Goal: Task Accomplishment & Management: Use online tool/utility

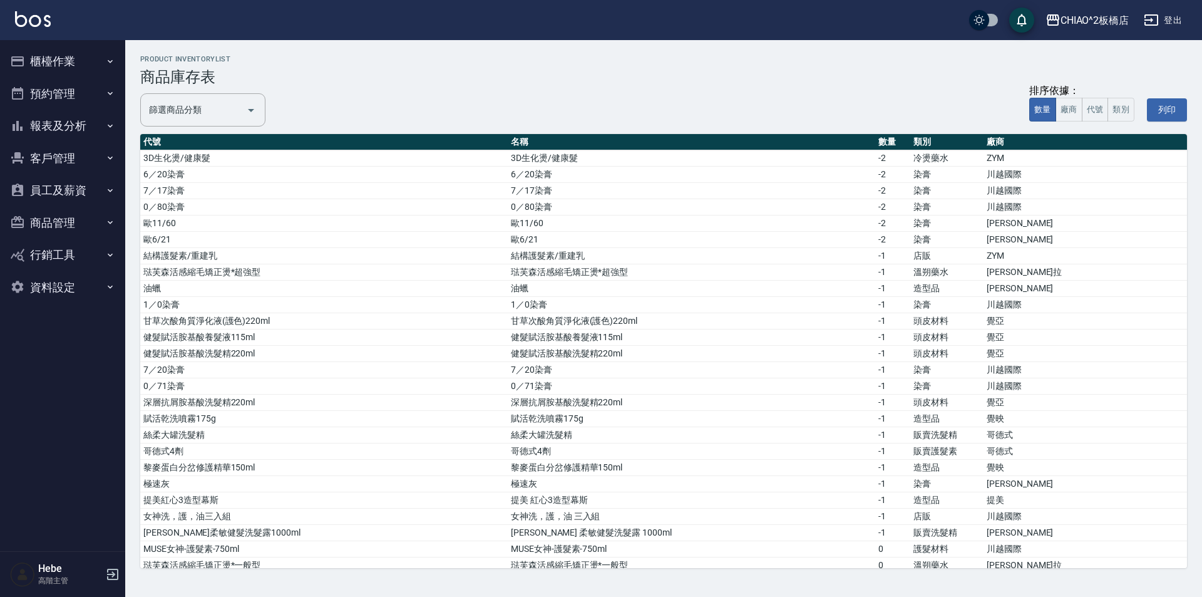
click at [66, 224] on button "商品管理" at bounding box center [62, 223] width 115 height 33
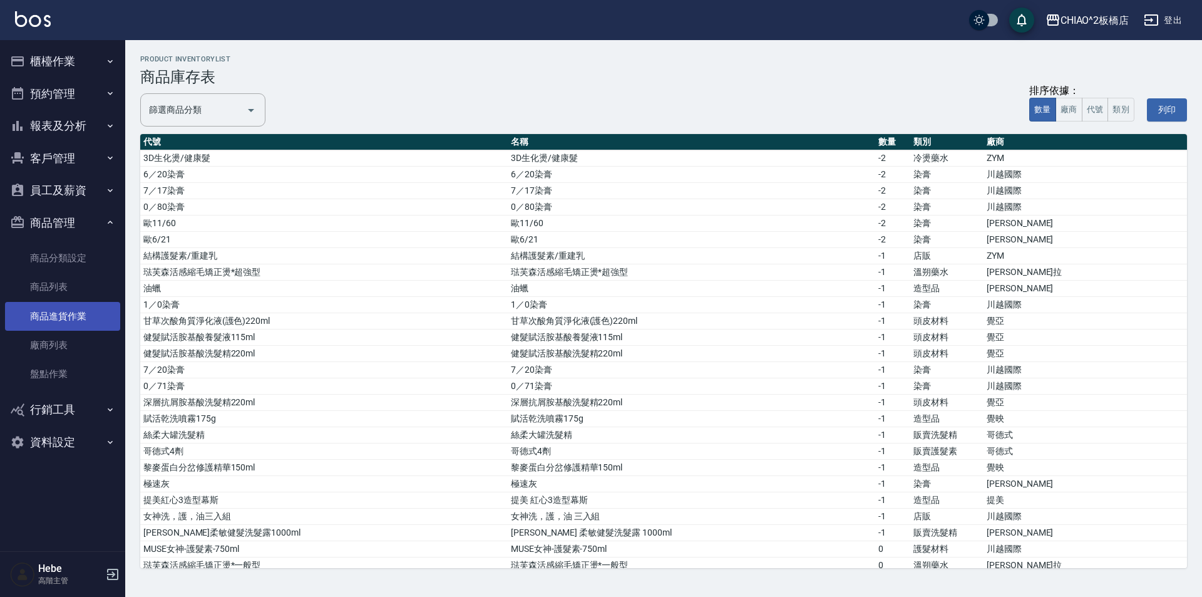
click at [77, 322] on link "商品進貨作業" at bounding box center [62, 316] width 115 height 29
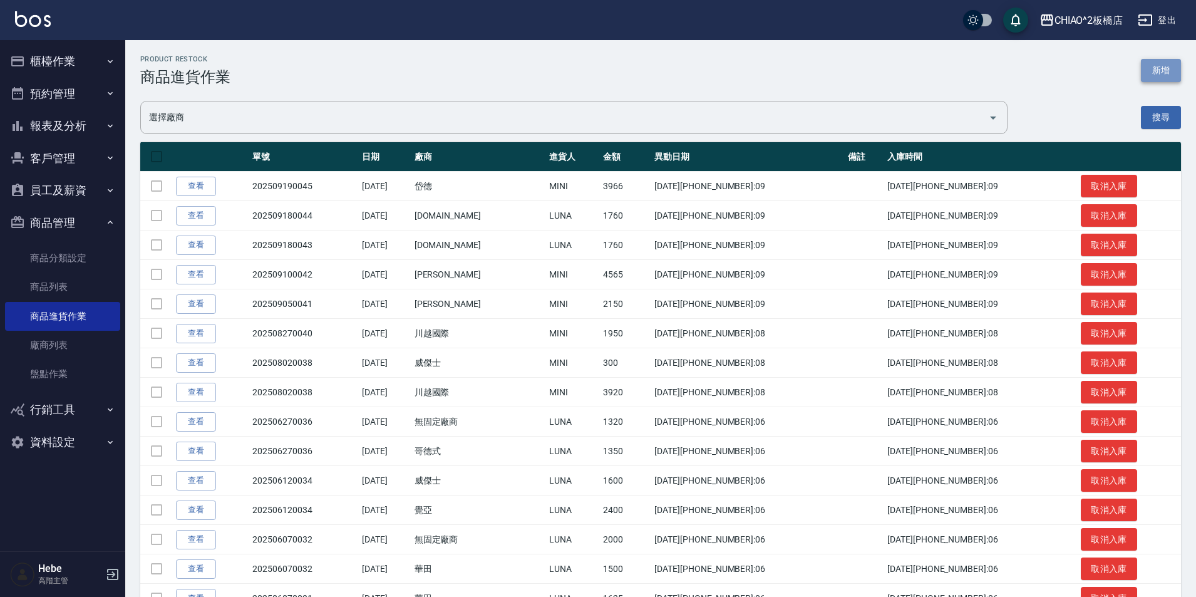
click at [1150, 74] on button "新增" at bounding box center [1161, 70] width 40 height 23
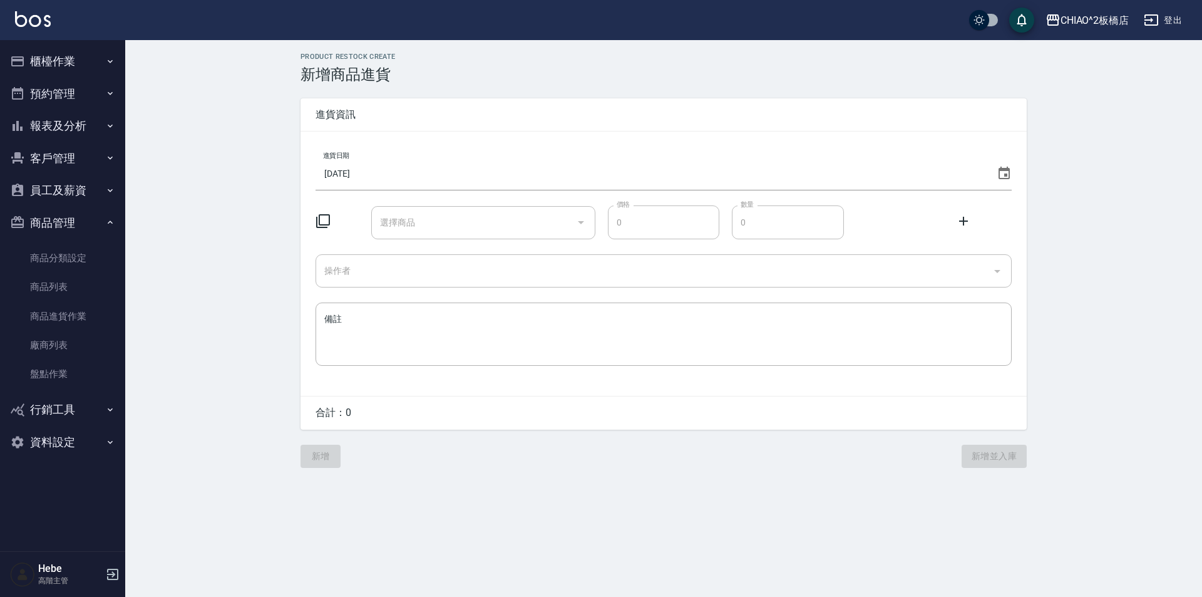
click at [329, 218] on icon at bounding box center [323, 221] width 14 height 14
click at [324, 222] on icon at bounding box center [323, 220] width 15 height 15
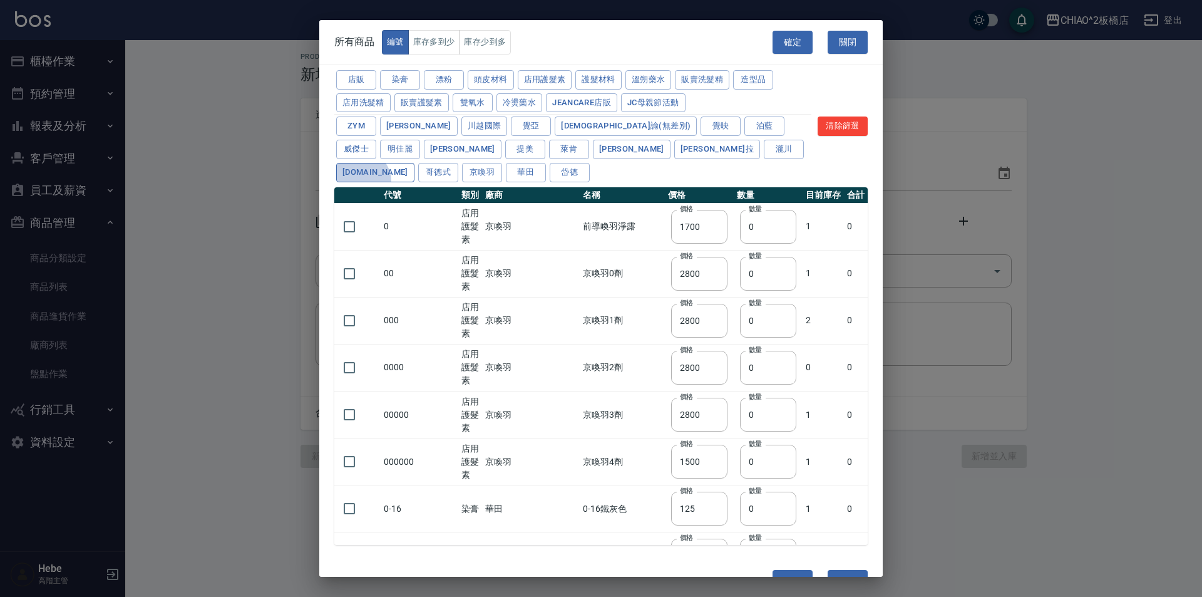
click at [414, 163] on button "[DOMAIN_NAME]" at bounding box center [375, 172] width 78 height 19
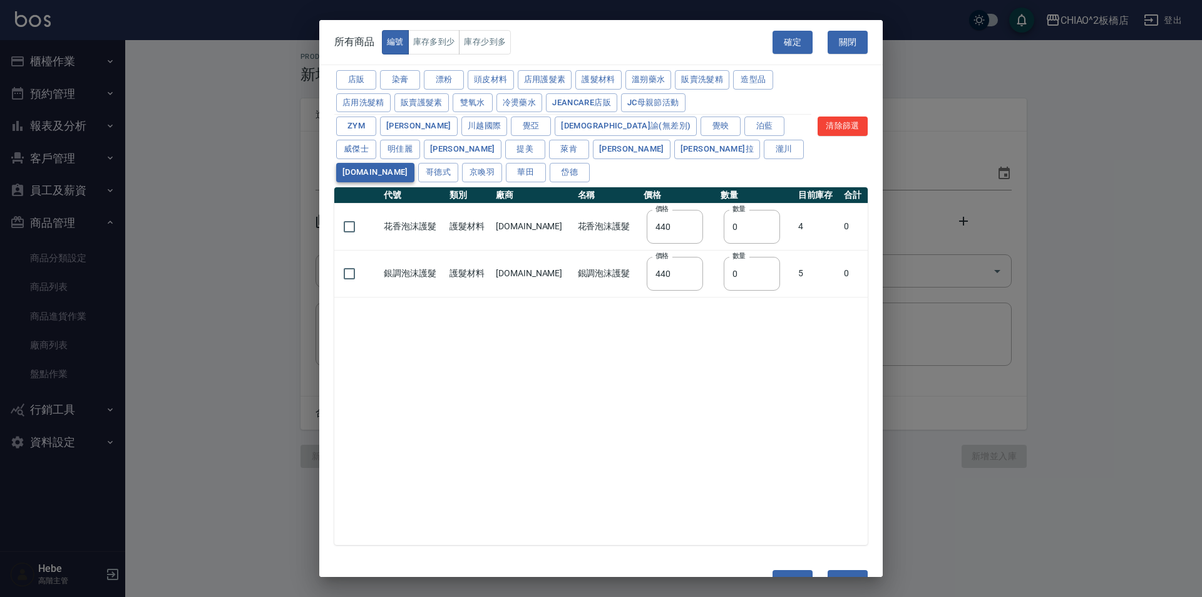
type input "440"
click at [348, 213] on input "checkbox" at bounding box center [349, 226] width 26 height 26
checkbox input "true"
click at [352, 260] on input "checkbox" at bounding box center [349, 273] width 26 height 26
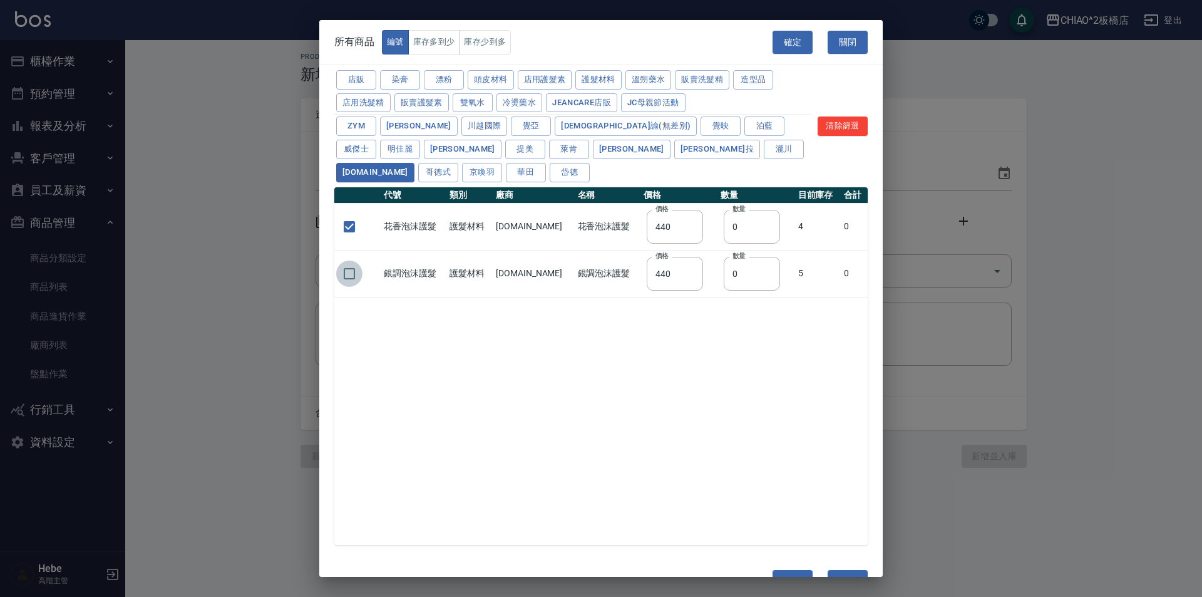
checkbox input "true"
click at [785, 570] on button "確定" at bounding box center [793, 581] width 40 height 23
type input "花香泡沫護髮 花香泡沫護髮"
type input "440"
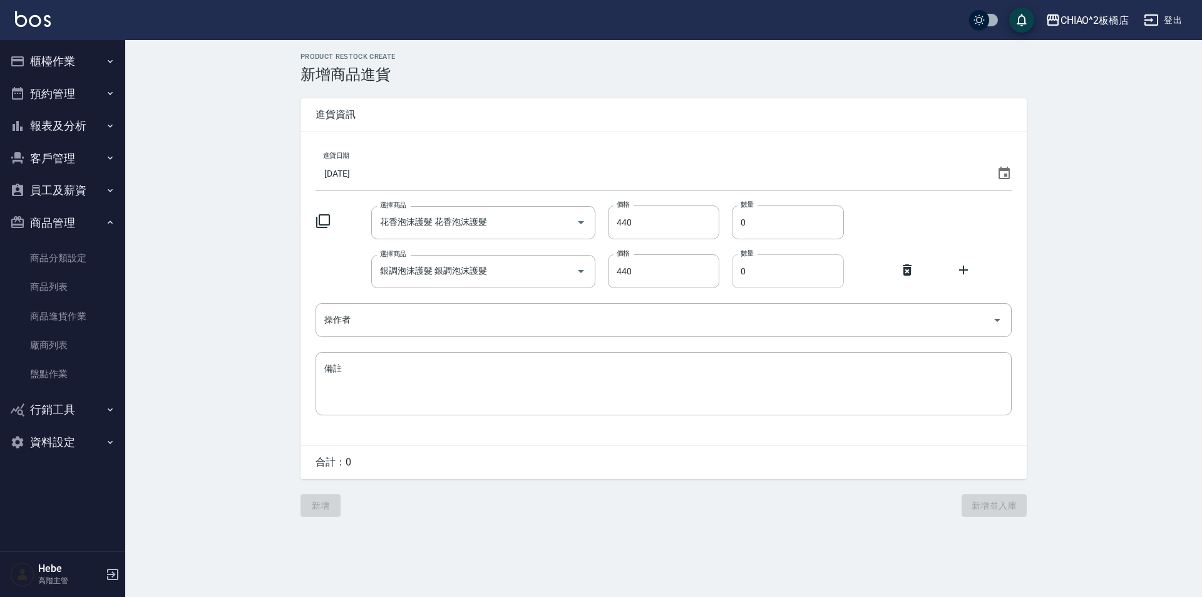
click at [755, 279] on input "0" at bounding box center [788, 271] width 112 height 34
type input "3"
click at [757, 237] on input "0" at bounding box center [788, 222] width 112 height 34
type input "2"
click at [404, 327] on input "操作者" at bounding box center [654, 320] width 666 height 22
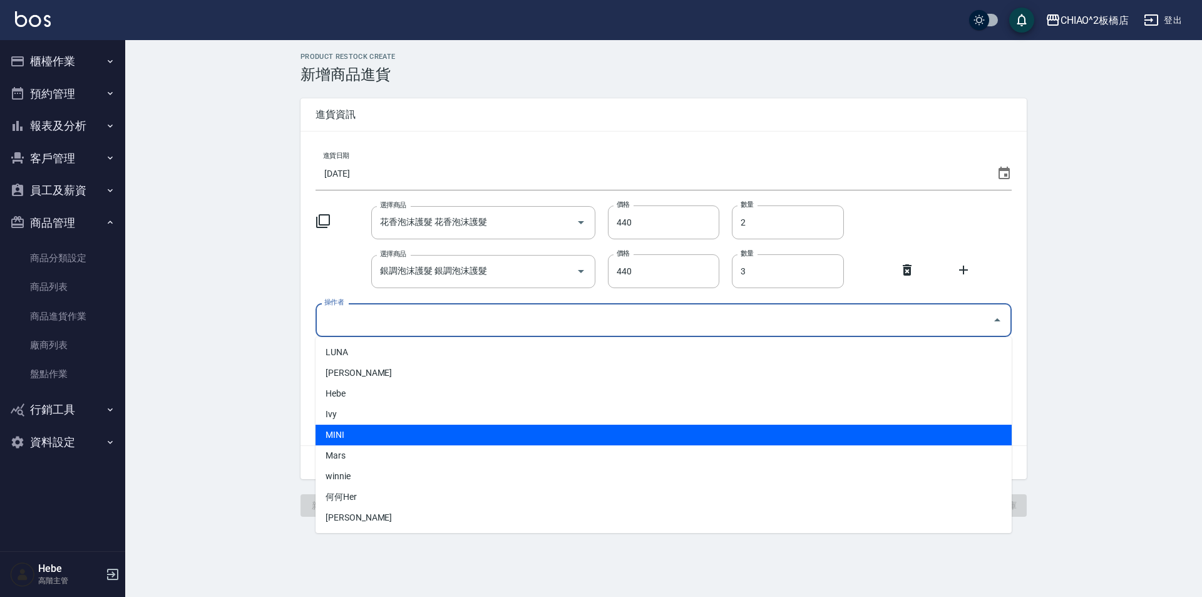
click at [403, 440] on li "MINI" at bounding box center [664, 434] width 696 height 21
type input "MINI"
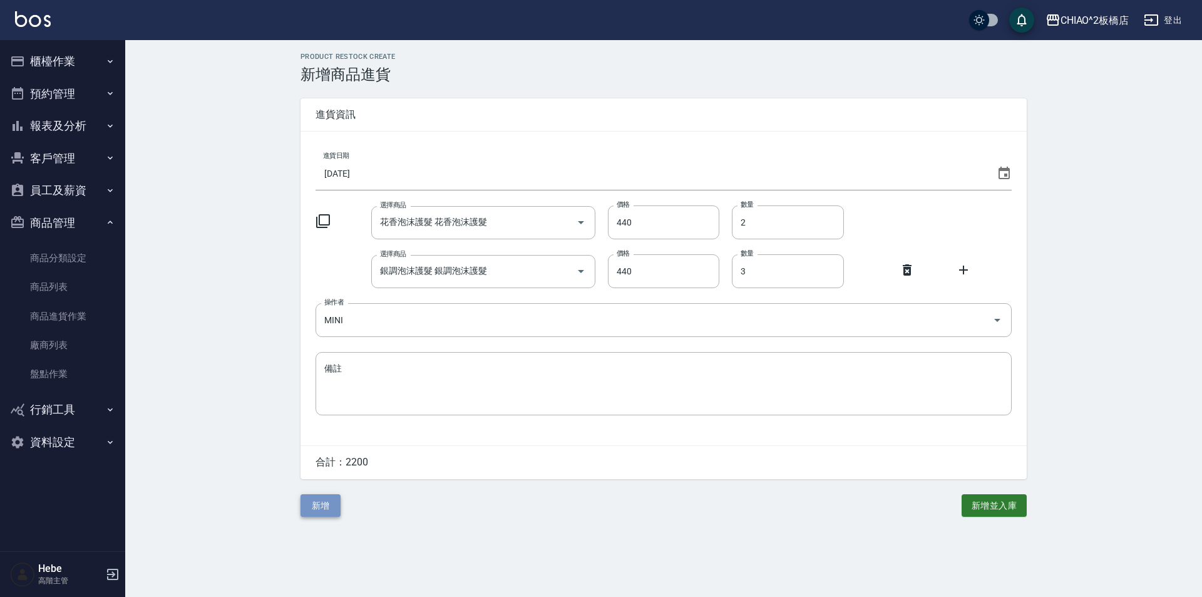
click at [322, 512] on button "新增" at bounding box center [320, 505] width 40 height 23
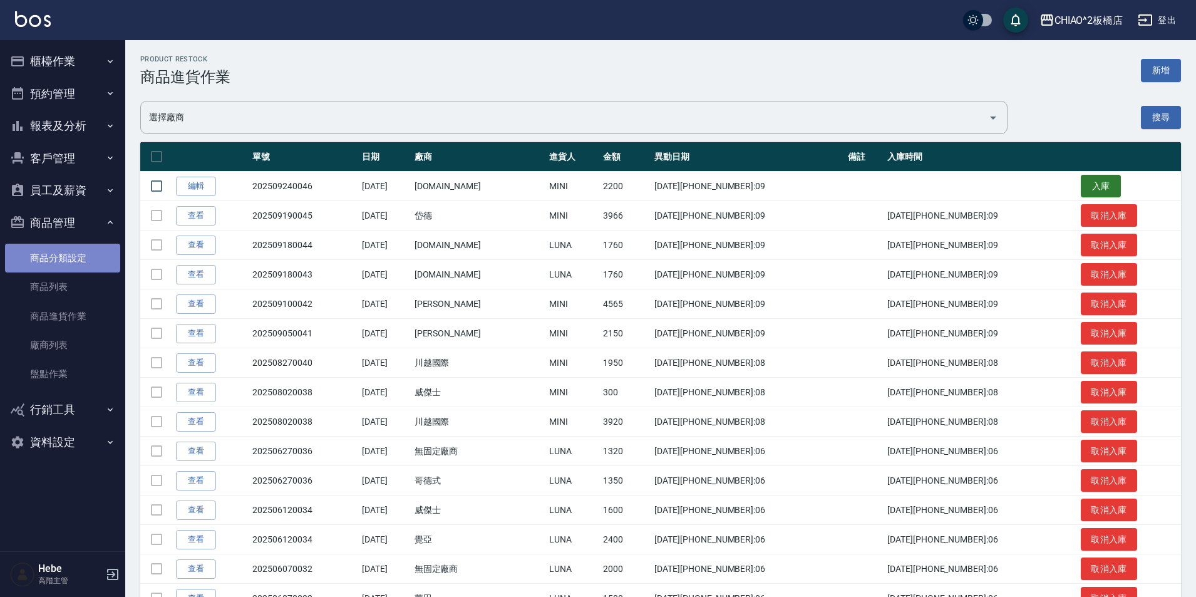
click at [58, 259] on link "商品分類設定" at bounding box center [62, 258] width 115 height 29
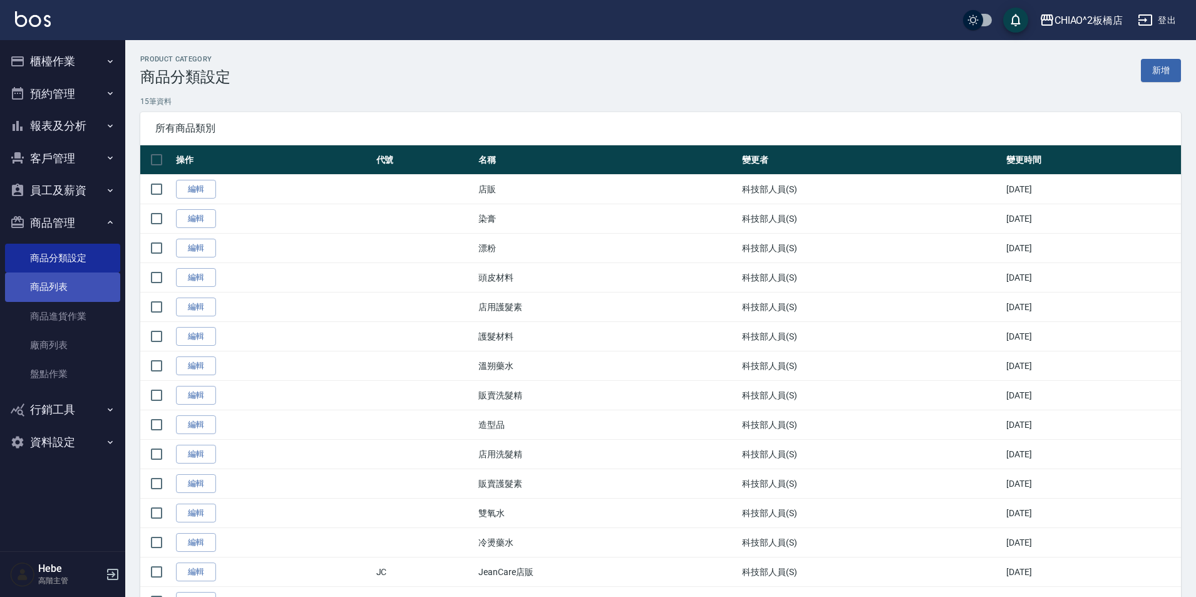
click at [64, 284] on link "商品列表" at bounding box center [62, 286] width 115 height 29
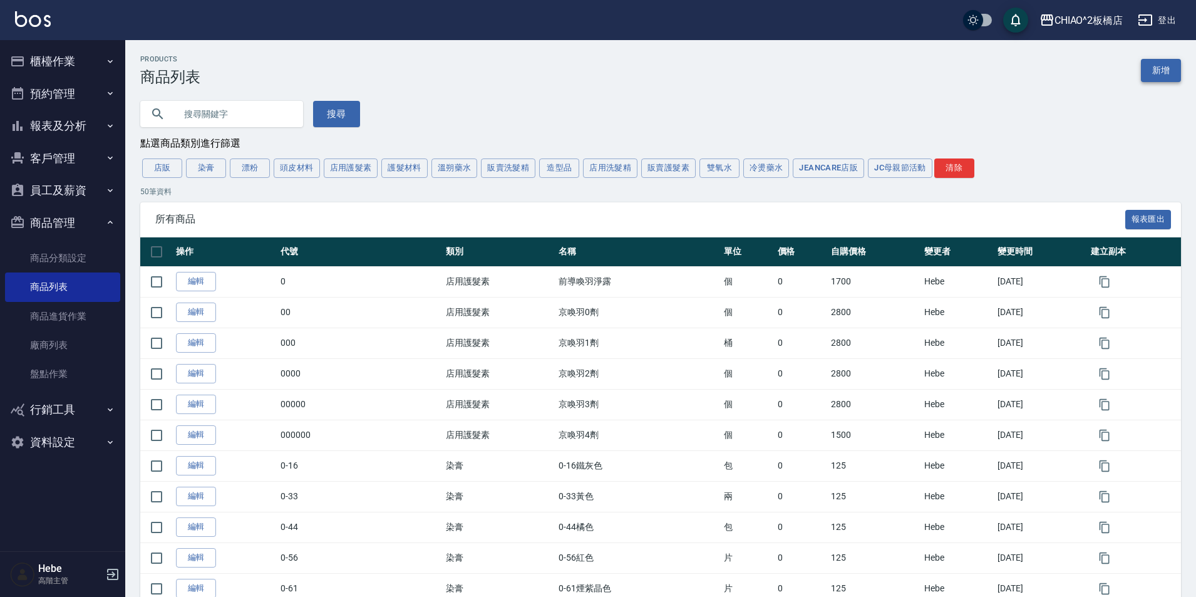
click at [1170, 75] on link "新增" at bounding box center [1161, 70] width 40 height 23
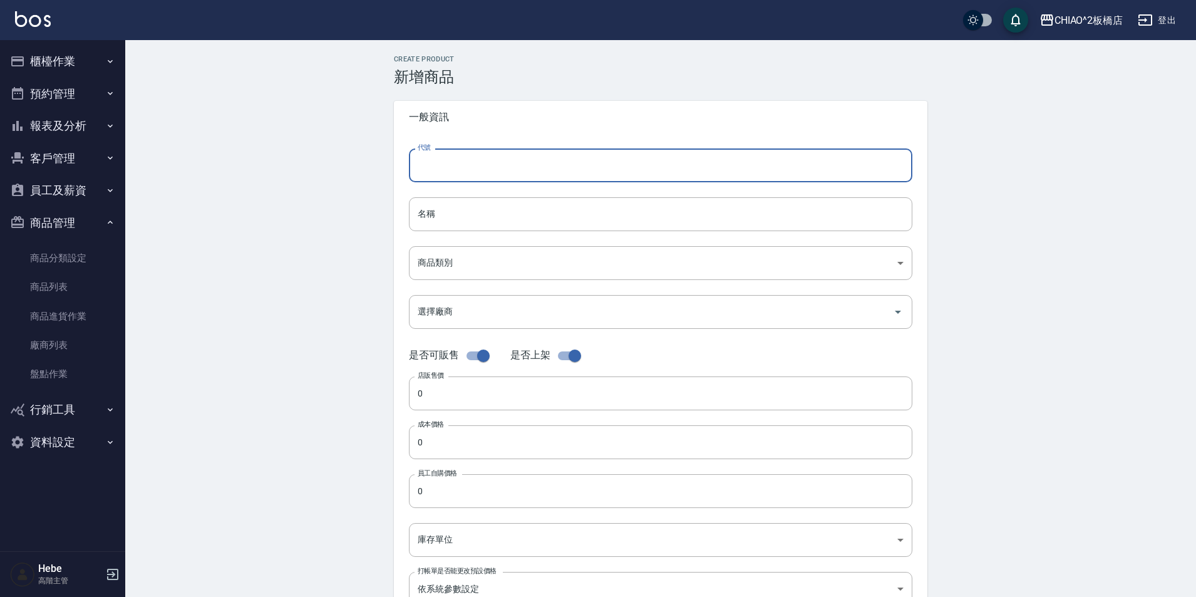
click at [542, 167] on input "代號" at bounding box center [660, 165] width 503 height 34
drag, startPoint x: 556, startPoint y: 160, endPoint x: 381, endPoint y: 178, distance: 176.3
click at [381, 178] on div "Create Product 新增商品 一般資訊 代號 娜普拉 硬派髮蠟100g 代號 名稱 名稱 商品類別 ​ 商品類別 選擇廠商 選擇廠商 是否可販售…" at bounding box center [660, 452] width 563 height 794
type input "娜普拉 硬派髮蠟100g"
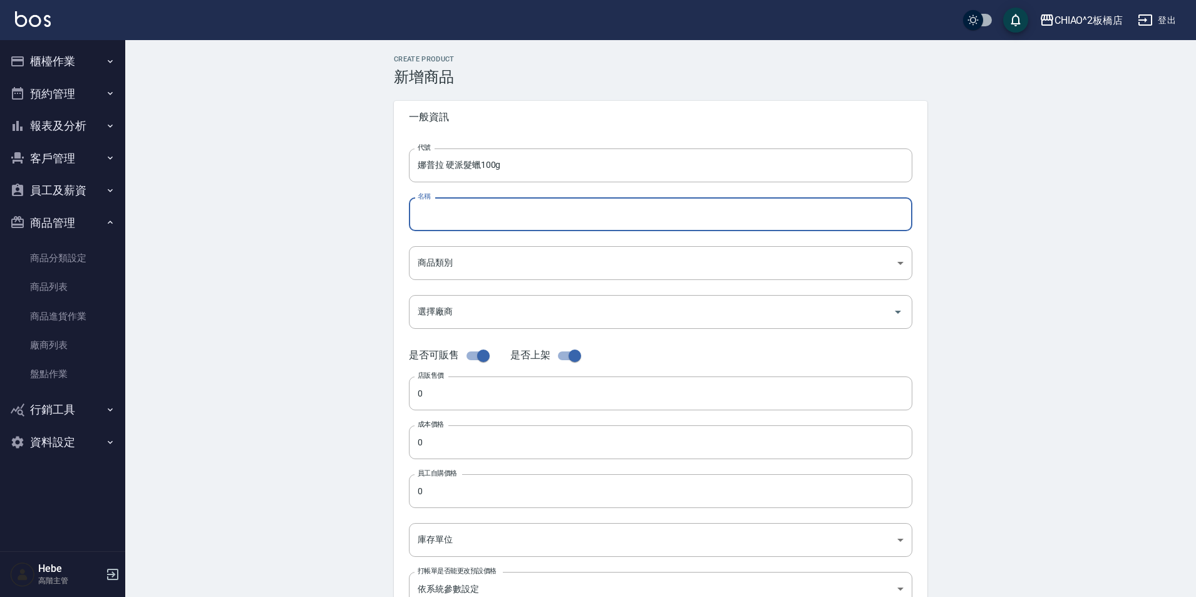
paste input "娜普拉 硬派髮蠟100g"
type input "娜普拉 硬派髮蠟100g"
click at [488, 270] on body "CHIAO^2板橋店 登出 櫃檯作業 打帳單 帳單列表 掛單列表 座位開單 營業儀表板 現金收支登錄 高階收支登錄 材料自購登錄 每日結帳 排班表 現場電腦打…" at bounding box center [598, 432] width 1196 height 864
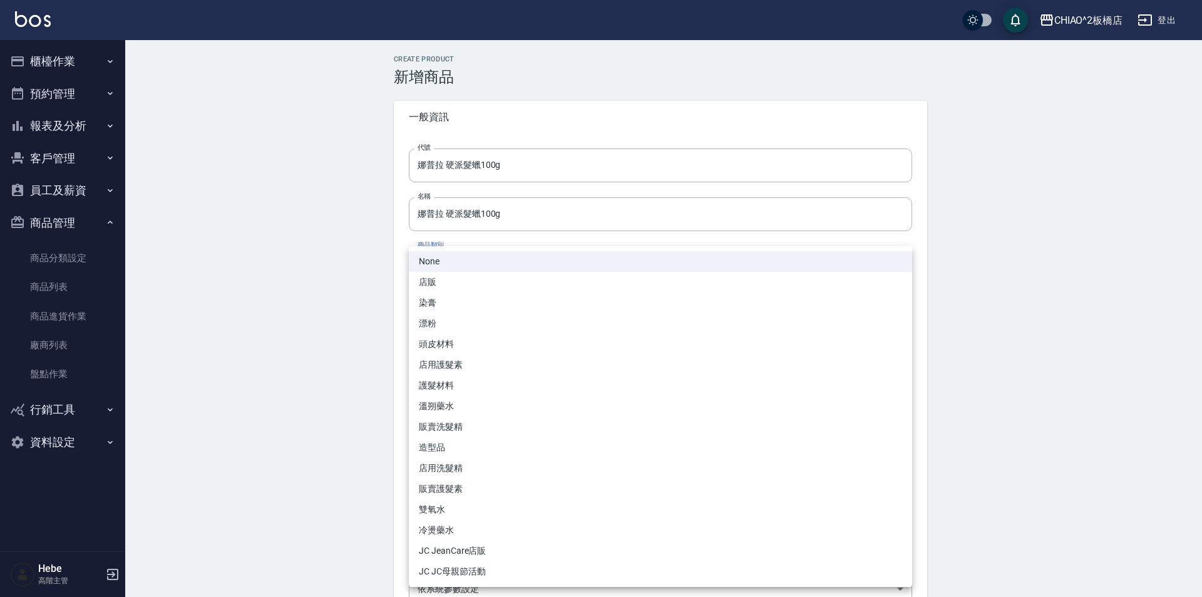
click at [460, 443] on li "造型品" at bounding box center [660, 447] width 503 height 21
type input "46f6e861-0ace-4a9a-a432-b46f9187d53f"
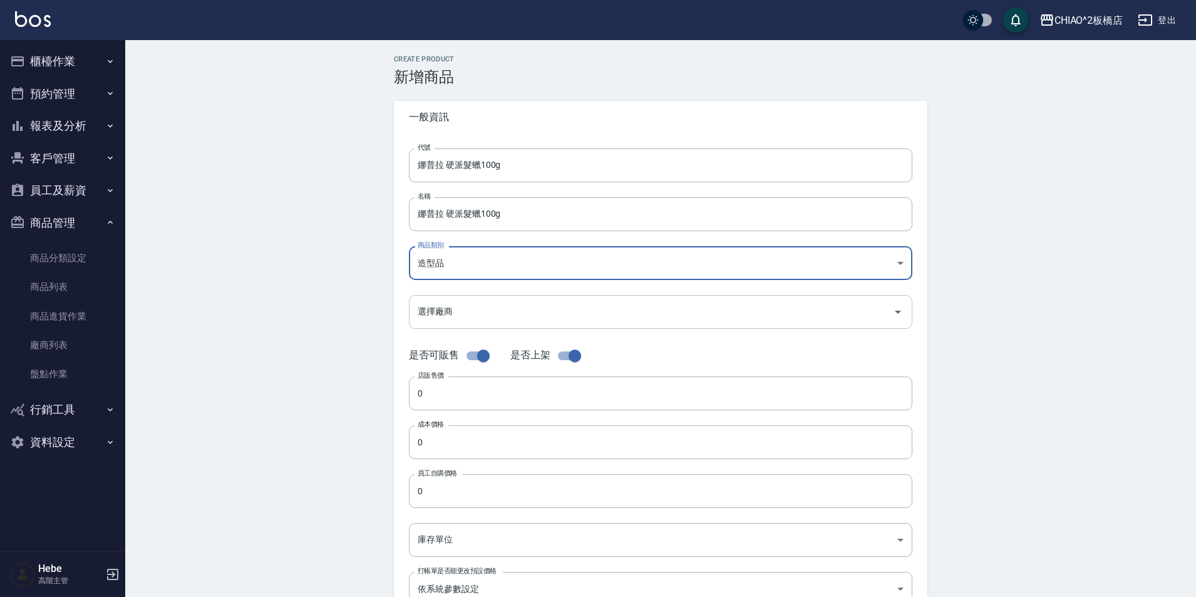
click at [468, 307] on input "選擇廠商" at bounding box center [650, 311] width 473 height 22
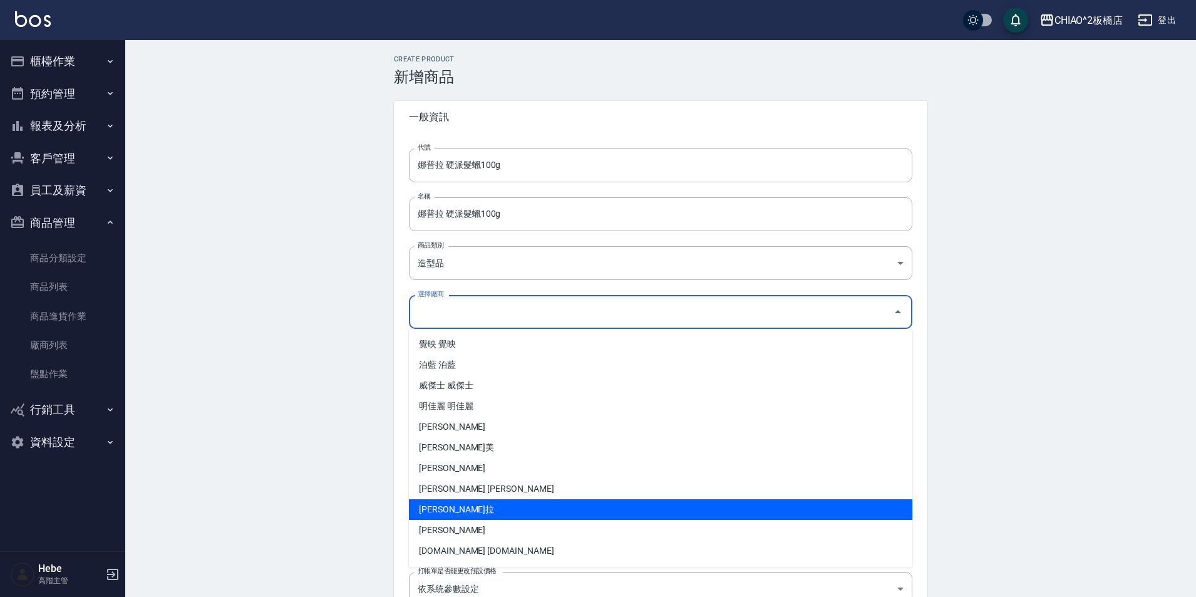
scroll to position [125, 0]
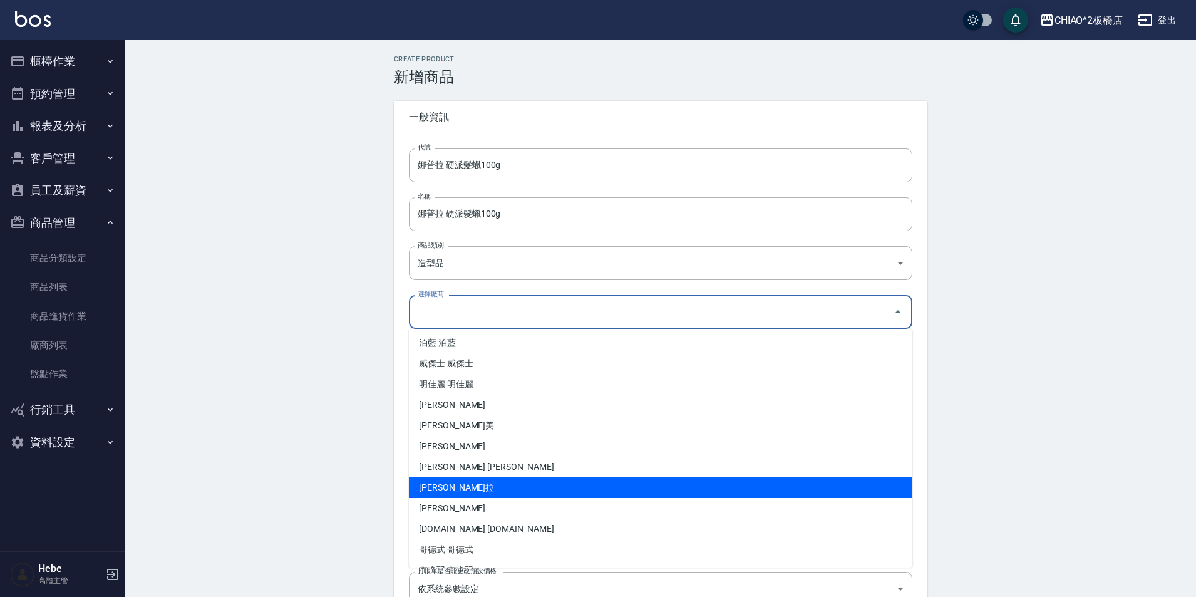
click at [472, 490] on li "[PERSON_NAME]拉" at bounding box center [660, 487] width 503 height 21
type input "[PERSON_NAME]拉"
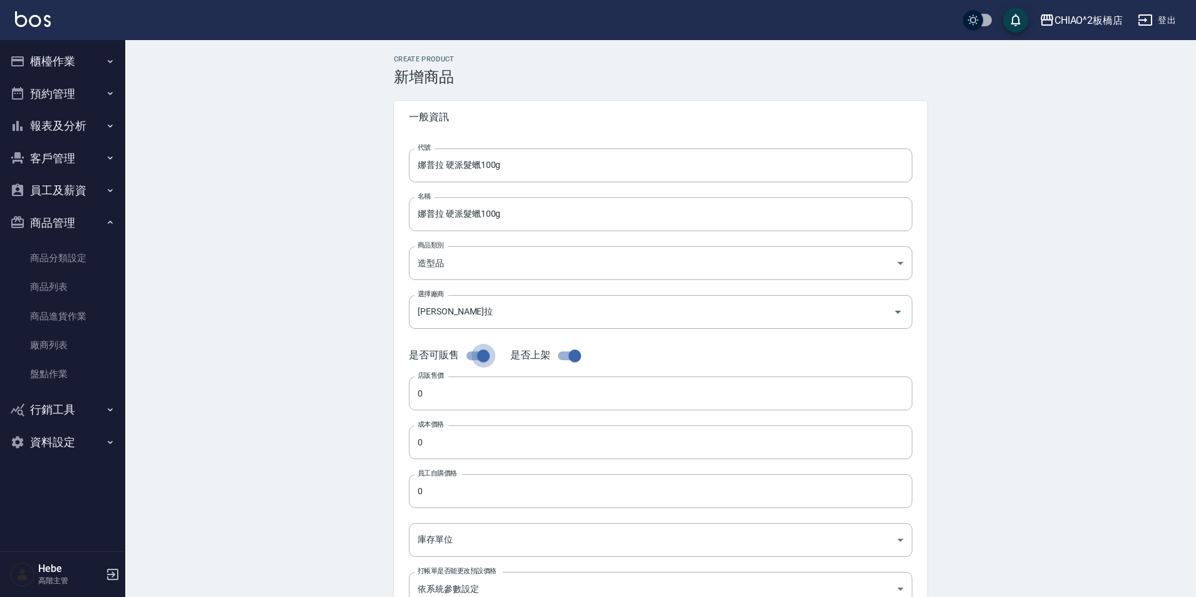
click at [473, 354] on input "checkbox" at bounding box center [483, 356] width 71 height 24
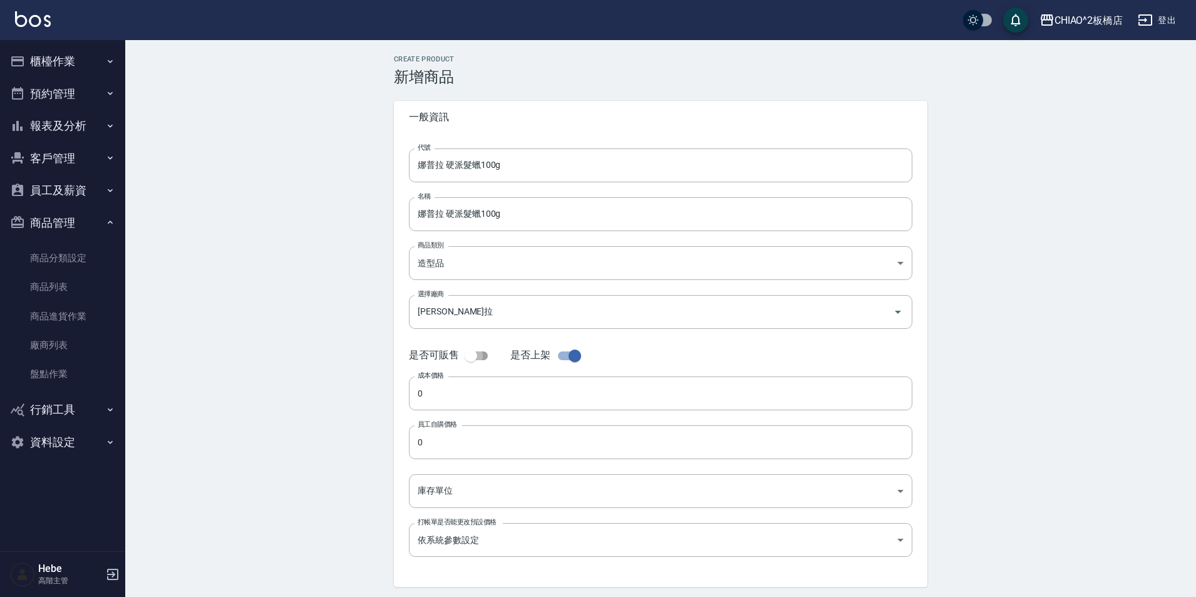
click at [481, 355] on input "checkbox" at bounding box center [470, 356] width 71 height 24
checkbox input "true"
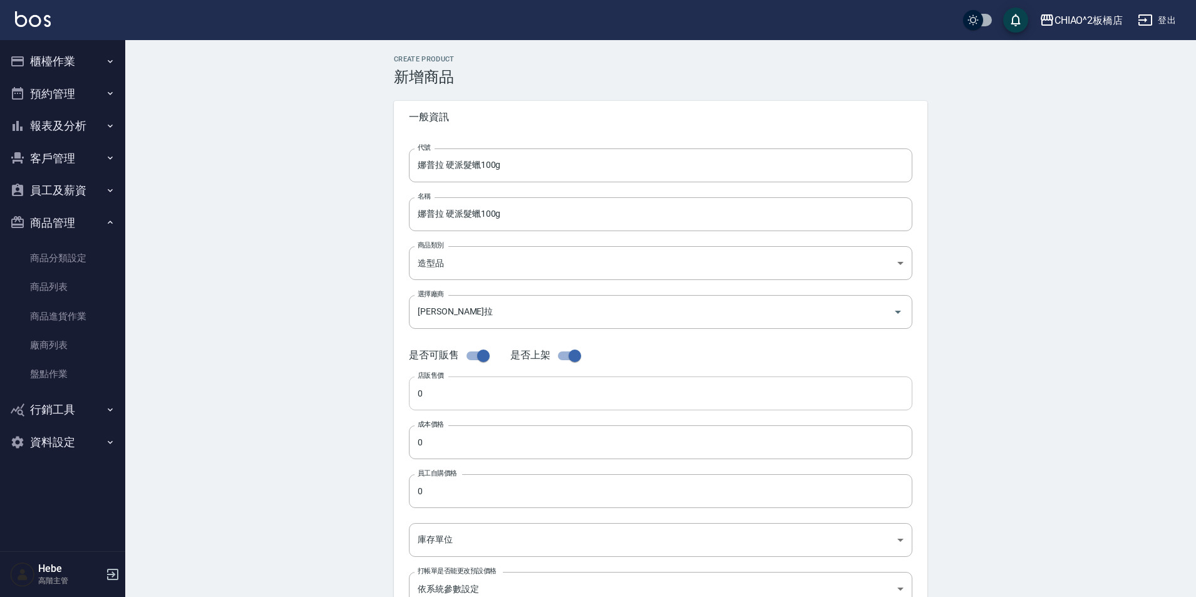
click at [485, 394] on input "0" at bounding box center [660, 393] width 503 height 34
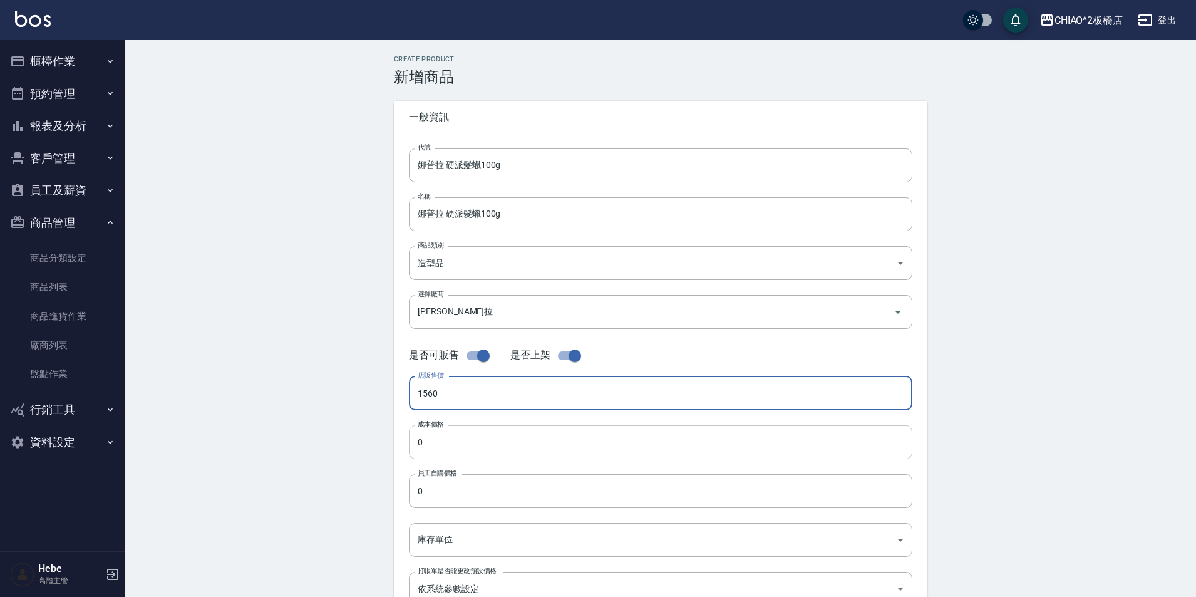
type input "1560"
click at [453, 453] on input "0" at bounding box center [660, 442] width 503 height 34
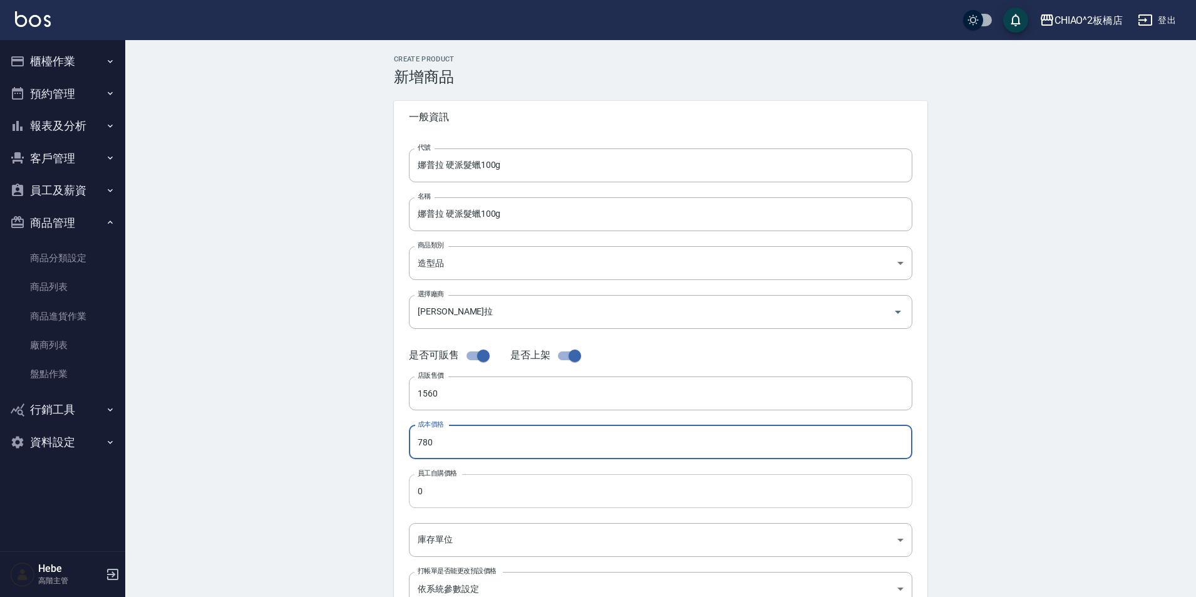
type input "780"
click at [448, 502] on input "0" at bounding box center [660, 491] width 503 height 34
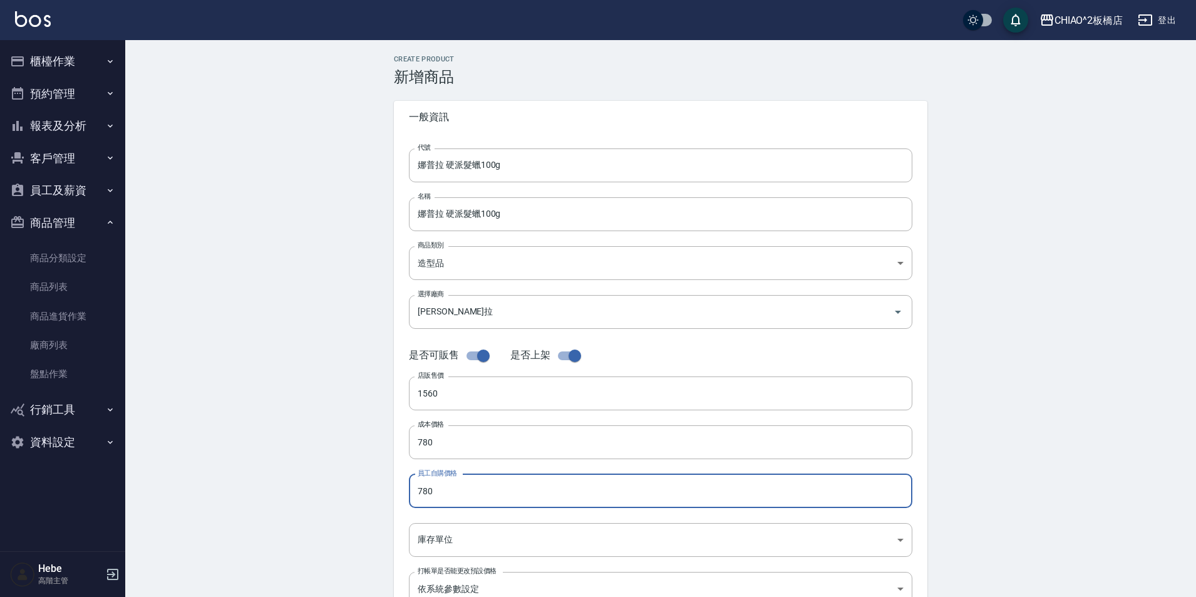
type input "780"
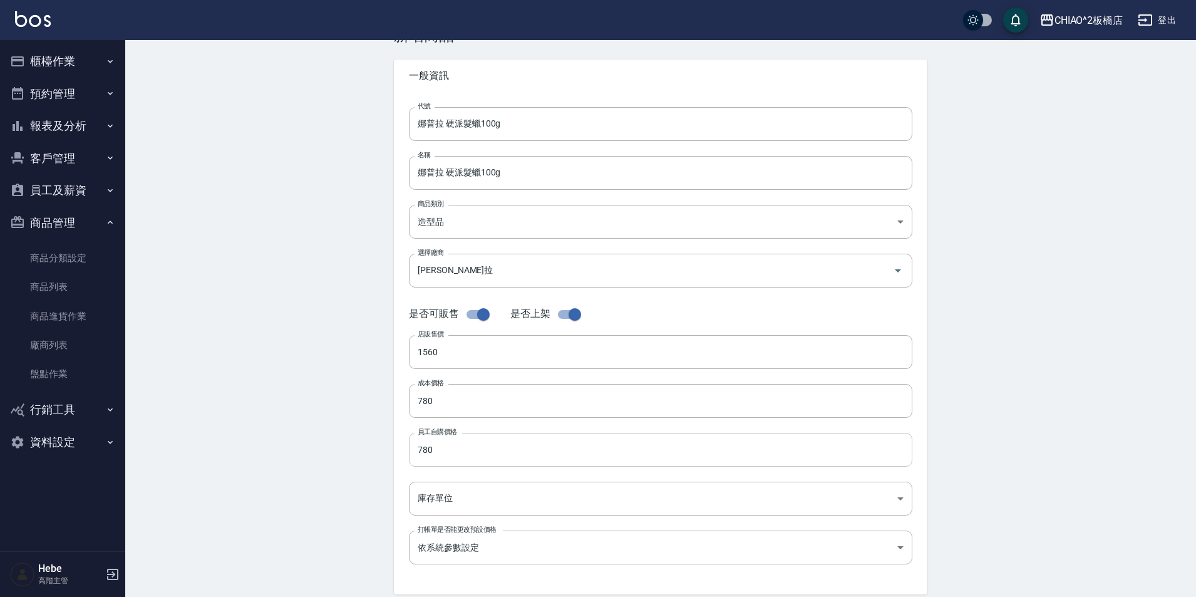
scroll to position [63, 0]
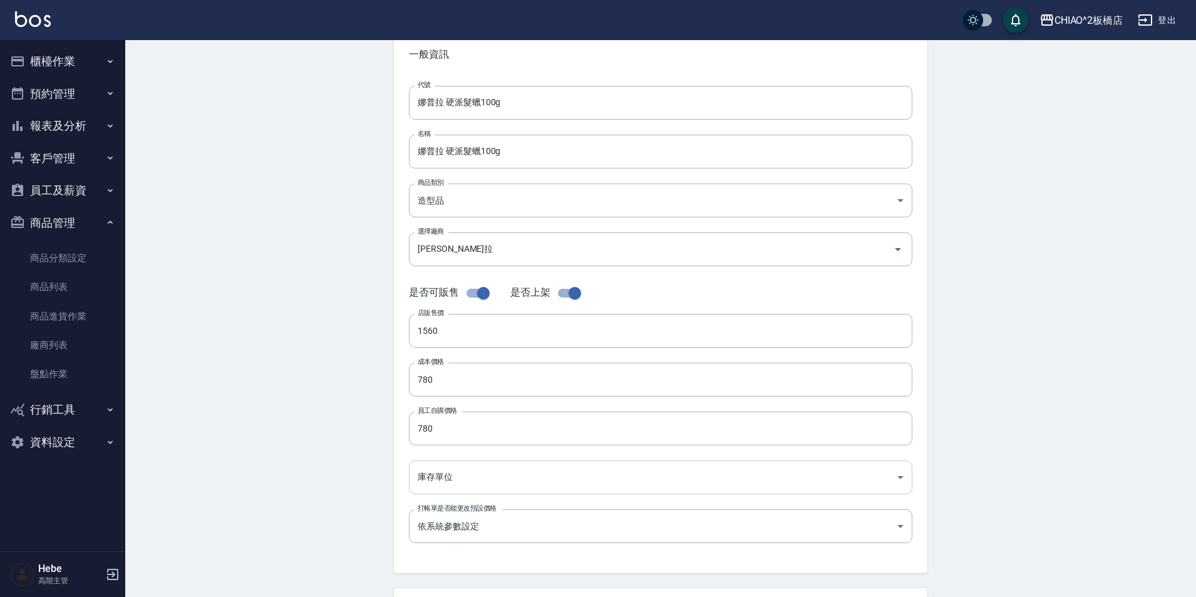
click at [447, 485] on body "CHIAO^2板橋店 登出 櫃檯作業 打帳單 帳單列表 掛單列表 座位開單 營業儀表板 現金收支登錄 高階收支登錄 材料自購登錄 每日結帳 排班表 現場電腦打…" at bounding box center [598, 369] width 1196 height 864
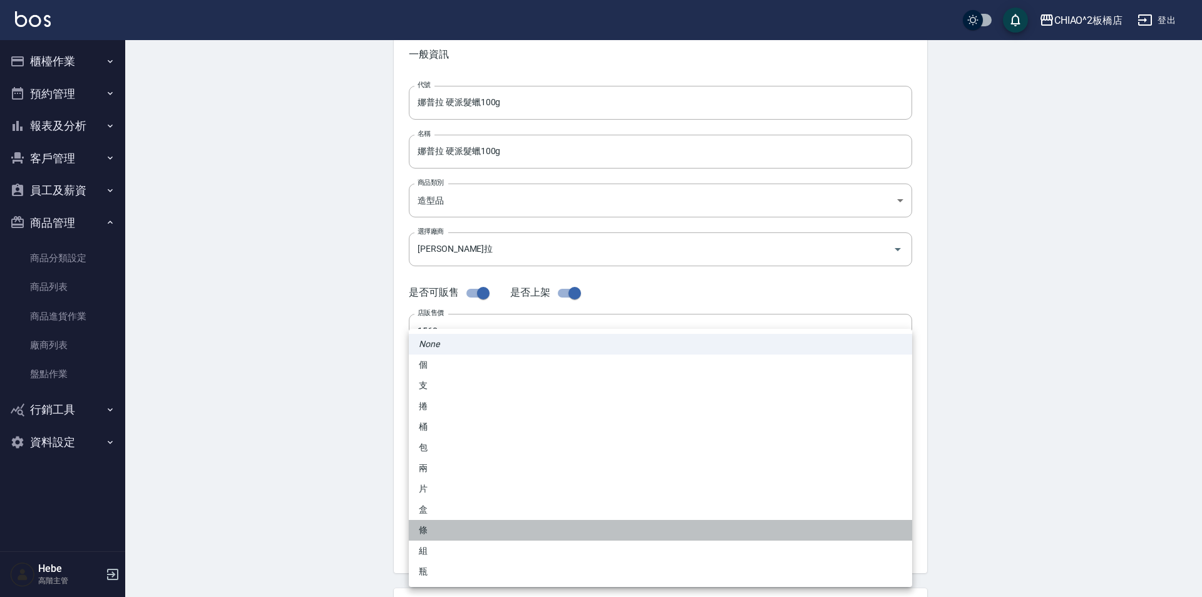
click at [451, 529] on li "條" at bounding box center [660, 530] width 503 height 21
type input "條"
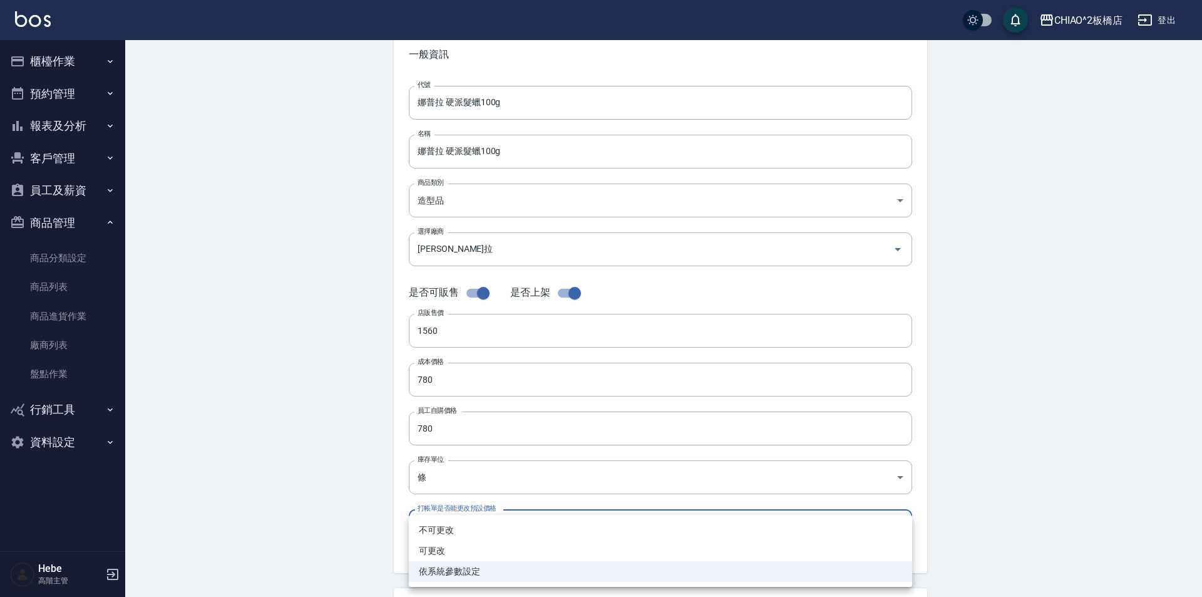
click at [525, 524] on body "CHIAO^2板橋店 登出 櫃檯作業 打帳單 帳單列表 掛單列表 座位開單 營業儀表板 現金收支登錄 高階收支登錄 材料自購登錄 每日結帳 排班表 現場電腦打…" at bounding box center [601, 369] width 1202 height 864
click at [540, 476] on div at bounding box center [601, 298] width 1202 height 597
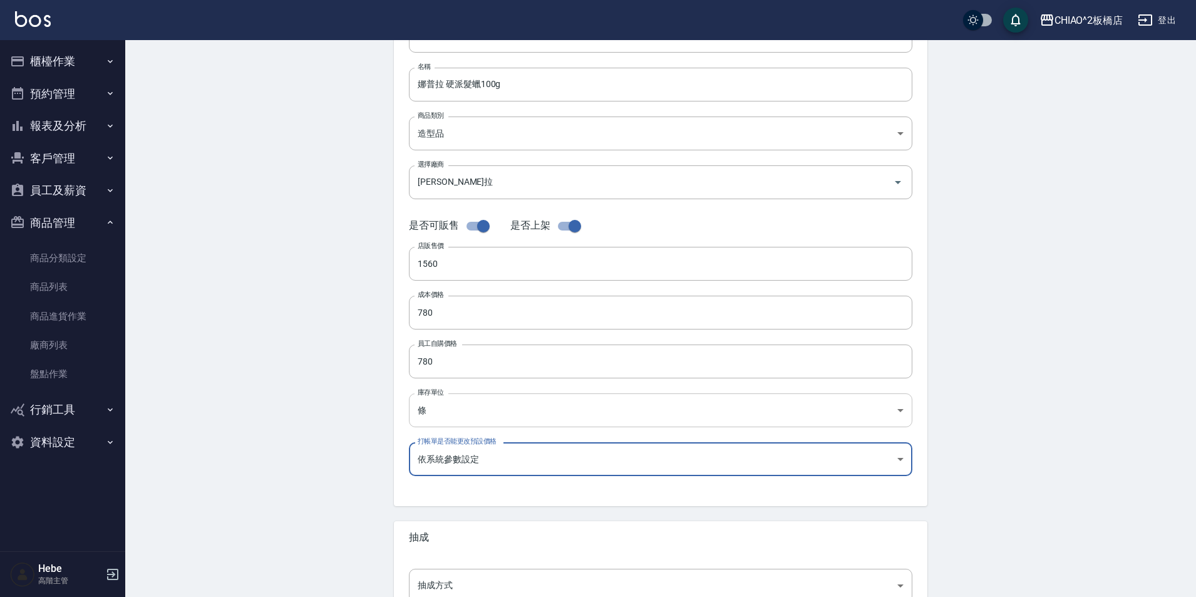
scroll to position [250, 0]
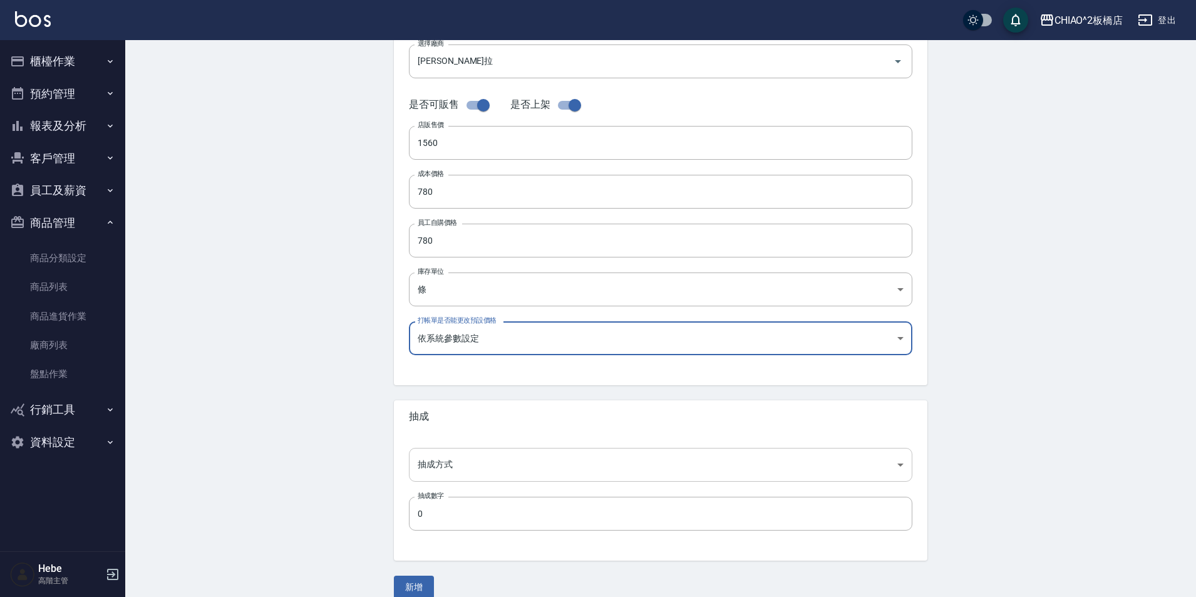
click at [525, 458] on body "CHIAO^2板橋店 登出 櫃檯作業 打帳單 帳單列表 掛單列表 座位開單 營業儀表板 現金收支登錄 高階收支登錄 材料自購登錄 每日結帳 排班表 現場電腦打…" at bounding box center [598, 182] width 1196 height 864
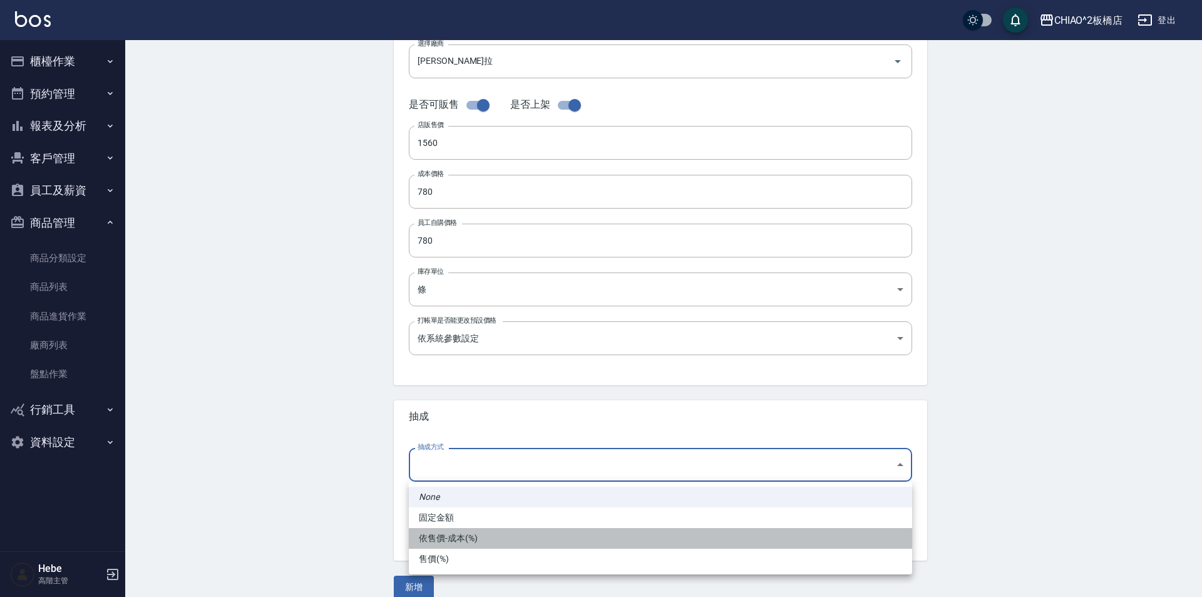
click at [512, 540] on li "依售價-成本(%)" at bounding box center [660, 538] width 503 height 21
type input "byCost"
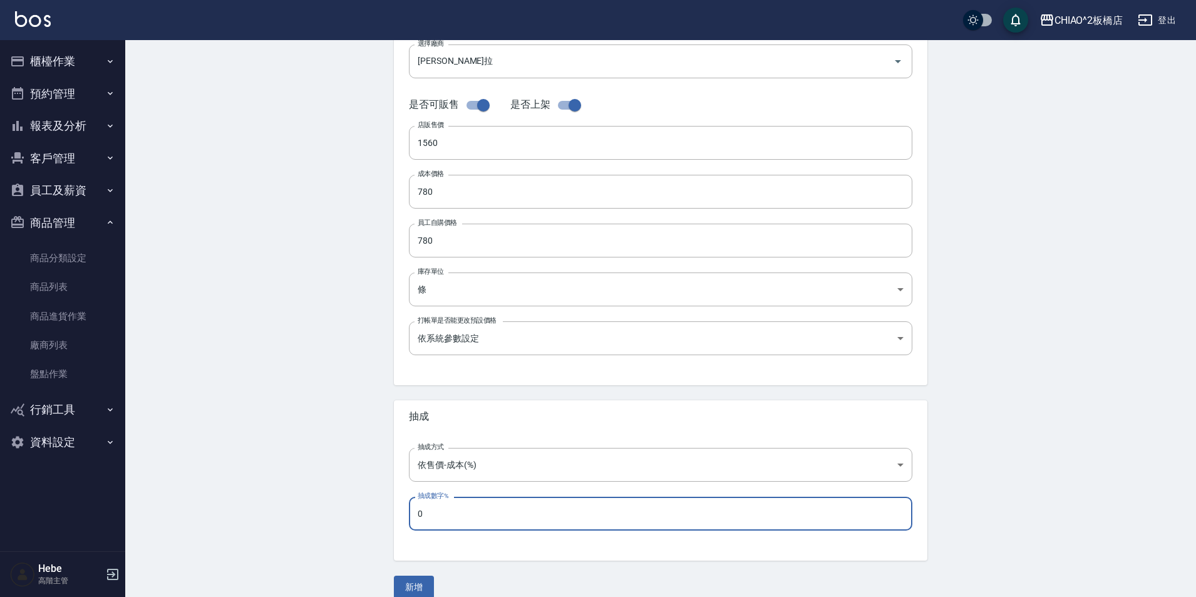
click at [508, 505] on input "0" at bounding box center [660, 513] width 503 height 34
type input "70"
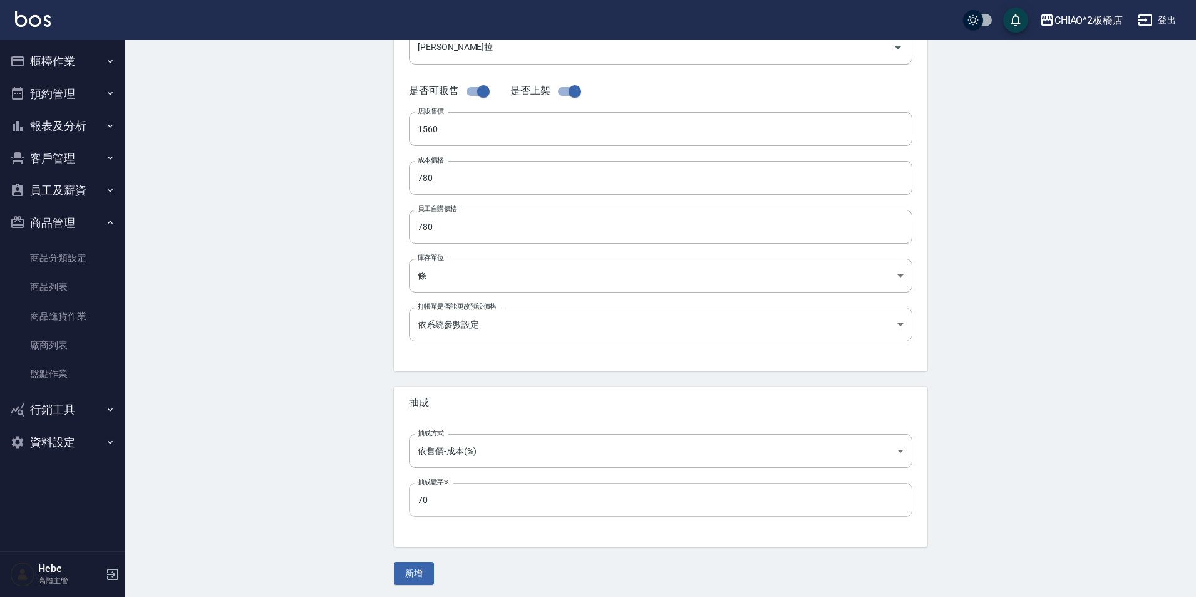
scroll to position [267, 0]
click at [421, 568] on button "新增" at bounding box center [414, 569] width 40 height 23
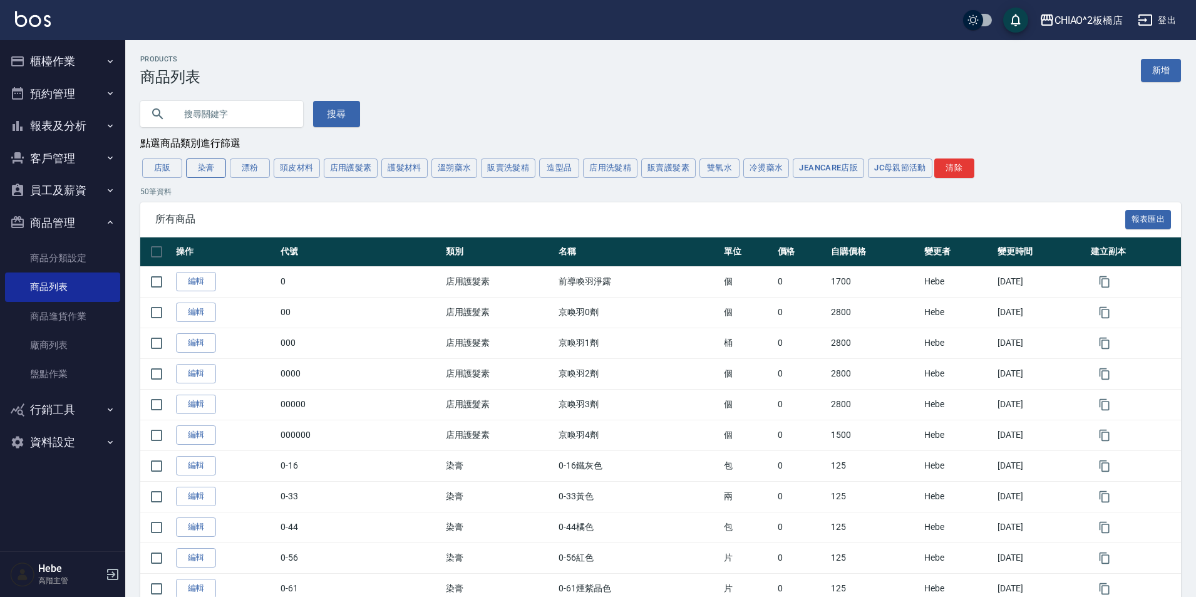
click at [216, 170] on button "染膏" at bounding box center [206, 167] width 40 height 19
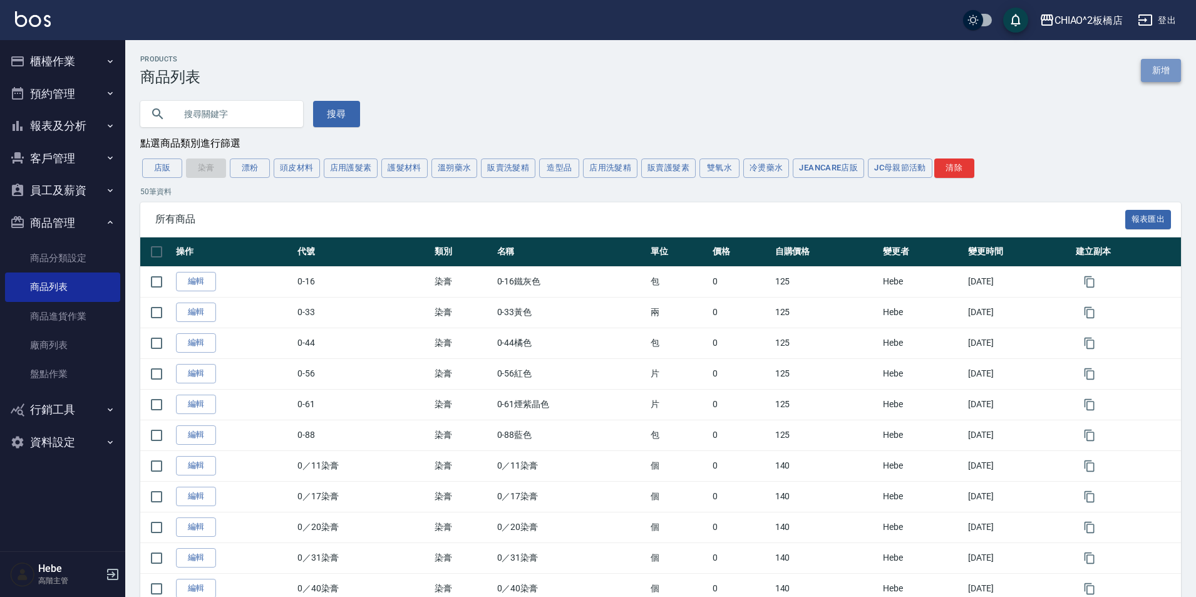
click at [1159, 70] on link "新增" at bounding box center [1161, 70] width 40 height 23
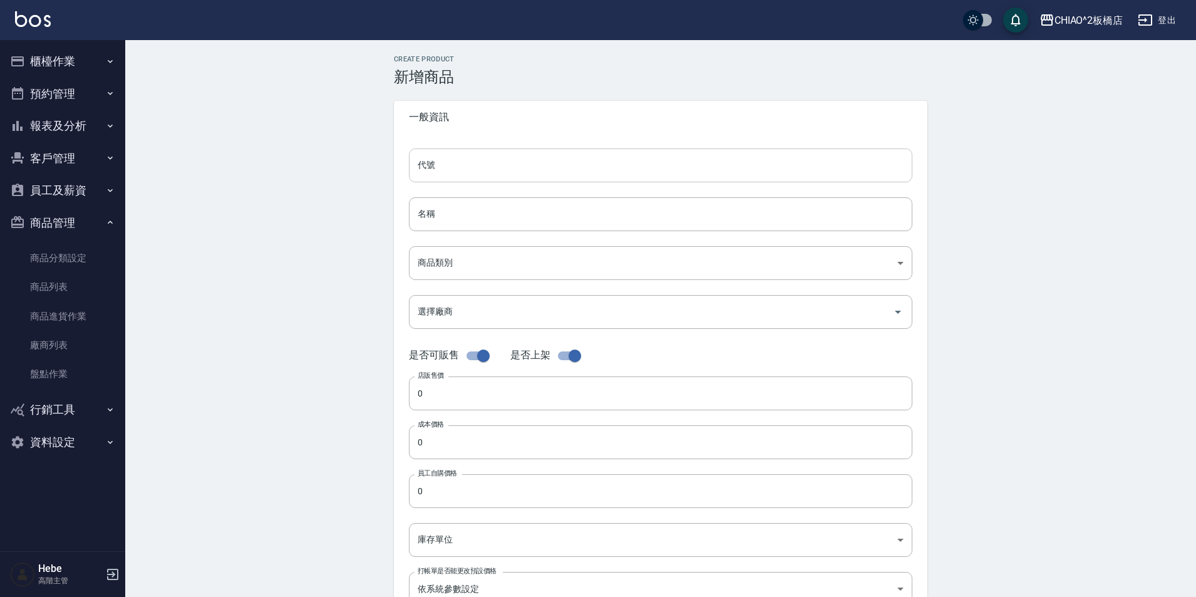
click at [481, 163] on input "代號" at bounding box center [660, 165] width 503 height 34
click at [438, 168] on input "FIOLE 6WB" at bounding box center [660, 165] width 503 height 34
drag, startPoint x: 508, startPoint y: 169, endPoint x: 388, endPoint y: 167, distance: 120.8
click at [388, 167] on div "Create Product 新增商品 一般資訊 代號 FIOLE染膏 6WB 代號 名稱 名稱 商品類別 ​ 商品類別 選擇廠商 選擇廠商 是否可販售 …" at bounding box center [660, 452] width 563 height 794
type input "FIOLE染膏 6WB"
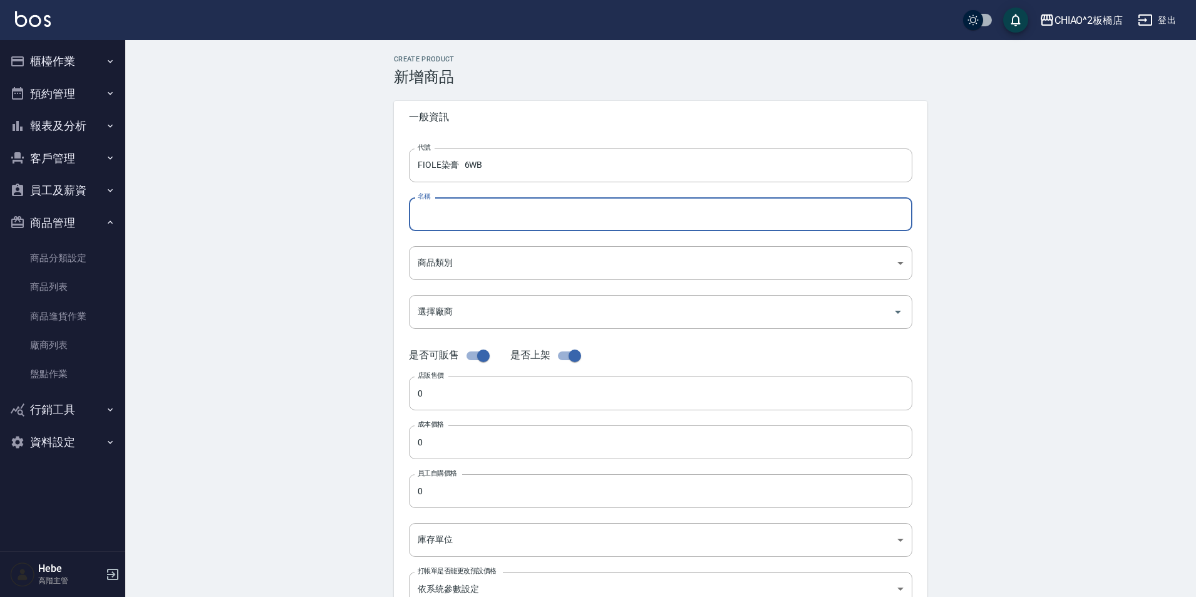
paste input "FIOLE染膏 6WB"
type input "FIOLE染膏 6WB"
click at [488, 260] on body "CHIAO^2板橋店 登出 櫃檯作業 打帳單 帳單列表 掛單列表 座位開單 營業儀表板 現金收支登錄 高階收支登錄 材料自購登錄 每日結帳 排班表 現場電腦打…" at bounding box center [598, 432] width 1196 height 864
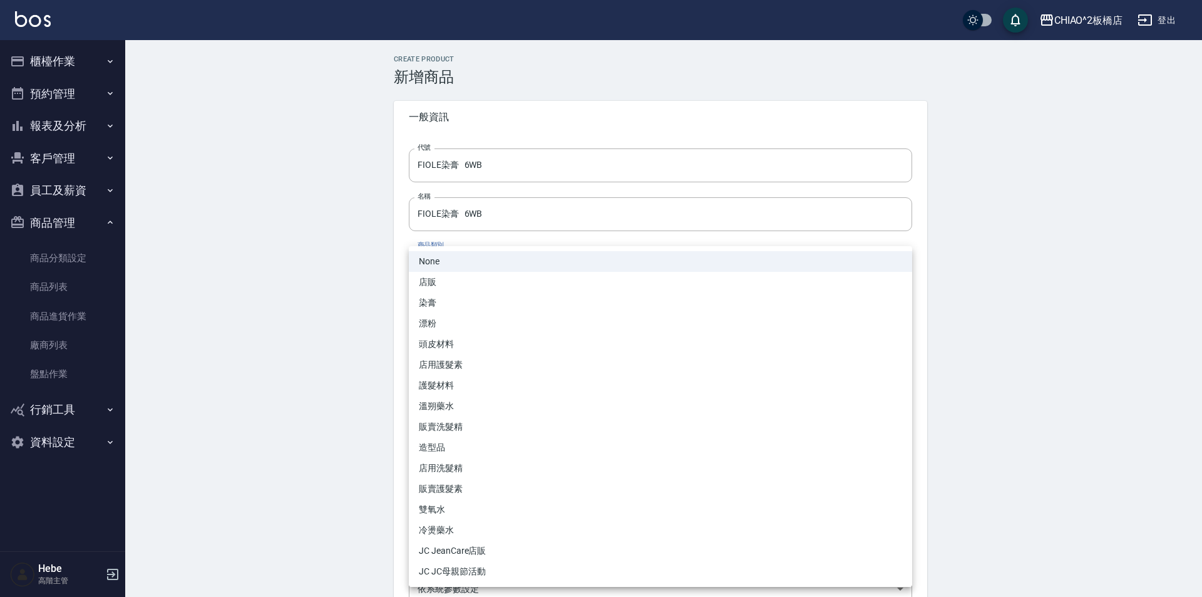
click at [469, 299] on li "染膏" at bounding box center [660, 302] width 503 height 21
type input "8313b756-d4e9-4ab6-9fd1-de56c5de80f1"
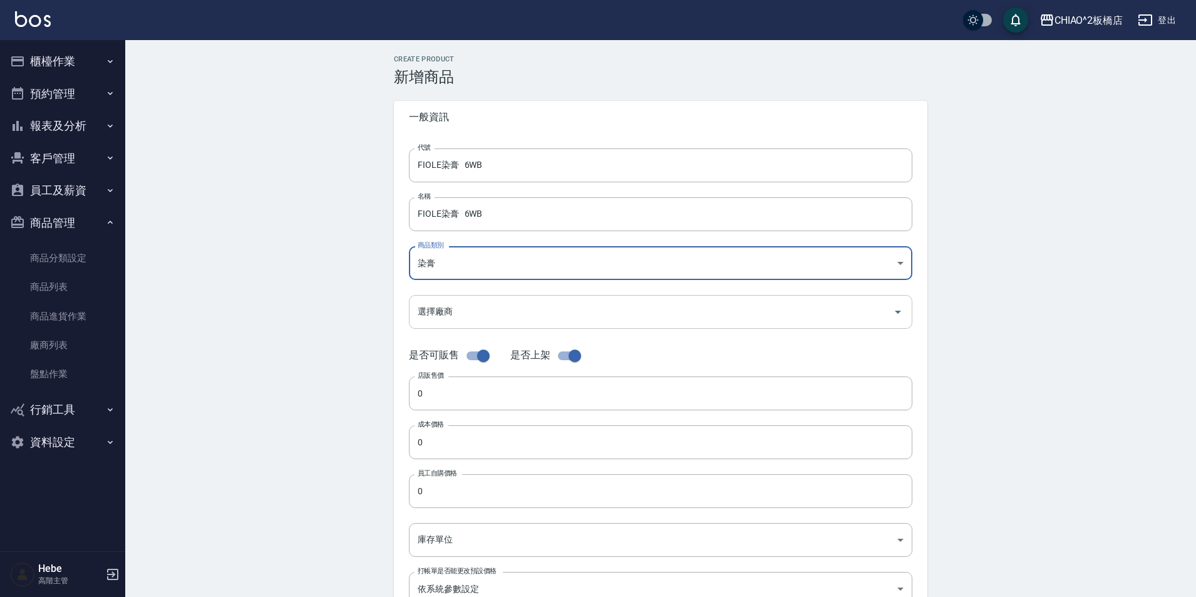
click at [470, 312] on input "選擇廠商" at bounding box center [650, 311] width 473 height 22
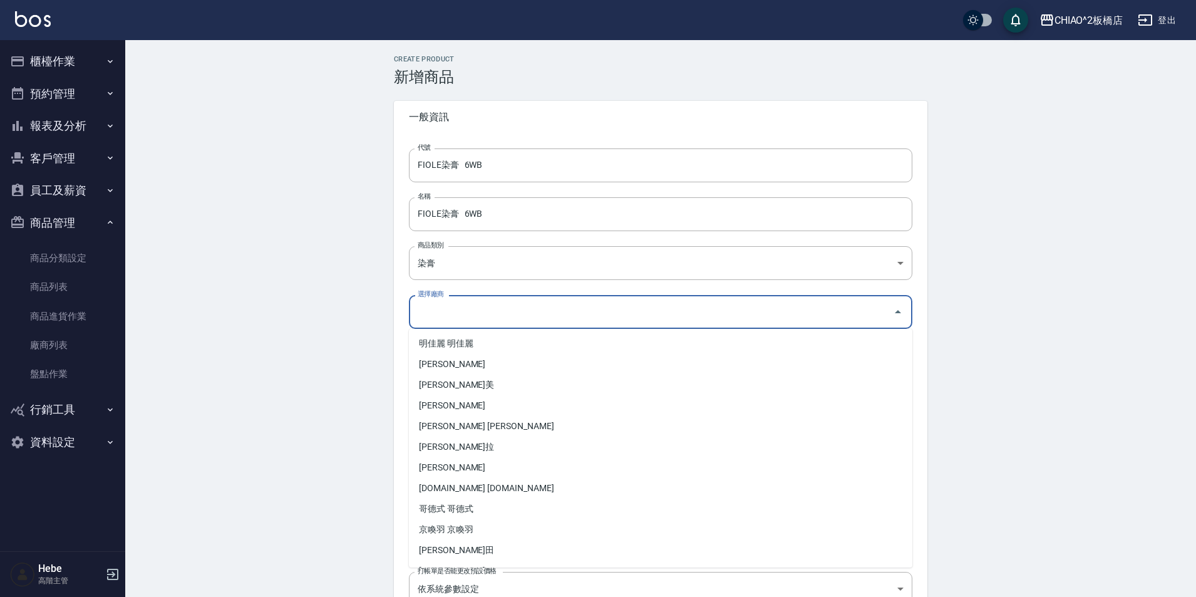
scroll to position [185, 0]
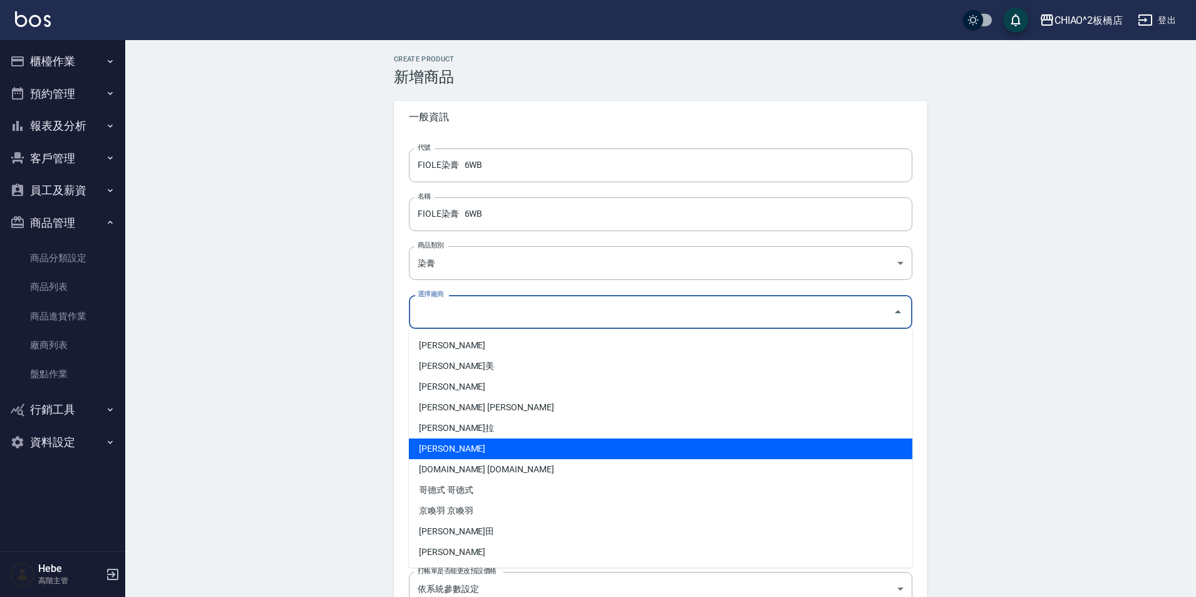
click at [470, 454] on li "[PERSON_NAME]" at bounding box center [660, 448] width 503 height 21
type input "[PERSON_NAME]"
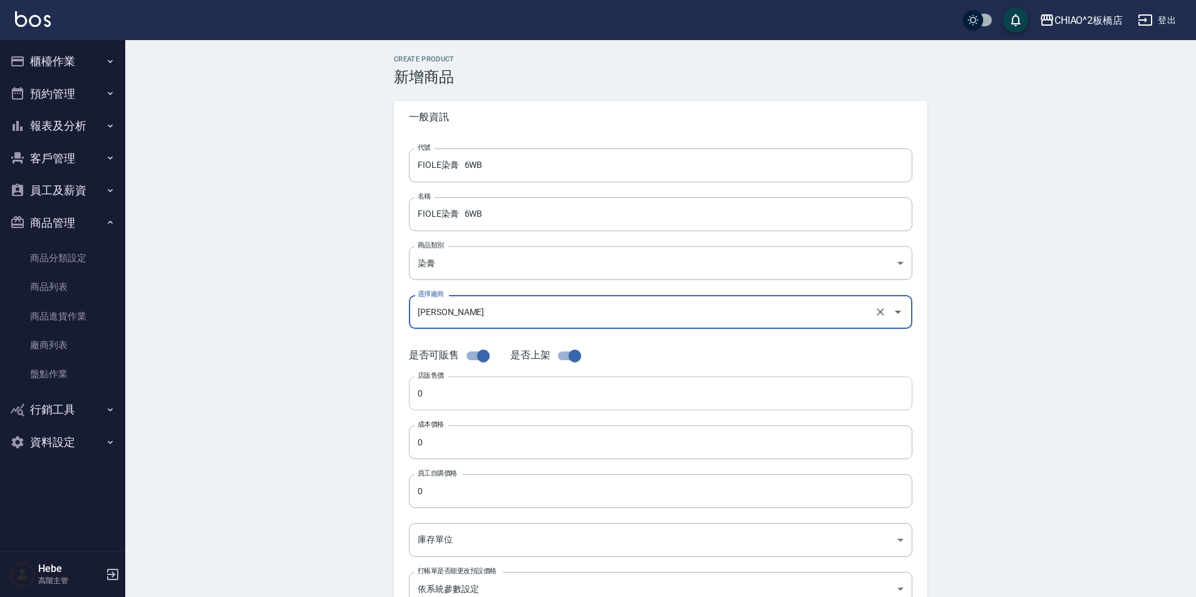
click at [465, 394] on input "0" at bounding box center [660, 393] width 503 height 34
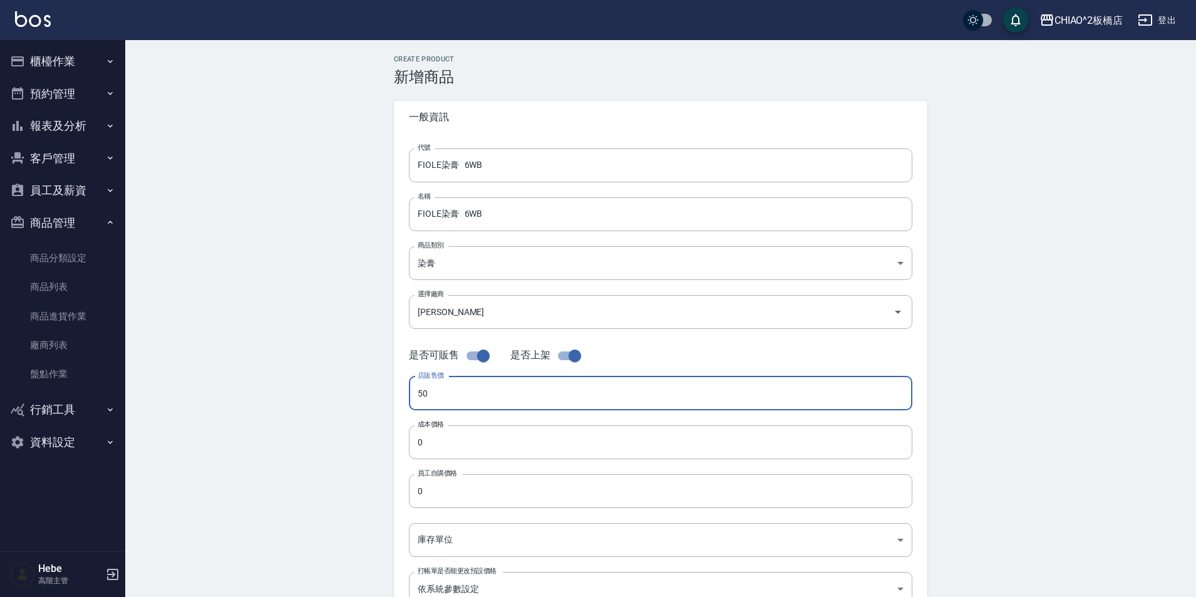
type input "5"
click at [475, 355] on input "checkbox" at bounding box center [483, 356] width 71 height 24
checkbox input "false"
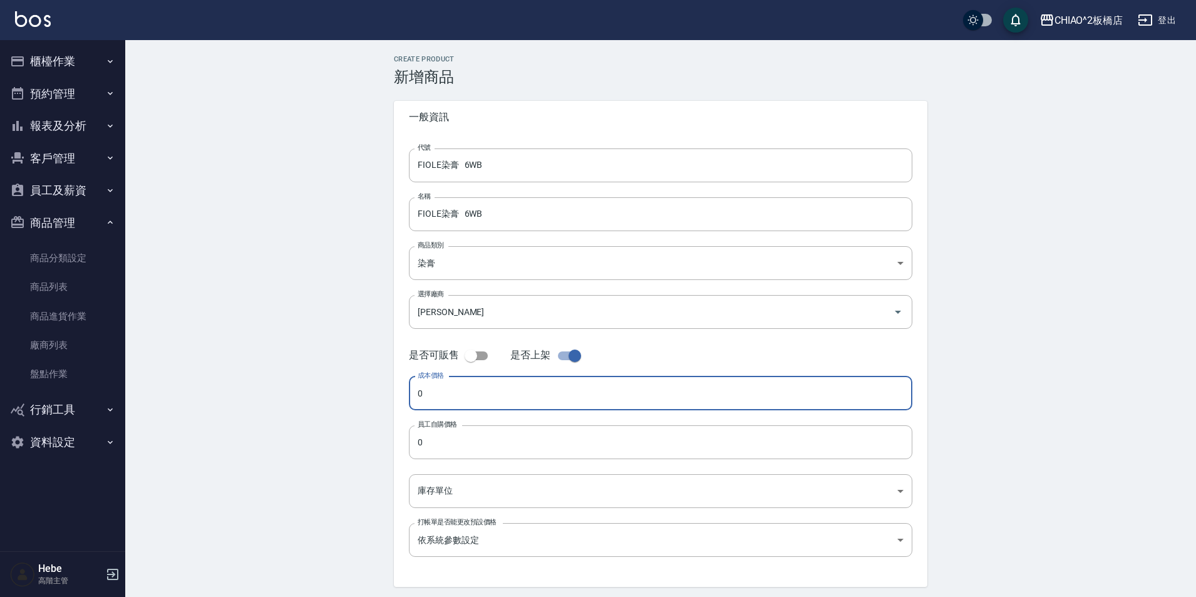
click at [465, 401] on input "0" at bounding box center [660, 393] width 503 height 34
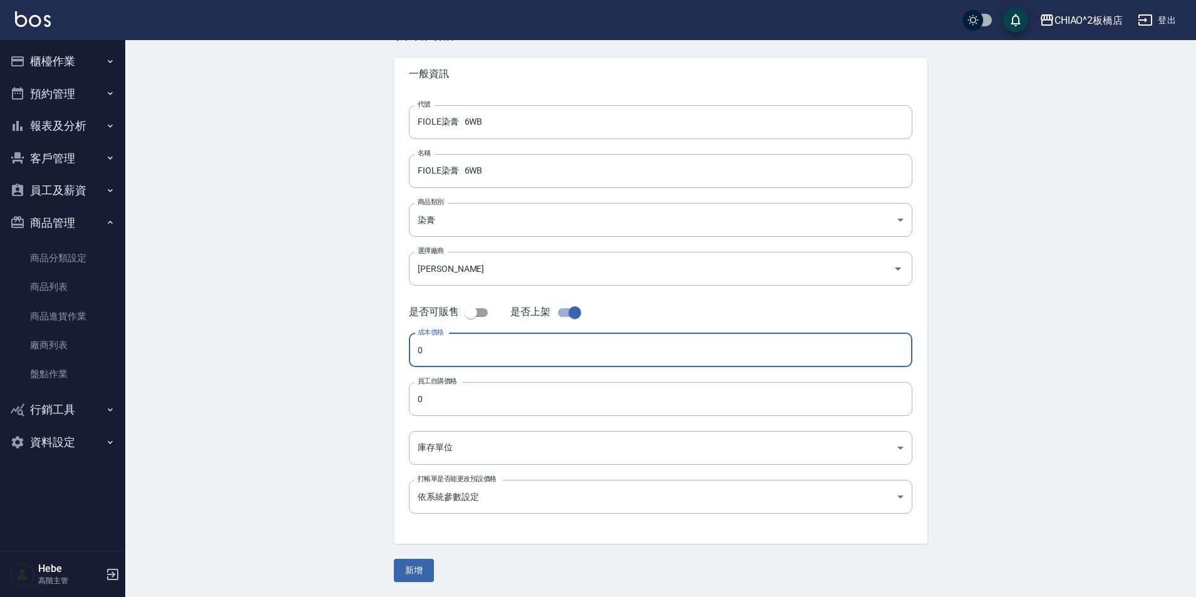
click at [465, 356] on input "0" at bounding box center [660, 350] width 503 height 34
type input "0"
type input "188"
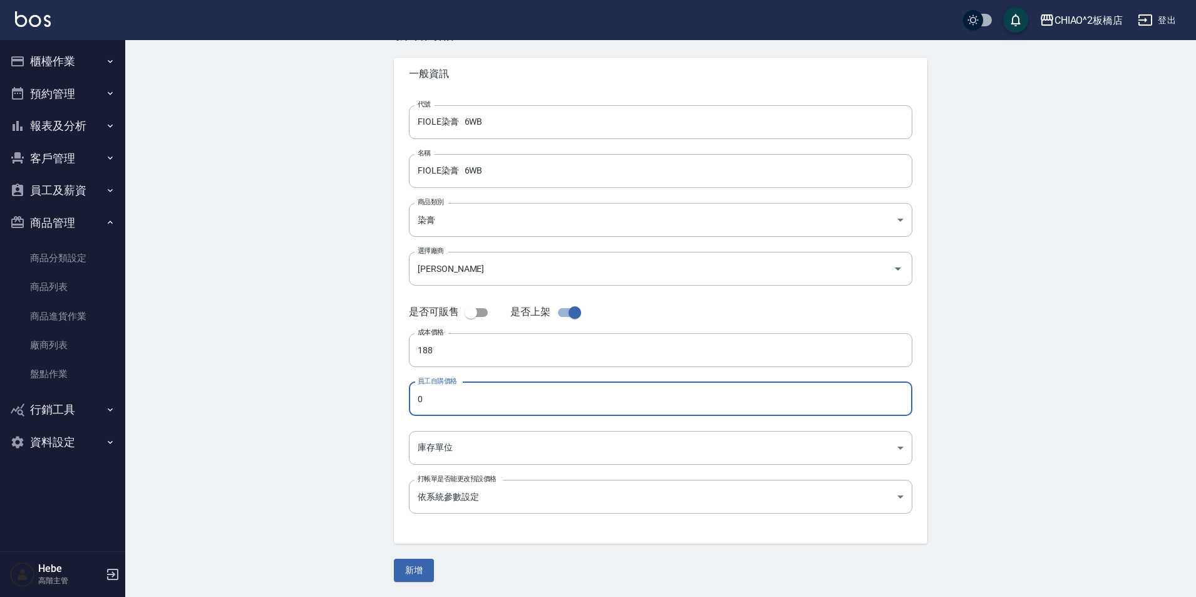
click at [463, 398] on input "0" at bounding box center [660, 399] width 503 height 34
type input "188"
click at [463, 449] on body "CHIAO^2板橋店 登出 櫃檯作業 打帳單 帳單列表 掛單列表 座位開單 營業儀表板 現金收支登錄 高階收支登錄 材料自購登錄 每日結帳 排班表 現場電腦打…" at bounding box center [598, 277] width 1196 height 640
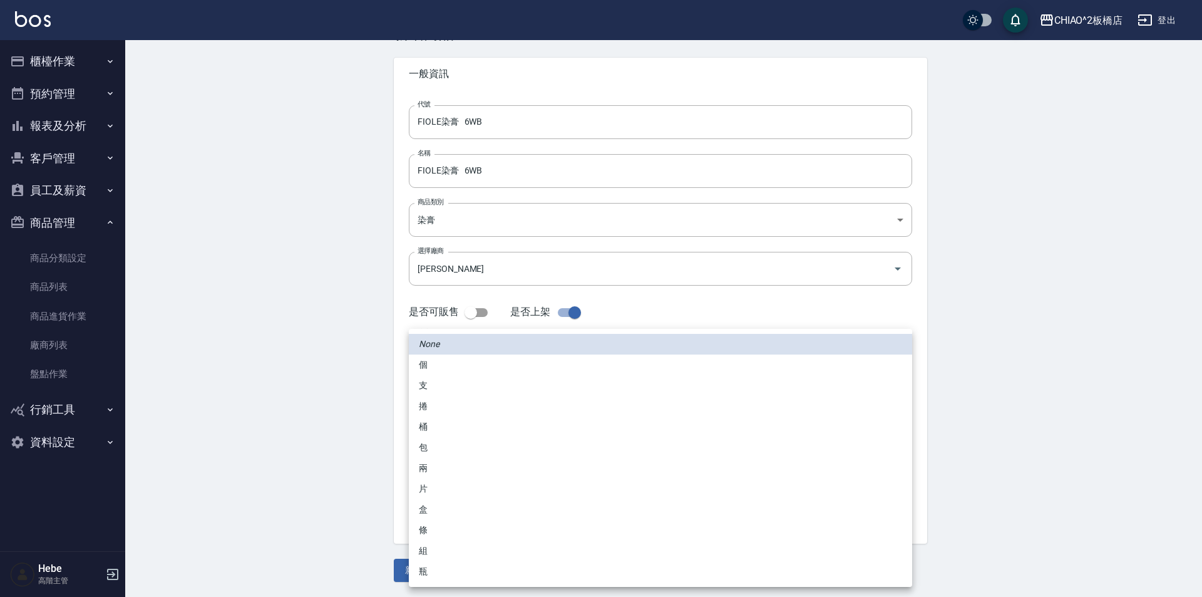
click at [444, 527] on li "條" at bounding box center [660, 530] width 503 height 21
type input "條"
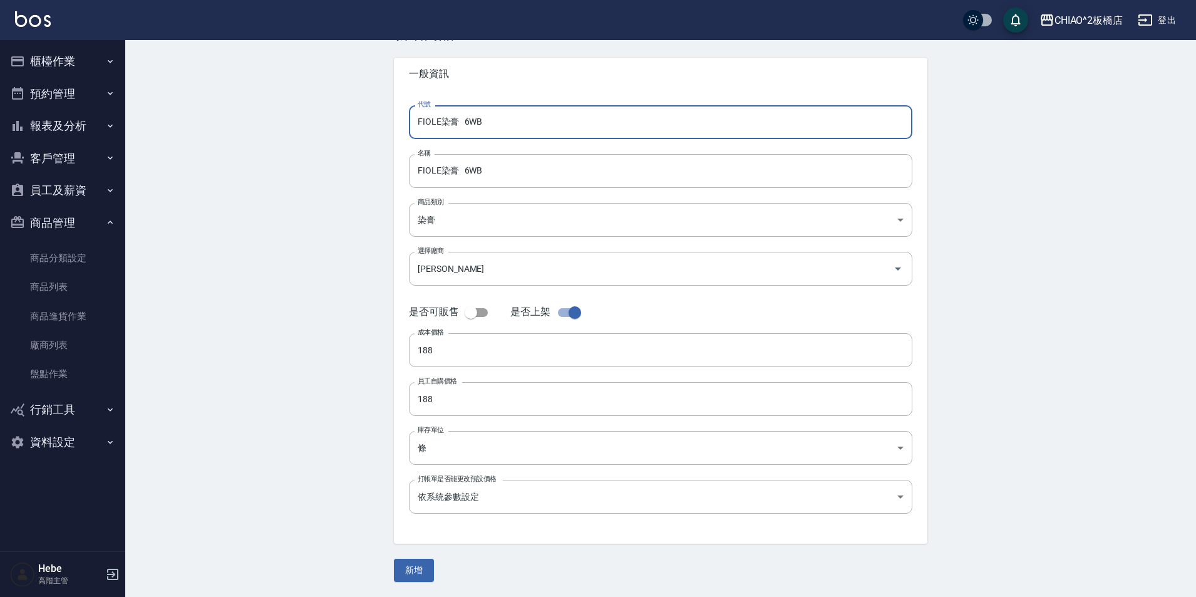
drag, startPoint x: 505, startPoint y: 117, endPoint x: 401, endPoint y: 130, distance: 105.3
click at [401, 130] on div "代號 FIOLE染膏 6WB 代號 名稱 FIOLE染膏 6WB 名稱 商品類別 染膏 8313b756-d4e9-4ab6-9fd1-de56c5de8…" at bounding box center [660, 316] width 533 height 453
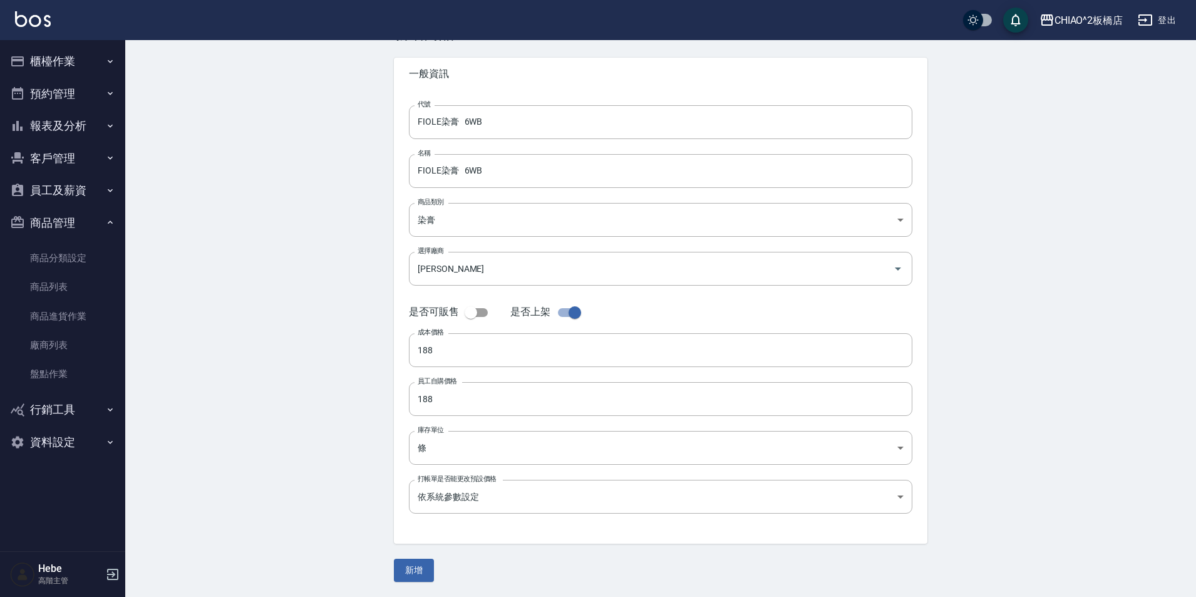
drag, startPoint x: 408, startPoint y: 127, endPoint x: 359, endPoint y: 217, distance: 101.7
click at [359, 217] on div "Create Product 新增商品 一般資訊 代號 FIOLE染膏 6WB 代號 名稱 FIOLE染膏 6WB 名稱 商品類別 染膏 8313b756…" at bounding box center [660, 297] width 1071 height 600
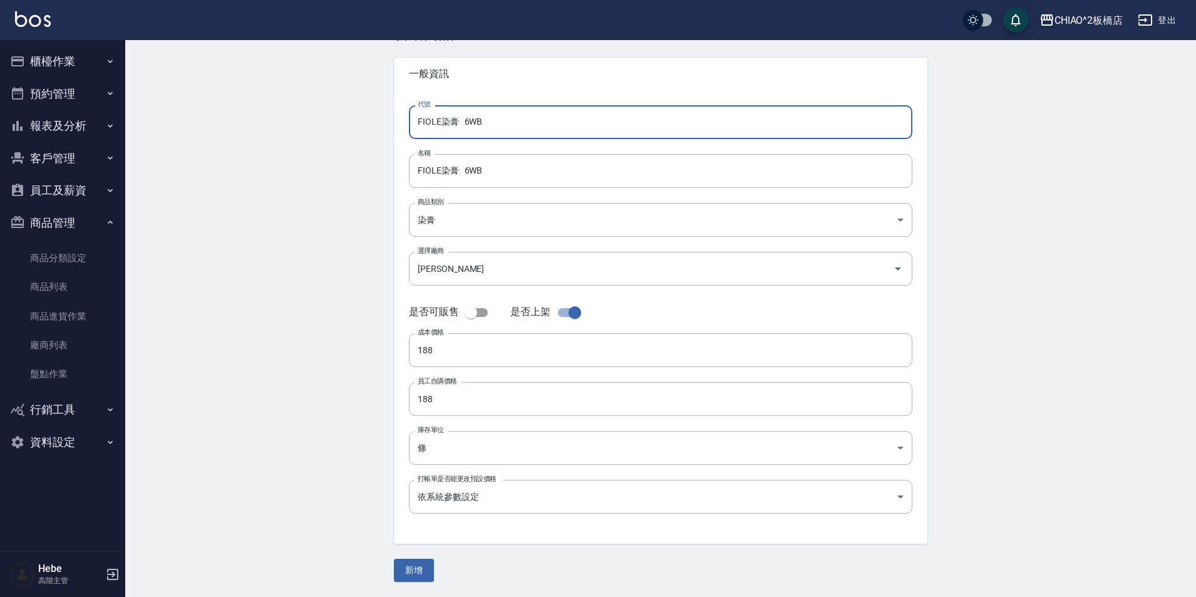
drag, startPoint x: 491, startPoint y: 127, endPoint x: 411, endPoint y: 127, distance: 80.1
click at [411, 127] on input "FIOLE染膏 6WB" at bounding box center [660, 122] width 503 height 34
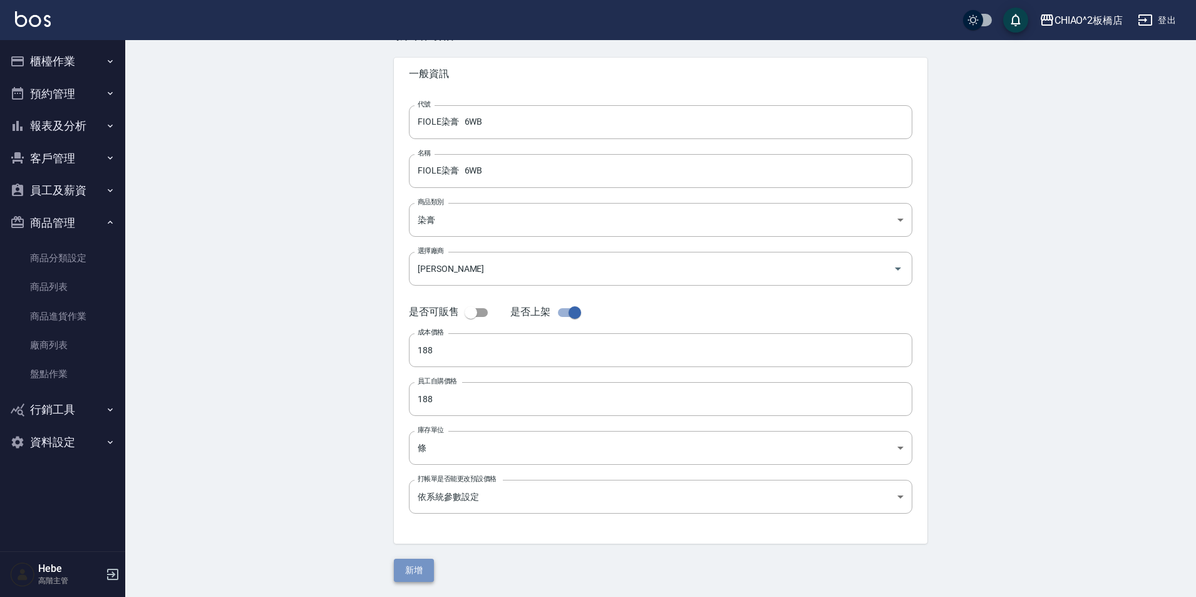
click at [422, 569] on button "新增" at bounding box center [414, 569] width 40 height 23
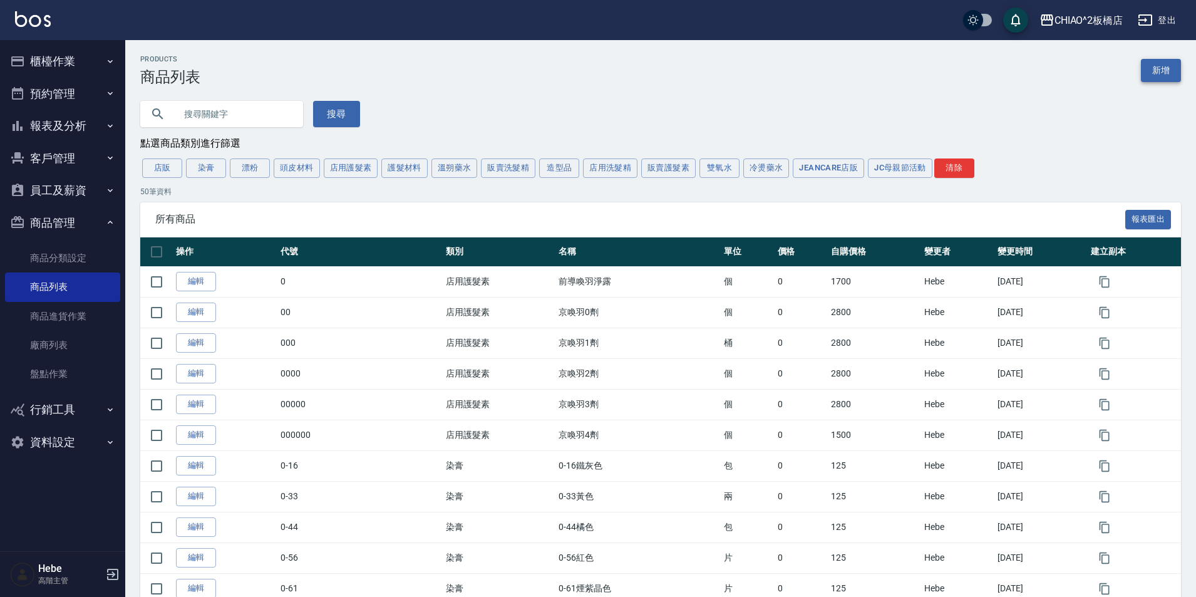
click at [1148, 73] on link "新增" at bounding box center [1161, 70] width 40 height 23
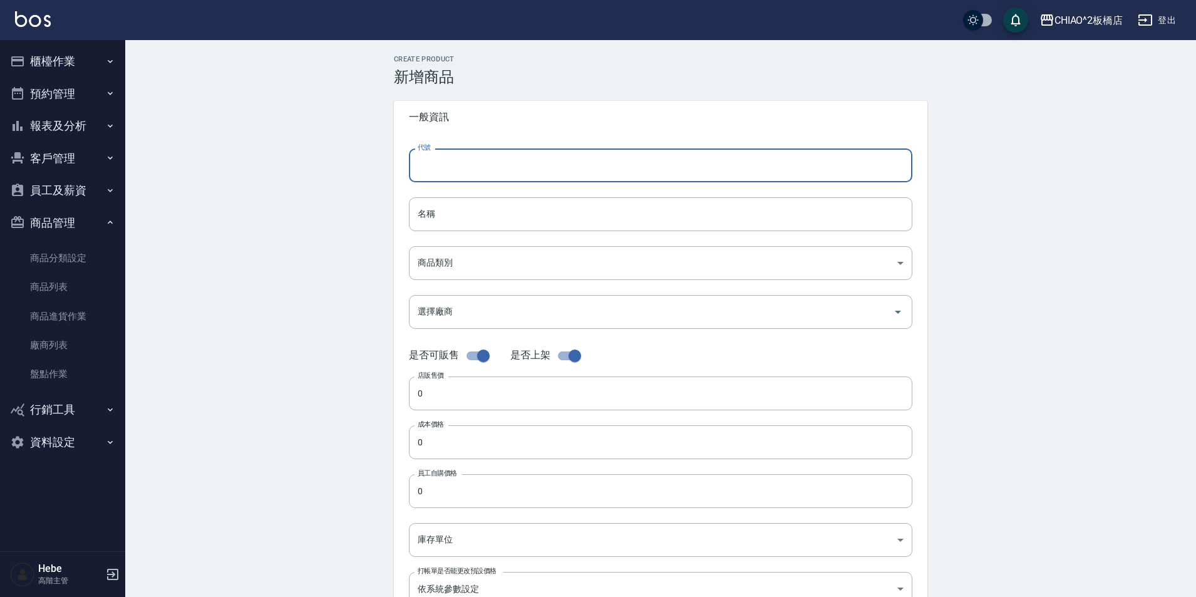
paste input "FIOLE染膏 6WB"
drag, startPoint x: 515, startPoint y: 174, endPoint x: 424, endPoint y: 172, distance: 90.8
click at [401, 175] on div "代號 FIOLE染膏 6BB 代號 名稱 名稱 商品類別 ​ 商品類別 選擇廠商 選擇廠商 是否可販售 是否上架 店販售價 0 店販售價 成本價格 0 成…" at bounding box center [660, 384] width 533 height 502
type input "FIOLE染膏 6BB"
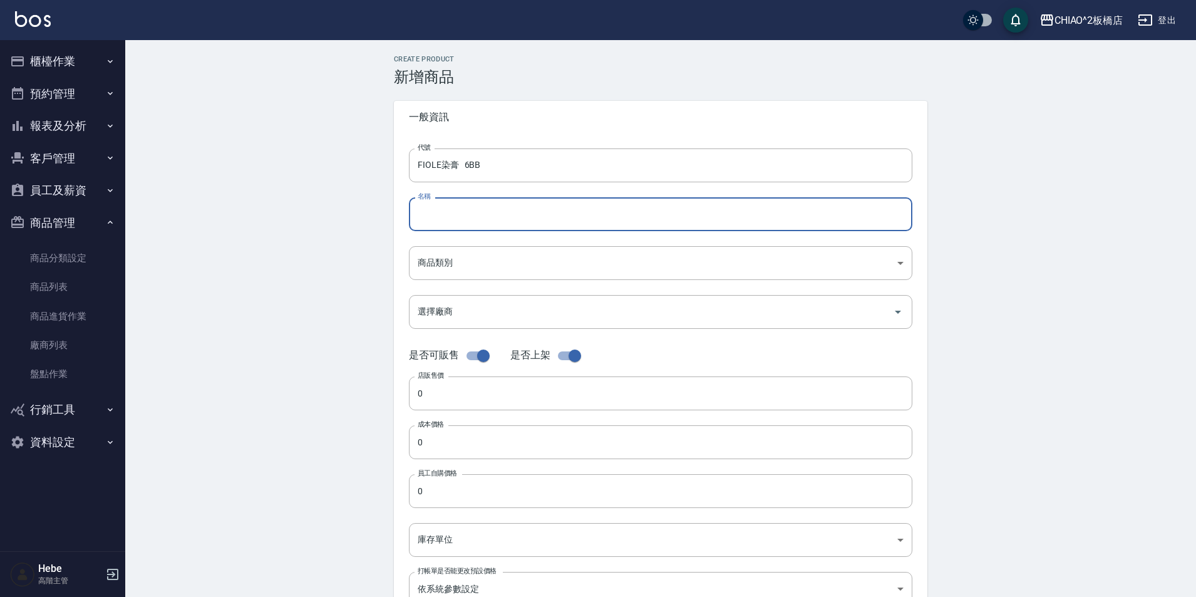
paste input "FIOLE染膏 6BB"
type input "FIOLE染膏 6BB"
click at [479, 260] on body "CHIAO^2板橋店 登出 櫃檯作業 打帳單 帳單列表 掛單列表 座位開單 營業儀表板 現金收支登錄 高階收支登錄 材料自購登錄 每日結帳 排班表 現場電腦打…" at bounding box center [601, 432] width 1202 height 864
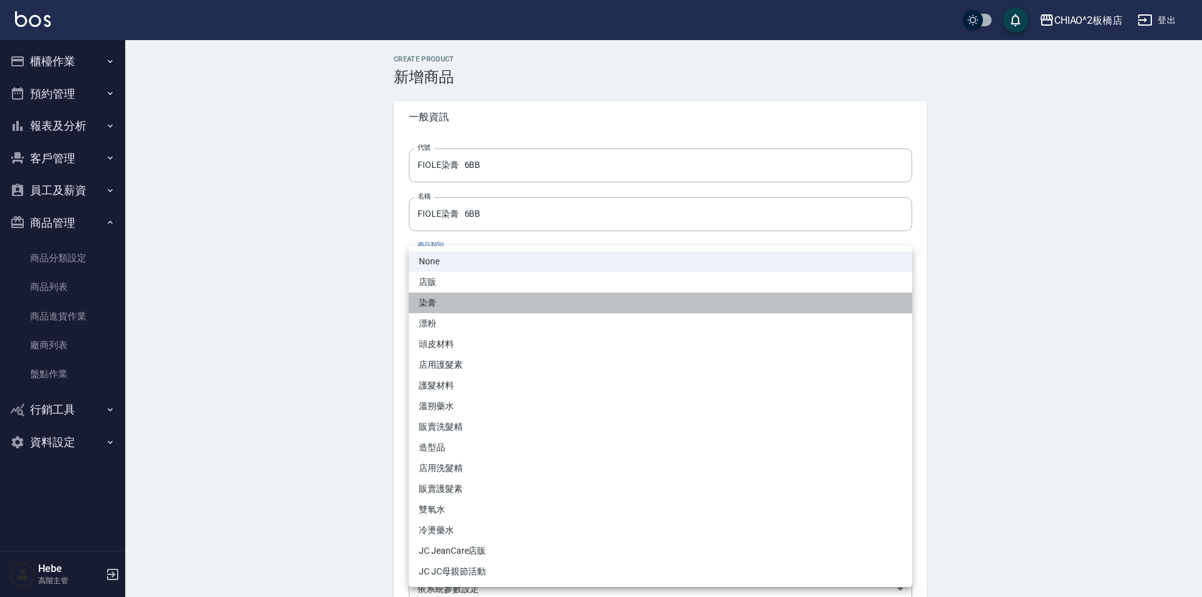
click at [470, 309] on li "染膏" at bounding box center [660, 302] width 503 height 21
type input "8313b756-d4e9-4ab6-9fd1-de56c5de80f1"
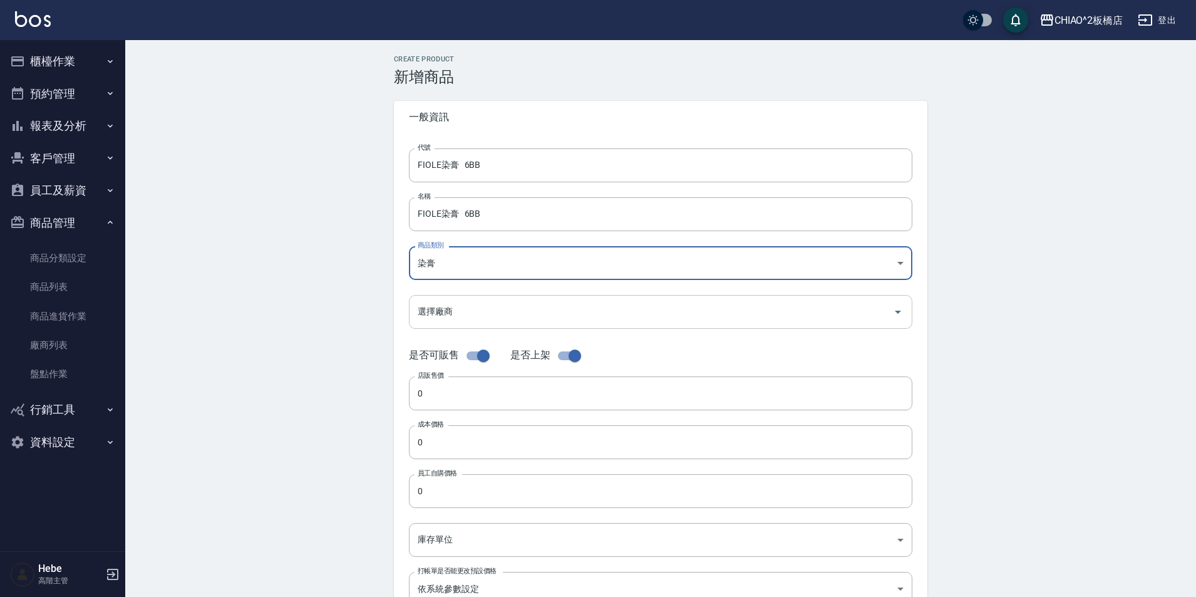
click at [470, 308] on input "選擇廠商" at bounding box center [650, 311] width 473 height 22
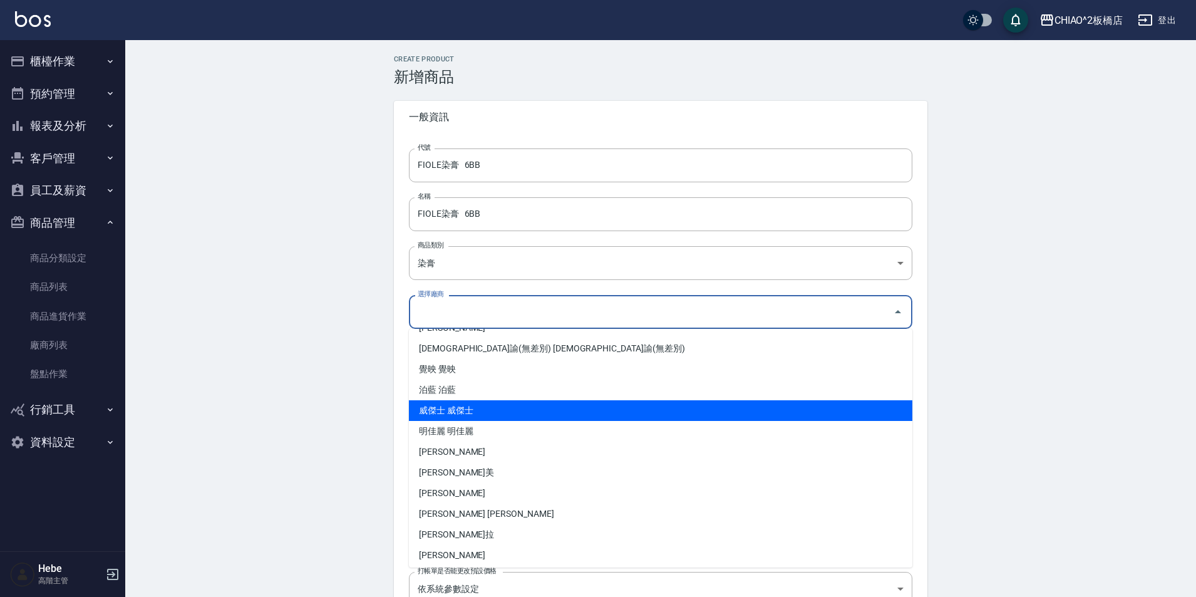
scroll to position [185, 0]
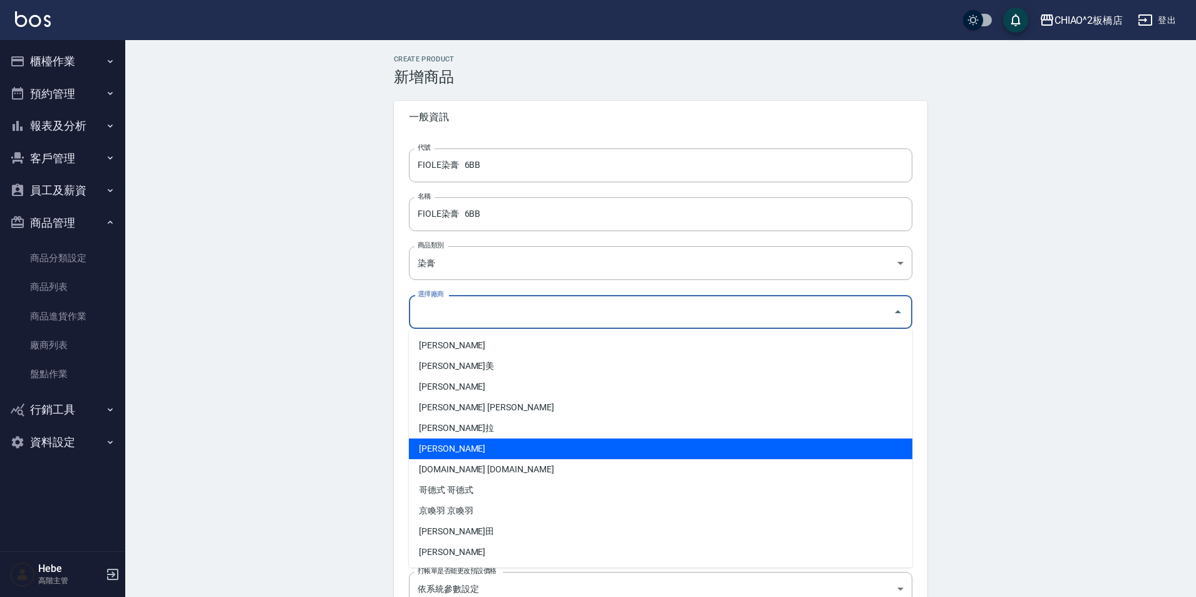
click at [476, 453] on li "[PERSON_NAME]" at bounding box center [660, 448] width 503 height 21
type input "[PERSON_NAME]"
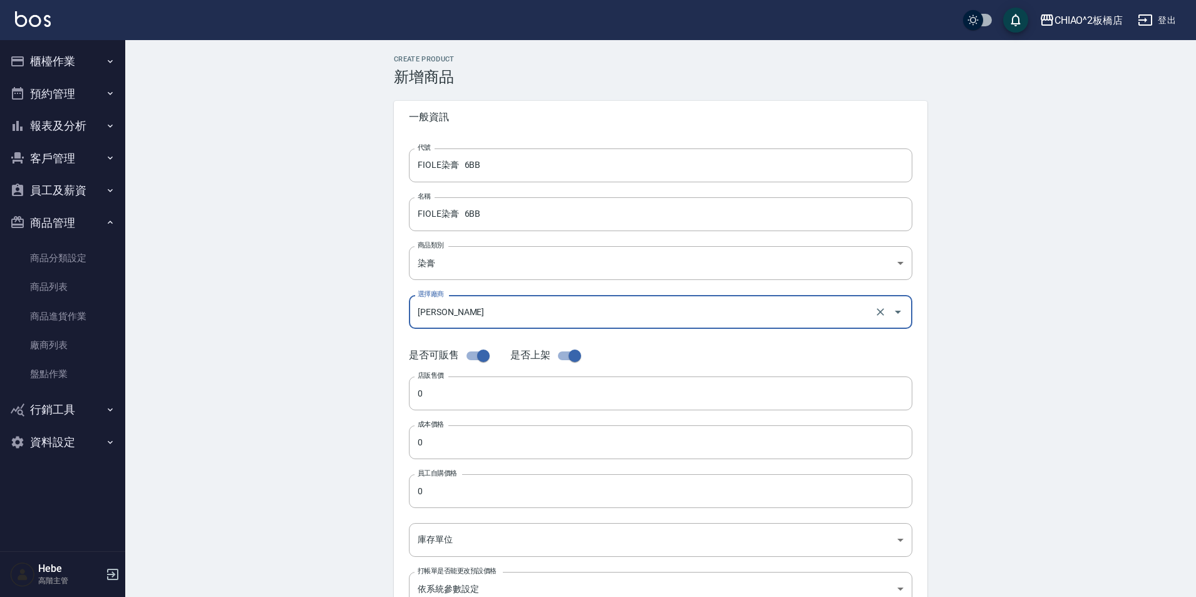
click at [475, 356] on input "checkbox" at bounding box center [483, 356] width 71 height 24
checkbox input "false"
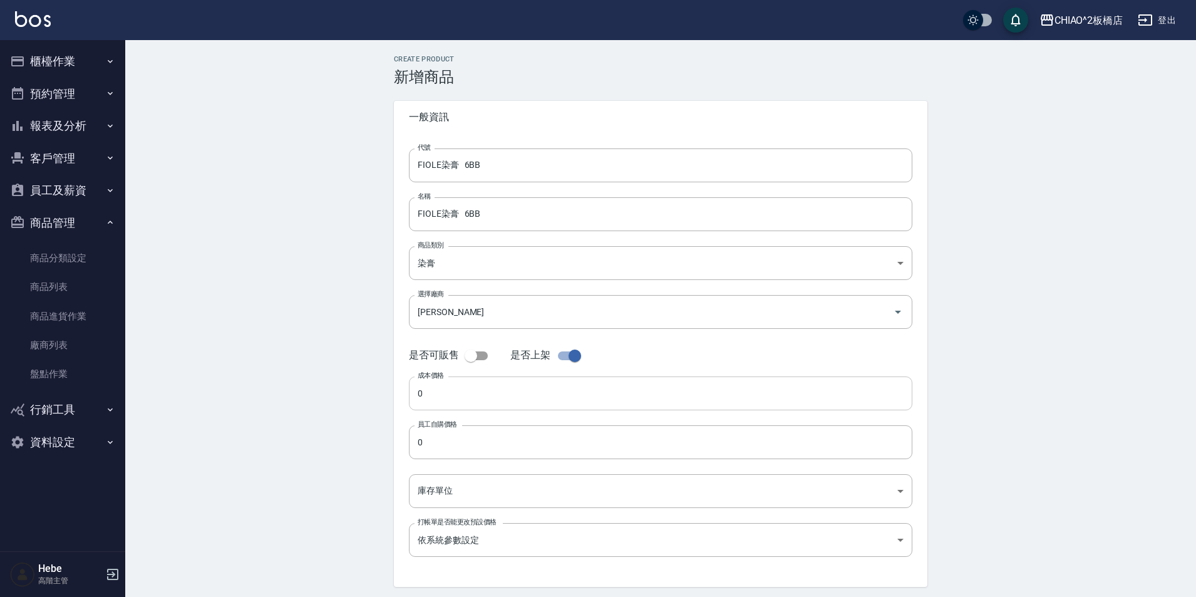
click at [459, 389] on input "0" at bounding box center [660, 393] width 503 height 34
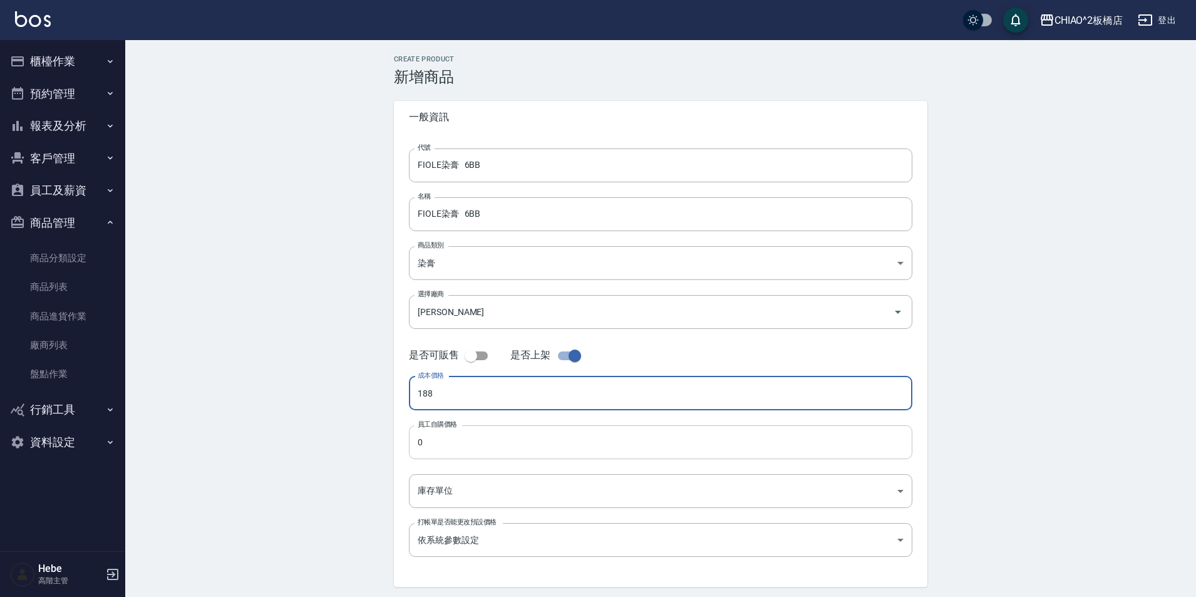
type input "188"
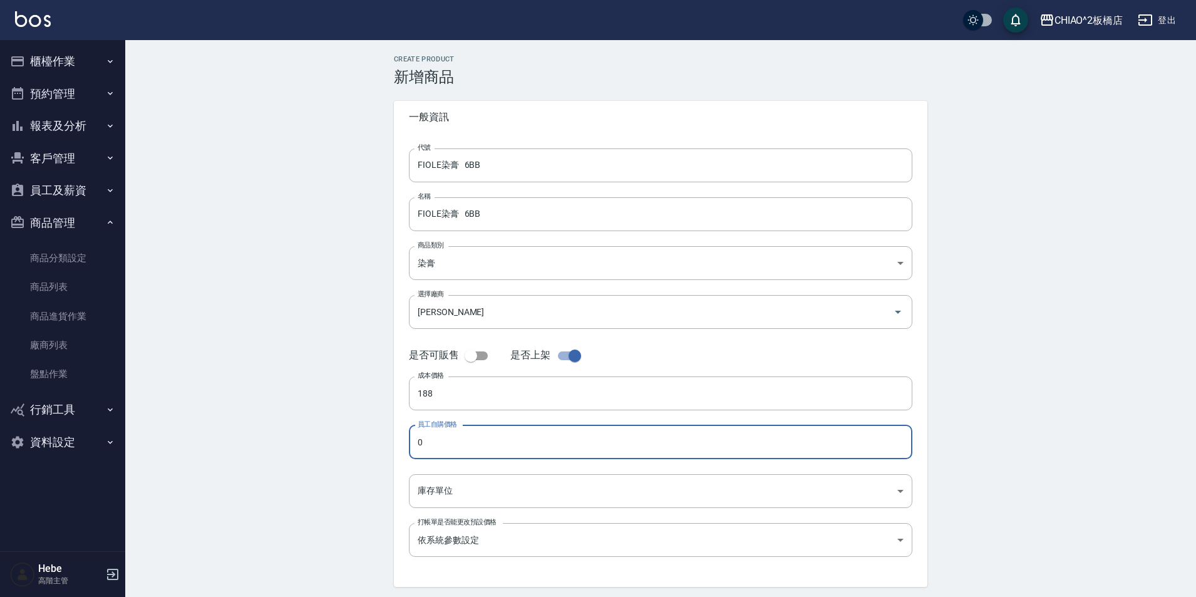
click at [468, 439] on input "0" at bounding box center [660, 442] width 503 height 34
type input "188"
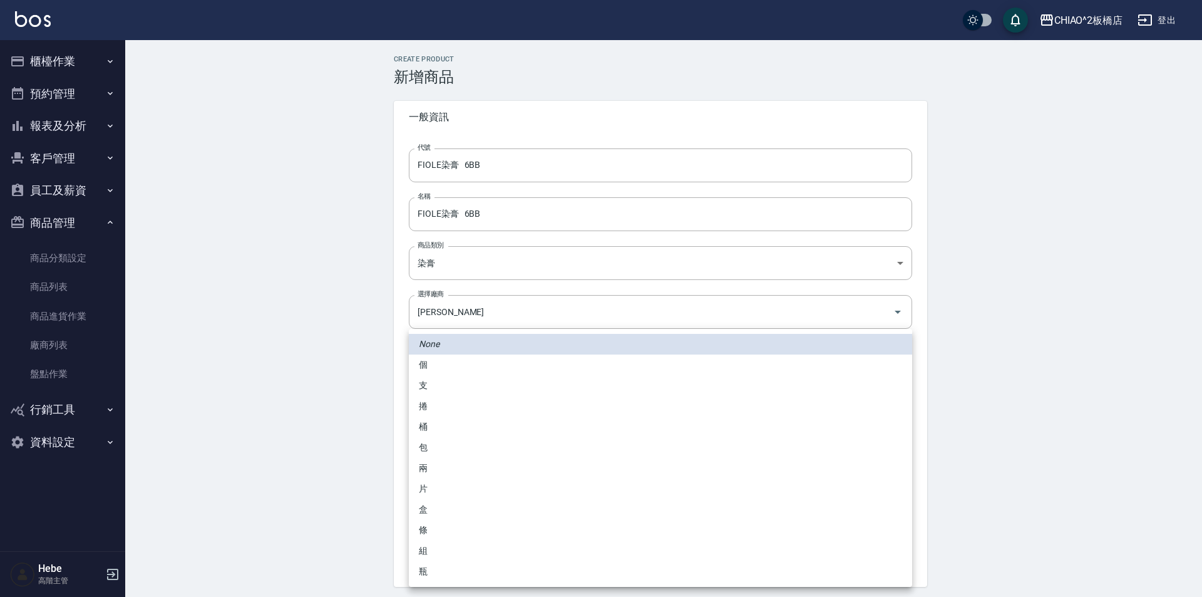
click at [468, 490] on body "CHIAO^2板橋店 登出 櫃檯作業 打帳單 帳單列表 掛單列表 座位開單 營業儀表板 現金收支登錄 高階收支登錄 材料自購登錄 每日結帳 排班表 現場電腦打…" at bounding box center [601, 320] width 1202 height 640
click at [458, 528] on li "條" at bounding box center [660, 530] width 503 height 21
type input "條"
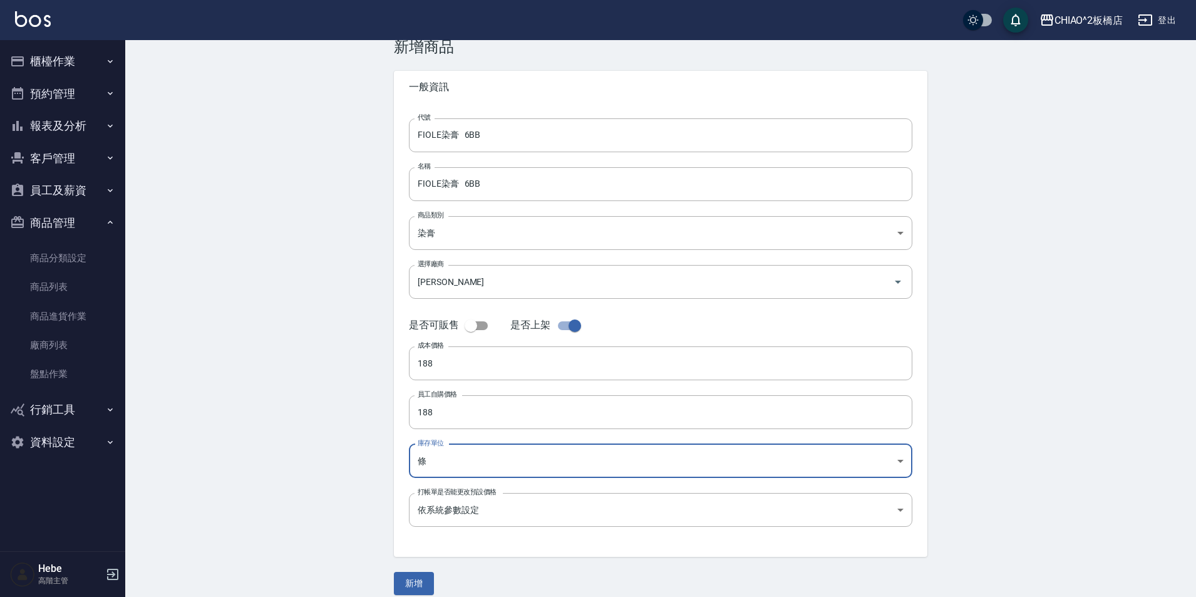
scroll to position [43, 0]
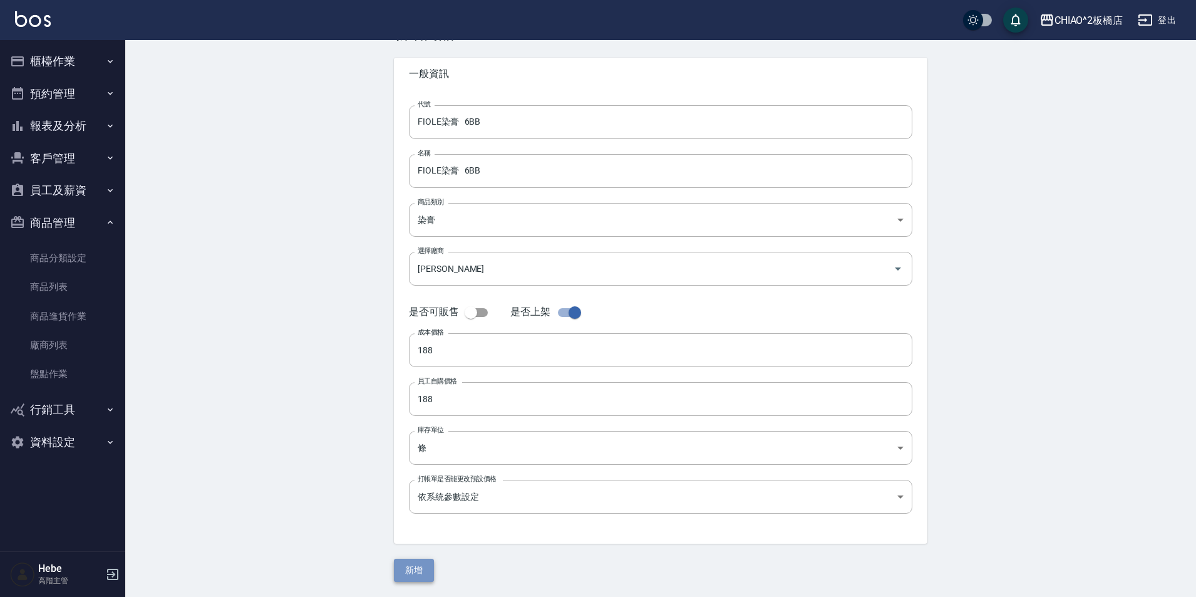
click at [416, 572] on button "新增" at bounding box center [414, 569] width 40 height 23
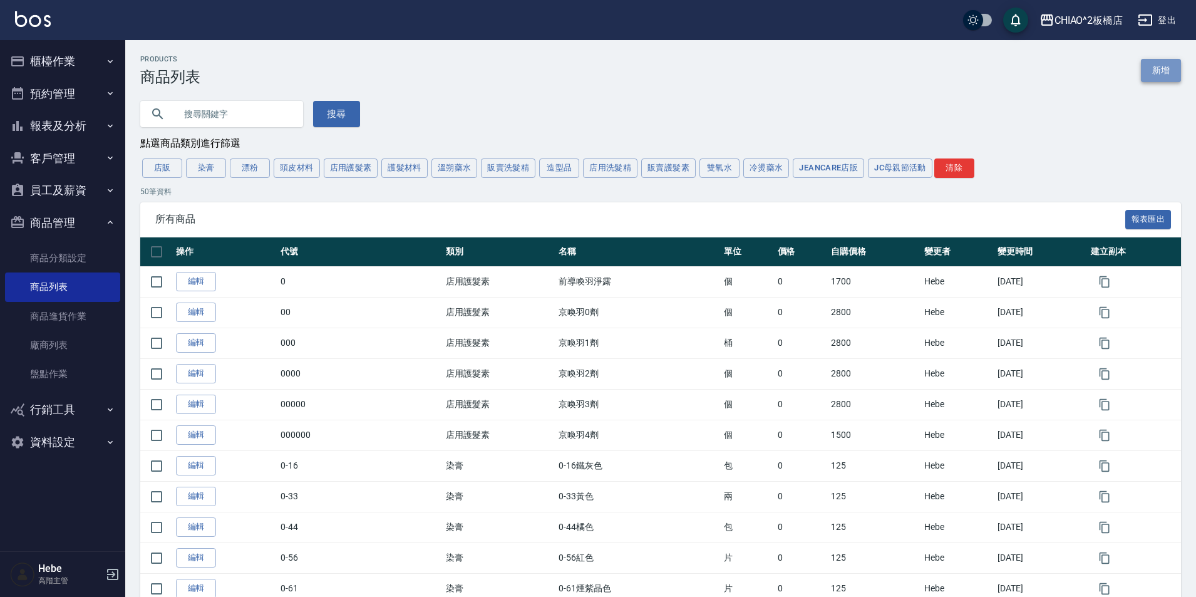
click at [1160, 74] on link "新增" at bounding box center [1161, 70] width 40 height 23
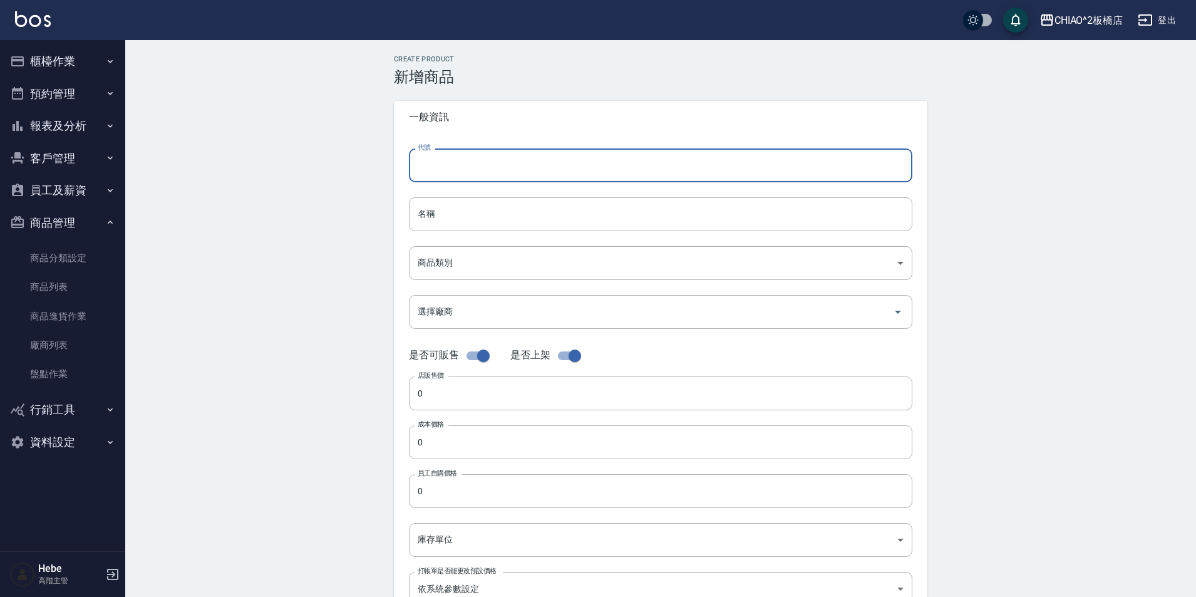
paste input "FIOLE染膏 6BB"
drag, startPoint x: 452, startPoint y: 170, endPoint x: 409, endPoint y: 174, distance: 42.8
click at [409, 174] on input "FIOLE染膏 6NB" at bounding box center [660, 165] width 503 height 34
type input "FIOLE染膏 6NB"
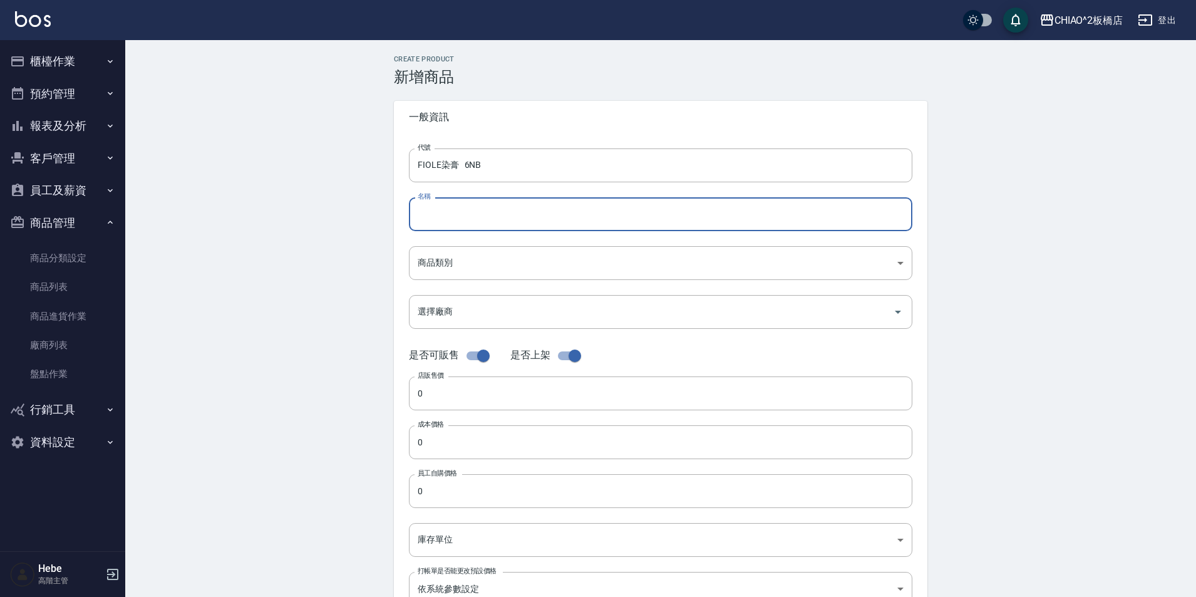
paste input "FIOLE染膏 6NB"
type input "FIOLE染膏 6NB"
click at [488, 262] on body "CHIAO^2板橋店 登出 櫃檯作業 打帳單 帳單列表 掛單列表 座位開單 營業儀表板 現金收支登錄 高階收支登錄 材料自購登錄 每日結帳 排班表 現場電腦打…" at bounding box center [598, 432] width 1196 height 864
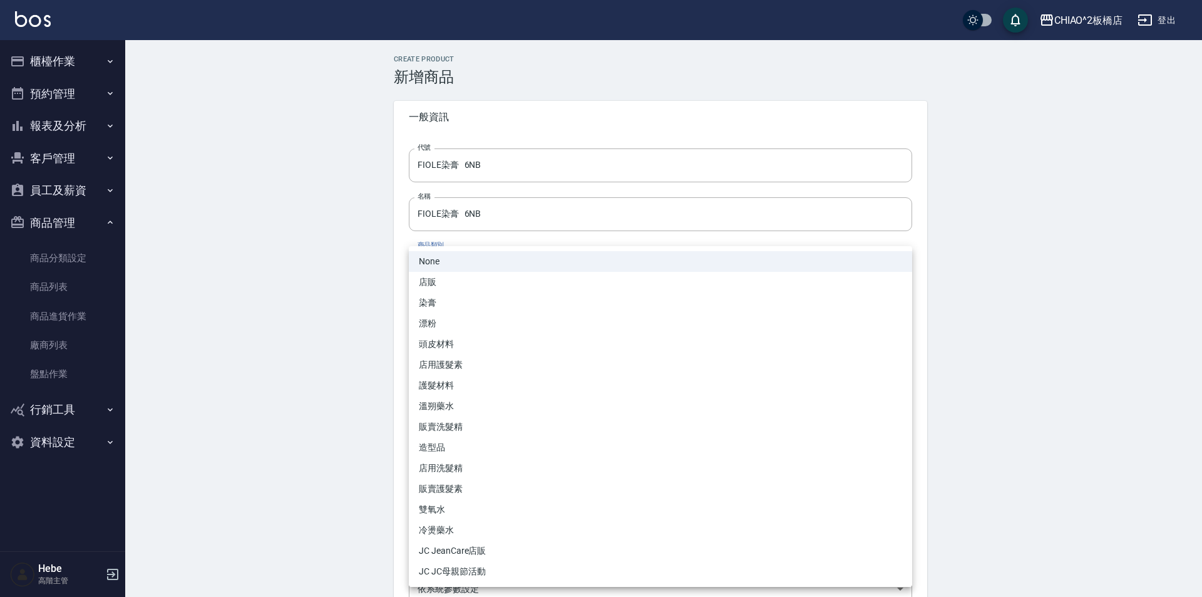
click at [476, 301] on li "染膏" at bounding box center [660, 302] width 503 height 21
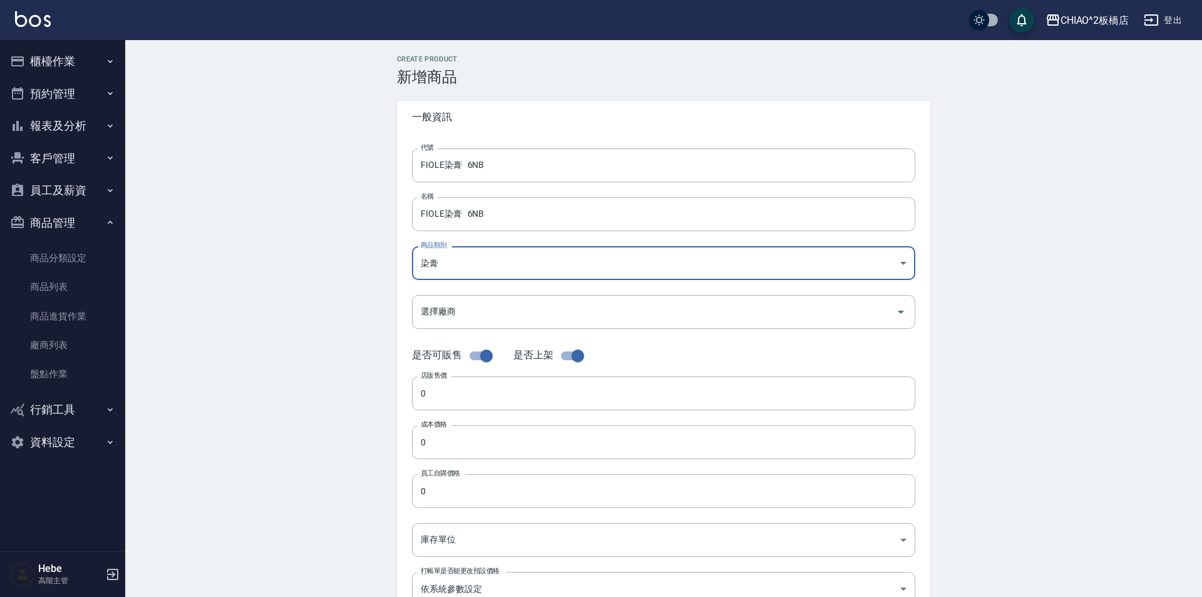
type input "8313b756-d4e9-4ab6-9fd1-de56c5de80f1"
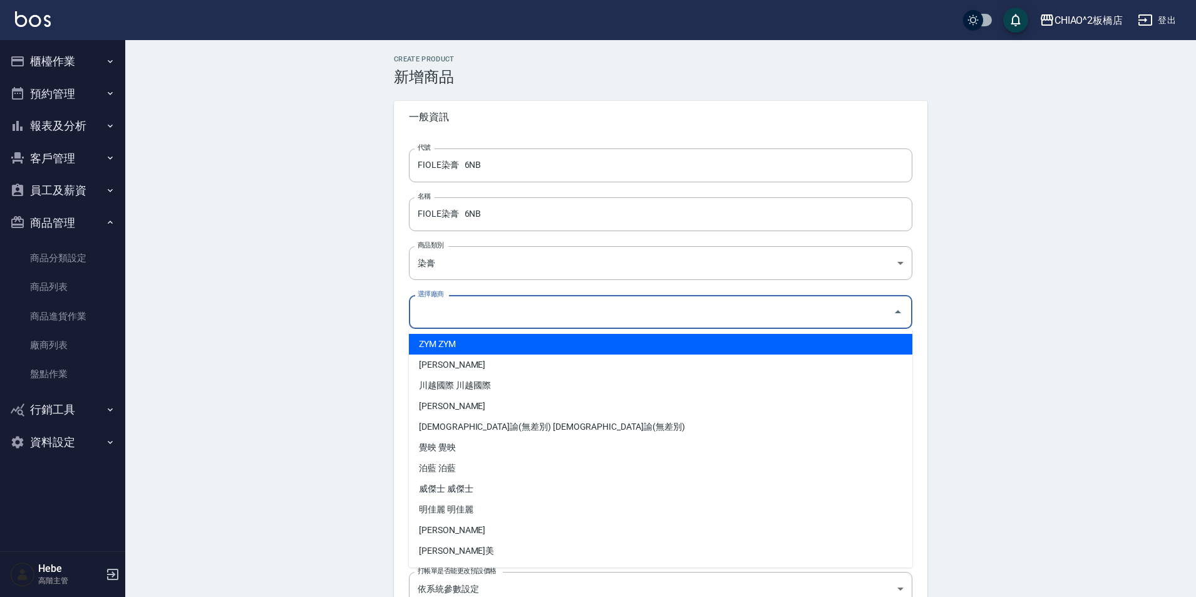
click at [469, 312] on input "選擇廠商" at bounding box center [650, 311] width 473 height 22
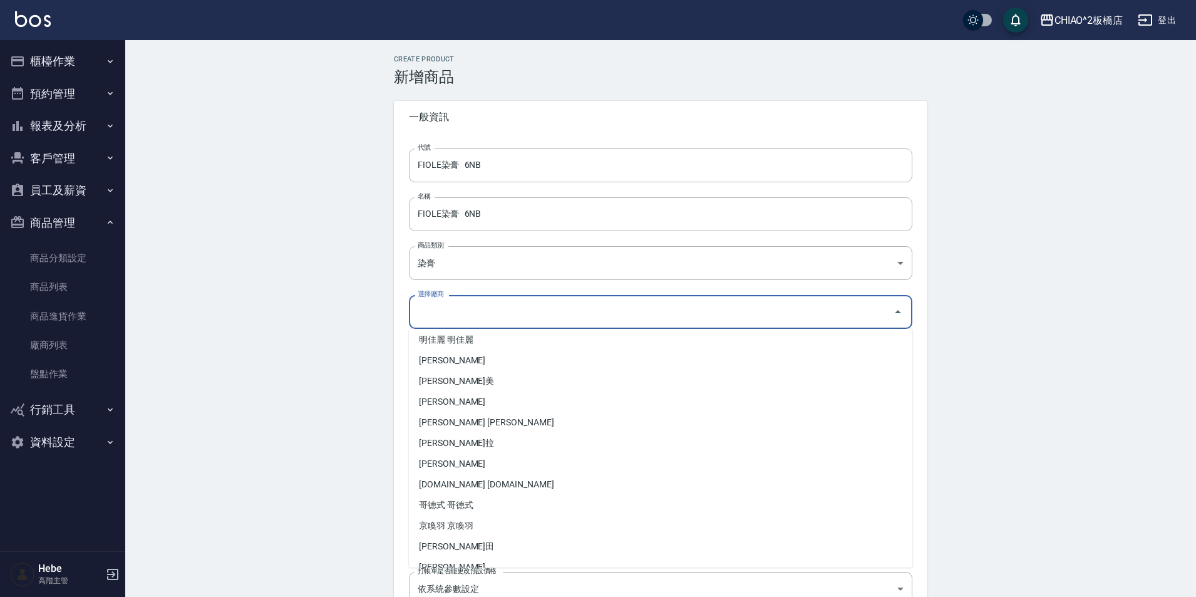
scroll to position [185, 0]
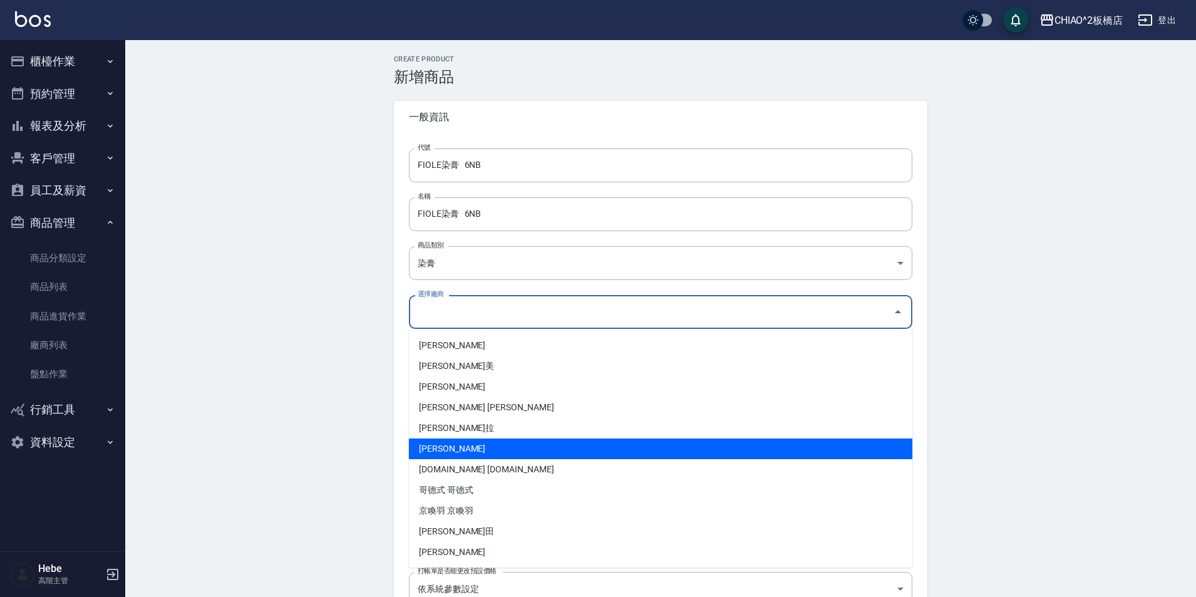
click at [473, 451] on li "[PERSON_NAME]" at bounding box center [660, 448] width 503 height 21
type input "[PERSON_NAME]"
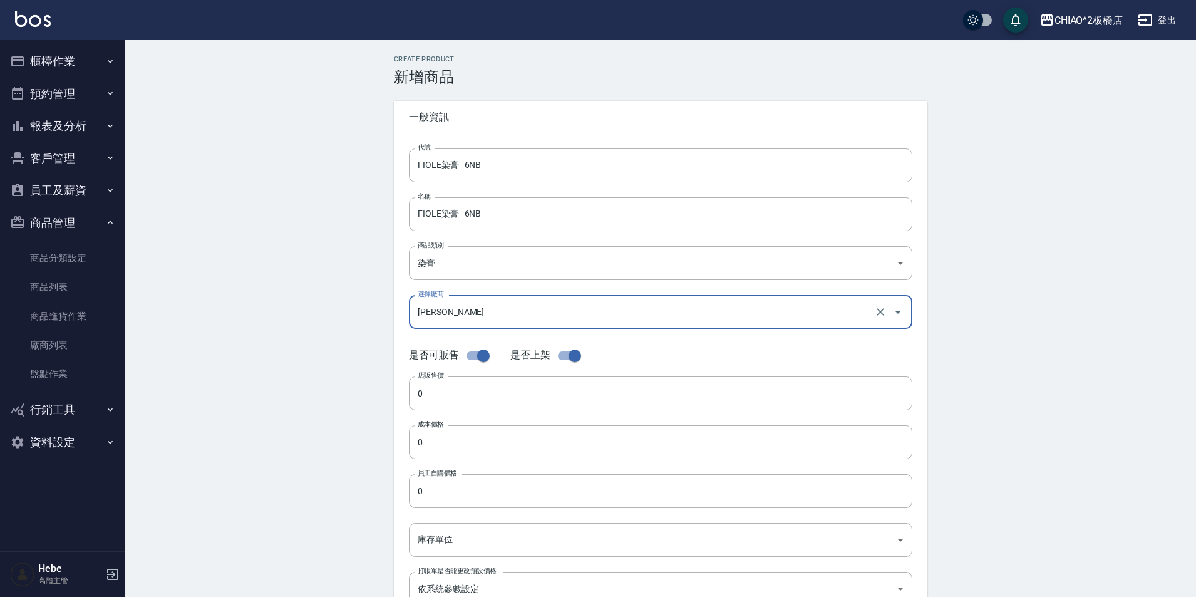
click at [476, 357] on input "checkbox" at bounding box center [483, 356] width 71 height 24
checkbox input "false"
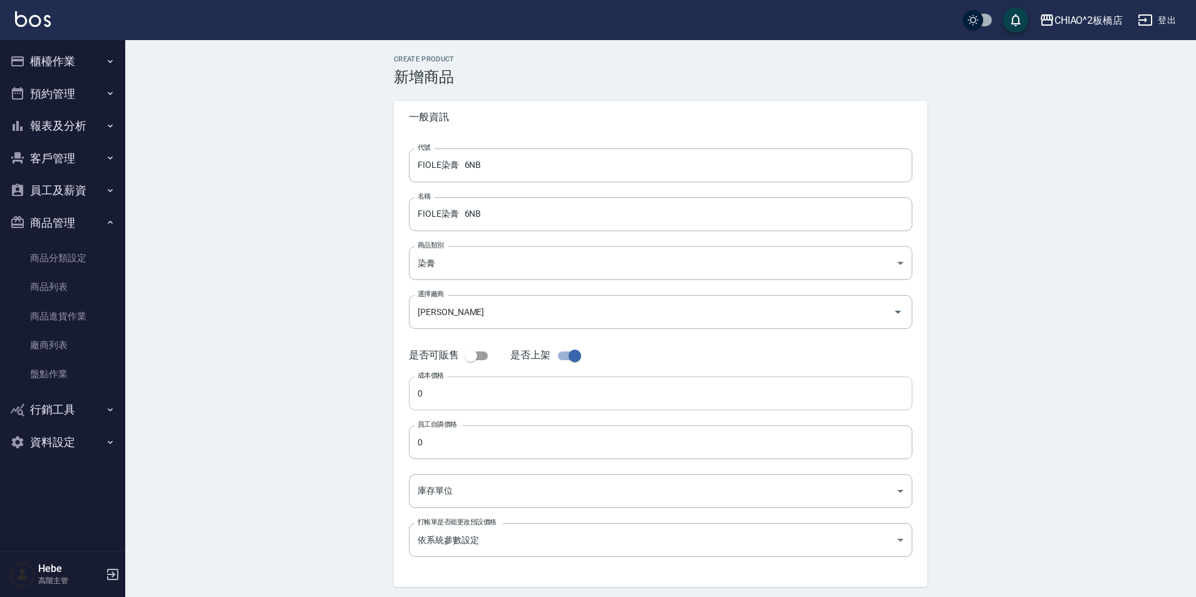
click at [474, 386] on input "0" at bounding box center [660, 393] width 503 height 34
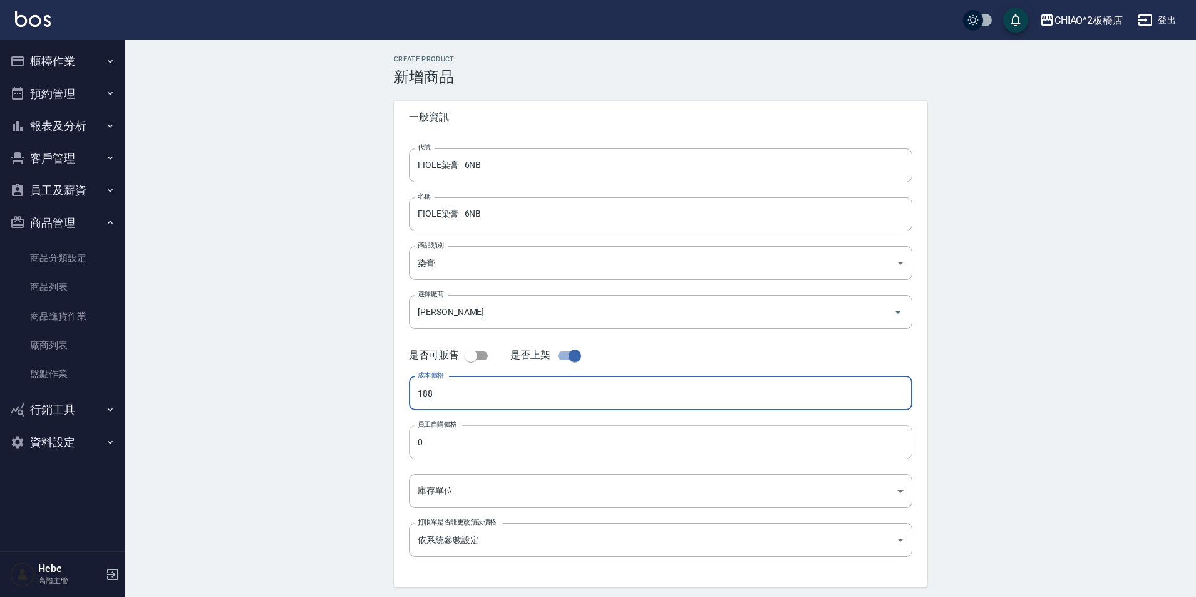
type input "188"
click at [483, 452] on input "0" at bounding box center [660, 442] width 503 height 34
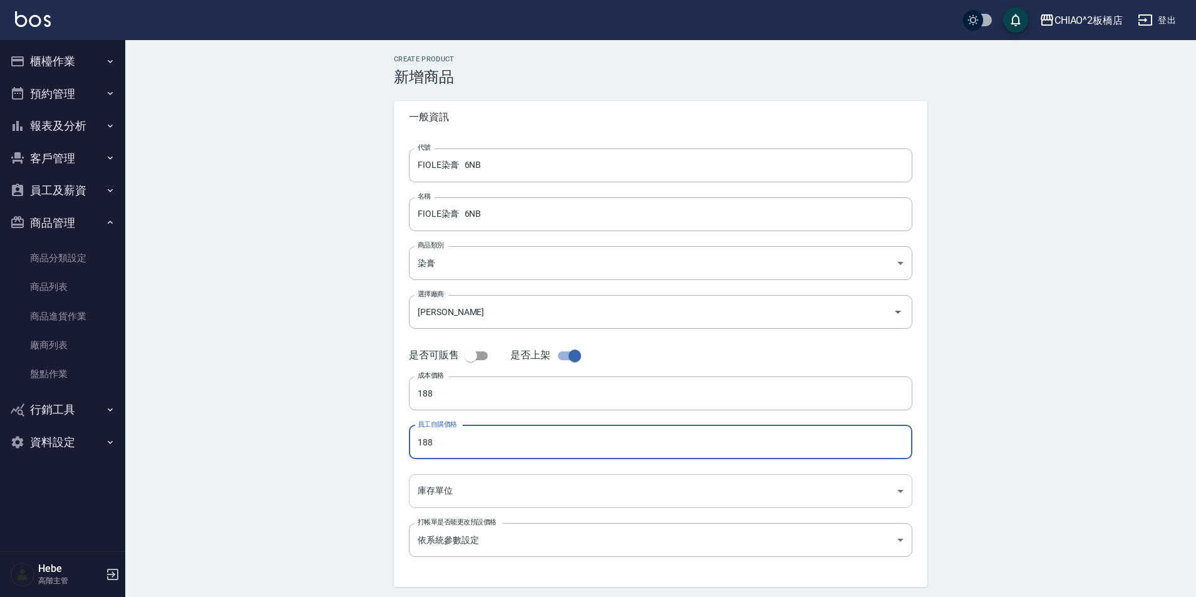
type input "188"
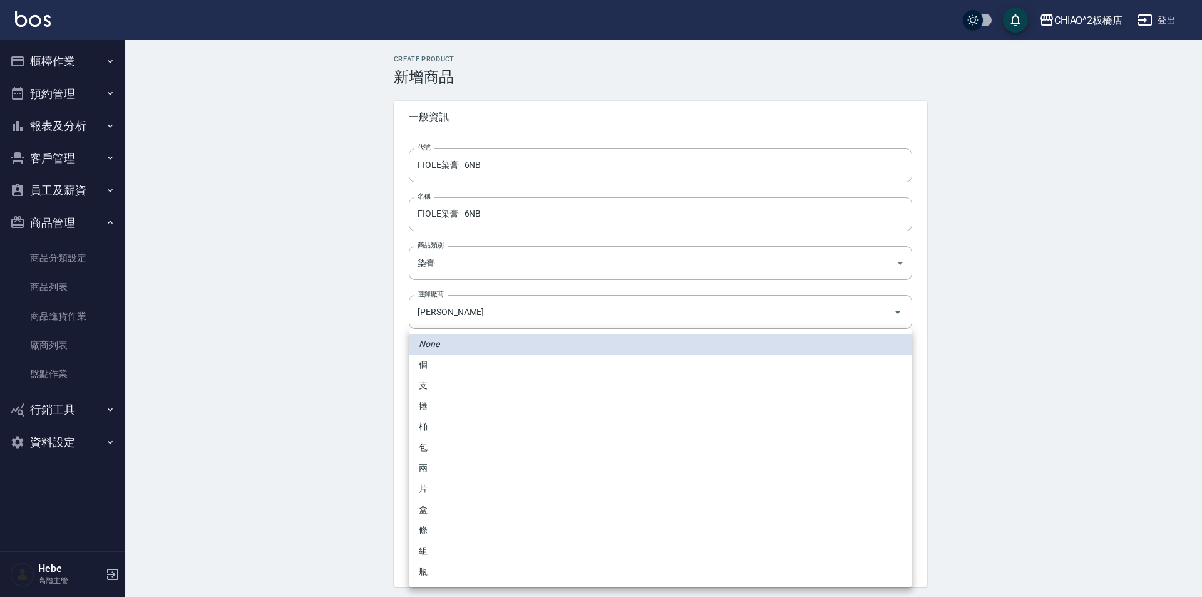
click at [486, 493] on body "CHIAO^2板橋店 登出 櫃檯作業 打帳單 帳單列表 掛單列表 座位開單 營業儀表板 現金收支登錄 高階收支登錄 材料自購登錄 每日結帳 排班表 現場電腦打…" at bounding box center [601, 320] width 1202 height 640
click at [462, 538] on li "條" at bounding box center [660, 530] width 503 height 21
type input "條"
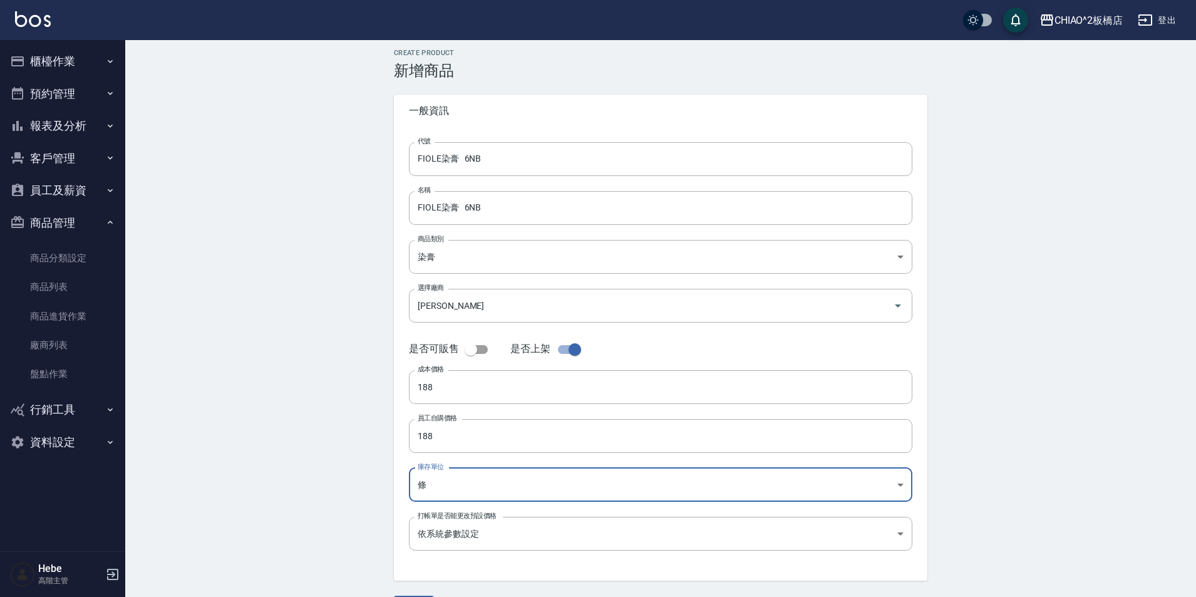
scroll to position [43, 0]
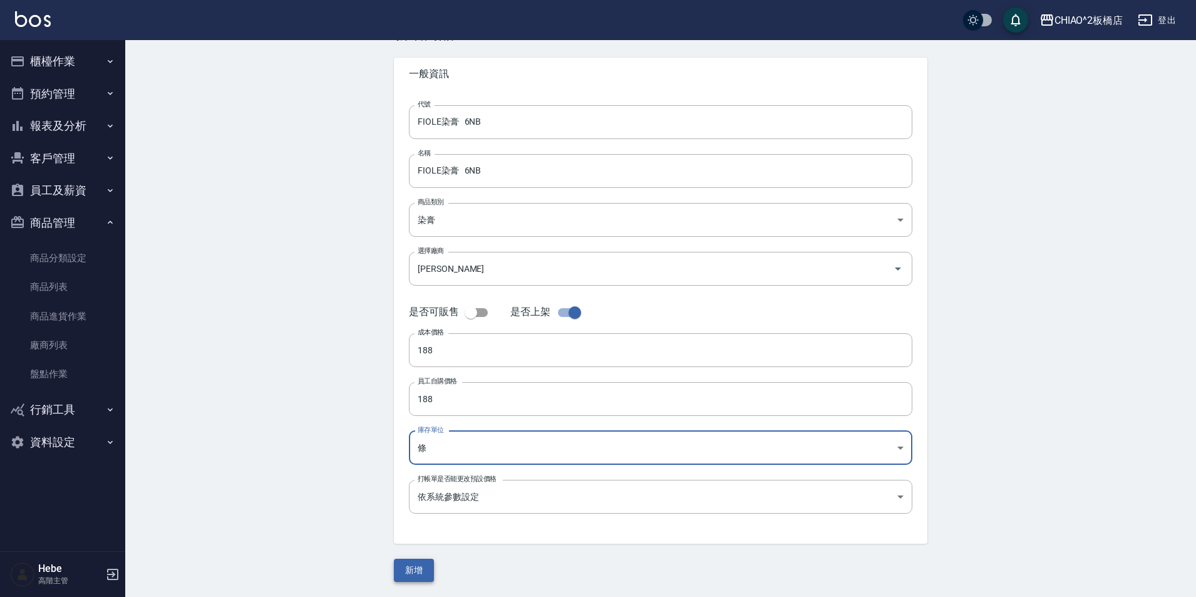
click at [418, 575] on button "新增" at bounding box center [414, 569] width 40 height 23
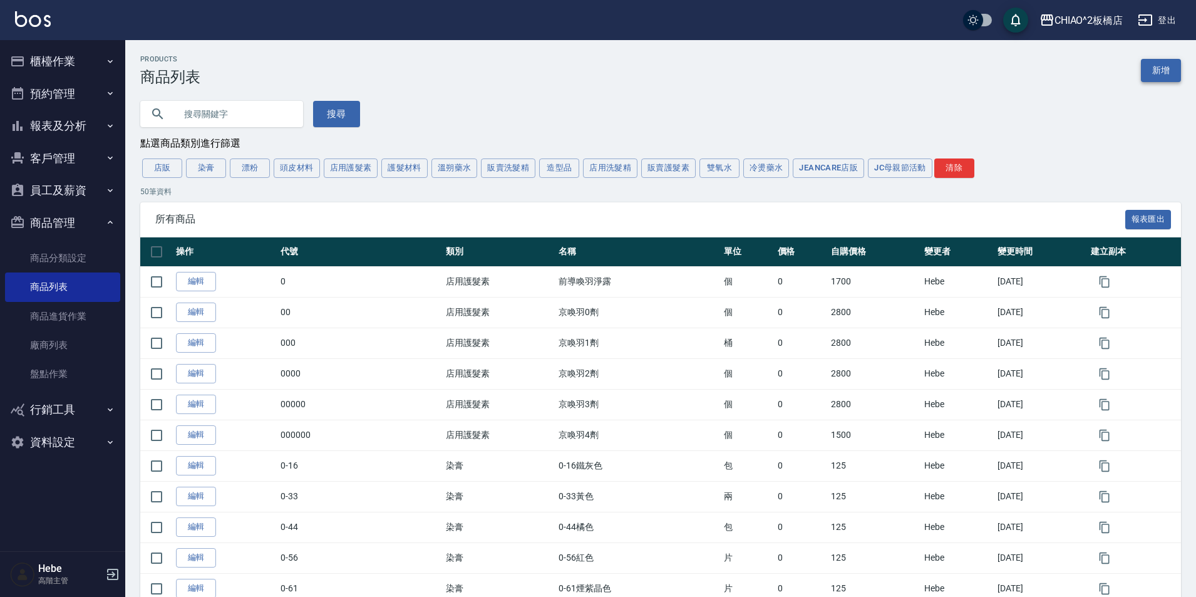
click at [1161, 75] on link "新增" at bounding box center [1161, 70] width 40 height 23
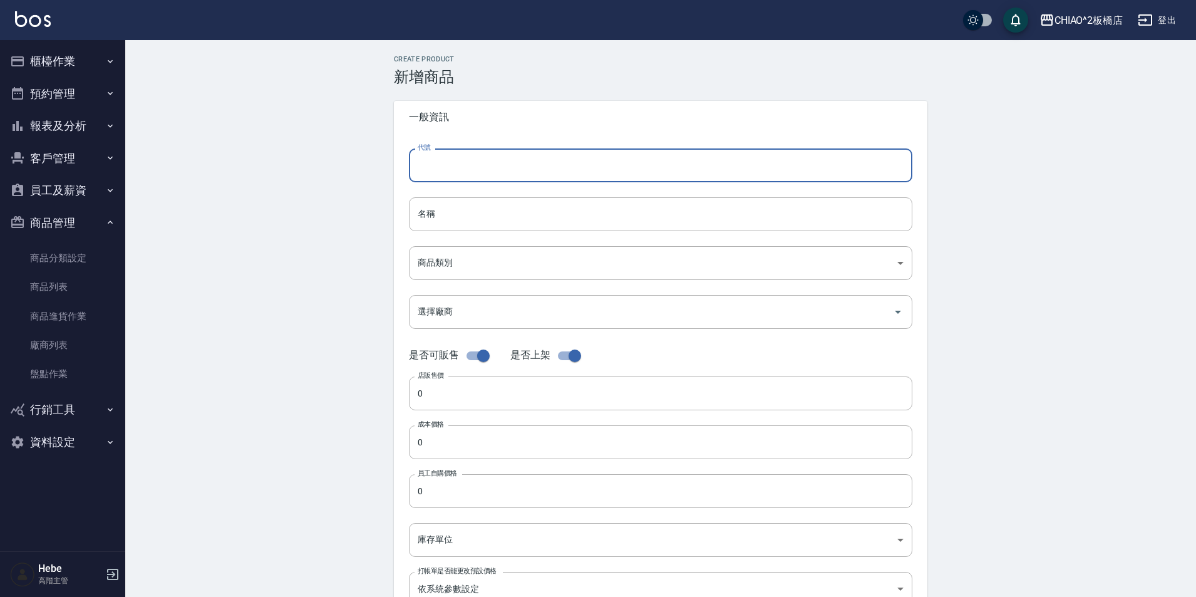
paste input "FIOLE染膏 6NB"
click at [553, 179] on input "FIOLE染膏 6NB" at bounding box center [660, 165] width 503 height 34
drag, startPoint x: 498, startPoint y: 163, endPoint x: 428, endPoint y: 162, distance: 70.1
click at [399, 163] on div "代號 FIOLE染膏 7MTB 代號 名稱 名稱 商品類別 ​ 商品類別 選擇廠商 選擇廠商 是否可販售 是否上架 店販售價 0 店販售價 成本價格 0 …" at bounding box center [660, 384] width 533 height 502
type input "FIOLE染膏 7MTB"
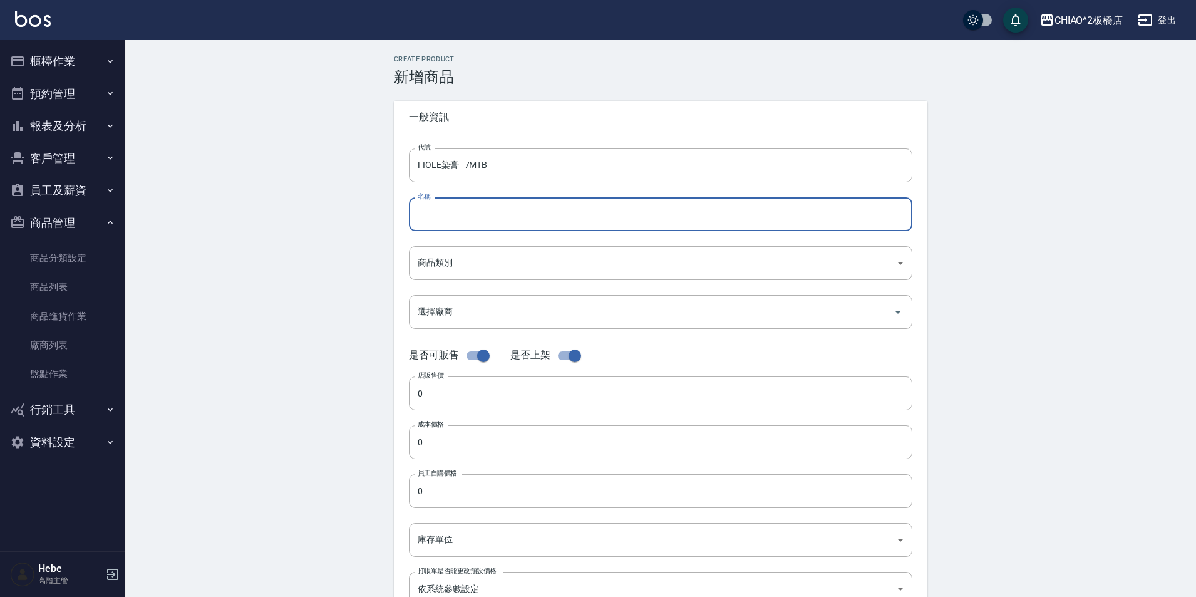
paste input "FIOLE染膏 7MTB"
type input "FIOLE染膏 7MTB"
click at [482, 264] on body "CHIAO^2板橋店 登出 櫃檯作業 打帳單 帳單列表 掛單列表 座位開單 營業儀表板 現金收支登錄 高階收支登錄 材料自購登錄 每日結帳 排班表 現場電腦打…" at bounding box center [601, 432] width 1202 height 864
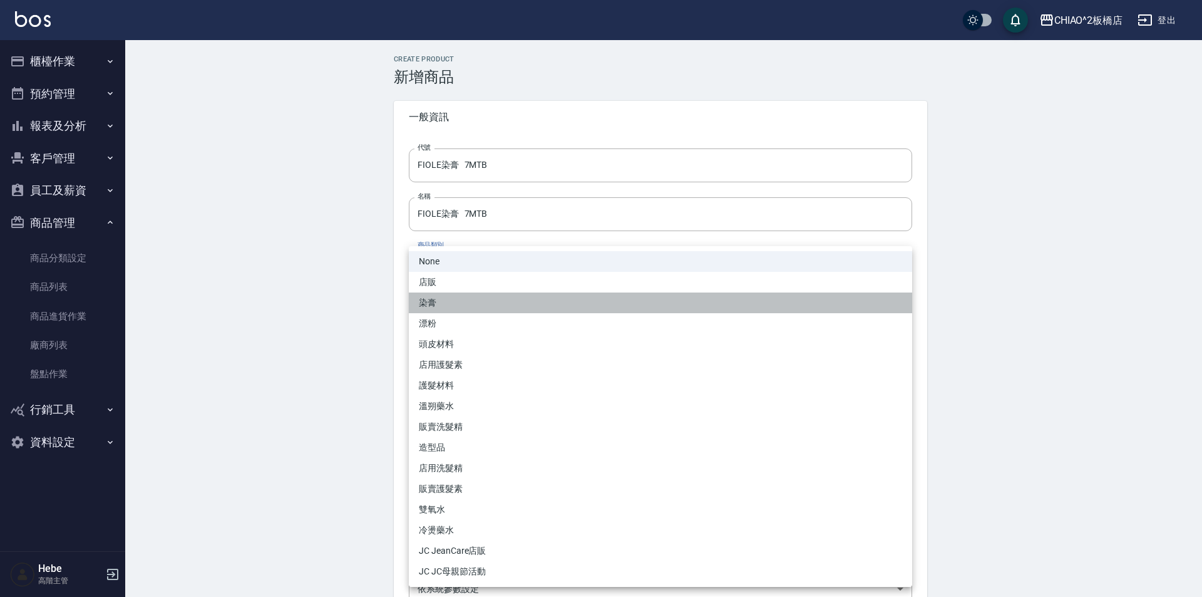
click at [471, 301] on li "染膏" at bounding box center [660, 302] width 503 height 21
type input "8313b756-d4e9-4ab6-9fd1-de56c5de80f1"
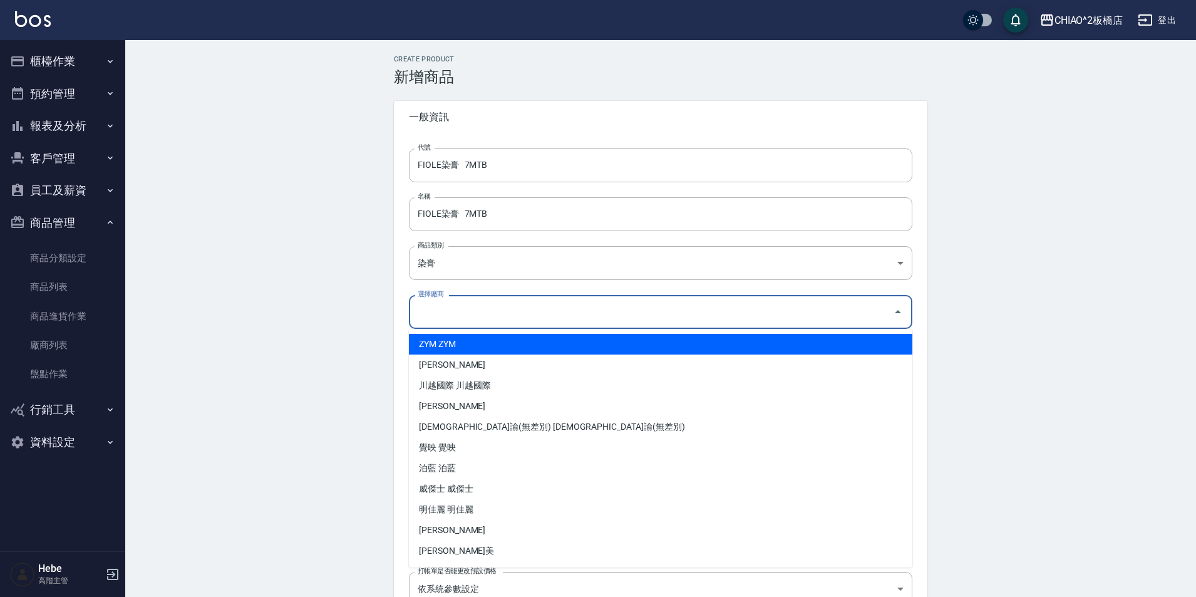
click at [471, 306] on input "選擇廠商" at bounding box center [650, 311] width 473 height 22
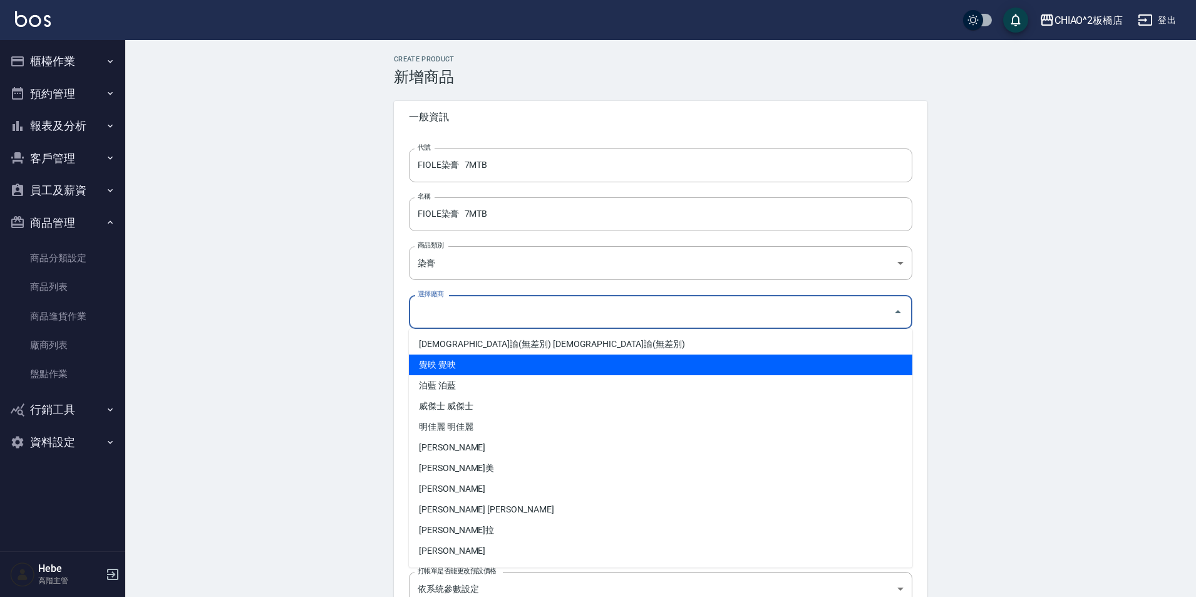
scroll to position [185, 0]
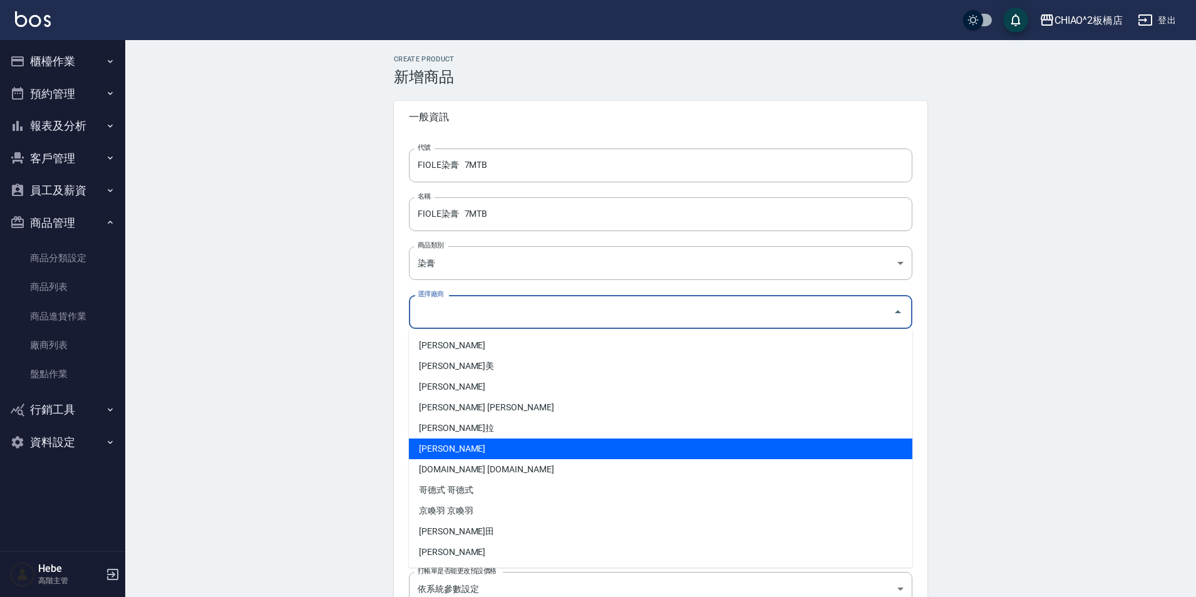
click at [477, 444] on li "[PERSON_NAME]" at bounding box center [660, 448] width 503 height 21
type input "[PERSON_NAME]"
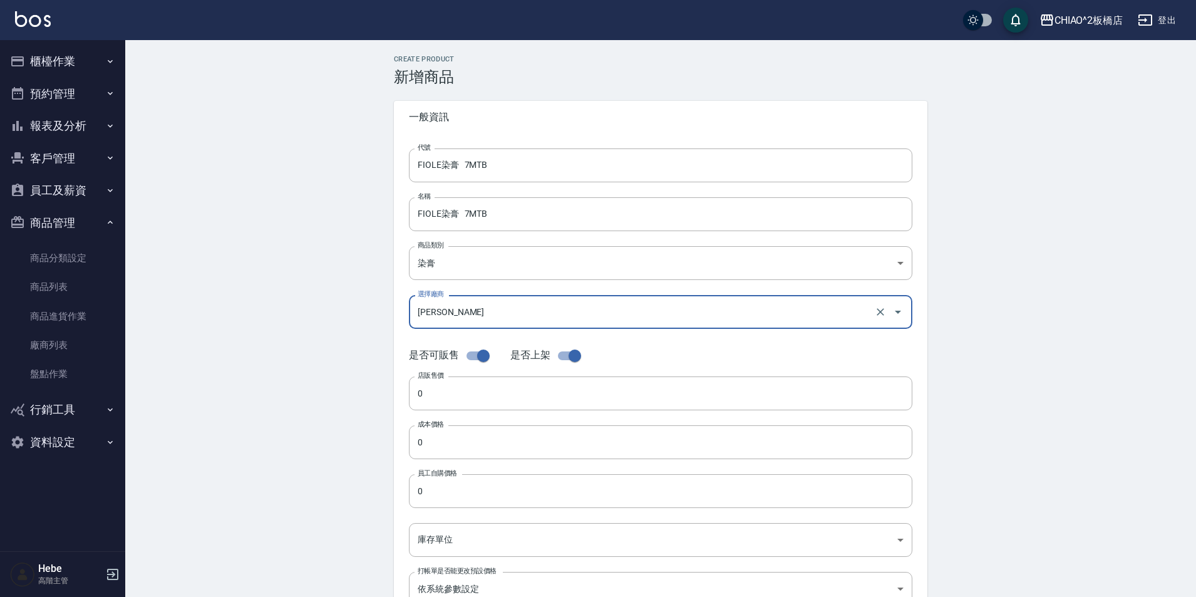
click at [476, 356] on input "checkbox" at bounding box center [483, 356] width 71 height 24
checkbox input "false"
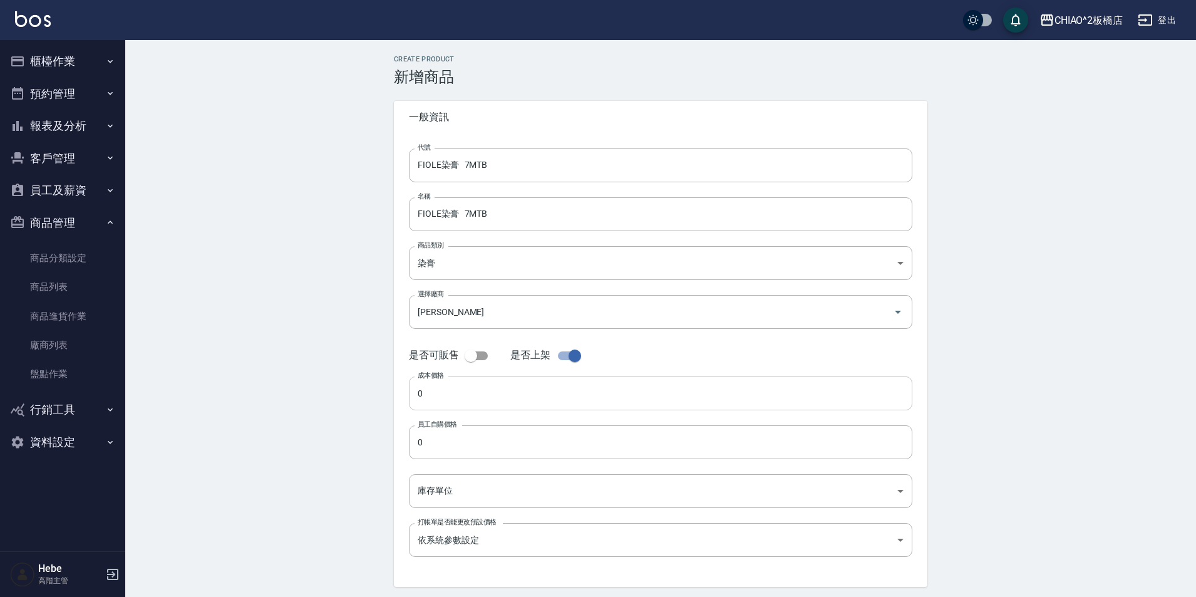
click at [468, 387] on input "0" at bounding box center [660, 393] width 503 height 34
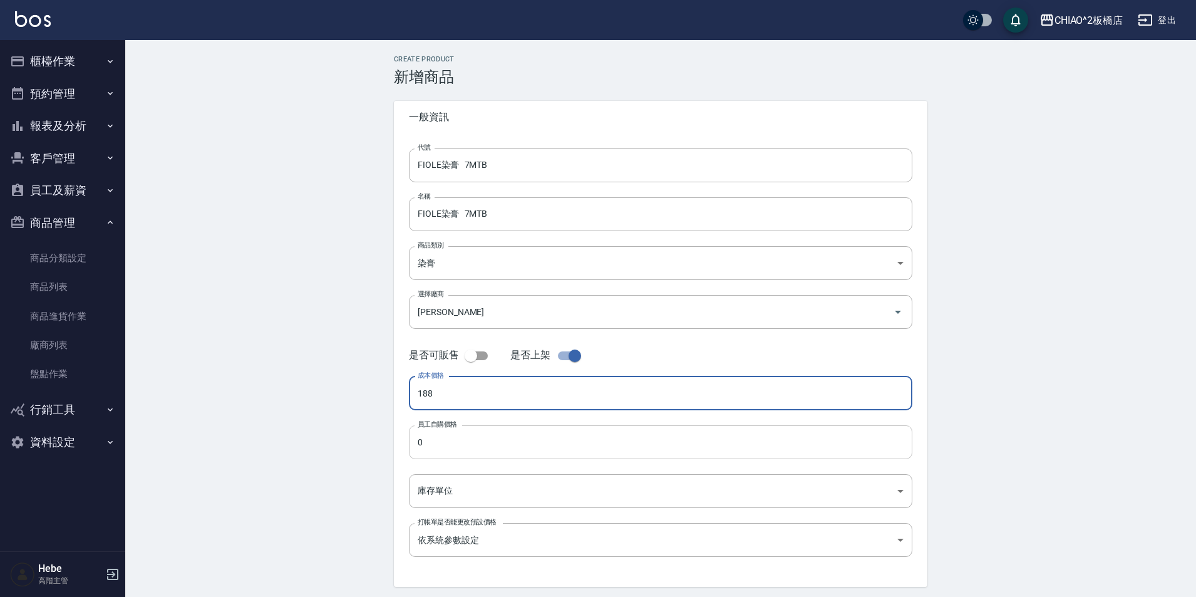
type input "188"
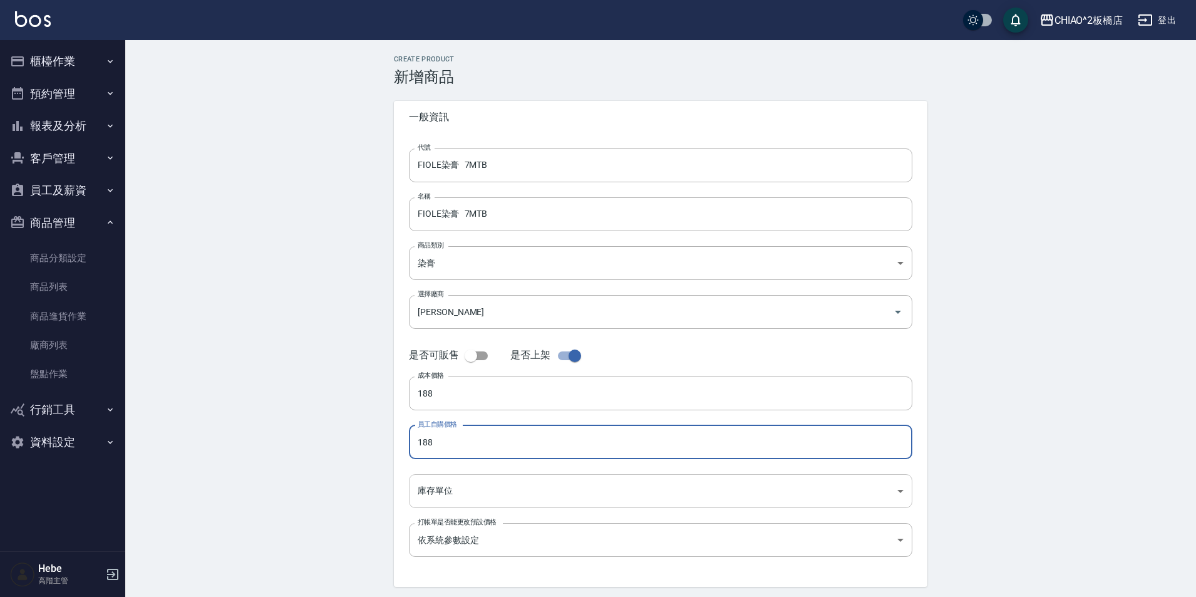
type input "188"
click at [496, 492] on body "CHIAO^2板橋店 登出 櫃檯作業 打帳單 帳單列表 掛單列表 座位開單 營業儀表板 現金收支登錄 高階收支登錄 材料自購登錄 每日結帳 排班表 現場電腦打…" at bounding box center [601, 320] width 1202 height 640
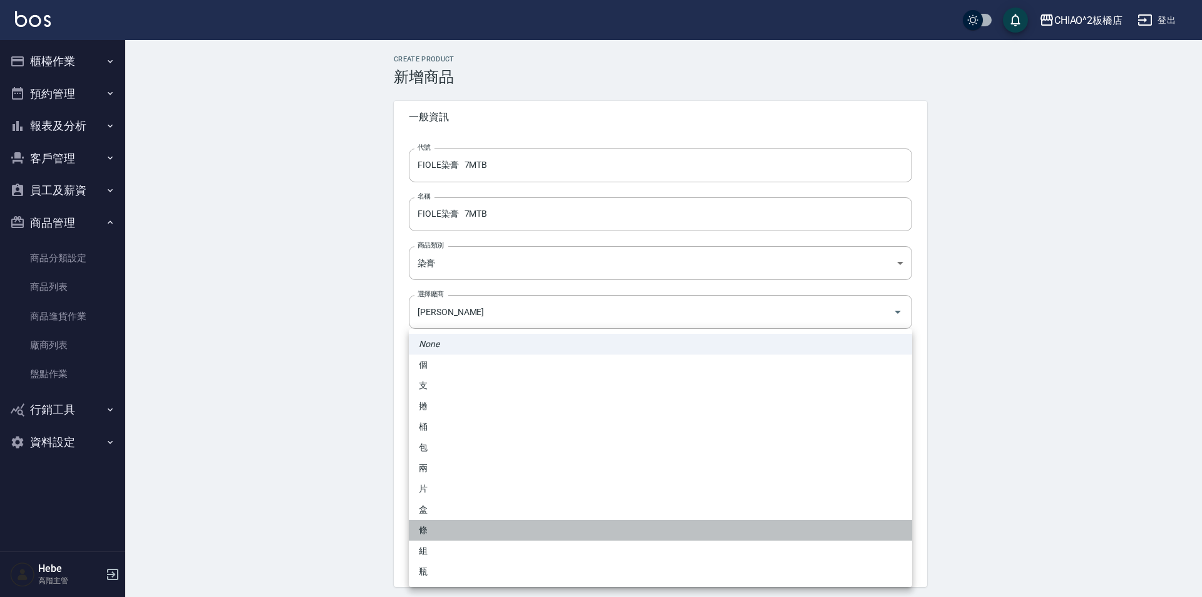
click at [473, 533] on li "條" at bounding box center [660, 530] width 503 height 21
type input "條"
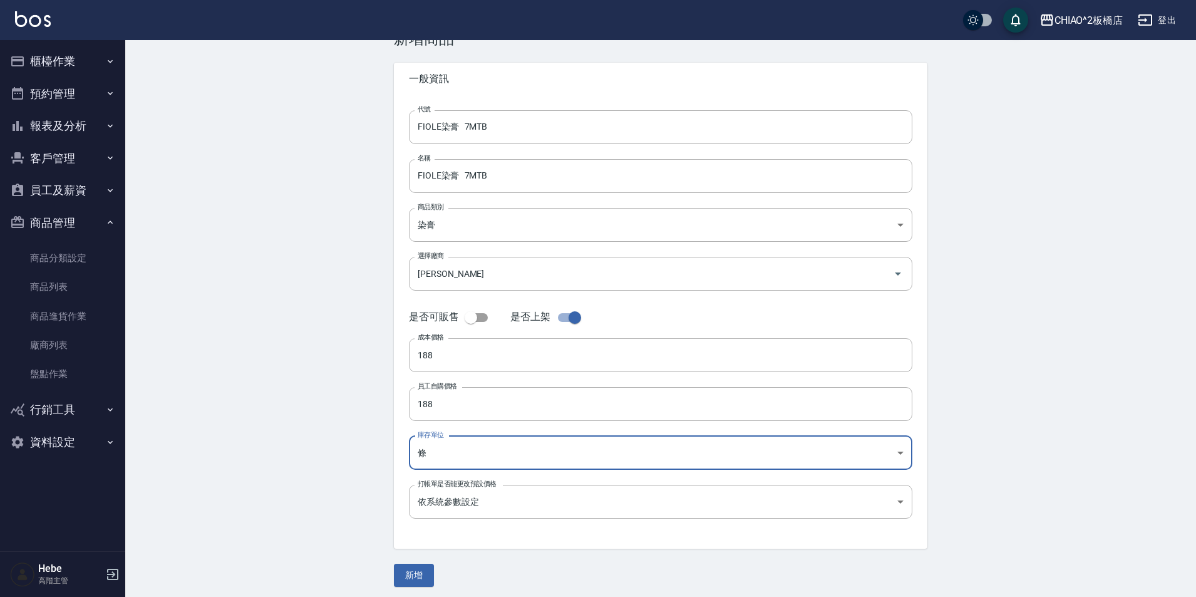
scroll to position [43, 0]
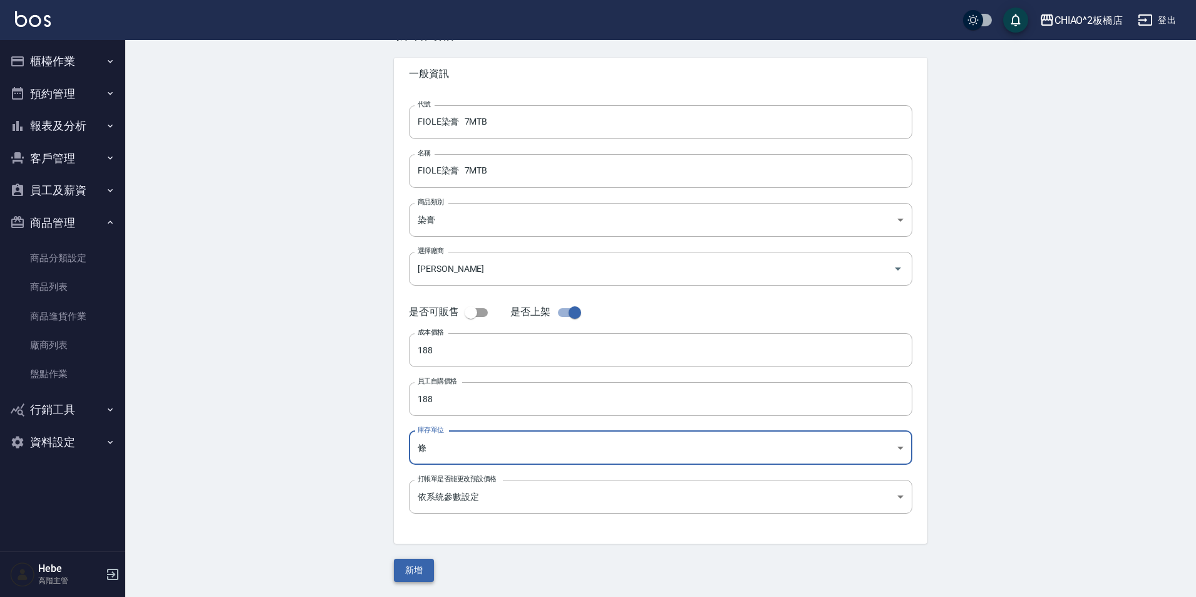
click at [416, 571] on button "新增" at bounding box center [414, 569] width 40 height 23
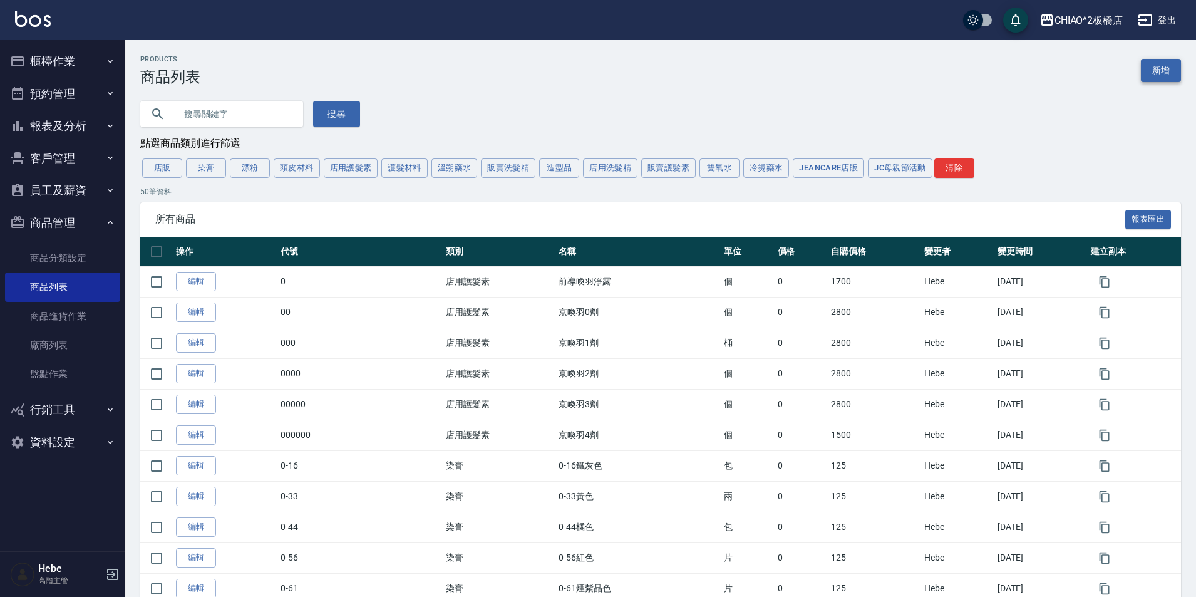
click at [1167, 74] on link "新增" at bounding box center [1161, 70] width 40 height 23
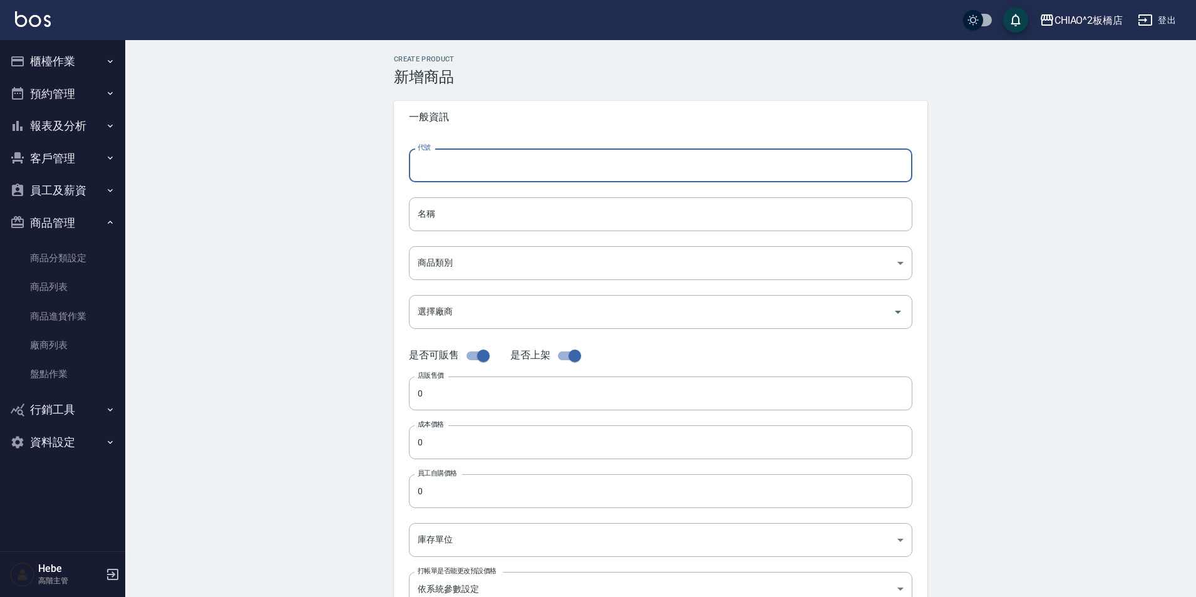
paste input "FIOLE染膏 7MTB"
drag, startPoint x: 515, startPoint y: 164, endPoint x: 391, endPoint y: 171, distance: 124.1
click at [391, 171] on div "Create Product 新增商品 一般資訊 代號 FIOLE染膏 7CB 代號 名稱 名稱 商品類別 ​ 商品類別 選擇廠商 選擇廠商 是否可販售 …" at bounding box center [660, 452] width 563 height 794
type input "FIOLE染膏 7CB"
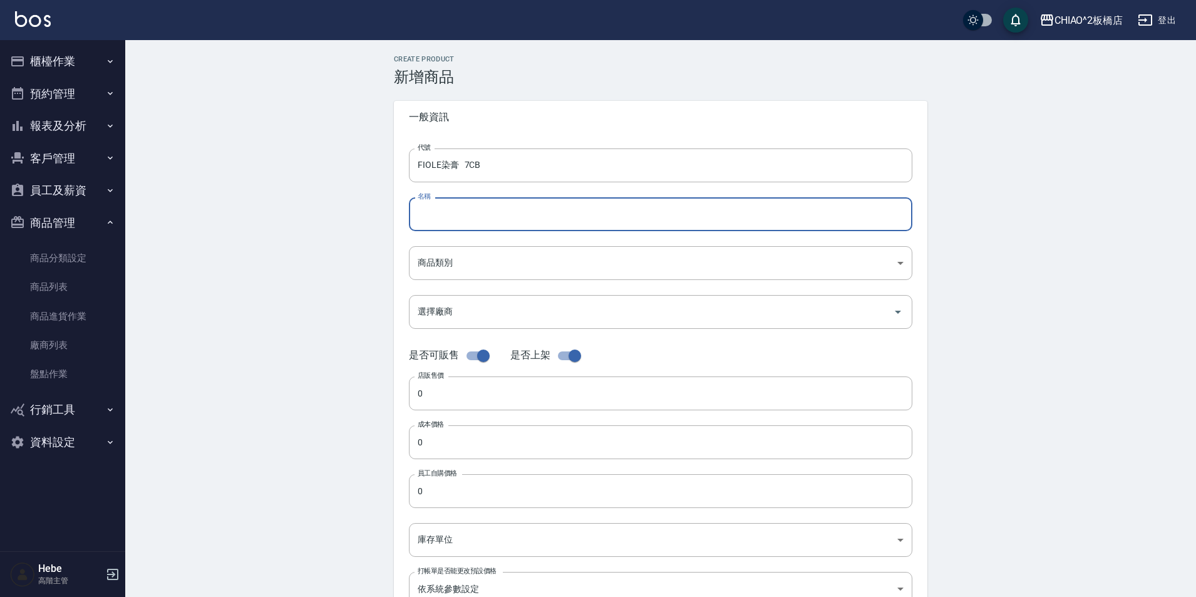
paste input "FIOLE染膏 7CB"
type input "FIOLE染膏 7CB"
click at [488, 267] on body "CHIAO^2板橋店 登出 櫃檯作業 打帳單 帳單列表 掛單列表 座位開單 營業儀表板 現金收支登錄 高階收支登錄 材料自購登錄 每日結帳 排班表 現場電腦打…" at bounding box center [598, 432] width 1196 height 864
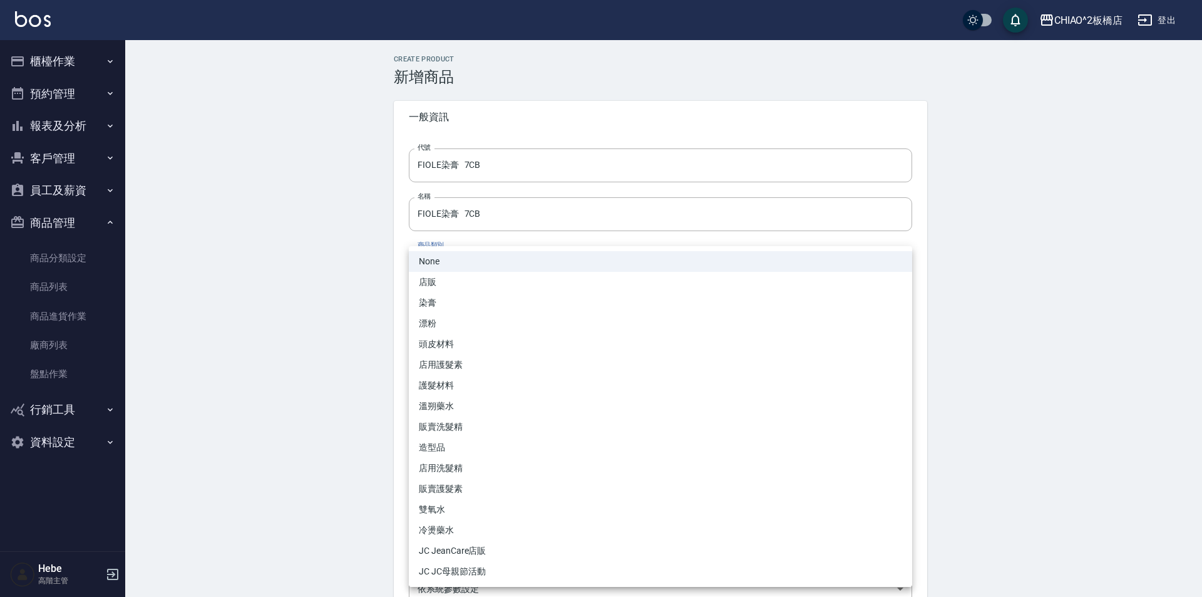
click at [469, 302] on li "染膏" at bounding box center [660, 302] width 503 height 21
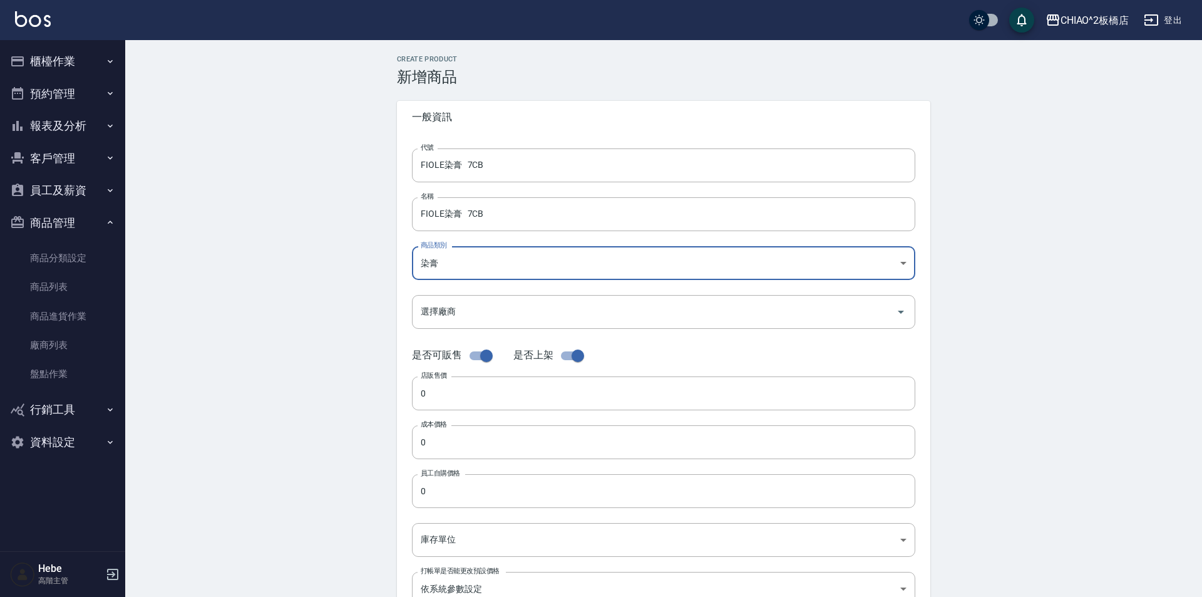
type input "8313b756-d4e9-4ab6-9fd1-de56c5de80f1"
click at [469, 307] on input "選擇廠商" at bounding box center [650, 311] width 473 height 22
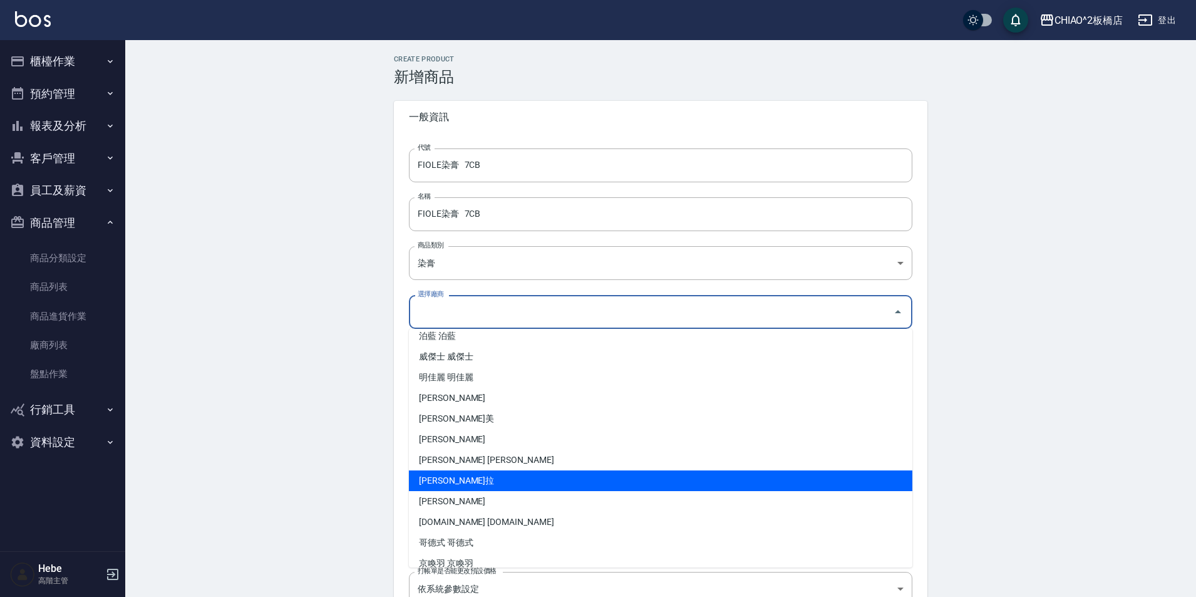
scroll to position [185, 0]
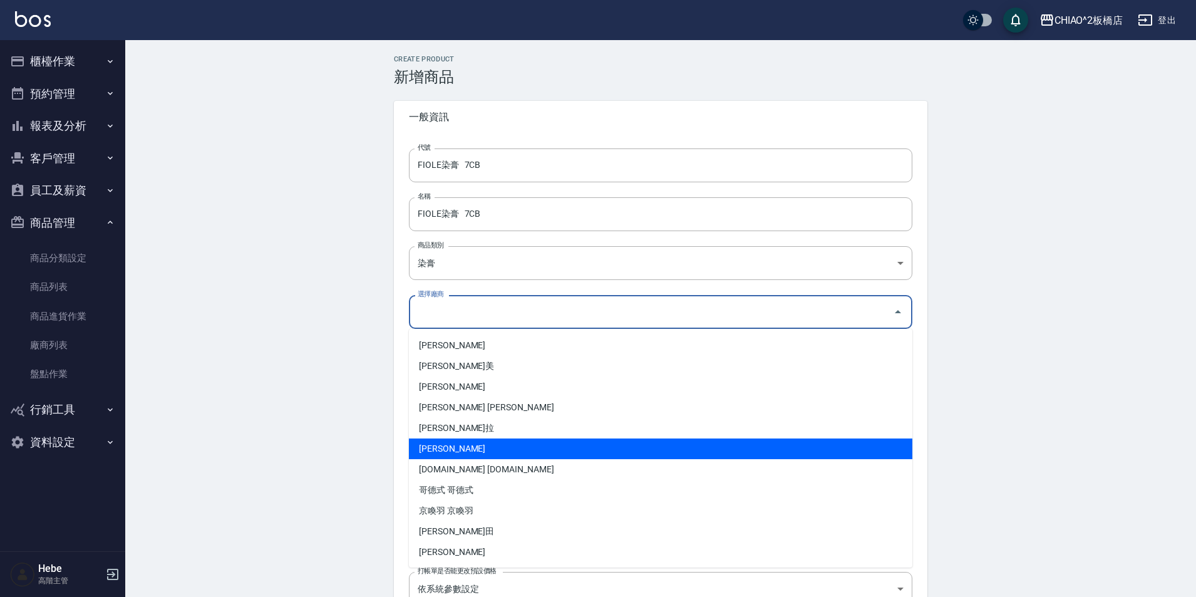
click at [473, 441] on li "[PERSON_NAME]" at bounding box center [660, 448] width 503 height 21
type input "[PERSON_NAME]"
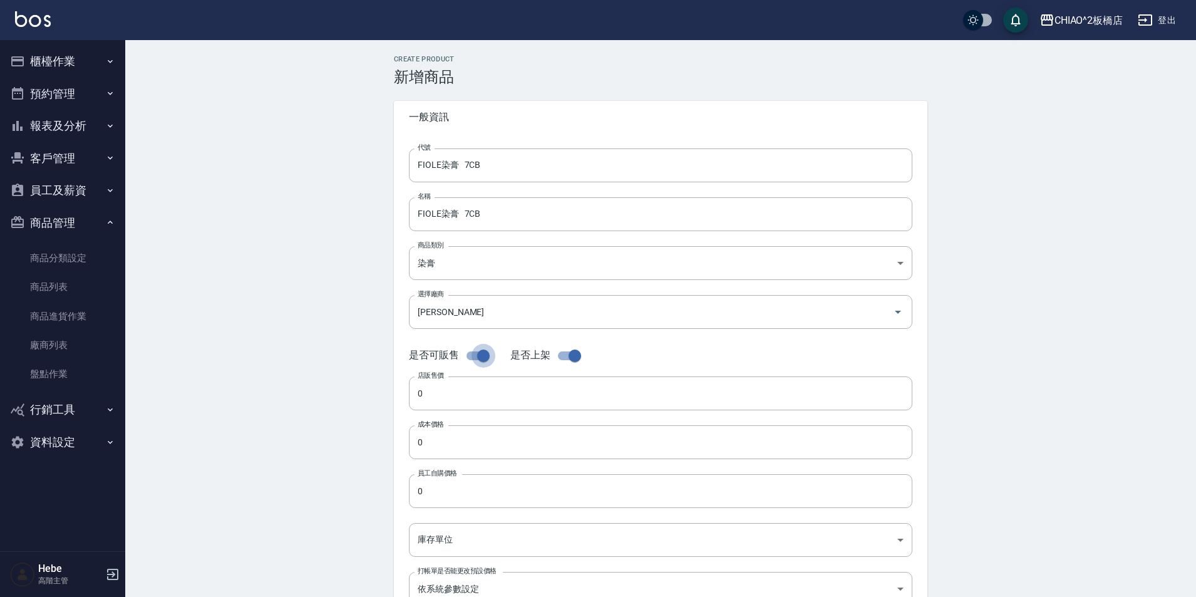
click at [476, 357] on input "checkbox" at bounding box center [483, 356] width 71 height 24
checkbox input "false"
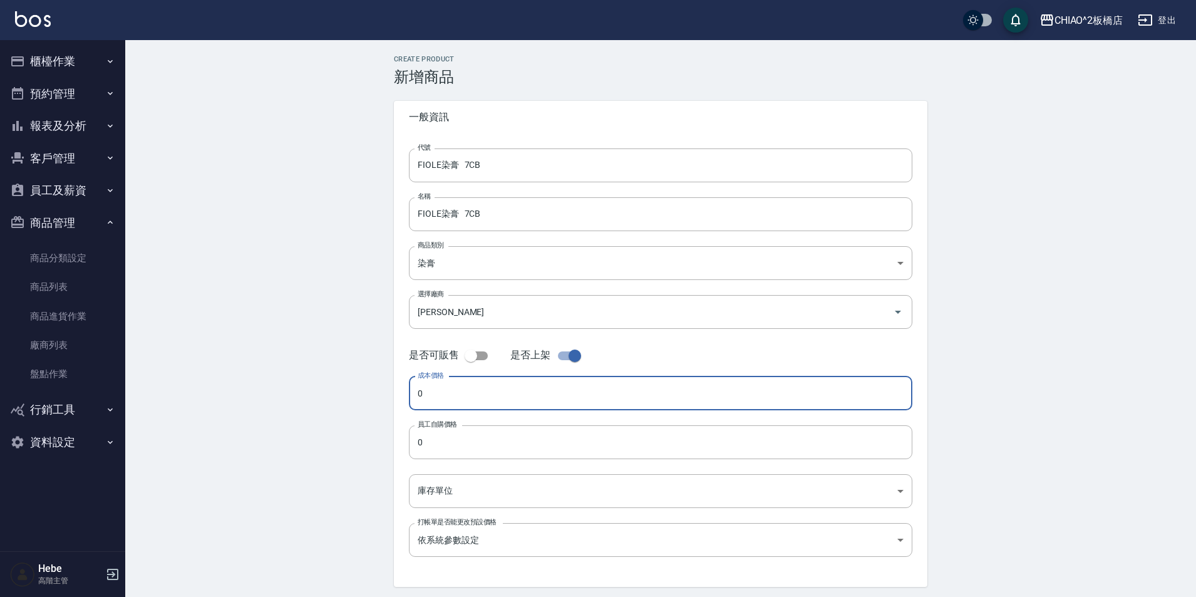
click at [474, 384] on input "0" at bounding box center [660, 393] width 503 height 34
type input "188"
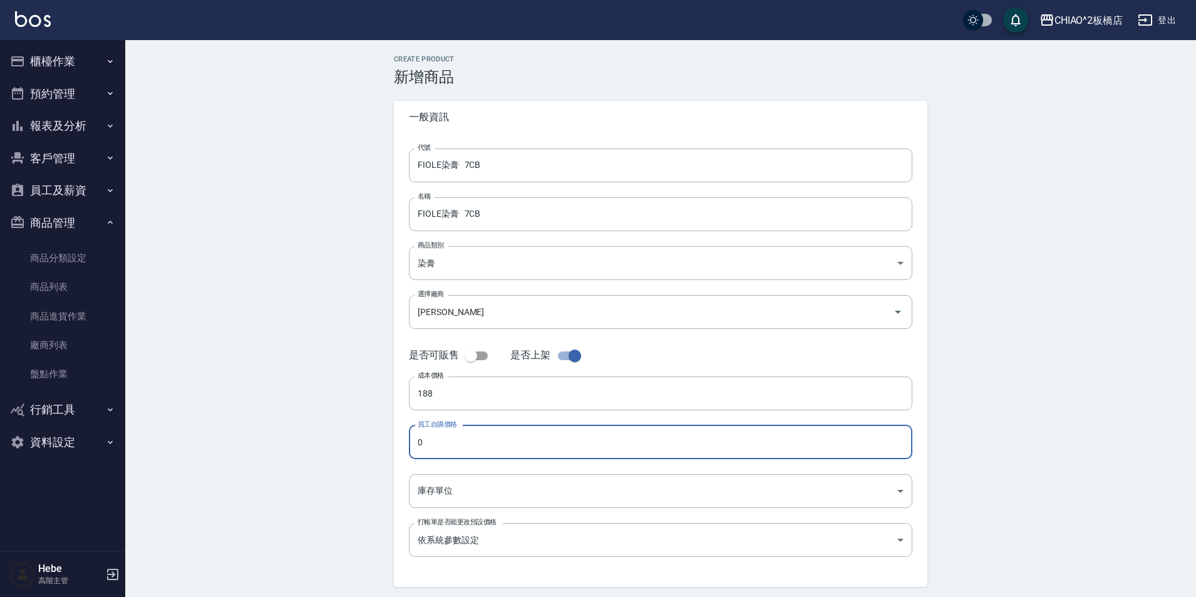
click at [471, 435] on input "0" at bounding box center [660, 442] width 503 height 34
type input "188"
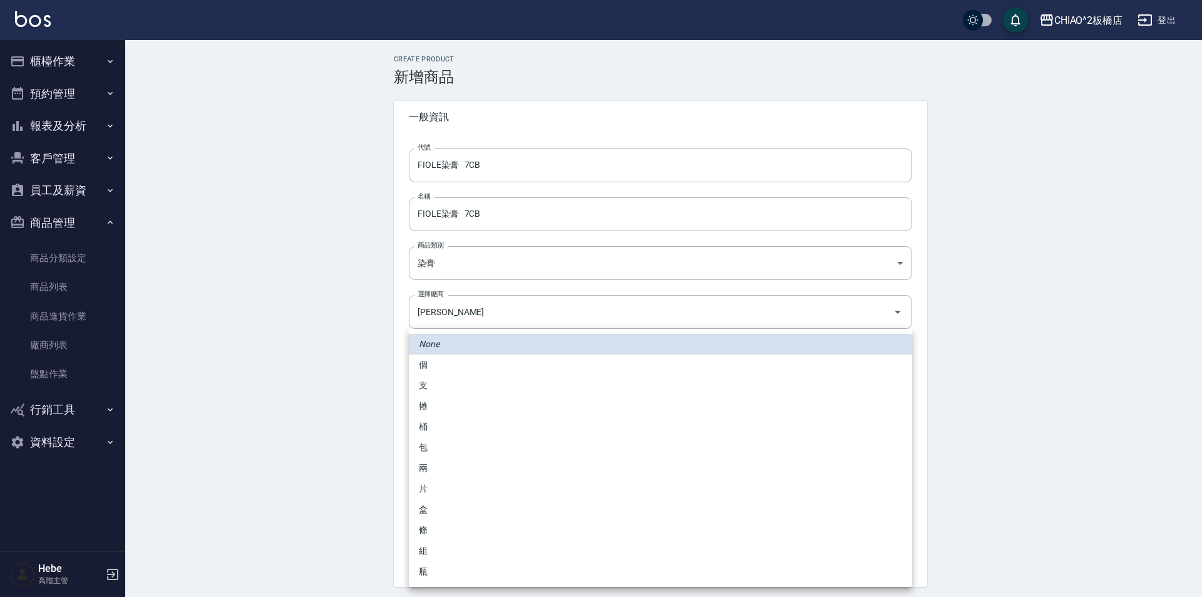
click at [464, 489] on body "CHIAO^2板橋店 登出 櫃檯作業 打帳單 帳單列表 掛單列表 座位開單 營業儀表板 現金收支登錄 高階收支登錄 材料自購登錄 每日結帳 排班表 現場電腦打…" at bounding box center [601, 320] width 1202 height 640
click at [457, 526] on li "條" at bounding box center [660, 530] width 503 height 21
type input "條"
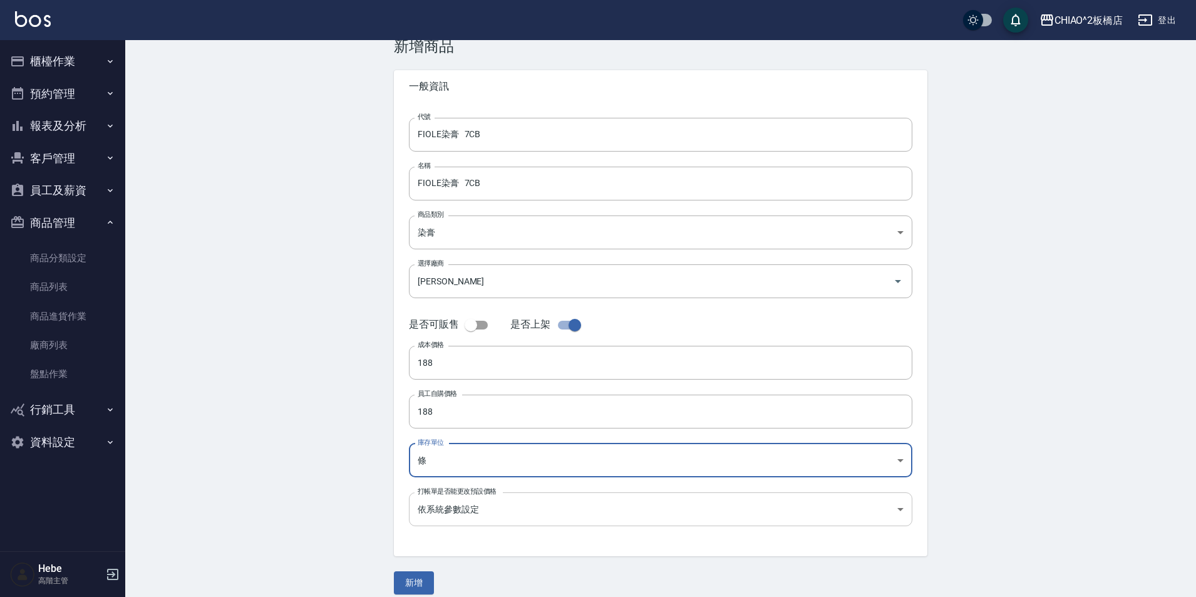
scroll to position [43, 0]
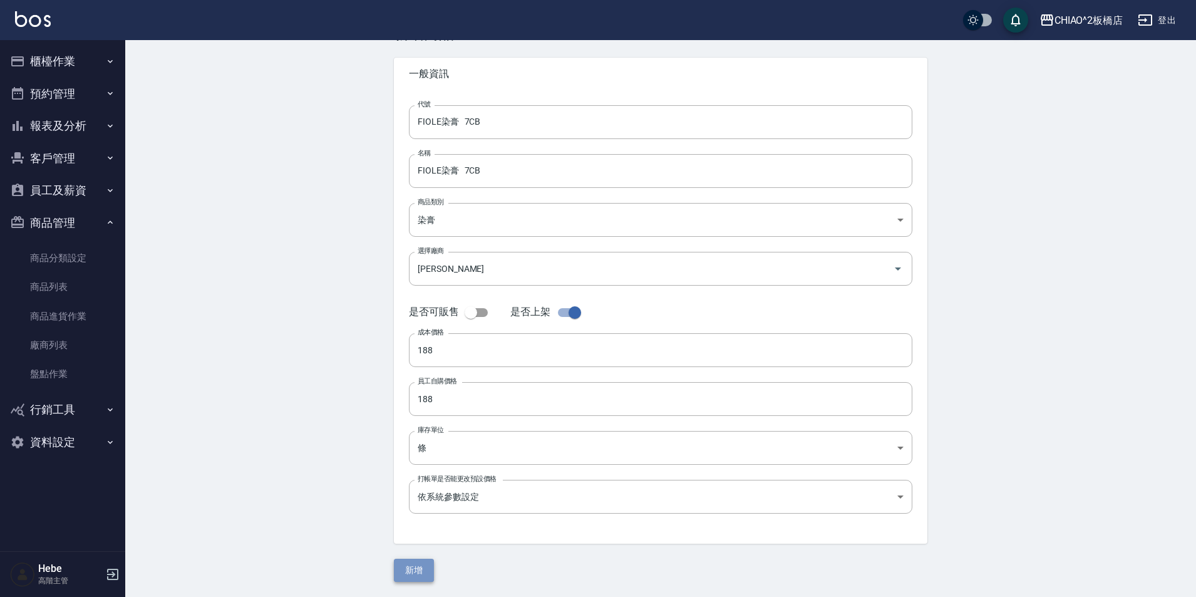
click at [412, 565] on button "新增" at bounding box center [414, 569] width 40 height 23
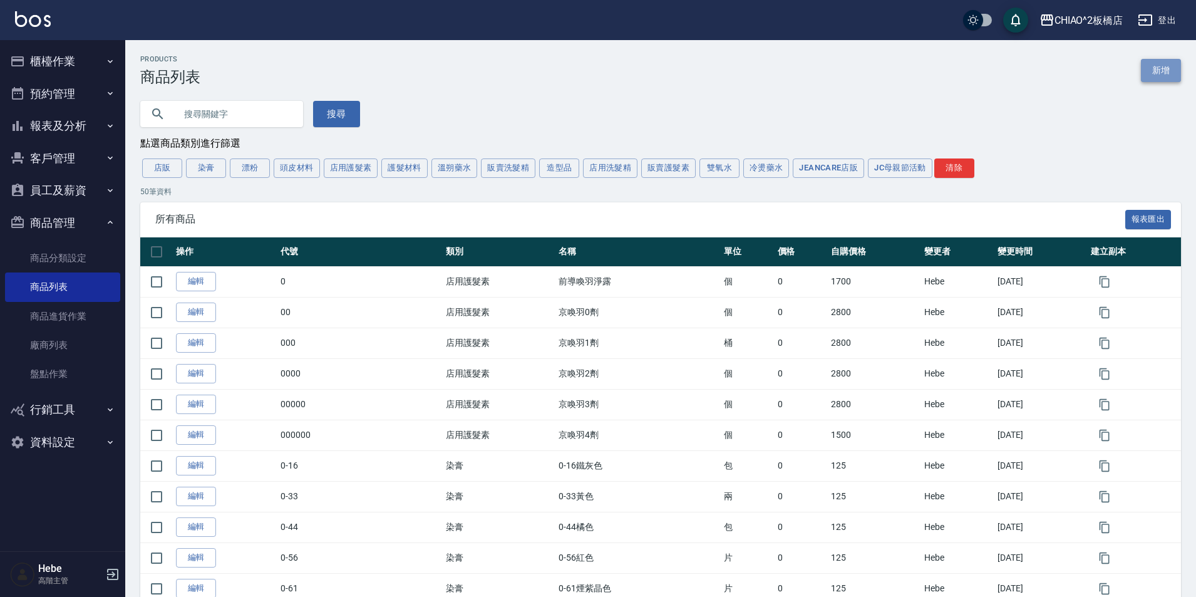
click at [1172, 73] on link "新增" at bounding box center [1161, 70] width 40 height 23
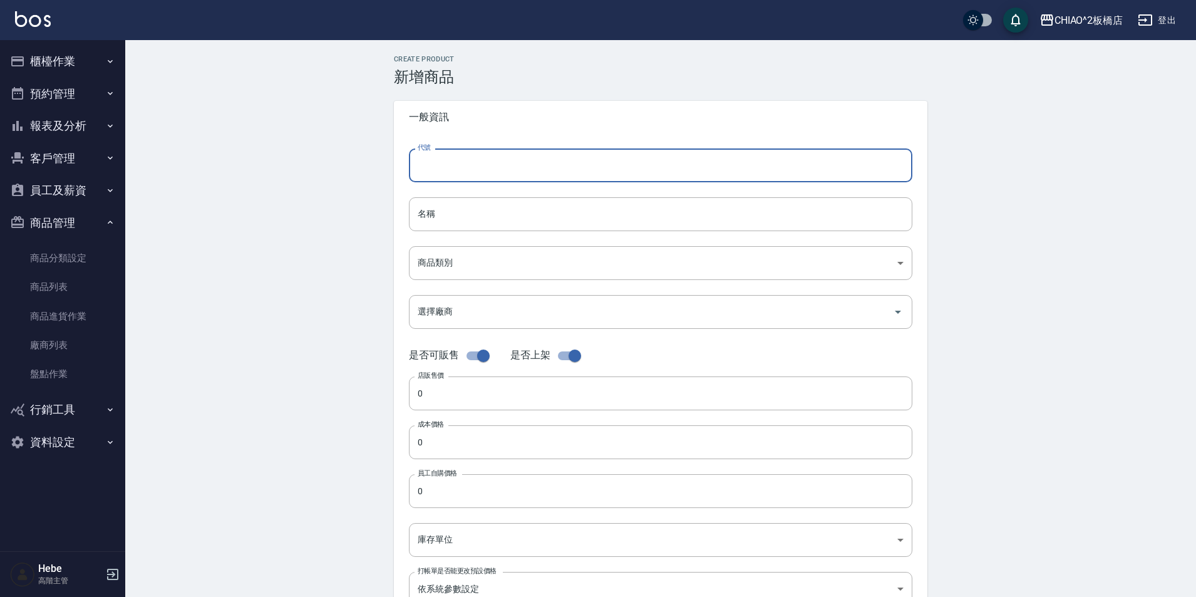
paste input "FIOLE染膏 7CB"
drag, startPoint x: 524, startPoint y: 163, endPoint x: 408, endPoint y: 169, distance: 116.6
click at [408, 169] on div "代號 FIOLE染膏 清水灰13 代號 名稱 名稱 商品類別 ​ 商品類別 選擇廠商 選擇廠商 是否可販售 是否上架 店販售價 0 店販售價 成本價格 0…" at bounding box center [660, 384] width 533 height 502
type input "FIOLE染膏 清水灰13"
drag, startPoint x: 408, startPoint y: 169, endPoint x: 640, endPoint y: 166, distance: 232.9
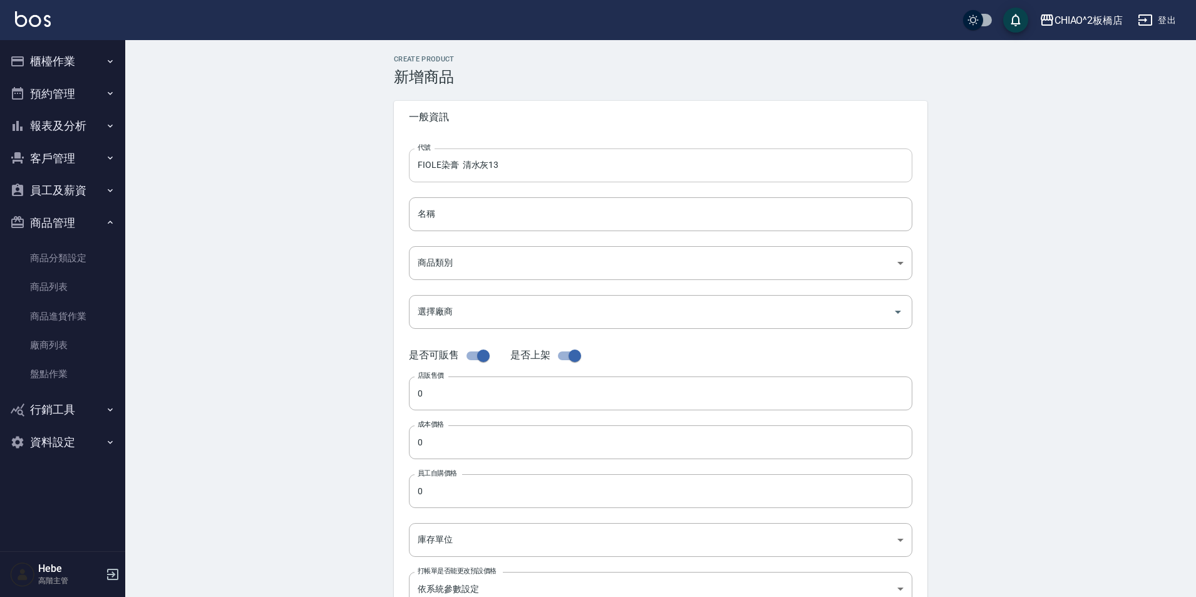
click at [641, 166] on input "FIOLE染膏 清水灰13" at bounding box center [660, 165] width 503 height 34
drag, startPoint x: 595, startPoint y: 168, endPoint x: 413, endPoint y: 177, distance: 182.4
click at [413, 177] on input "FIOLE染膏 清水灰13" at bounding box center [660, 165] width 503 height 34
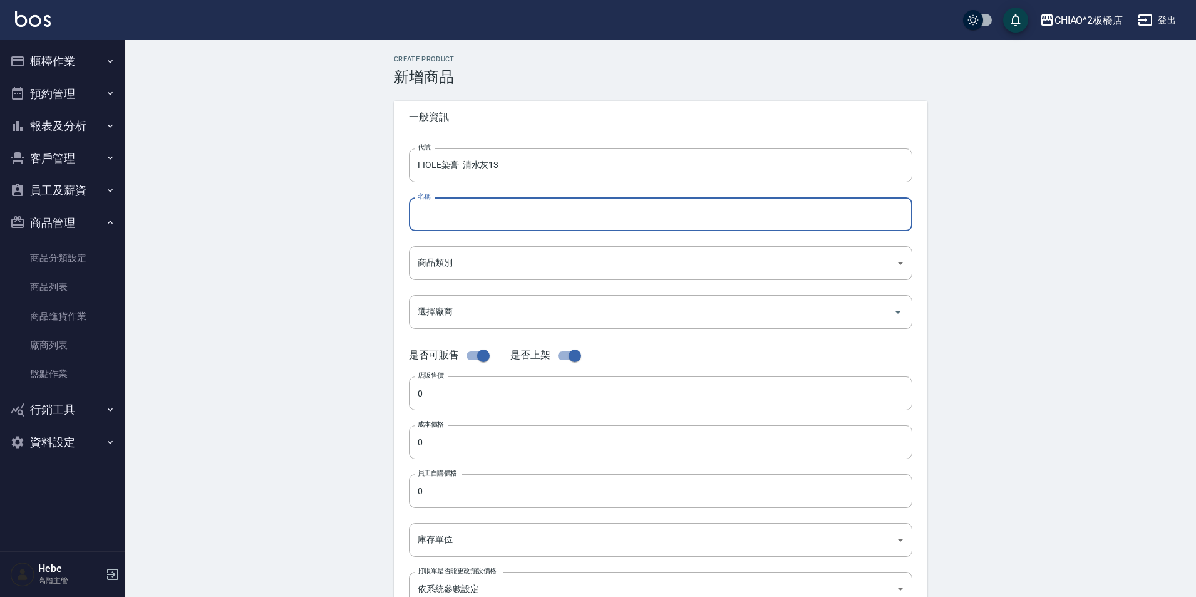
paste input "FIOLE染膏 清水灰13"
type input "FIOLE染膏 清水灰13"
click at [463, 255] on body "CHIAO^2板橋店 登出 櫃檯作業 打帳單 帳單列表 掛單列表 座位開單 營業儀表板 現金收支登錄 高階收支登錄 材料自購登錄 每日結帳 排班表 現場電腦打…" at bounding box center [598, 432] width 1196 height 864
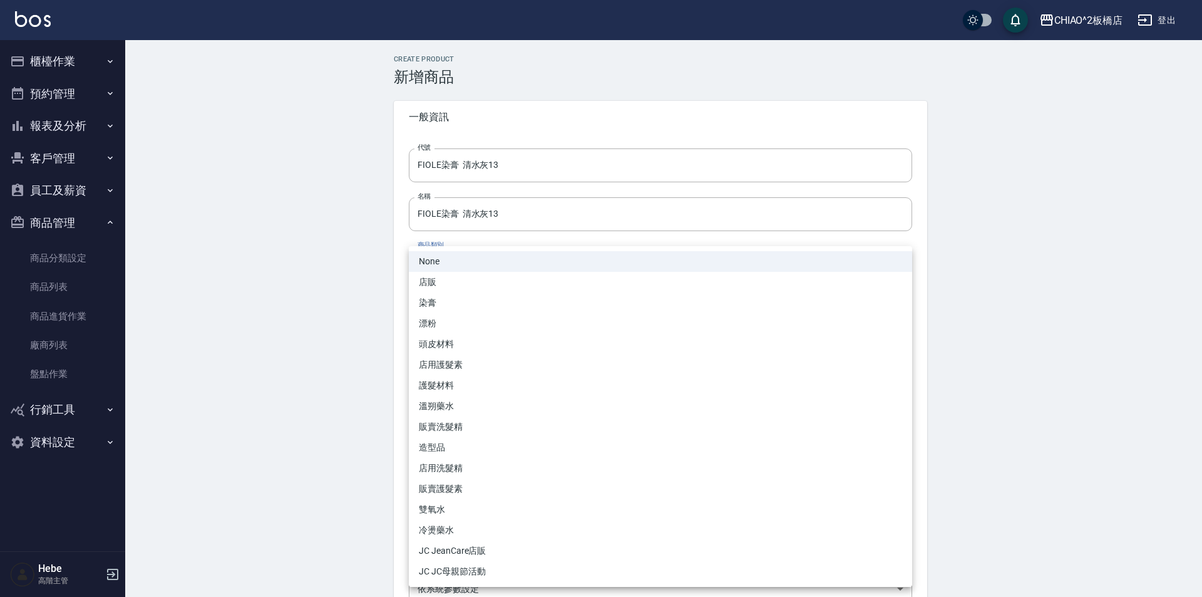
click at [453, 301] on li "染膏" at bounding box center [660, 302] width 503 height 21
type input "8313b756-d4e9-4ab6-9fd1-de56c5de80f1"
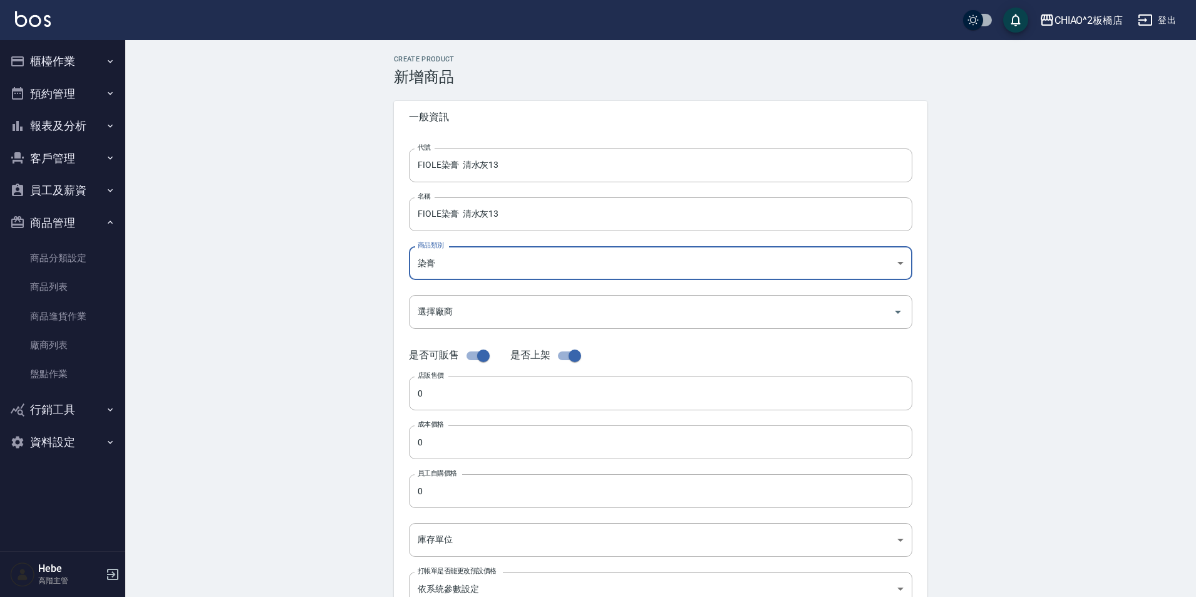
click at [452, 315] on input "選擇廠商" at bounding box center [650, 311] width 473 height 22
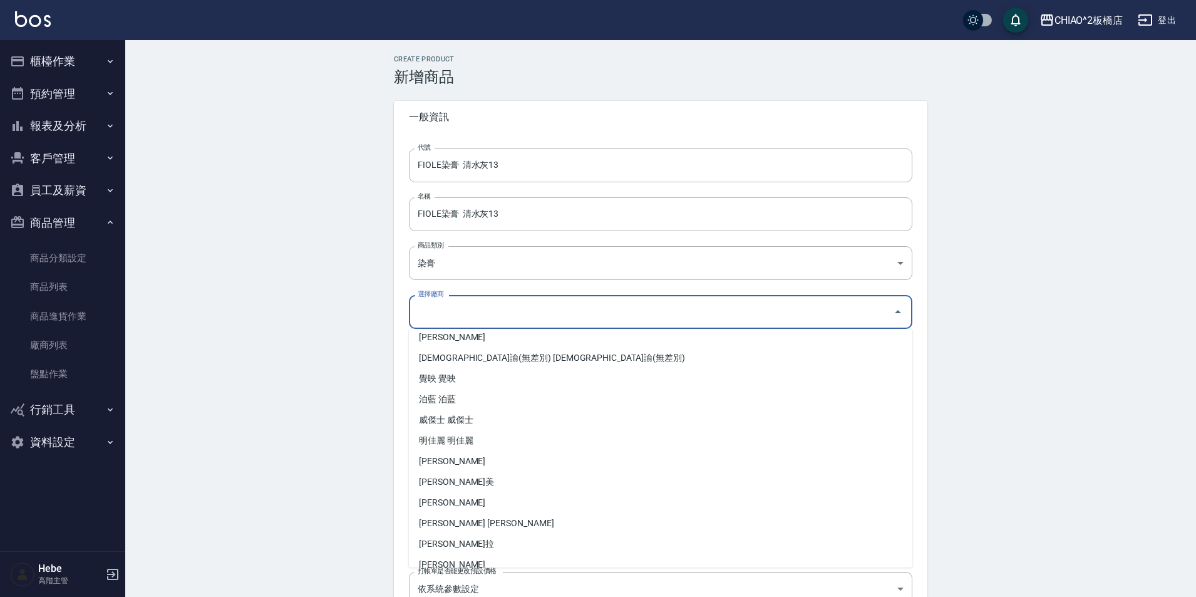
scroll to position [185, 0]
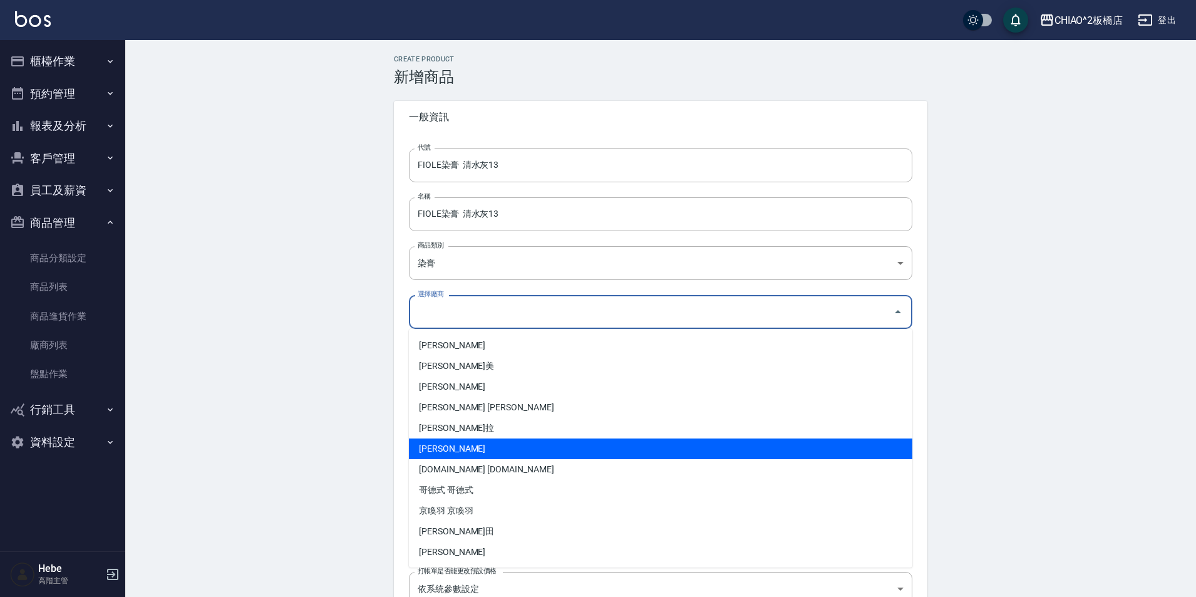
click at [480, 444] on li "[PERSON_NAME]" at bounding box center [660, 448] width 503 height 21
type input "[PERSON_NAME]"
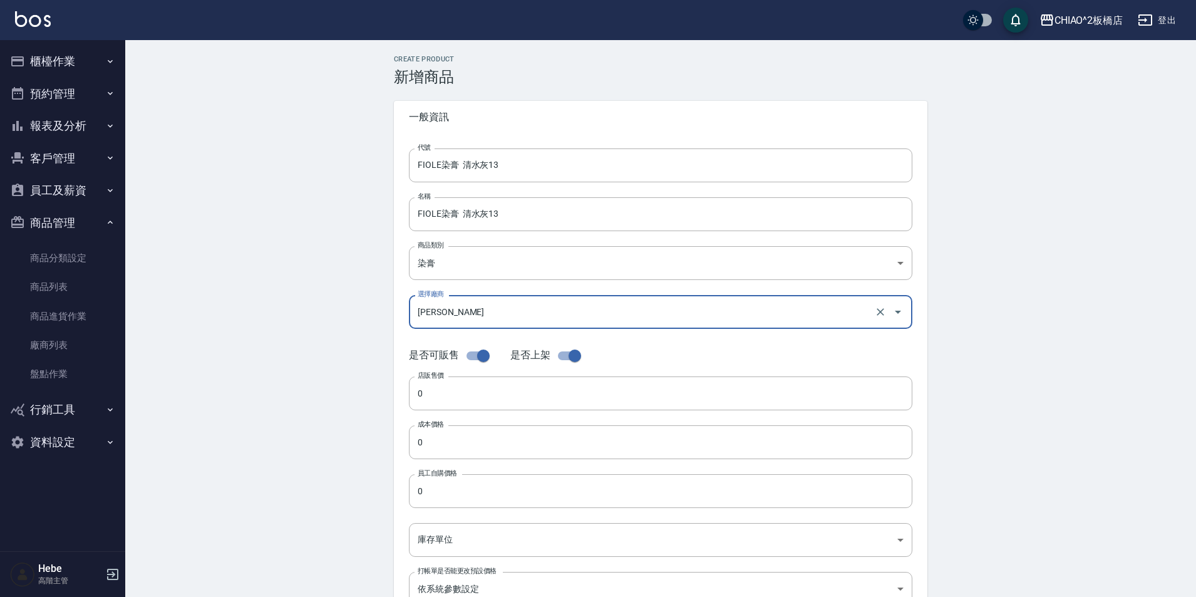
click at [478, 358] on input "checkbox" at bounding box center [483, 356] width 71 height 24
checkbox input "false"
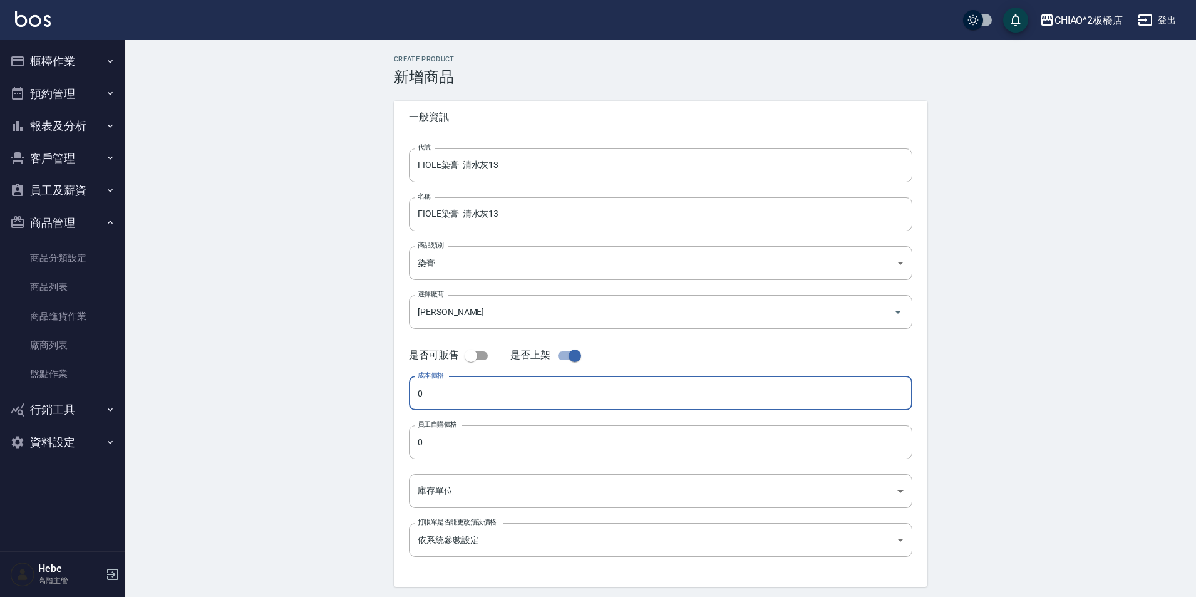
click at [463, 386] on input "0" at bounding box center [660, 393] width 503 height 34
type input "188"
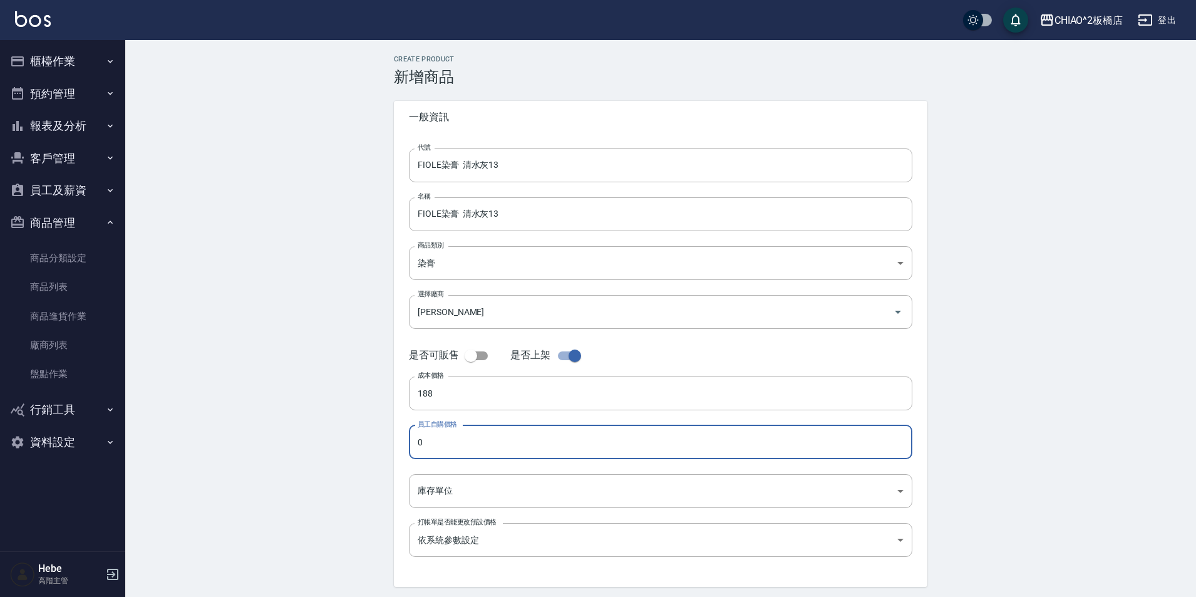
click at [484, 434] on input "0" at bounding box center [660, 442] width 503 height 34
type input "188"
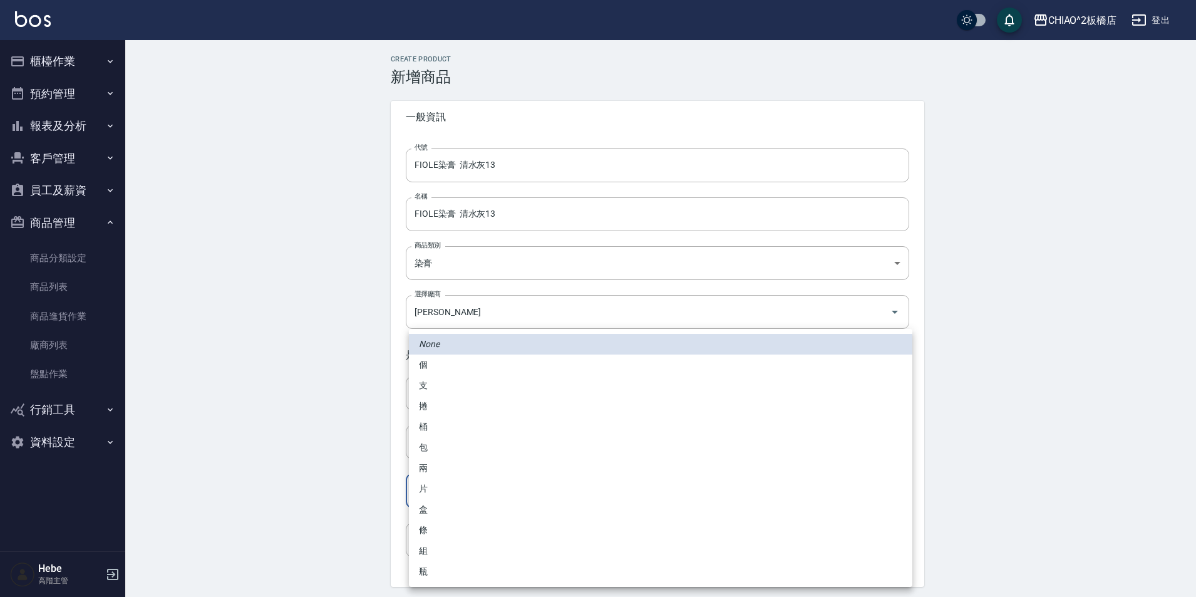
click at [478, 486] on body "CHIAO^2板橋店 登出 櫃檯作業 打帳單 帳單列表 掛單列表 座位開單 營業儀表板 現金收支登錄 高階收支登錄 材料自購登錄 每日結帳 排班表 現場電腦打…" at bounding box center [598, 320] width 1196 height 640
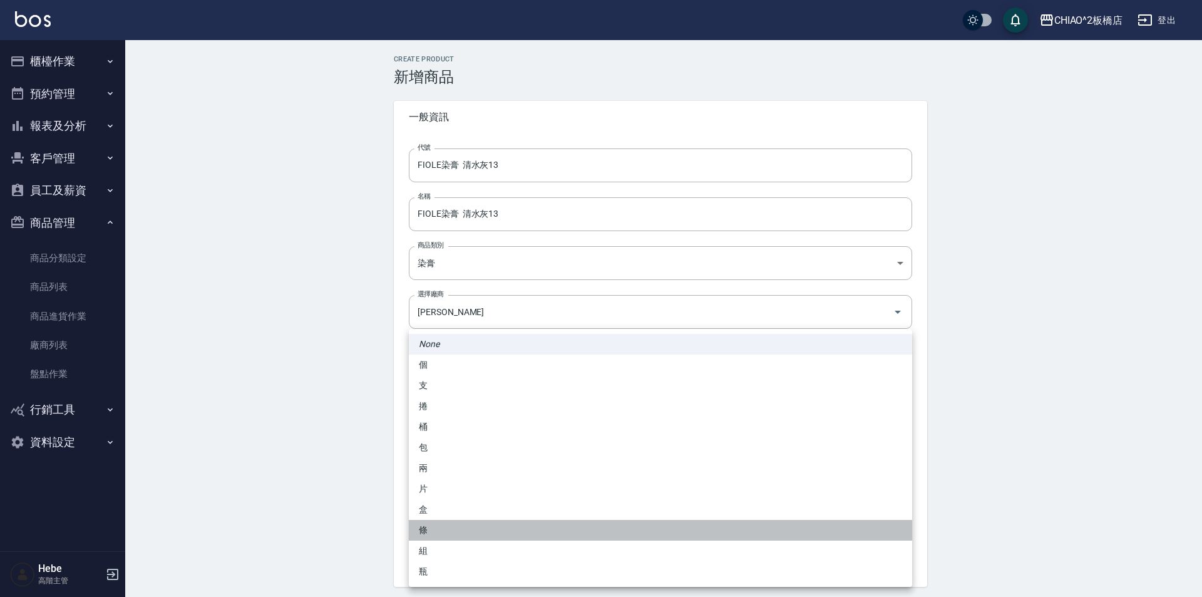
click at [465, 529] on li "條" at bounding box center [660, 530] width 503 height 21
type input "條"
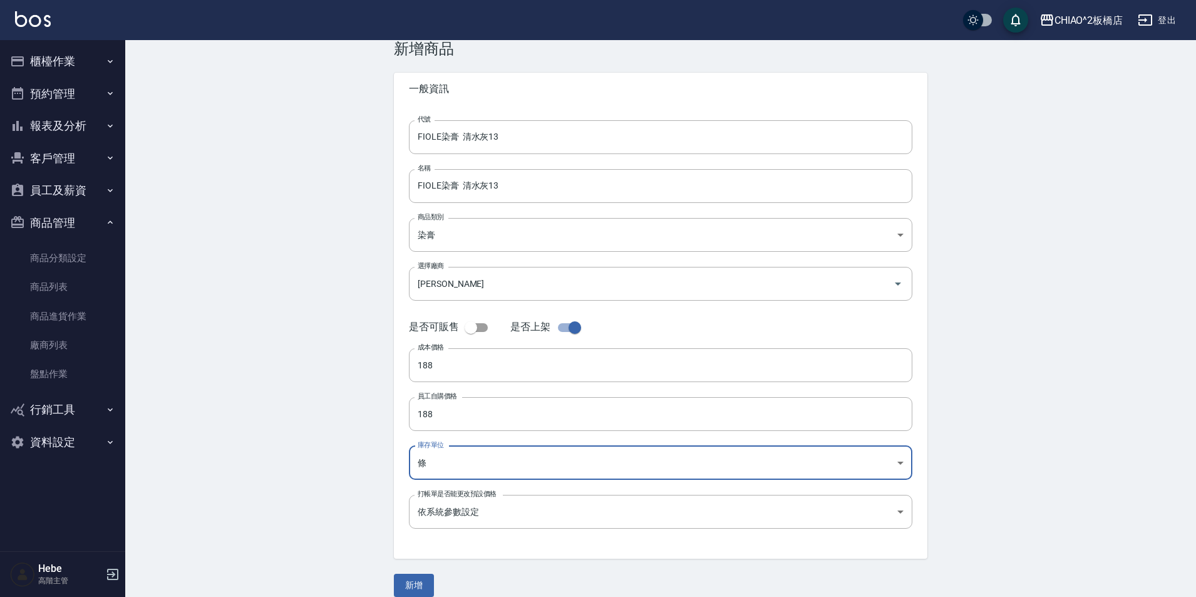
scroll to position [43, 0]
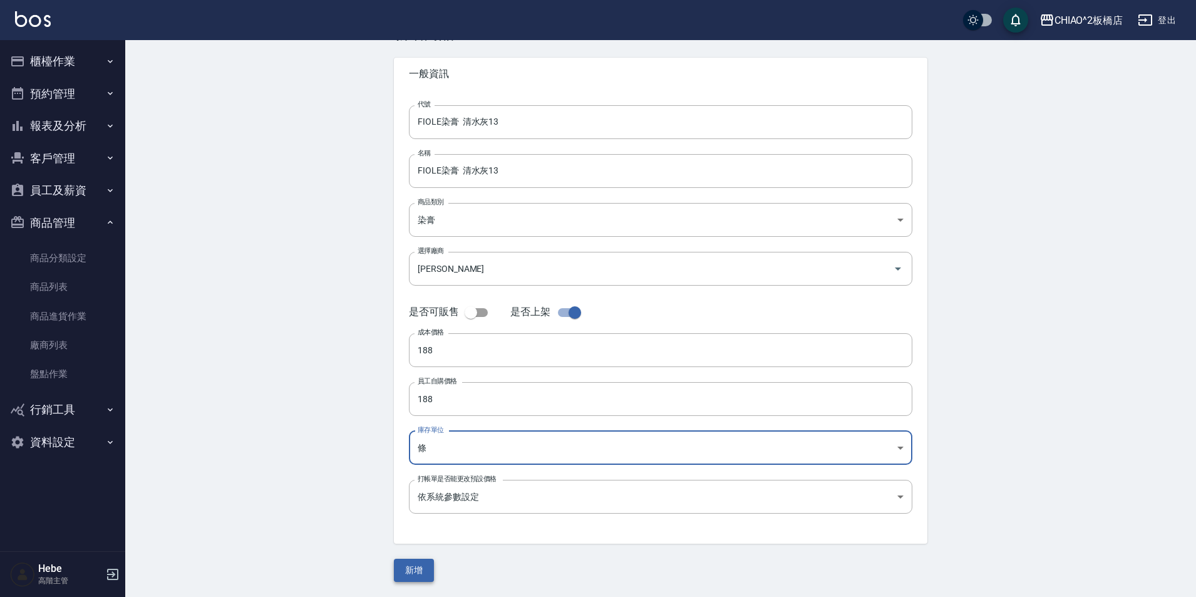
click at [414, 567] on button "新增" at bounding box center [414, 569] width 40 height 23
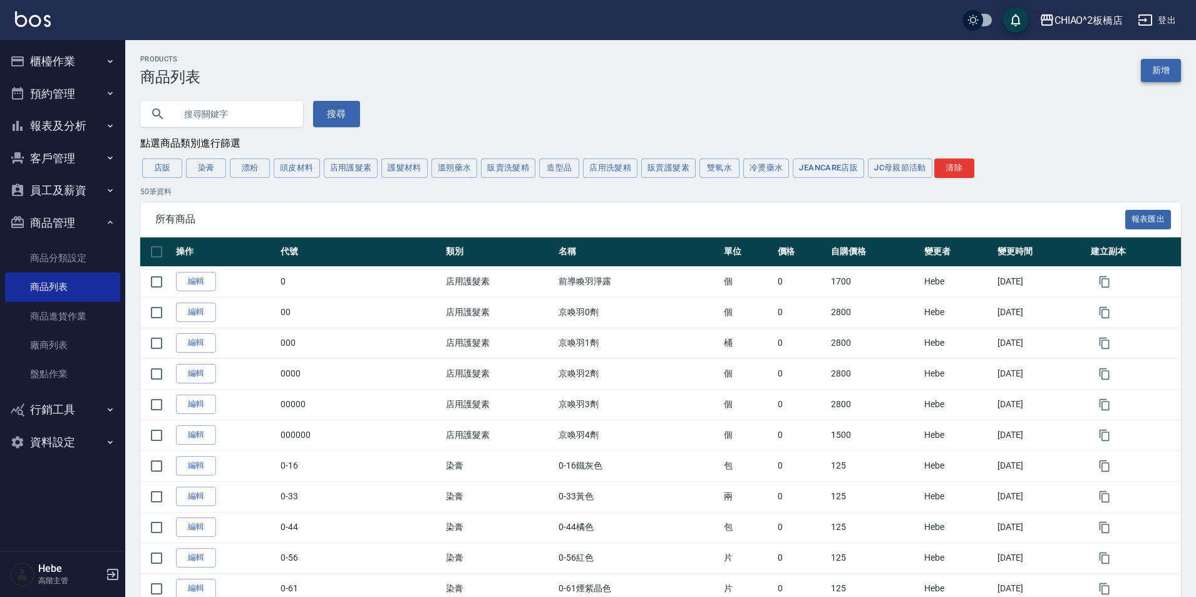
click at [1149, 74] on link "新增" at bounding box center [1161, 70] width 40 height 23
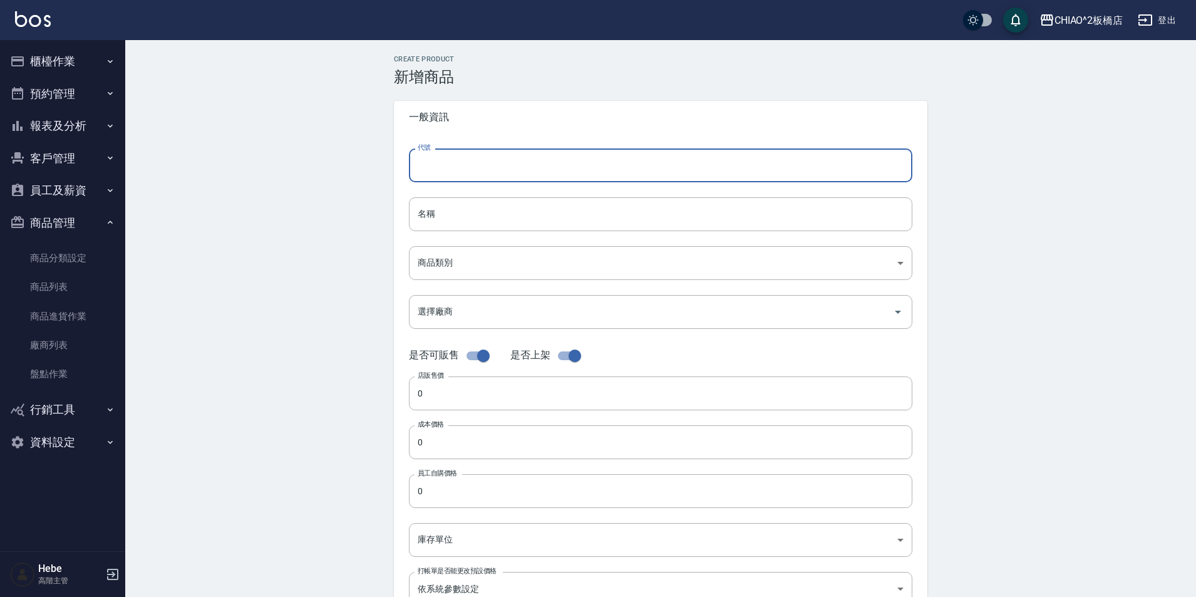
paste input "FIOLE染膏 清水灰13"
drag, startPoint x: 539, startPoint y: 165, endPoint x: 406, endPoint y: 182, distance: 134.5
click at [406, 182] on div "代號 FIOLE染膏 珊瑚粉10 代號 名稱 名稱 商品類別 ​ 商品類別 選擇廠商 選擇廠商 是否可販售 是否上架 店販售價 0 店販售價 成本價格 0…" at bounding box center [660, 384] width 533 height 502
type input "FIOLE染膏 珊瑚粉10"
drag, startPoint x: 406, startPoint y: 182, endPoint x: 519, endPoint y: 162, distance: 115.2
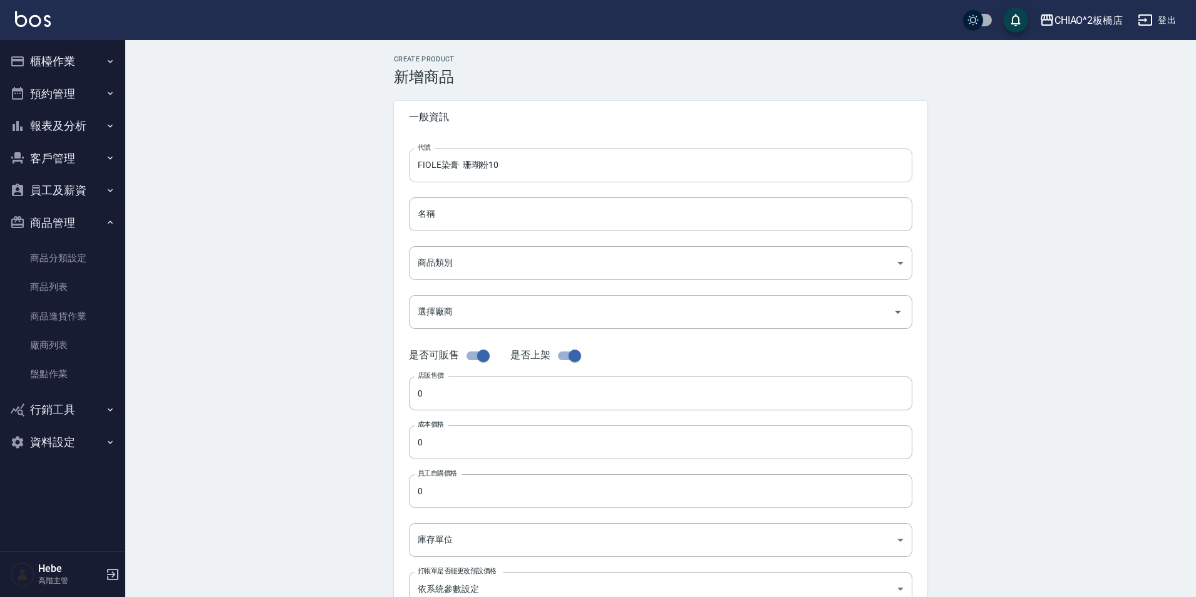
click at [519, 162] on input "FIOLE染膏 珊瑚粉10" at bounding box center [660, 165] width 503 height 34
click at [417, 172] on input "FIOLE染膏 珊瑚粉10" at bounding box center [660, 165] width 503 height 34
drag, startPoint x: 417, startPoint y: 172, endPoint x: 562, endPoint y: 169, distance: 144.6
click at [562, 169] on input "FIOLE染膏 珊瑚粉10" at bounding box center [660, 165] width 503 height 34
drag, startPoint x: 562, startPoint y: 168, endPoint x: 433, endPoint y: 169, distance: 129.0
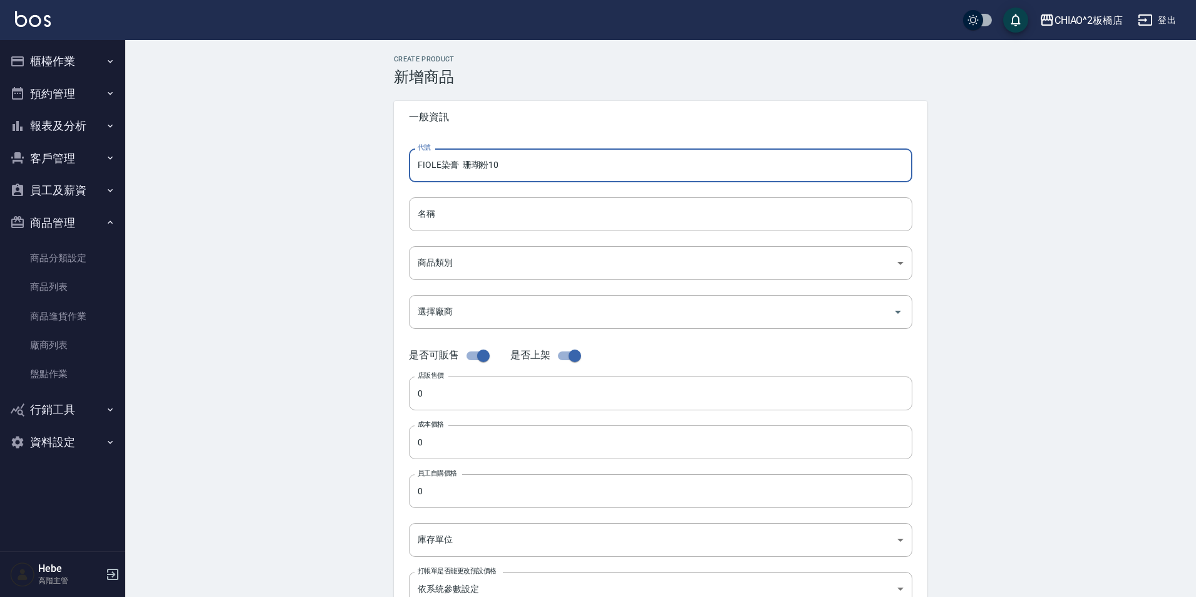
click at [423, 173] on input "FIOLE染膏 珊瑚粉10" at bounding box center [660, 165] width 503 height 34
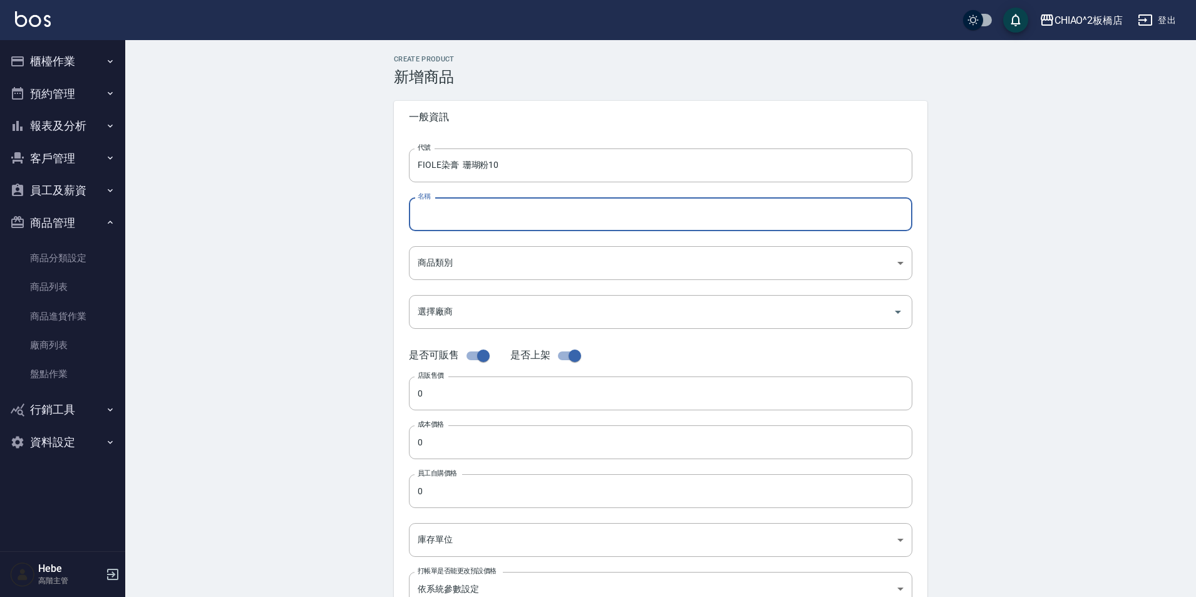
paste input "FIOLE染膏 珊瑚粉10"
type input "FIOLE染膏 珊瑚粉10"
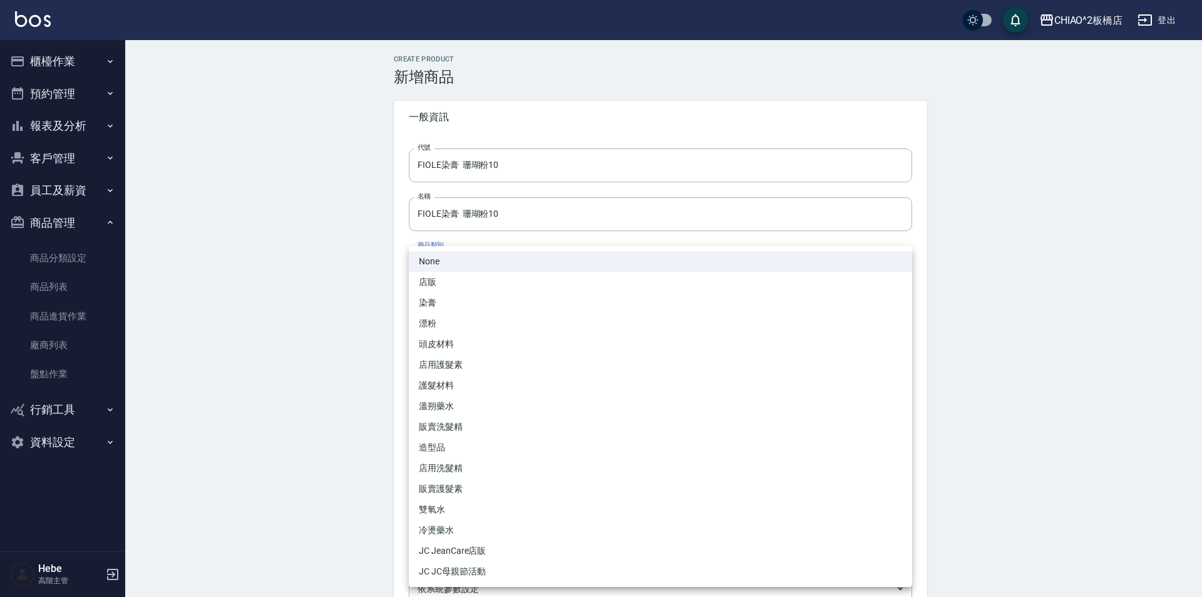
click at [481, 262] on body "CHIAO^2板橋店 登出 櫃檯作業 打帳單 帳單列表 掛單列表 座位開單 營業儀表板 現金收支登錄 高階收支登錄 材料自購登錄 每日結帳 排班表 現場電腦打…" at bounding box center [601, 432] width 1202 height 864
click at [469, 301] on li "染膏" at bounding box center [660, 302] width 503 height 21
type input "8313b756-d4e9-4ab6-9fd1-de56c5de80f1"
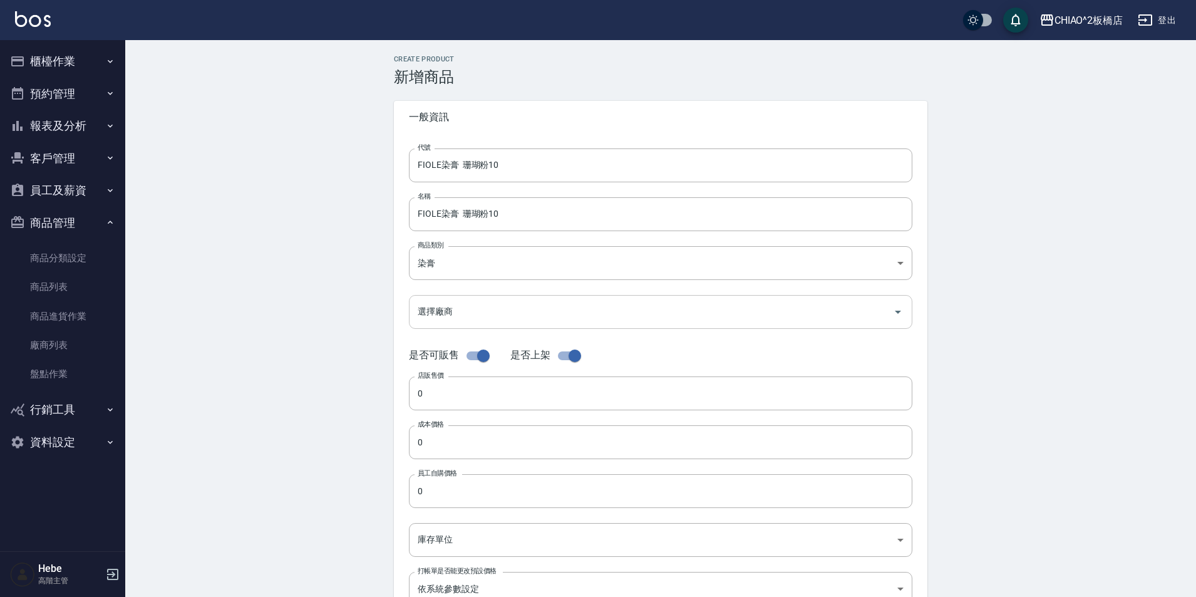
click at [466, 314] on input "選擇廠商" at bounding box center [650, 311] width 473 height 22
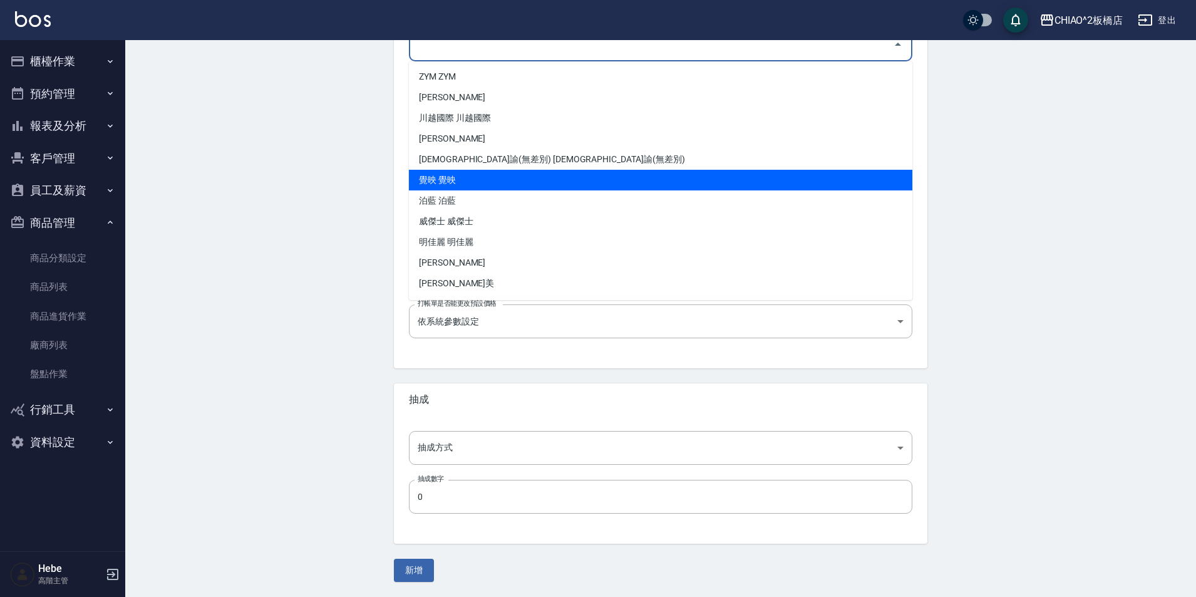
scroll to position [185, 0]
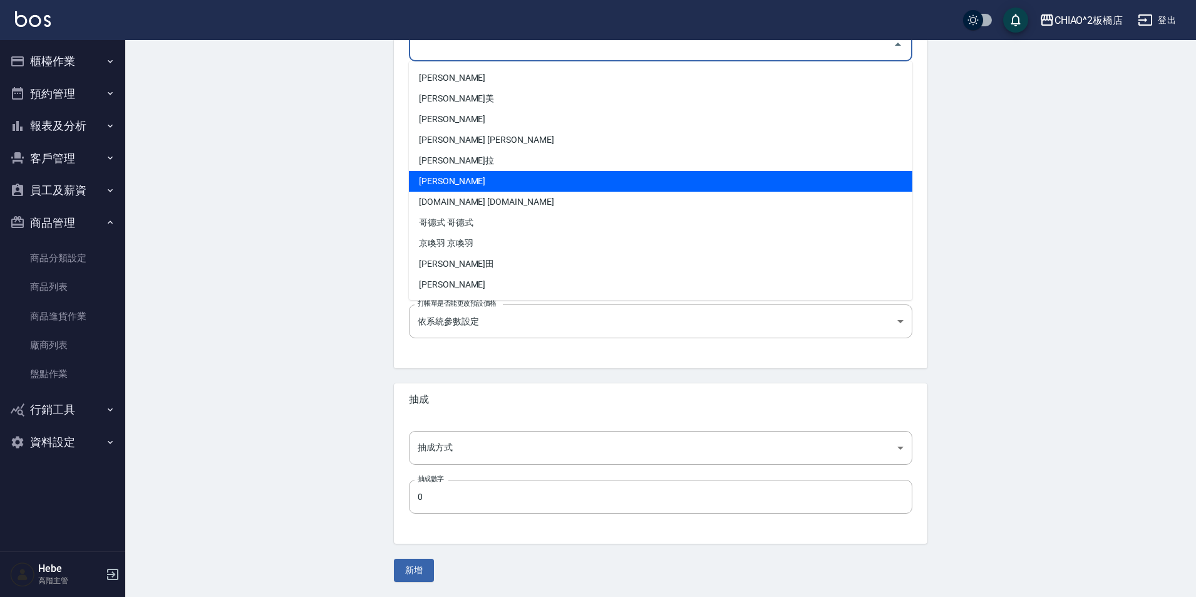
click at [468, 181] on li "[PERSON_NAME]" at bounding box center [660, 181] width 503 height 21
type input "[PERSON_NAME]"
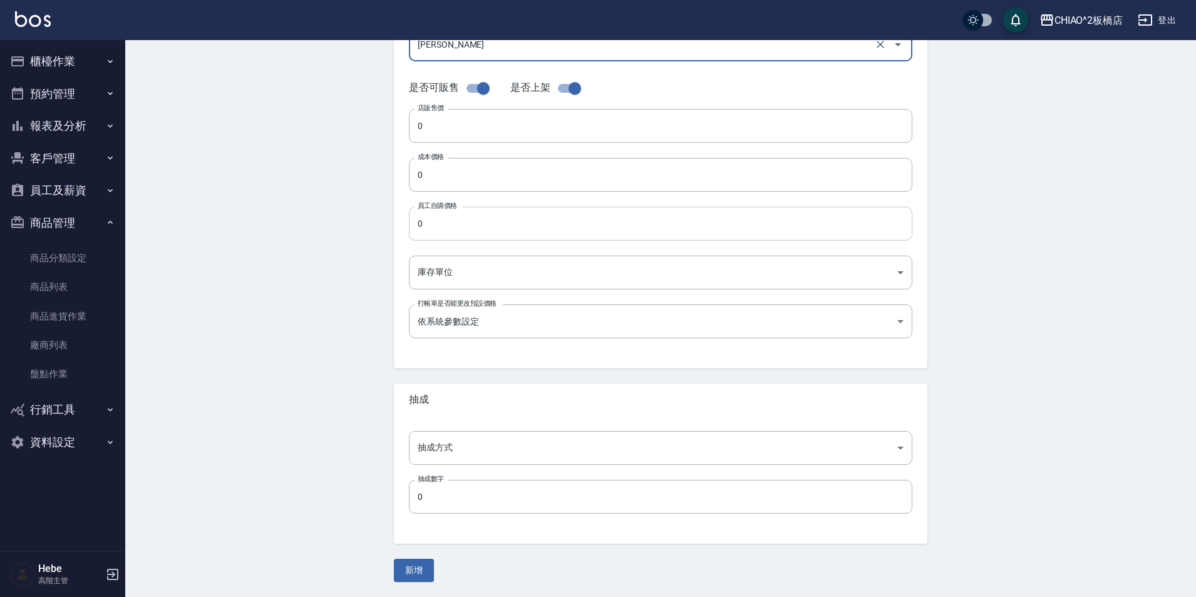
click at [465, 223] on input "0" at bounding box center [660, 224] width 503 height 34
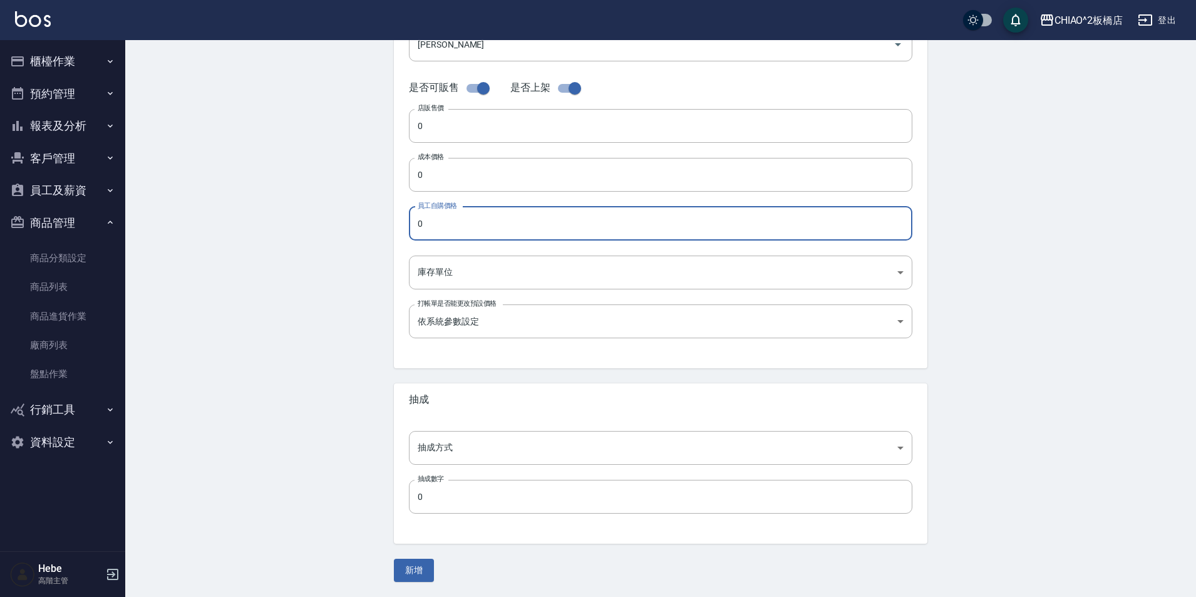
click at [476, 91] on input "checkbox" at bounding box center [483, 88] width 71 height 24
checkbox input "false"
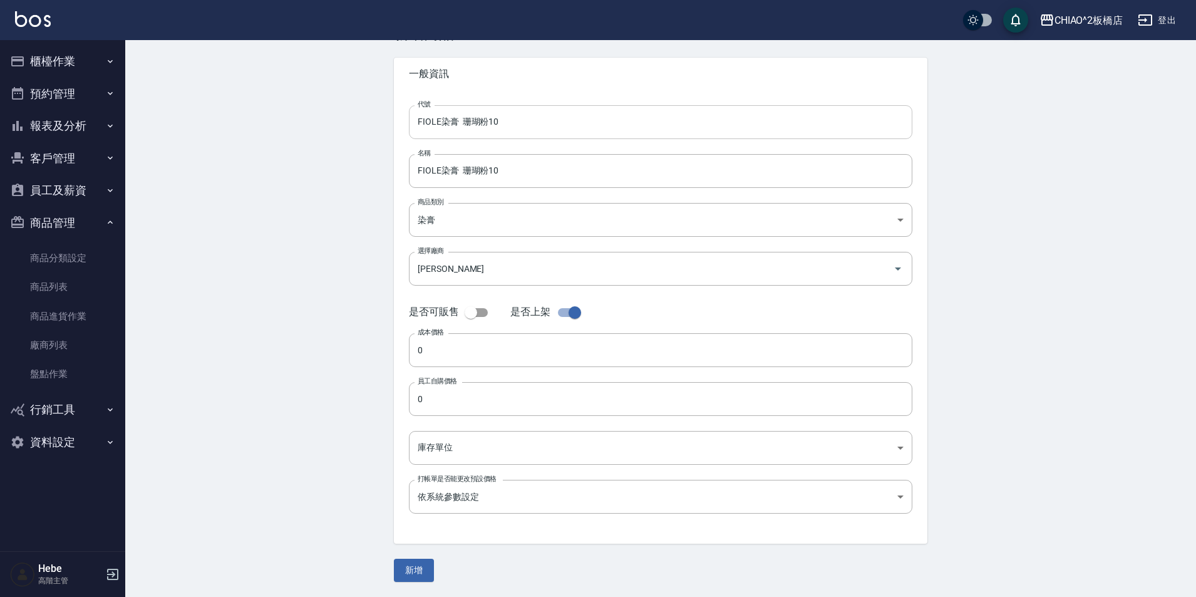
scroll to position [43, 0]
click at [461, 354] on input "0" at bounding box center [660, 350] width 503 height 34
type input "188"
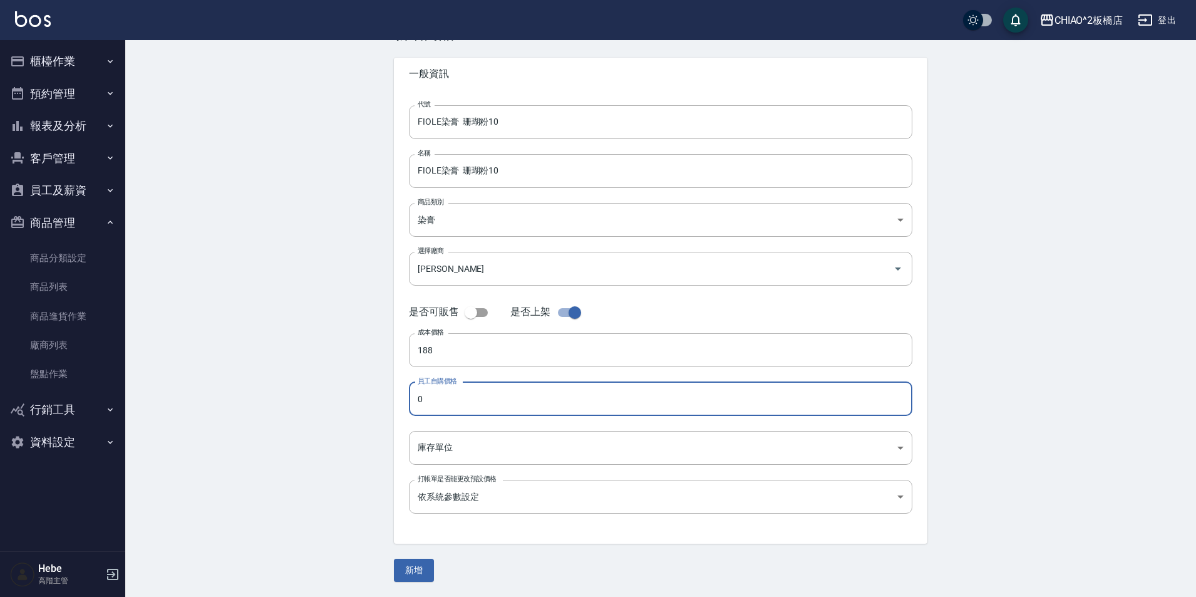
click at [442, 407] on input "0" at bounding box center [660, 399] width 503 height 34
type input "188"
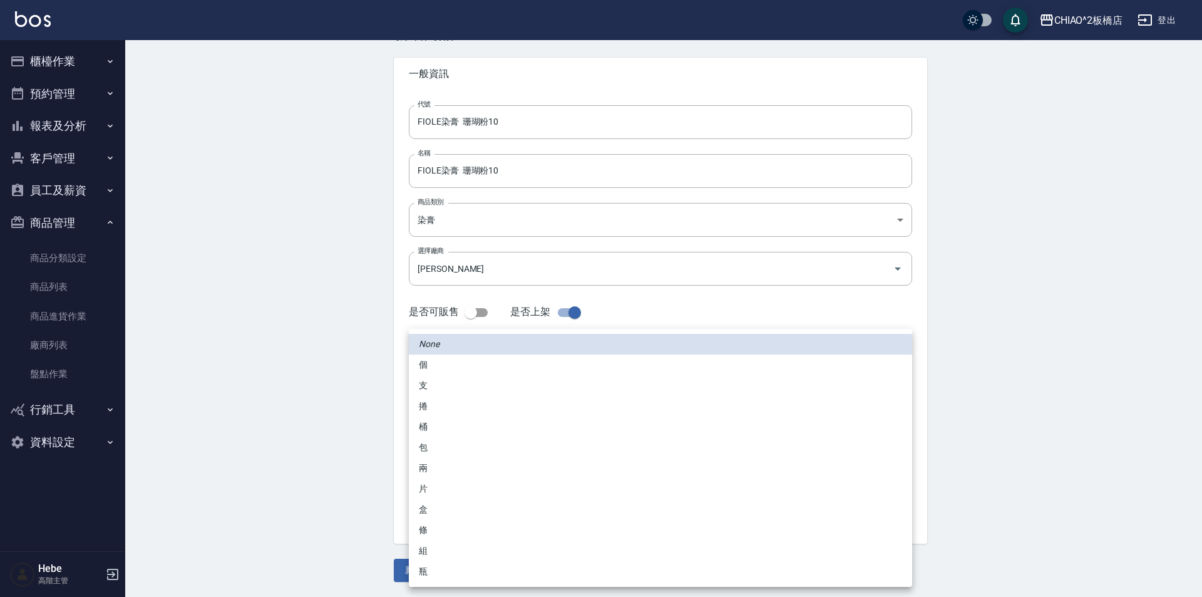
click at [451, 444] on body "CHIAO^2板橋店 登出 櫃檯作業 打帳單 帳單列表 掛單列表 座位開單 營業儀表板 現金收支登錄 高階收支登錄 材料自購登錄 每日結帳 排班表 現場電腦打…" at bounding box center [601, 277] width 1202 height 640
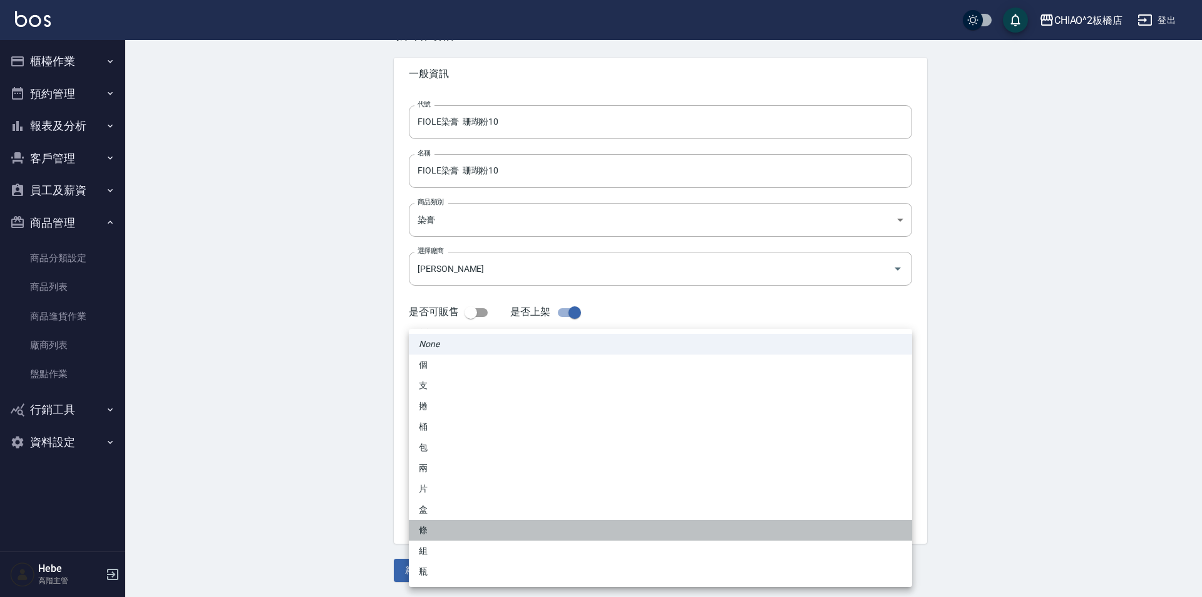
click at [450, 529] on li "條" at bounding box center [660, 530] width 503 height 21
type input "條"
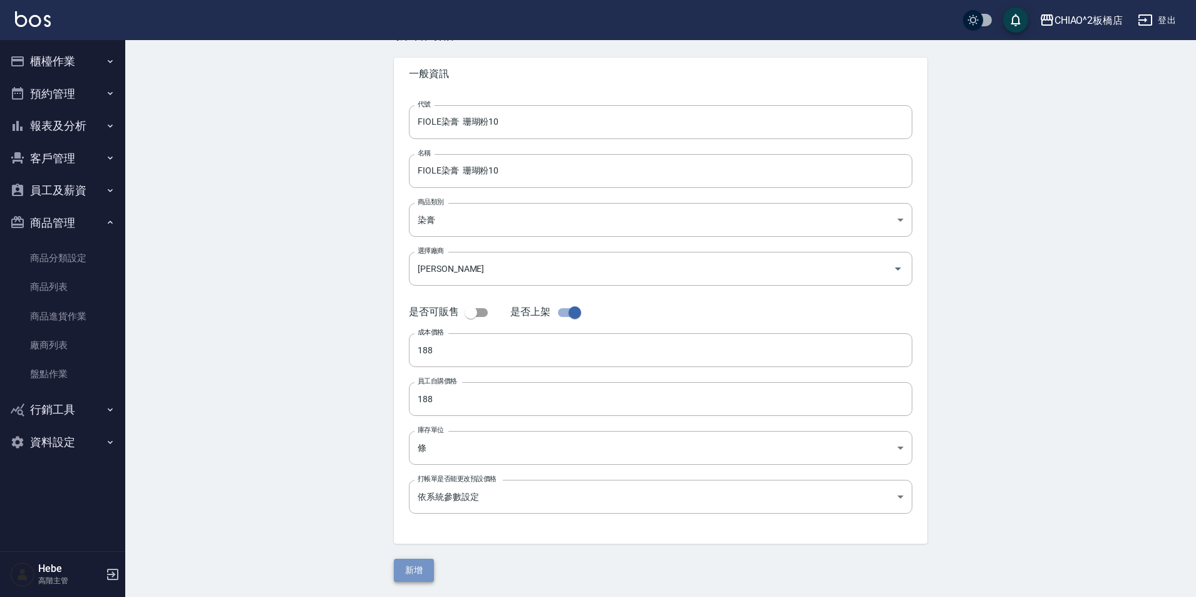
click at [416, 568] on button "新增" at bounding box center [414, 569] width 40 height 23
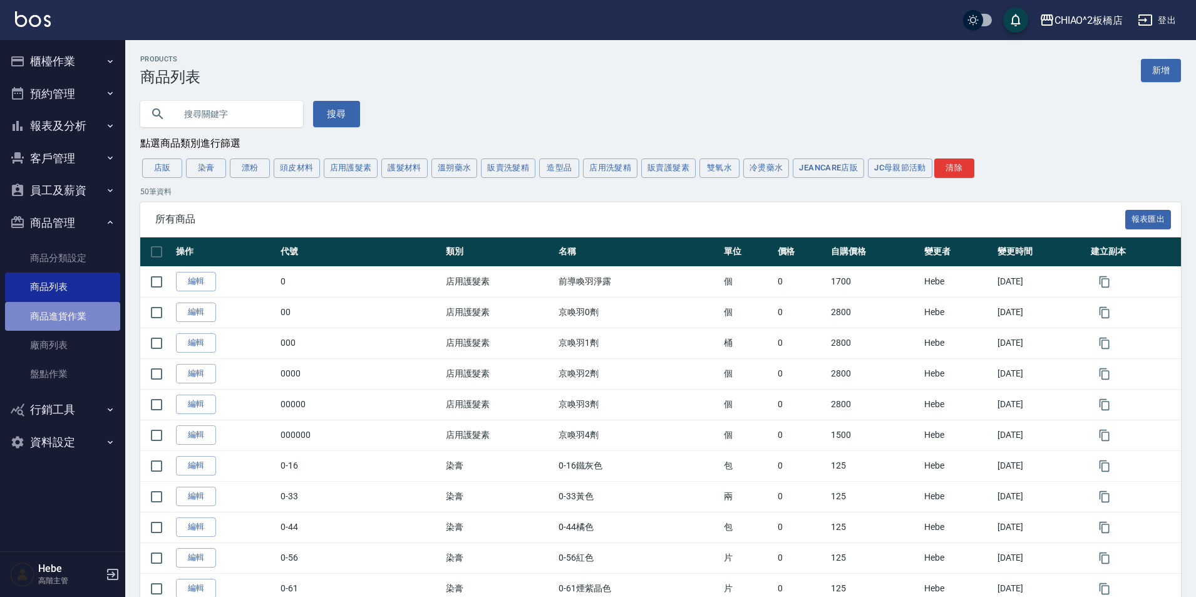
click at [71, 321] on link "商品進貨作業" at bounding box center [62, 316] width 115 height 29
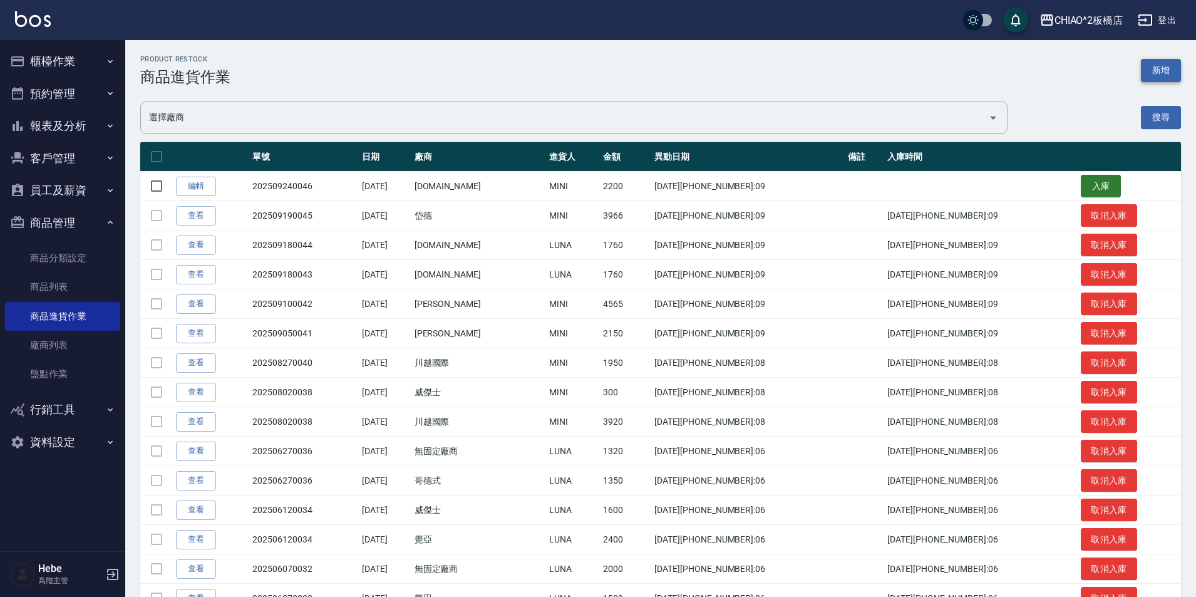
click at [1156, 69] on button "新增" at bounding box center [1161, 70] width 40 height 23
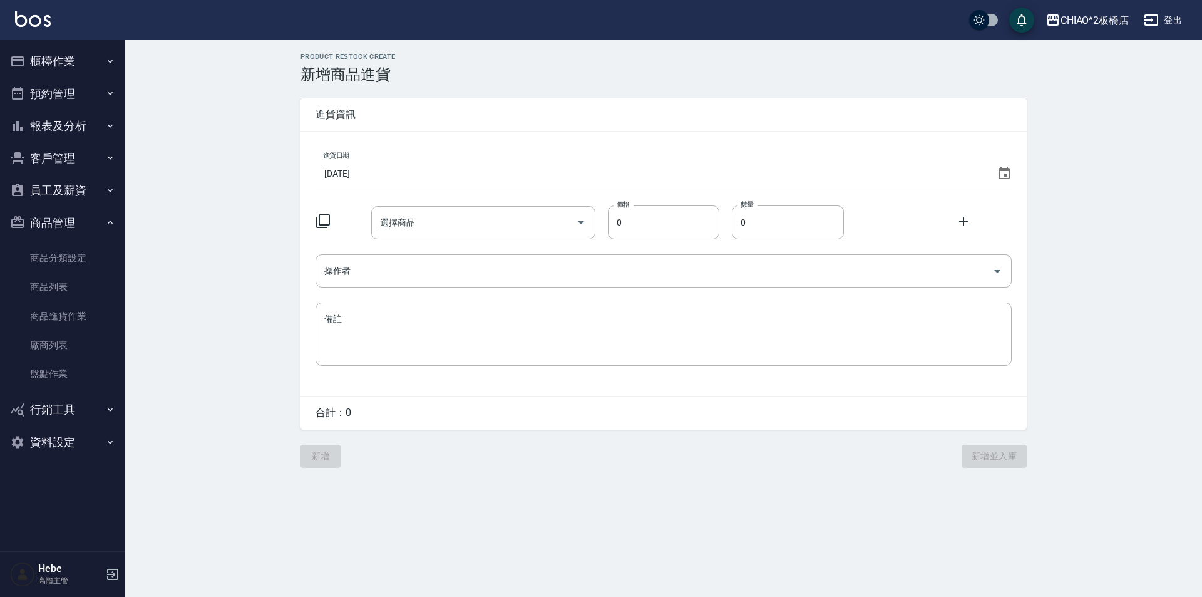
click at [317, 222] on icon at bounding box center [323, 221] width 14 height 14
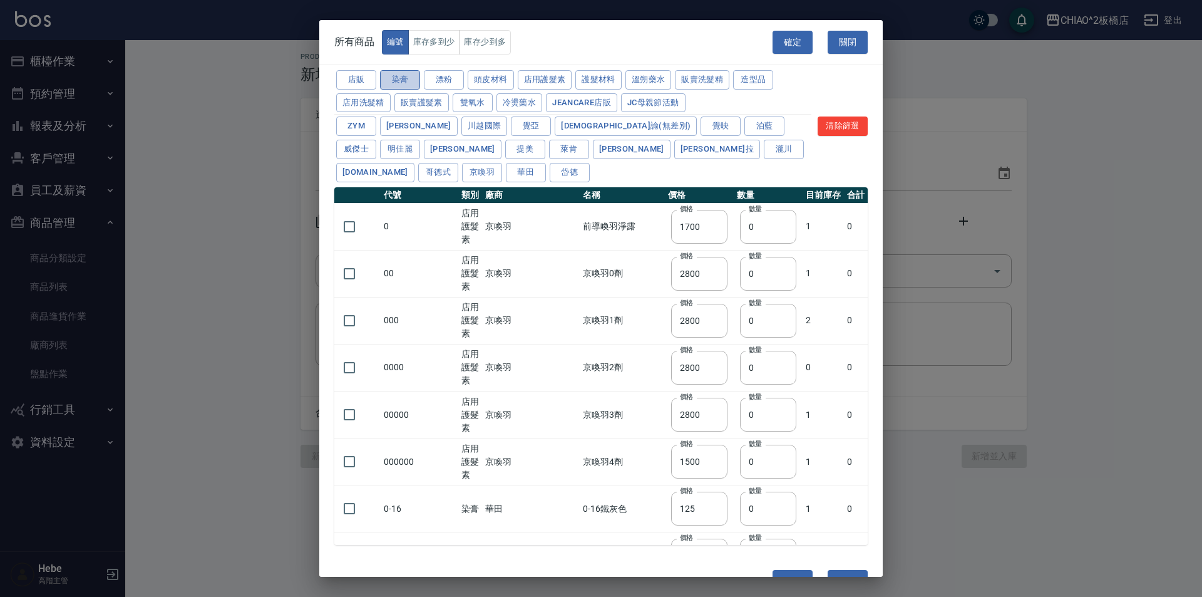
click at [405, 72] on button "染膏" at bounding box center [400, 79] width 40 height 19
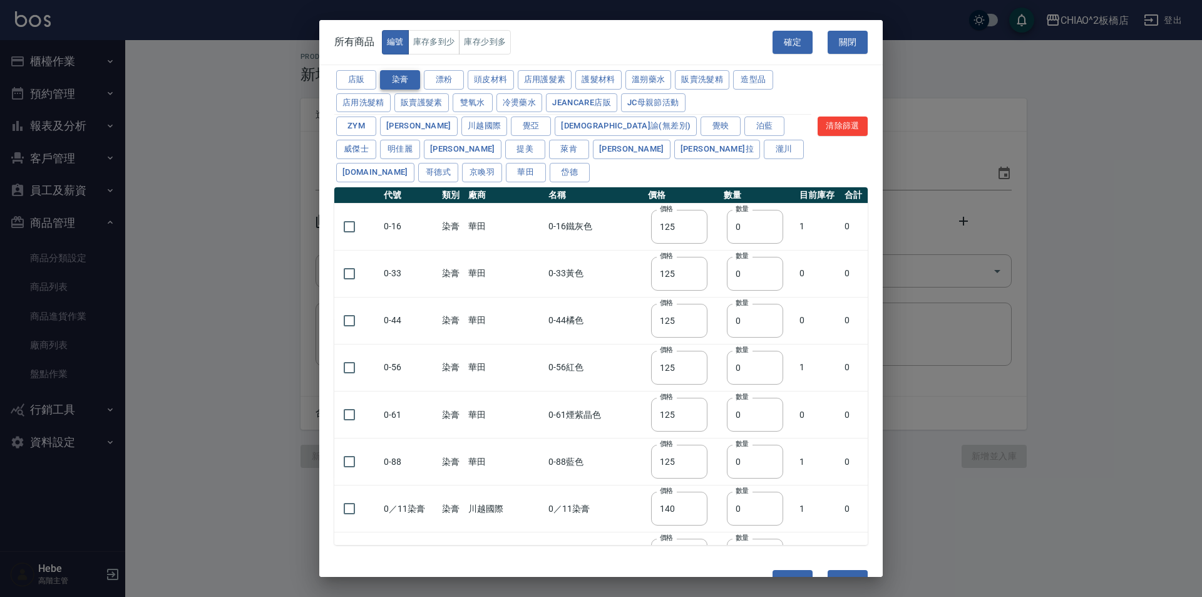
type input "125"
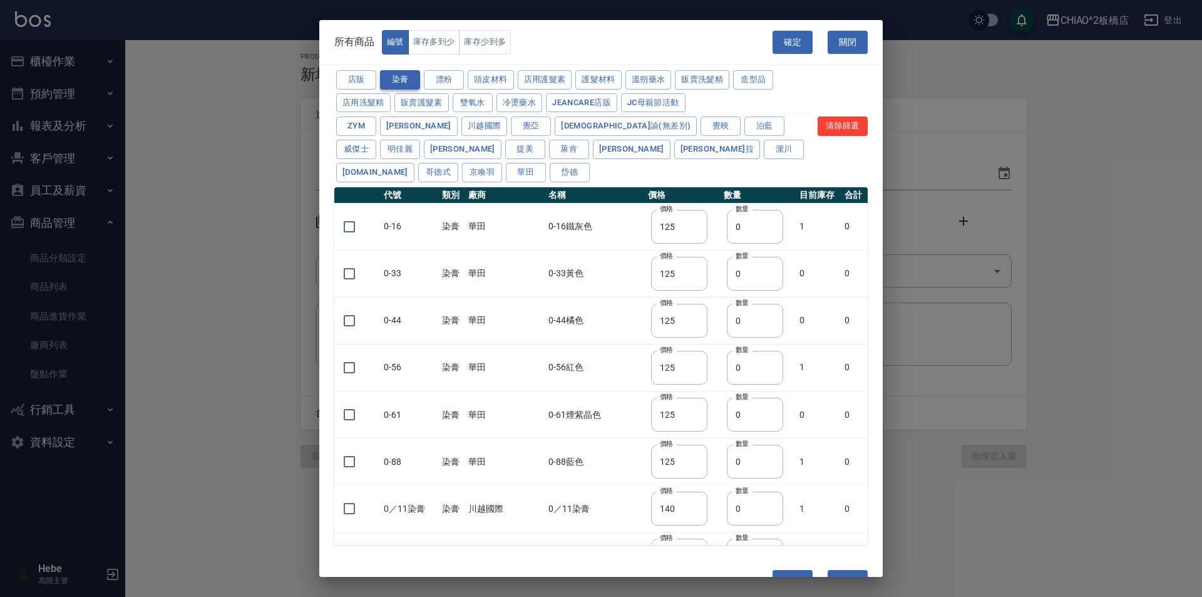
type input "125"
type input "140"
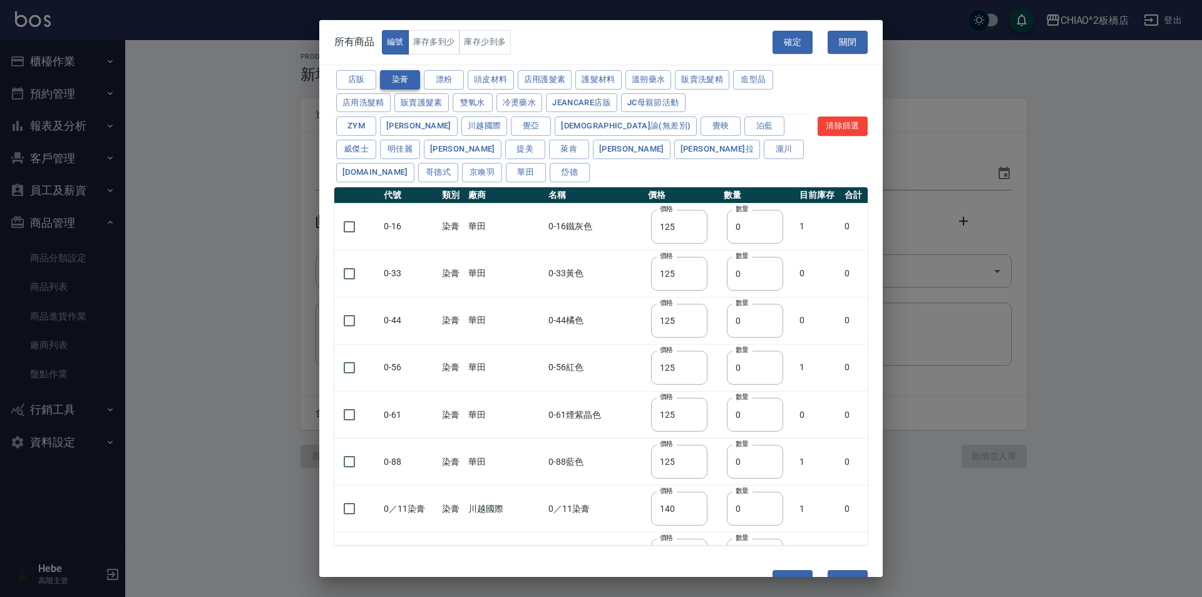
type input "140"
type input "125"
type input "140"
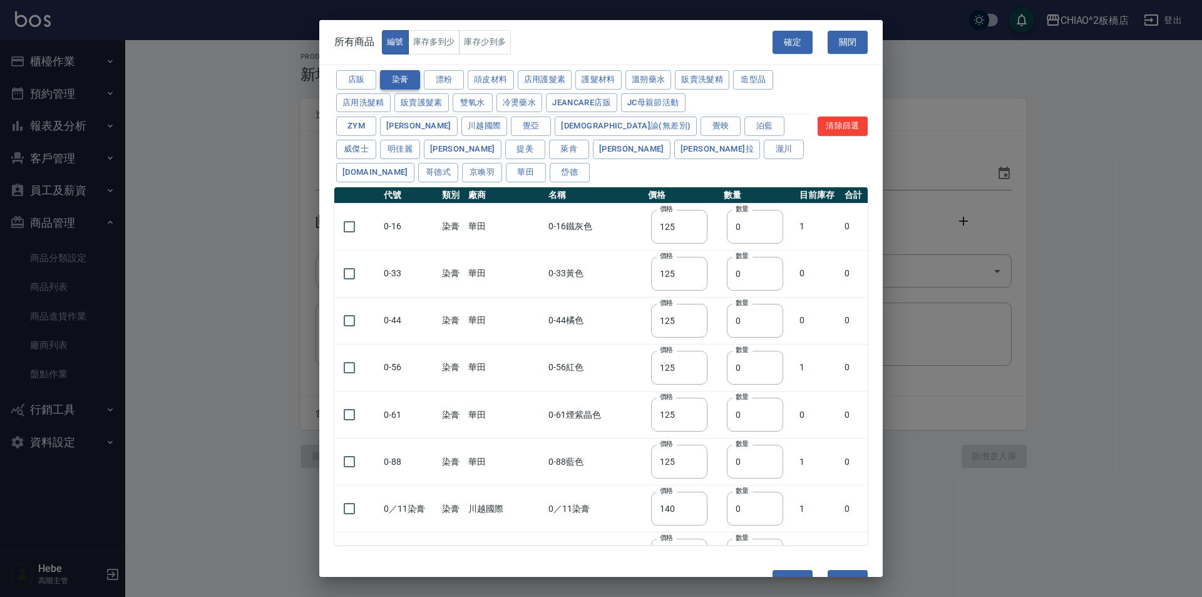
type input "125"
type input "150"
type input "140"
type input "125"
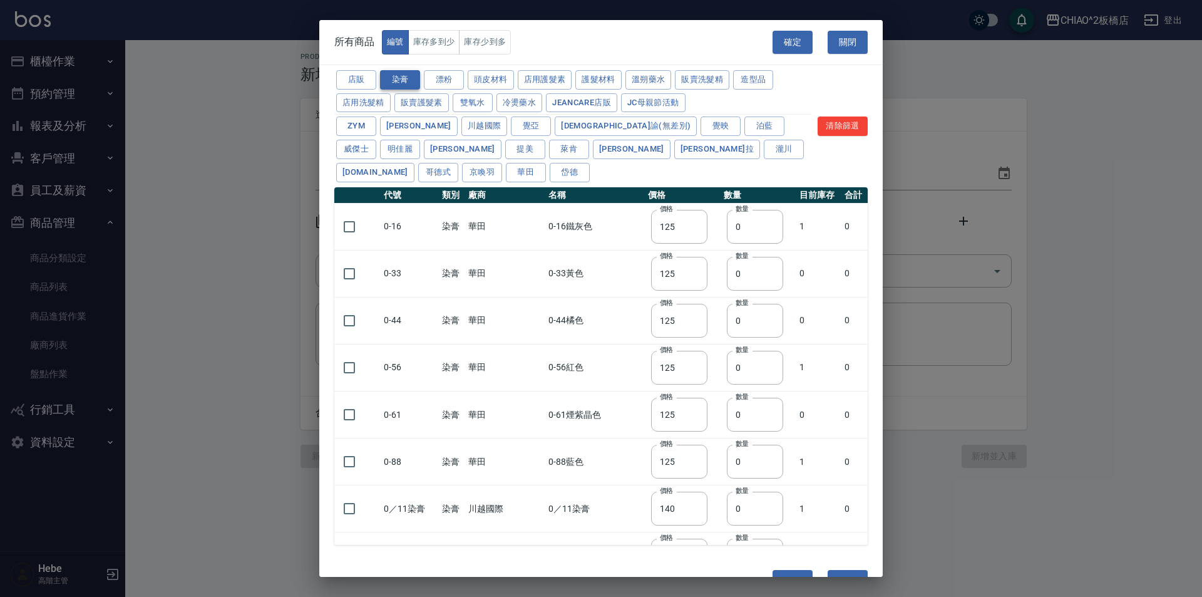
type input "140"
type input "150"
type input "140"
type input "125"
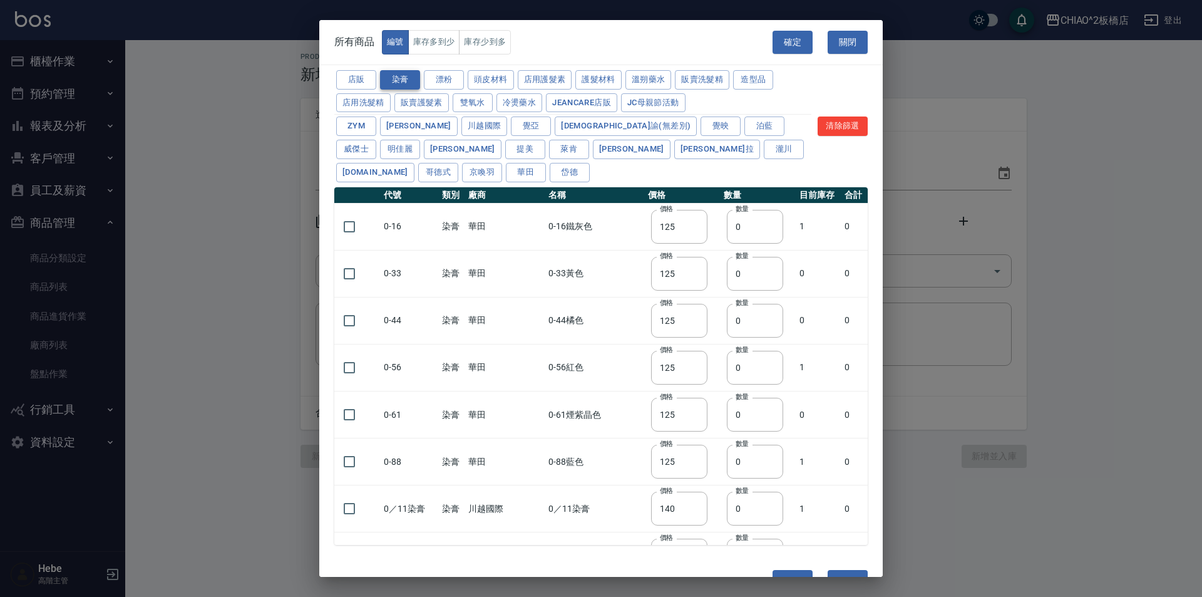
type input "125"
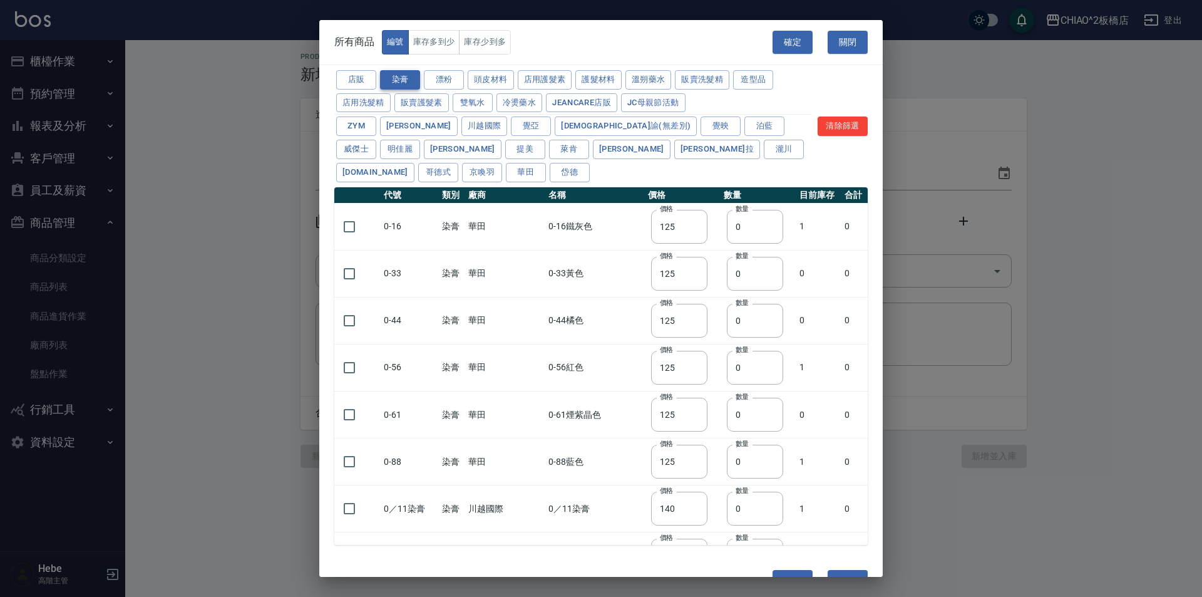
type input "125"
type input "140"
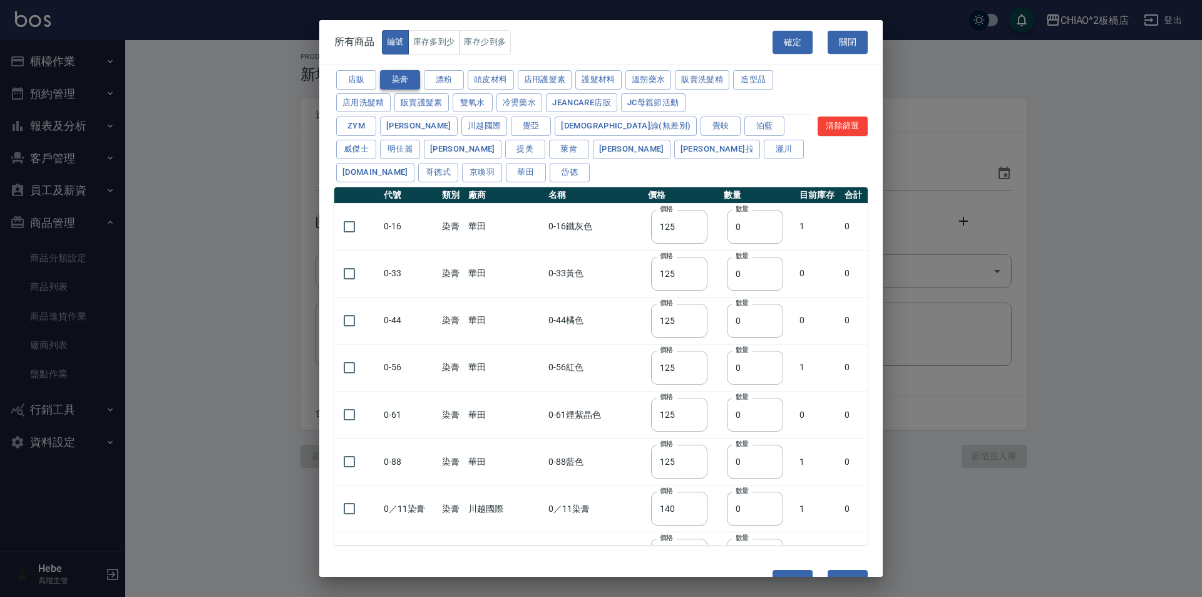
type input "140"
type input "125"
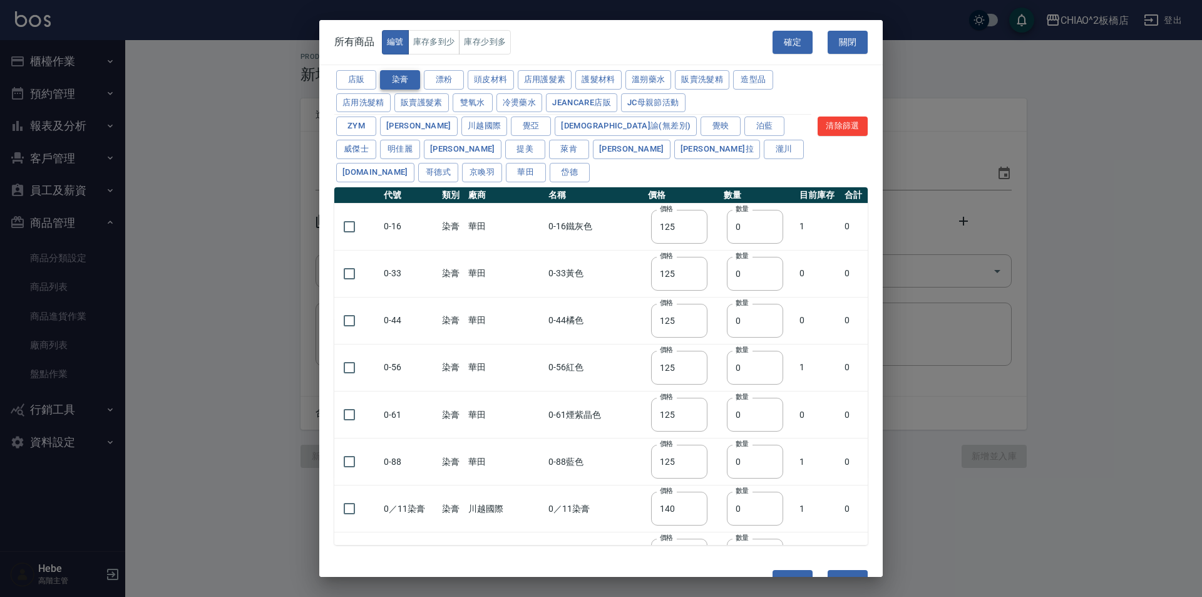
type input "125"
type input "140"
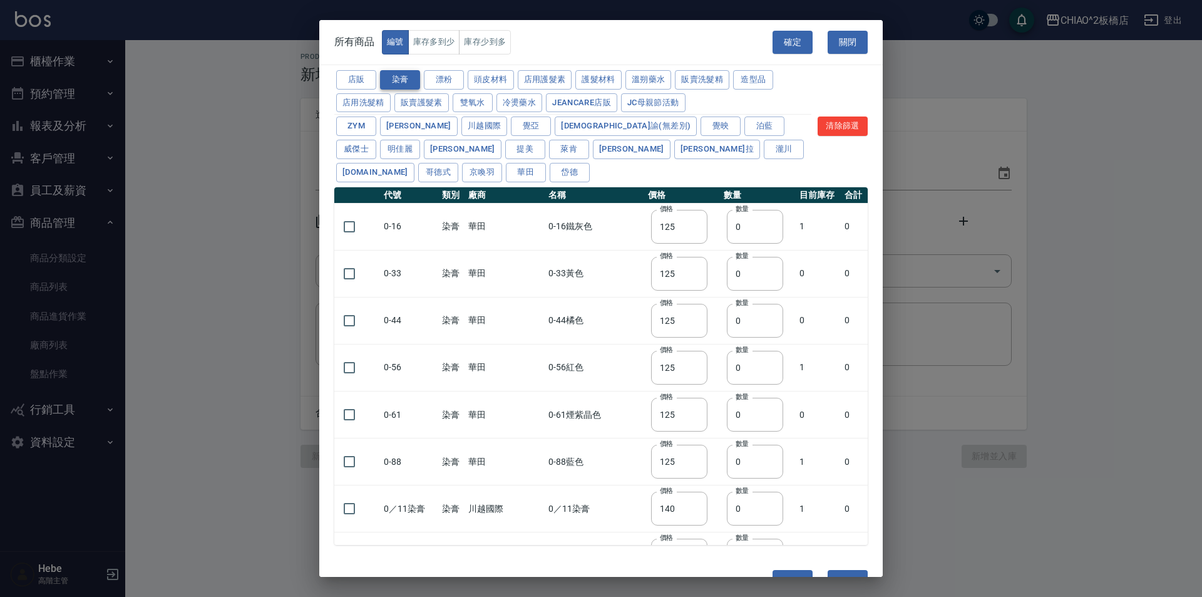
type input "600"
type input "125"
type input "160"
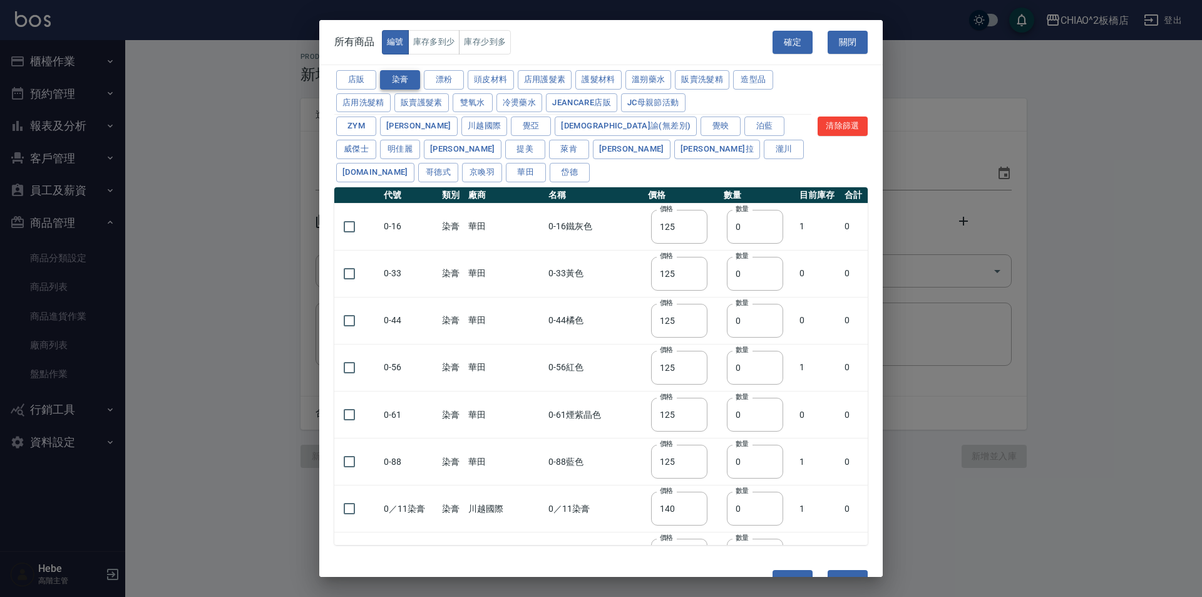
type input "83"
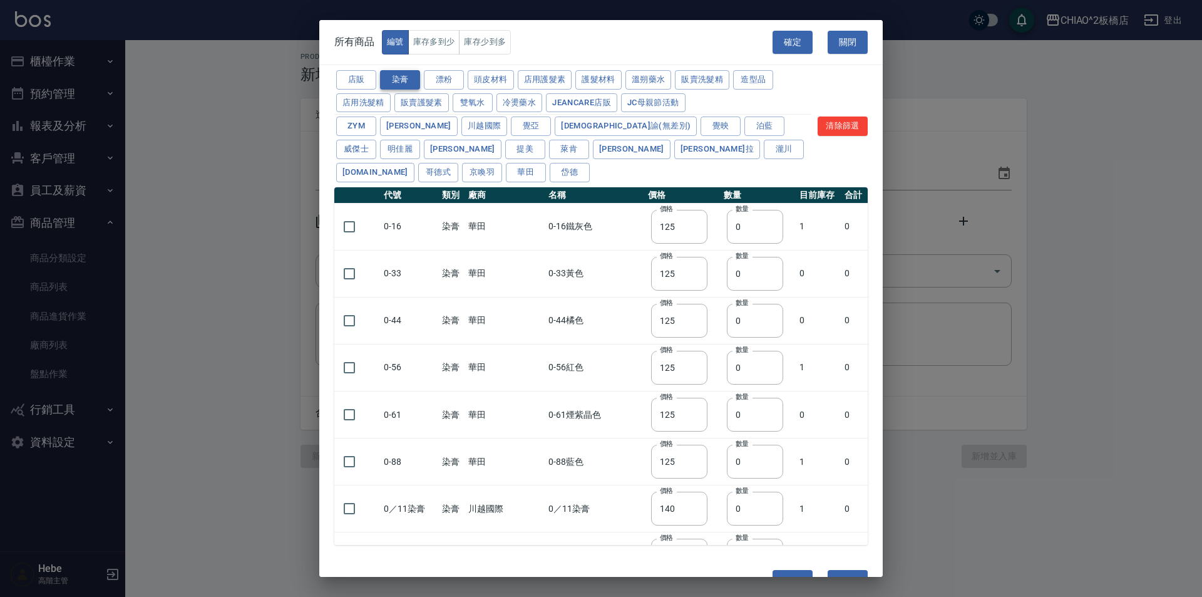
type input "83"
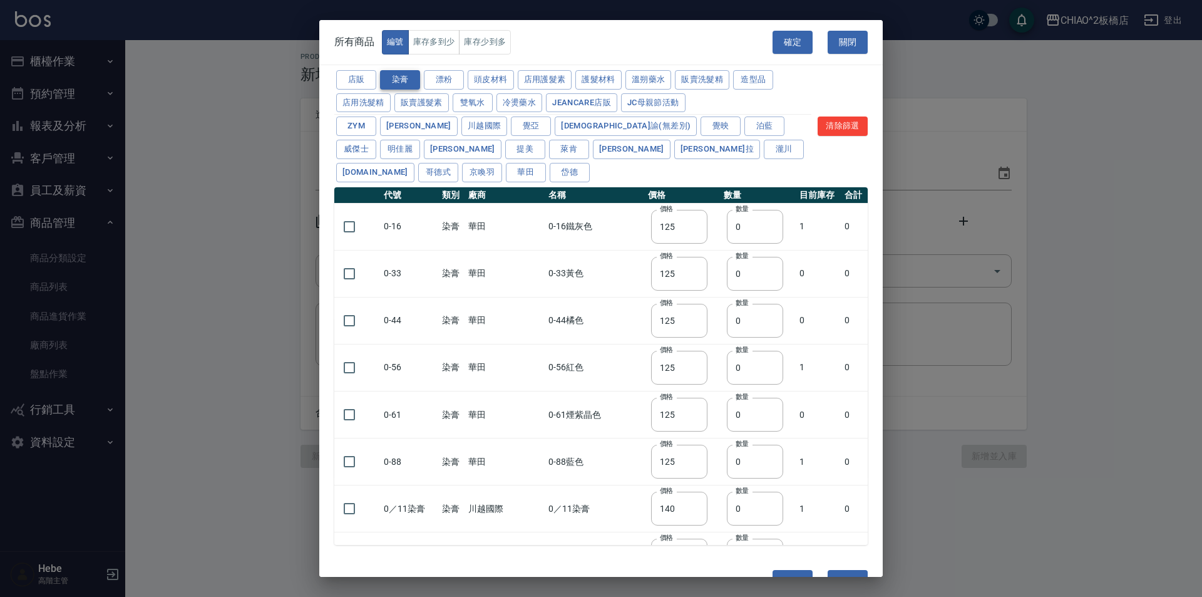
type input "83"
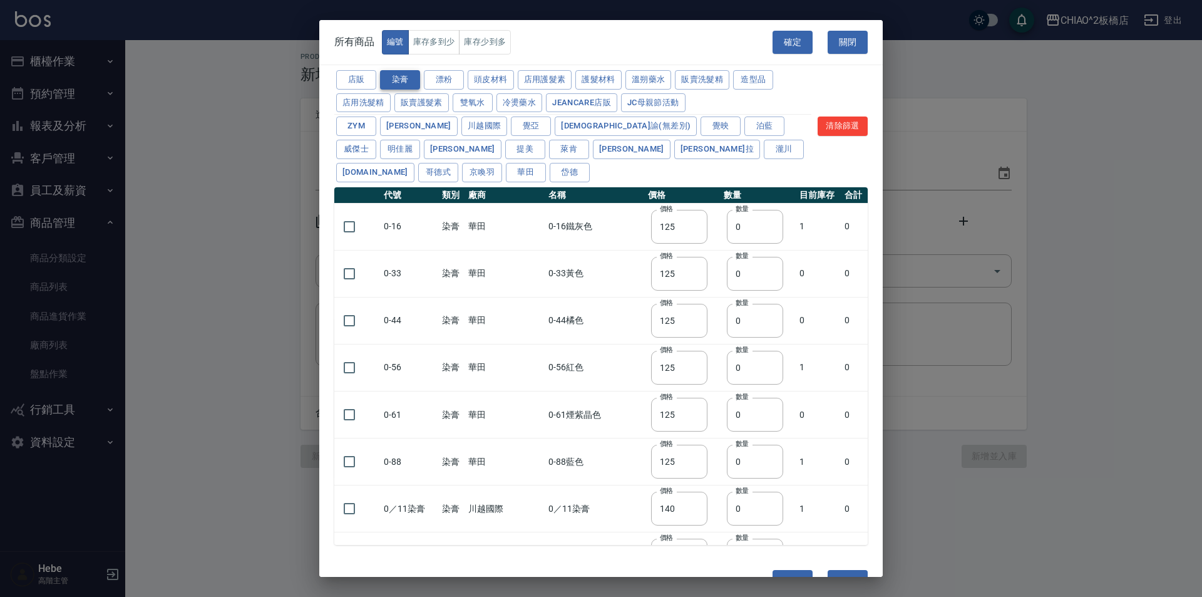
type input "83"
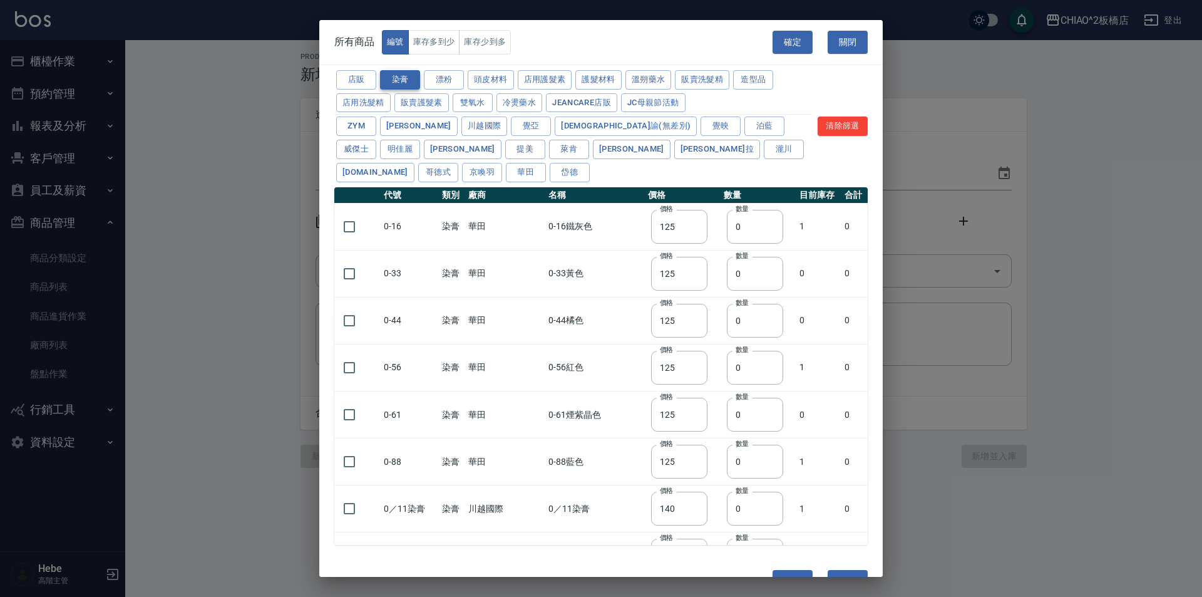
type input "83"
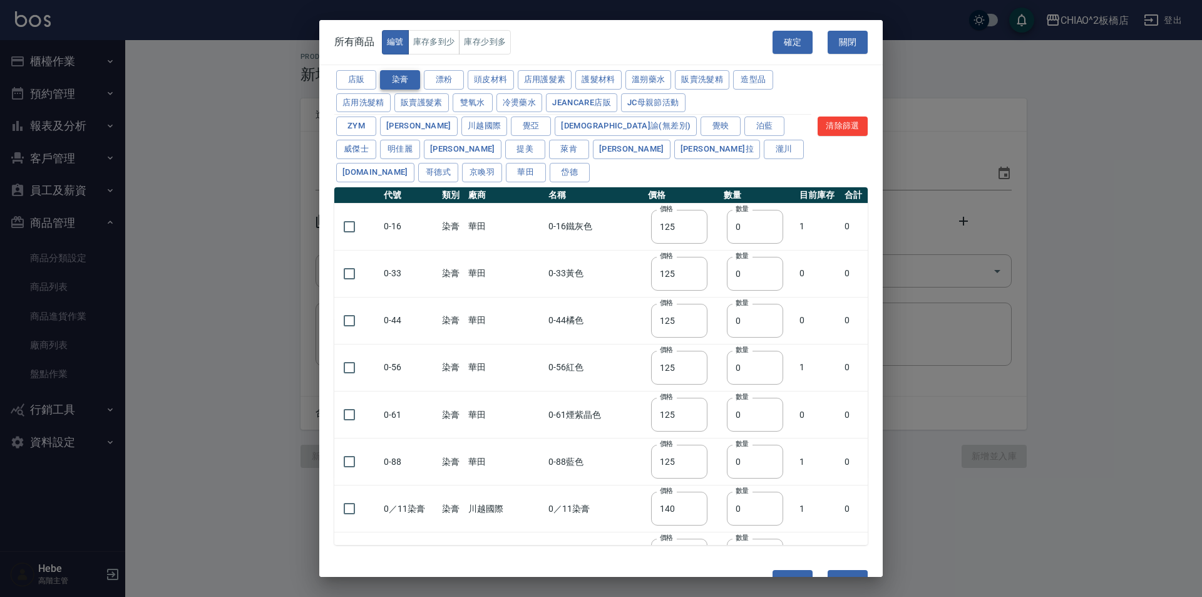
type input "500"
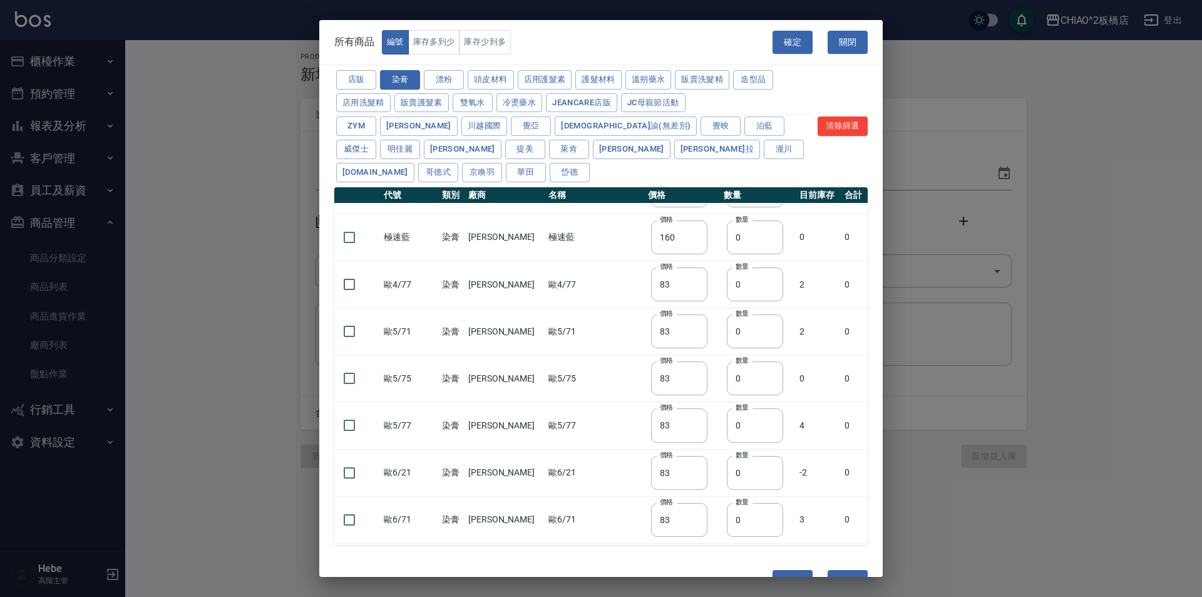
scroll to position [6966, 0]
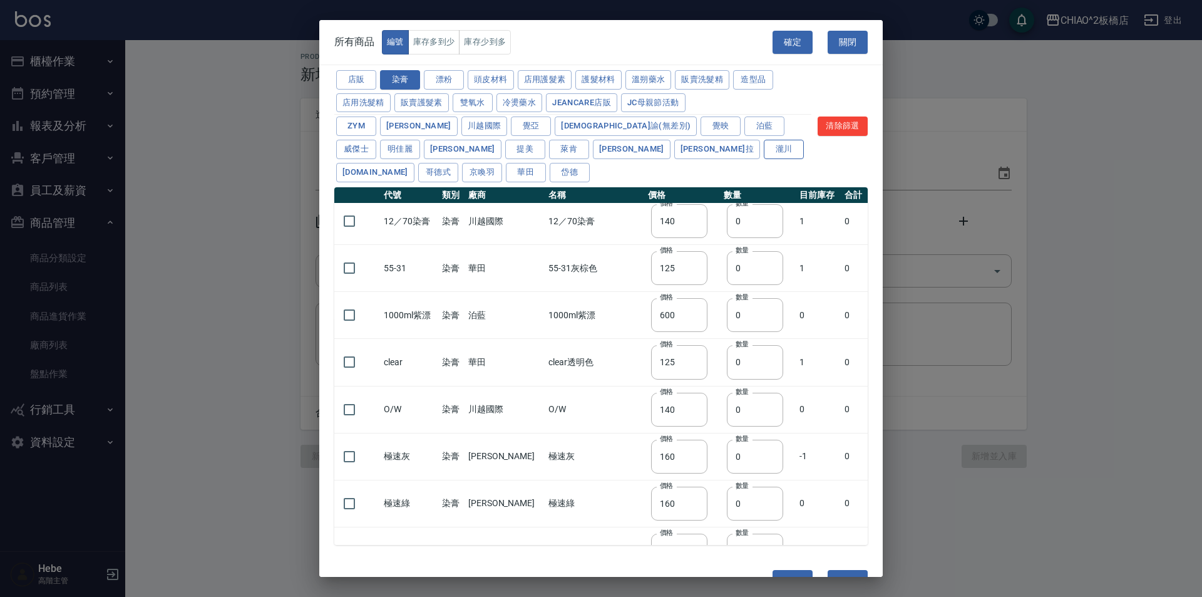
click at [764, 155] on button "瀧川" at bounding box center [784, 149] width 40 height 19
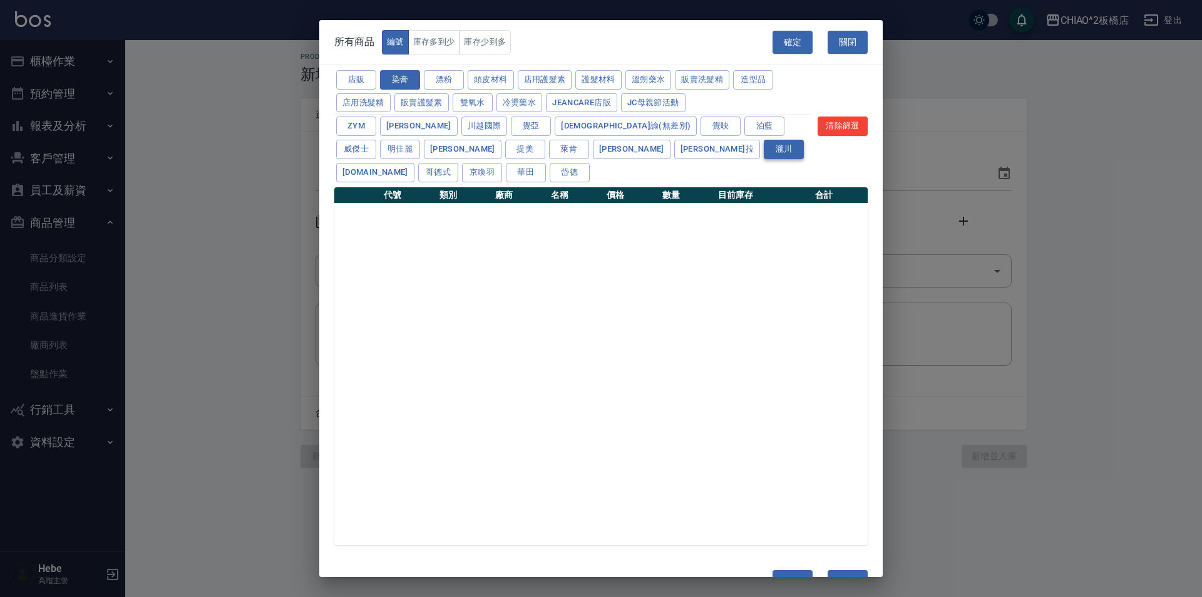
scroll to position [0, 0]
click at [840, 51] on button "關閉" at bounding box center [848, 42] width 40 height 23
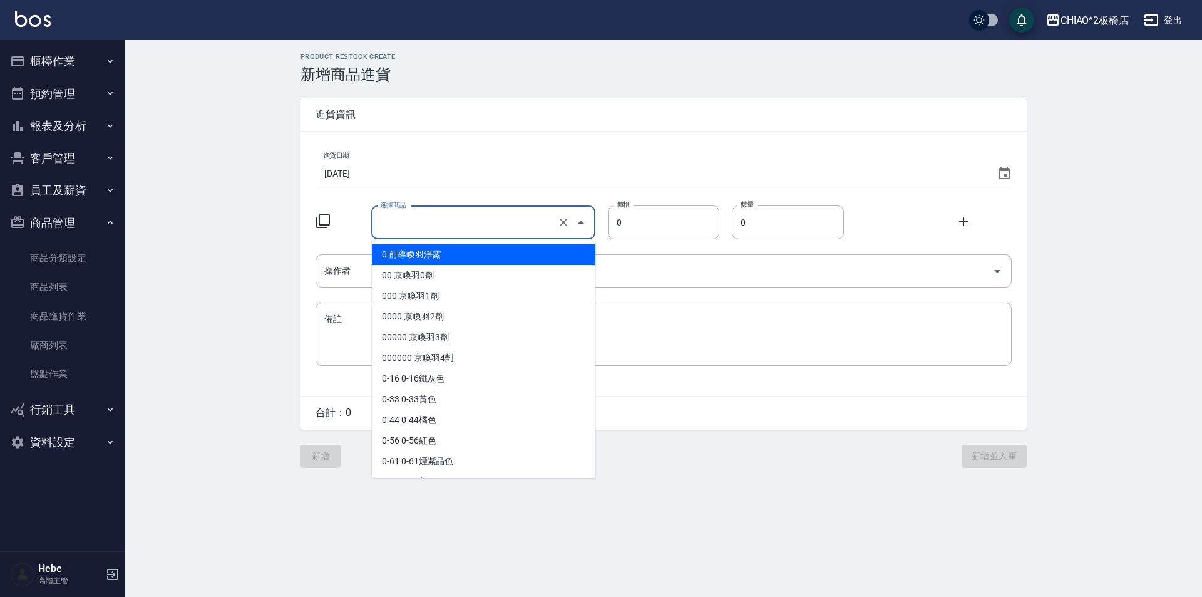
click at [489, 218] on input "選擇商品" at bounding box center [465, 223] width 177 height 22
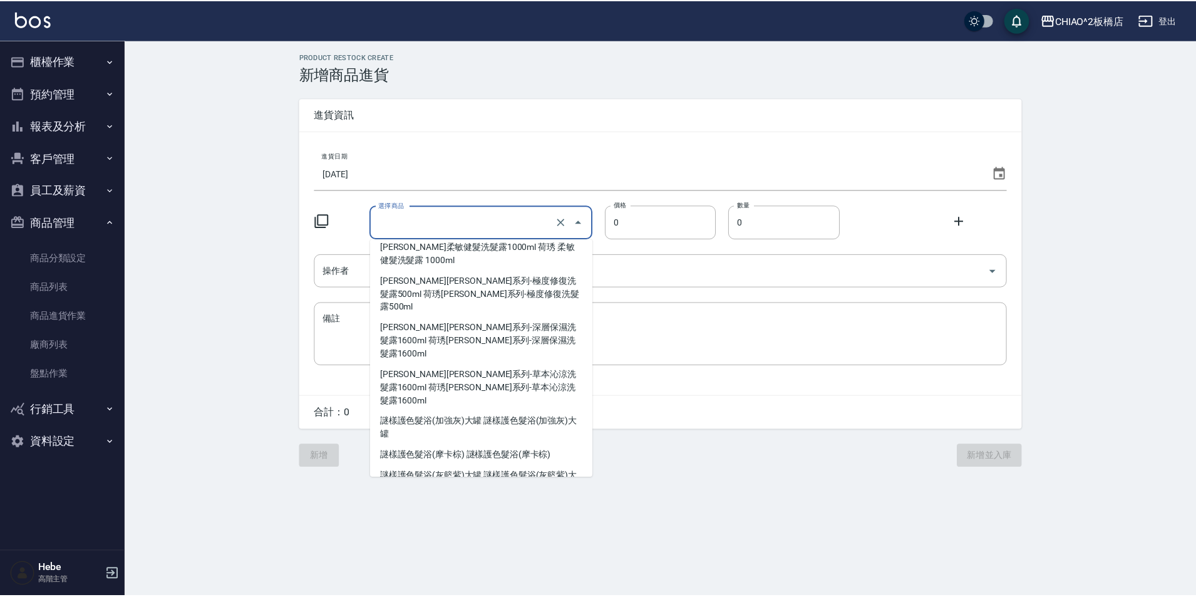
scroll to position [6424, 0]
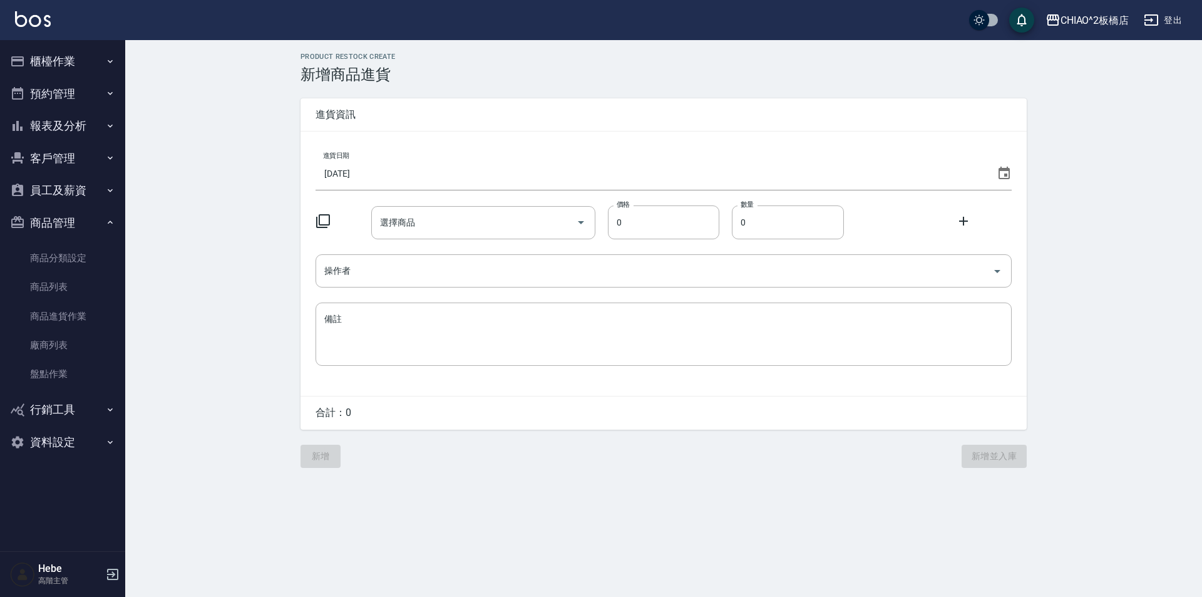
click at [234, 354] on div "PRODUCT RESTOCK CREATE 新增商品進貨 進貨資訊 進貨日期 [DATE] 選擇商品 選擇商品 價格 0 價格 數量 0 數量 操作者 操作…" at bounding box center [663, 260] width 1077 height 440
click at [49, 290] on link "商品列表" at bounding box center [62, 286] width 115 height 29
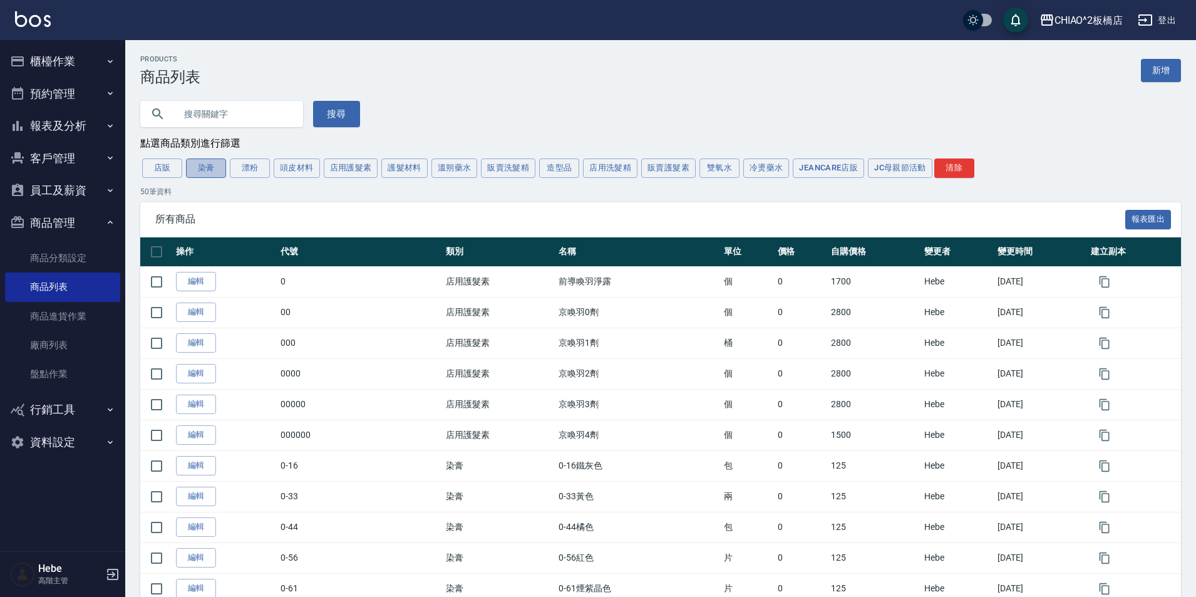
click at [201, 176] on button "染膏" at bounding box center [206, 167] width 40 height 19
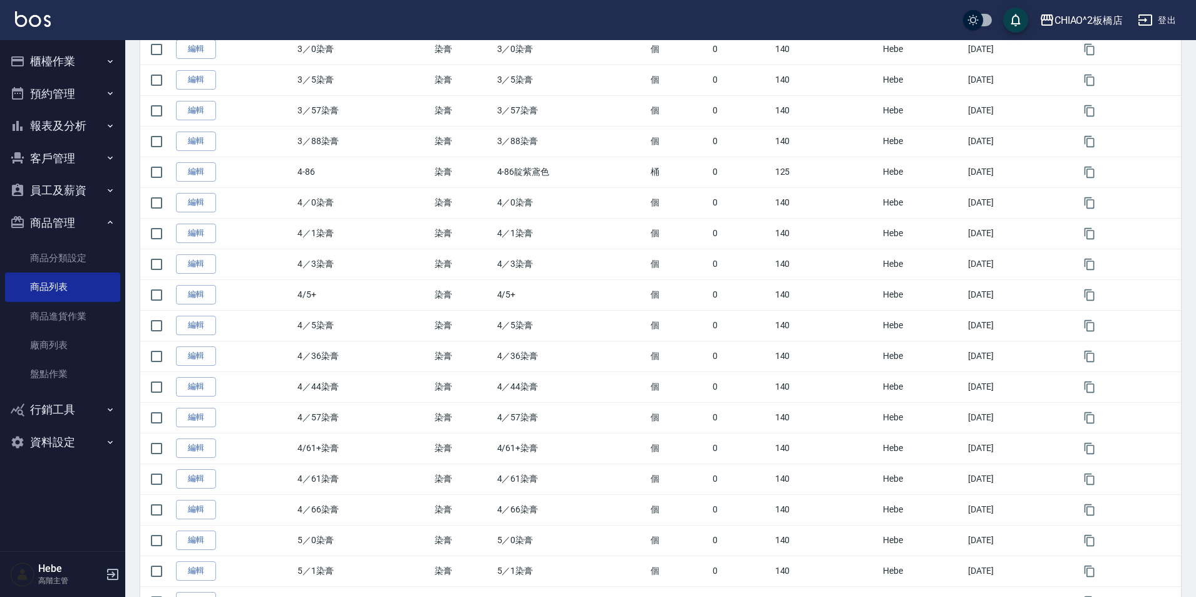
scroll to position [1265, 0]
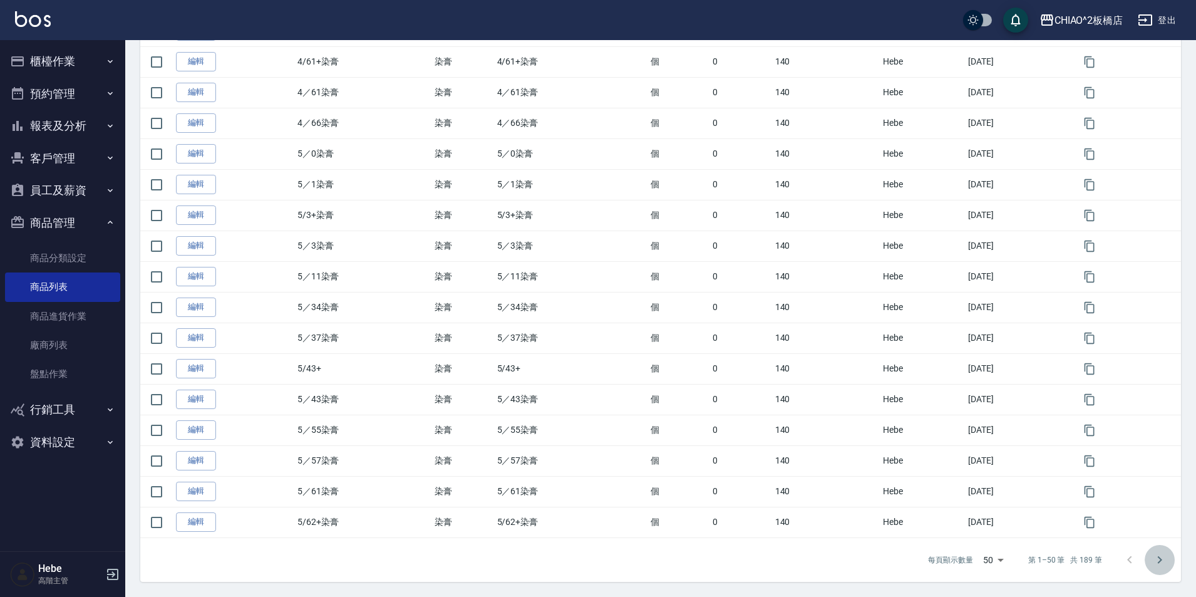
click at [1165, 559] on icon "Go to next page" at bounding box center [1159, 559] width 15 height 15
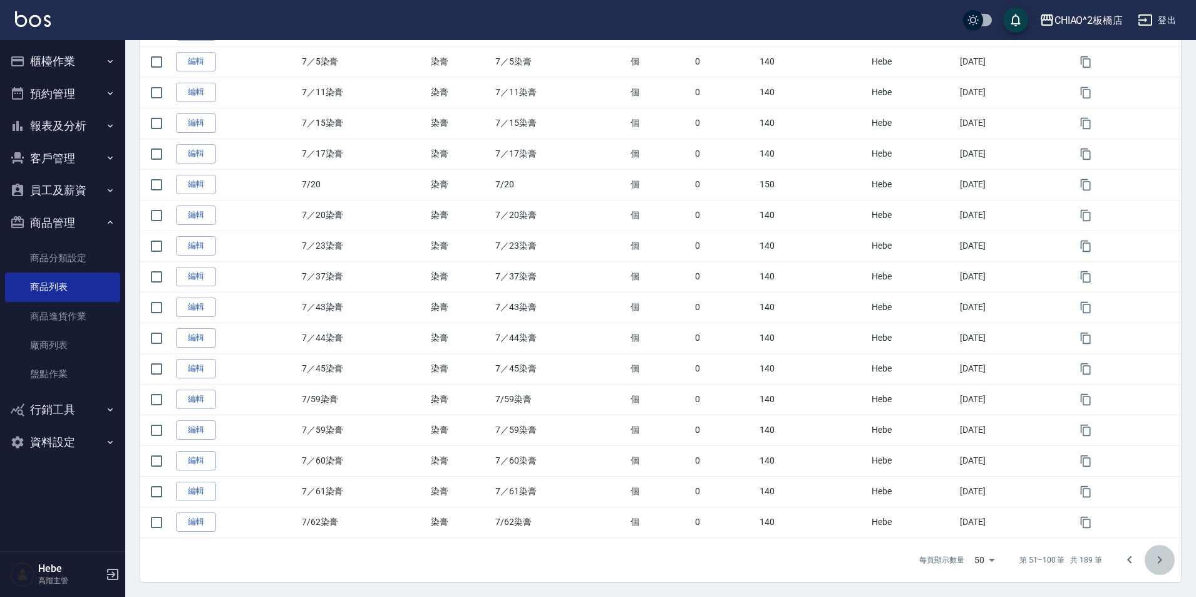
click at [1165, 559] on icon "Go to next page" at bounding box center [1159, 559] width 15 height 15
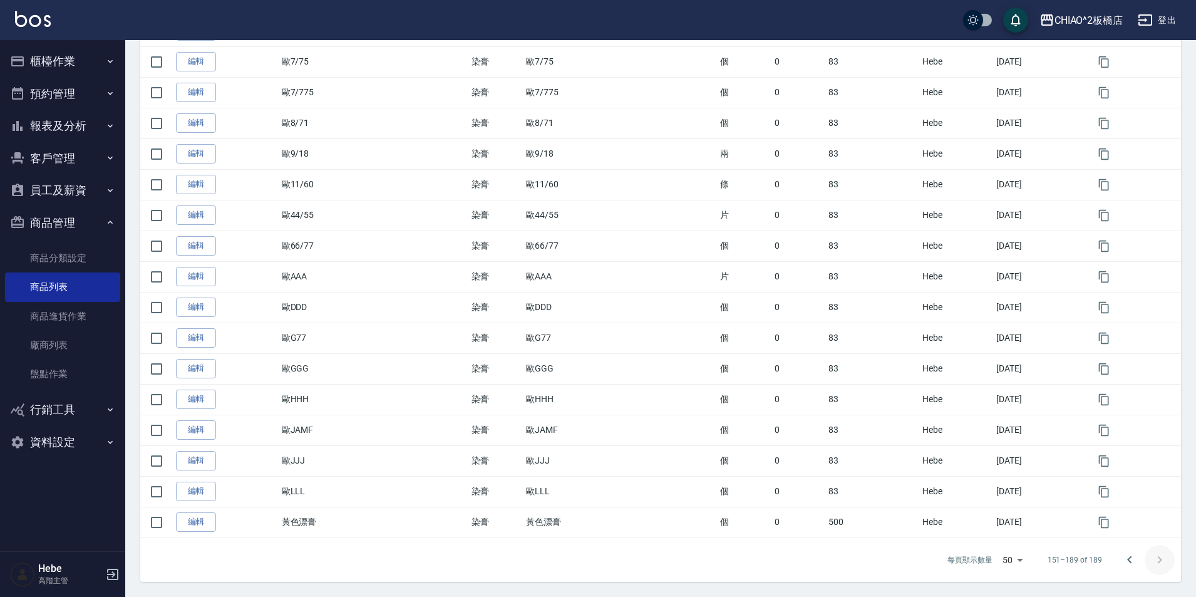
scroll to position [927, 0]
click at [1165, 559] on div at bounding box center [1144, 560] width 60 height 30
click at [1131, 560] on icon "Go to previous page" at bounding box center [1129, 559] width 15 height 15
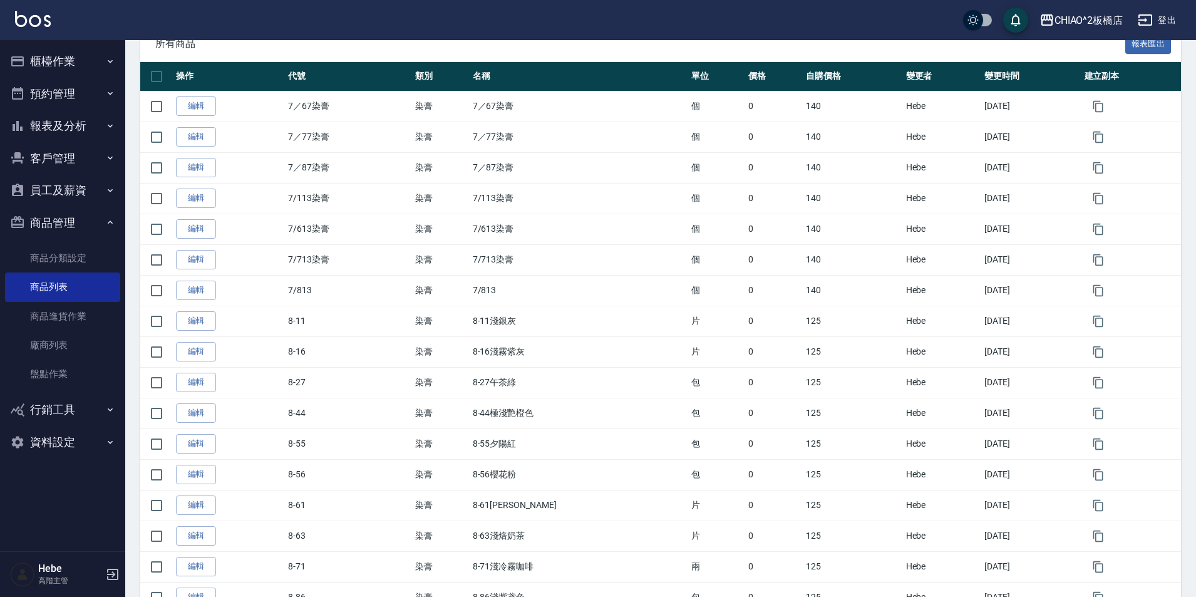
scroll to position [13, 0]
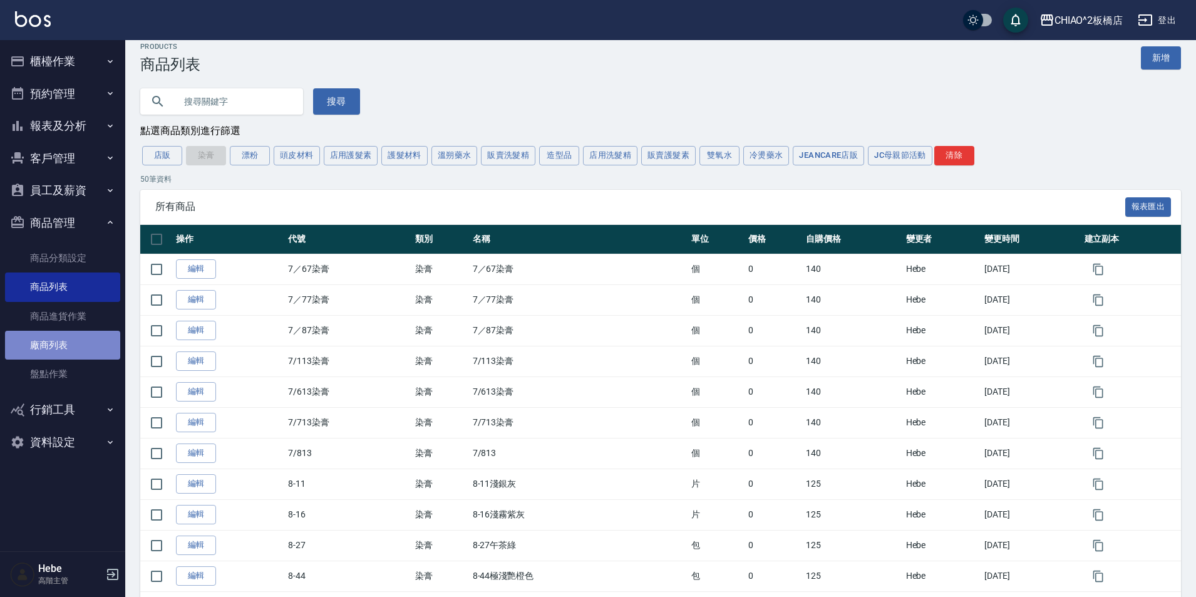
click at [80, 337] on link "廠商列表" at bounding box center [62, 345] width 115 height 29
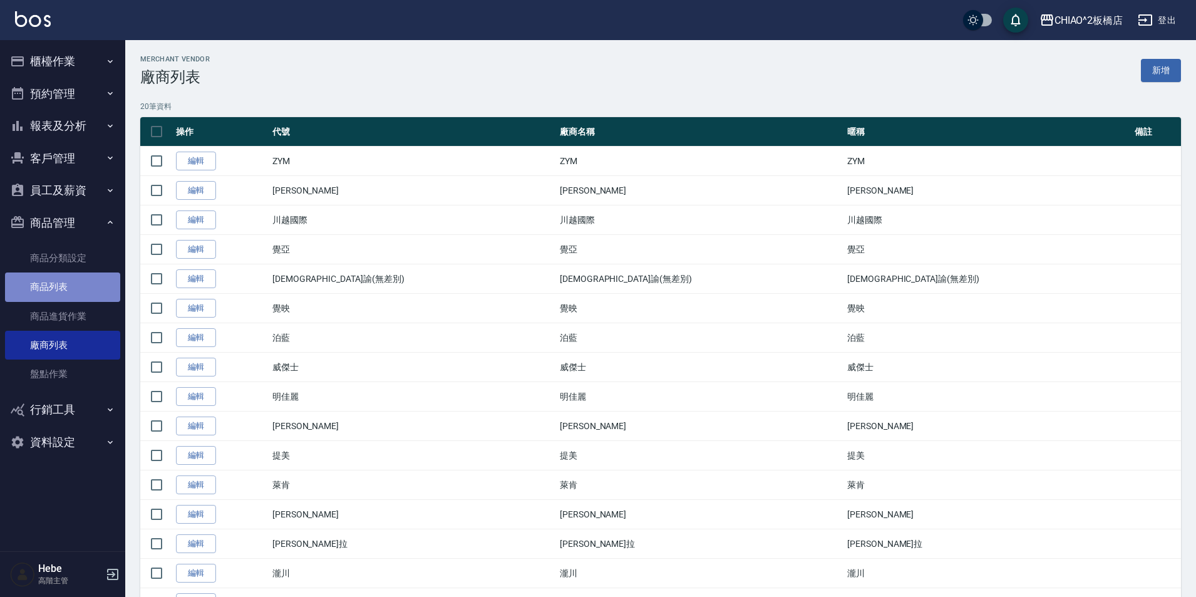
click at [64, 297] on link "商品列表" at bounding box center [62, 286] width 115 height 29
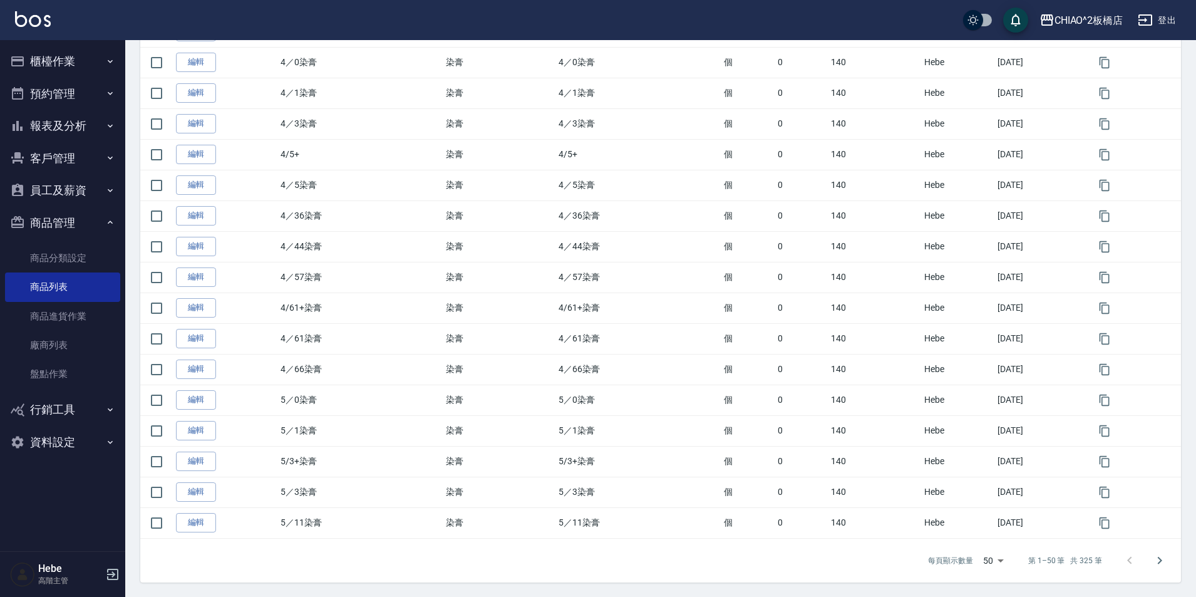
scroll to position [1265, 0]
click at [1156, 560] on icon "Go to next page" at bounding box center [1159, 559] width 15 height 15
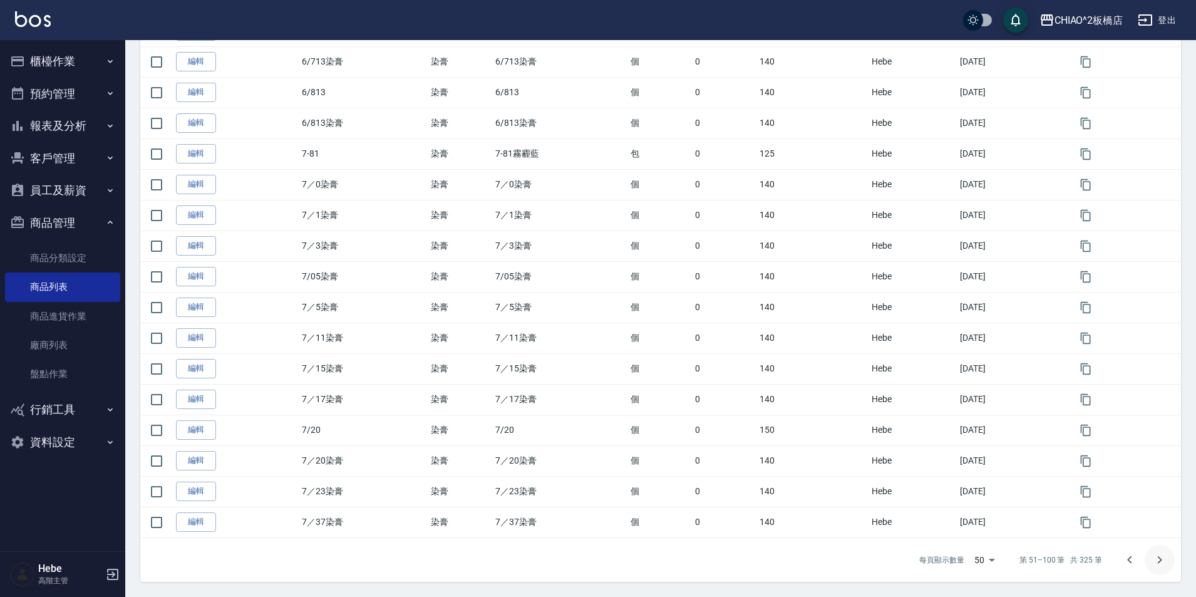
click at [1156, 565] on icon "Go to next page" at bounding box center [1159, 559] width 15 height 15
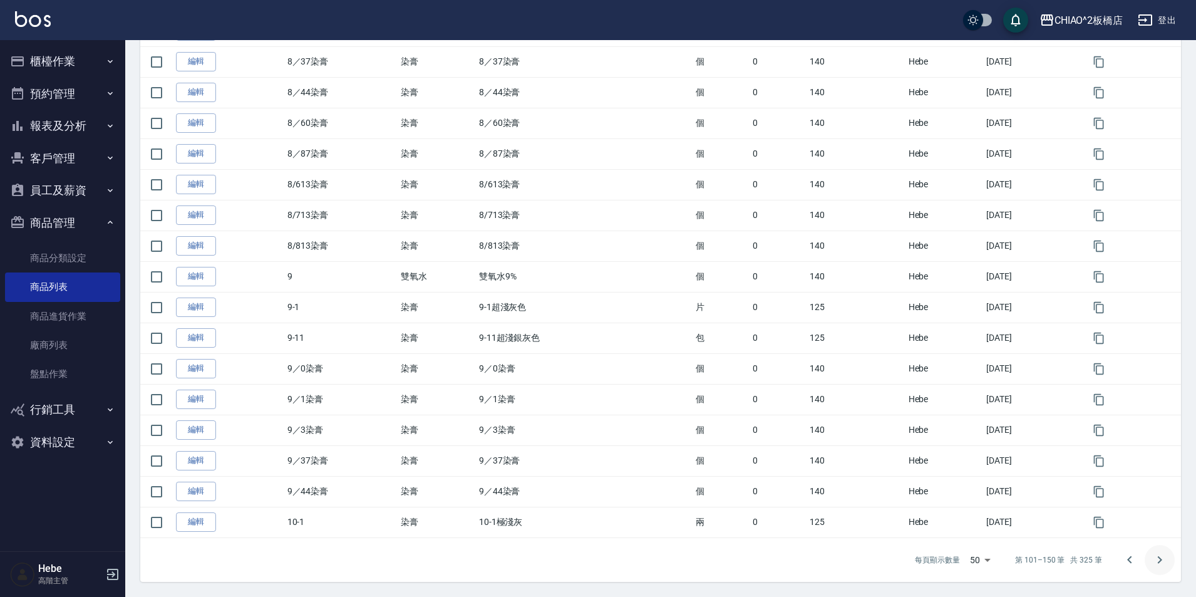
click at [1156, 565] on icon "Go to next page" at bounding box center [1159, 559] width 15 height 15
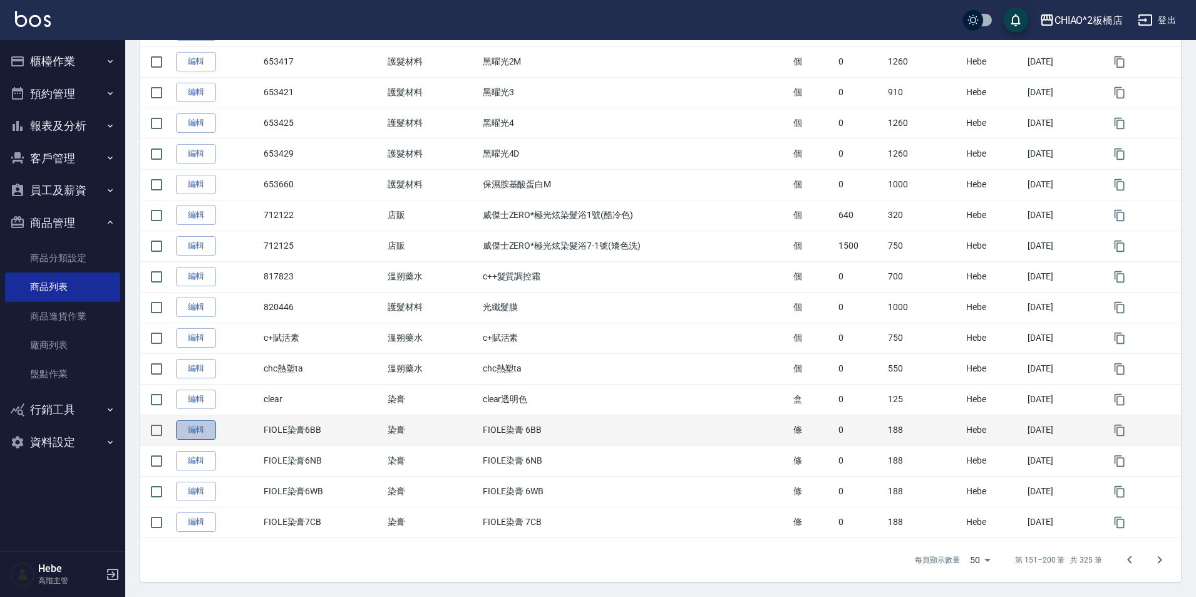
click at [205, 437] on link "編輯" at bounding box center [196, 429] width 40 height 19
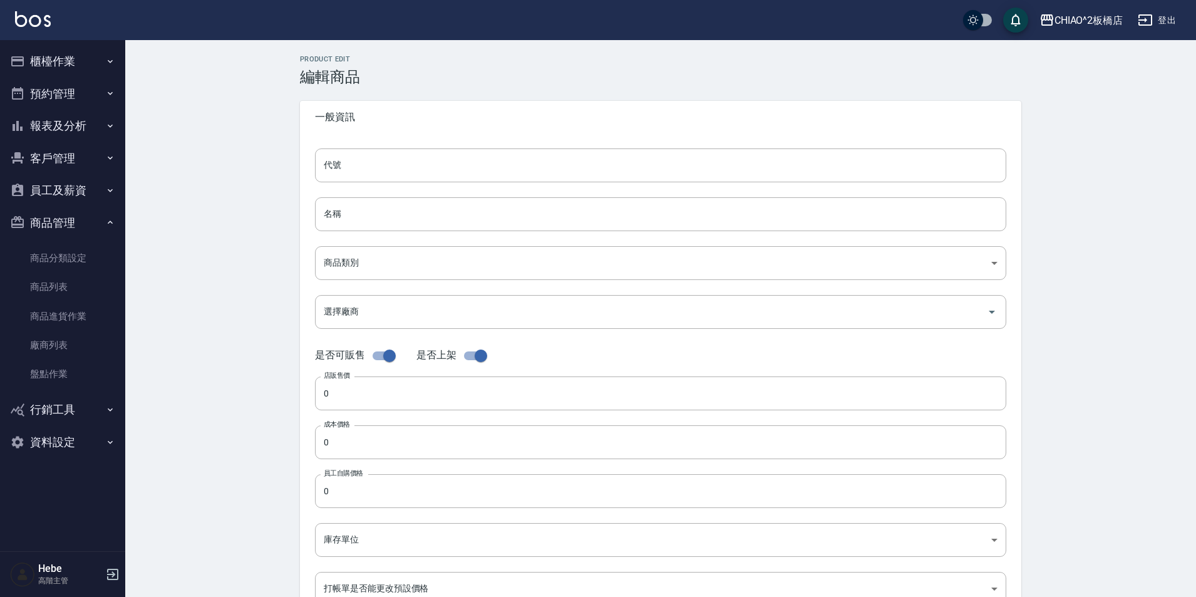
type input "FIOLE染膏6BB"
type input "FIOLE染膏 6BB"
type input "8313b756-d4e9-4ab6-9fd1-de56c5de80f1"
type input "[PERSON_NAME]"
checkbox input "false"
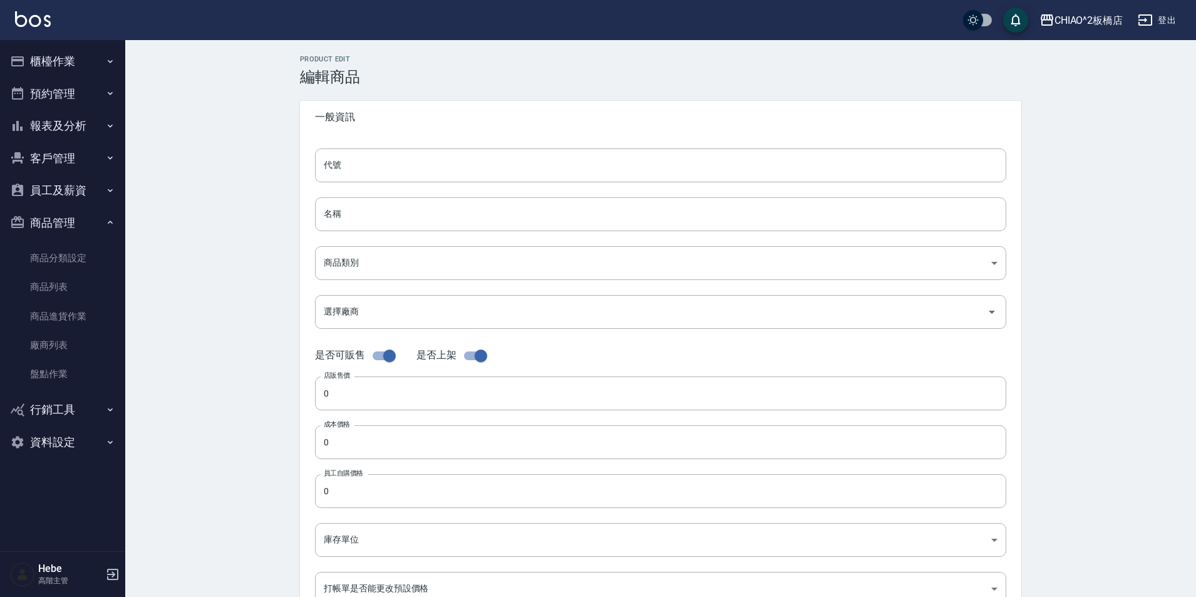
type input "188"
type input "條"
type input "UNSET"
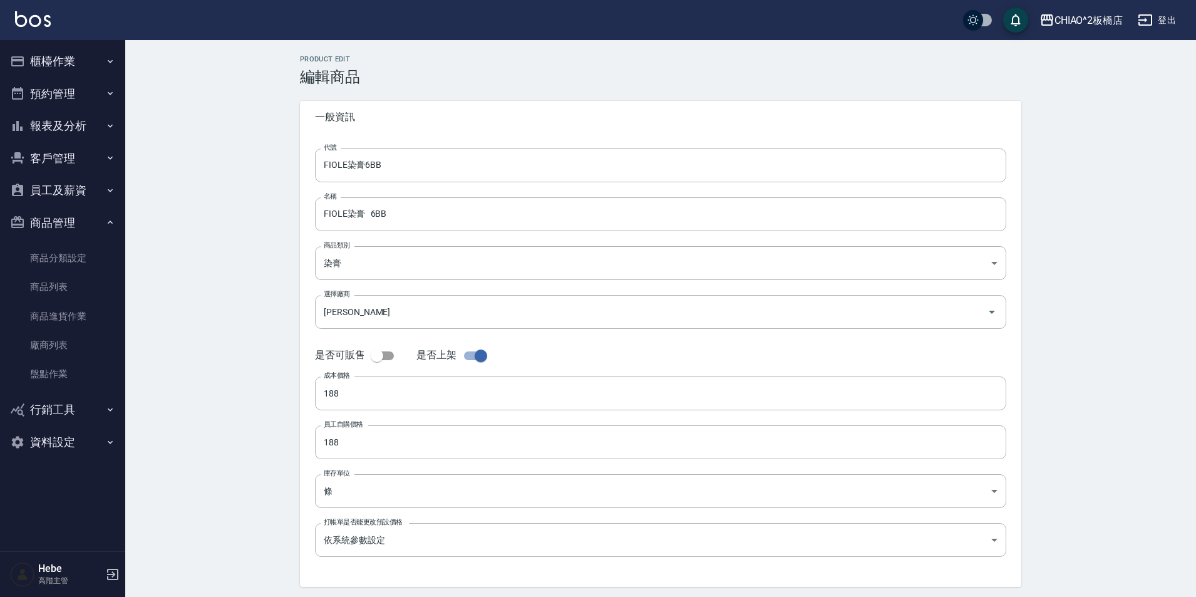
click at [108, 225] on icon "button" at bounding box center [110, 222] width 10 height 10
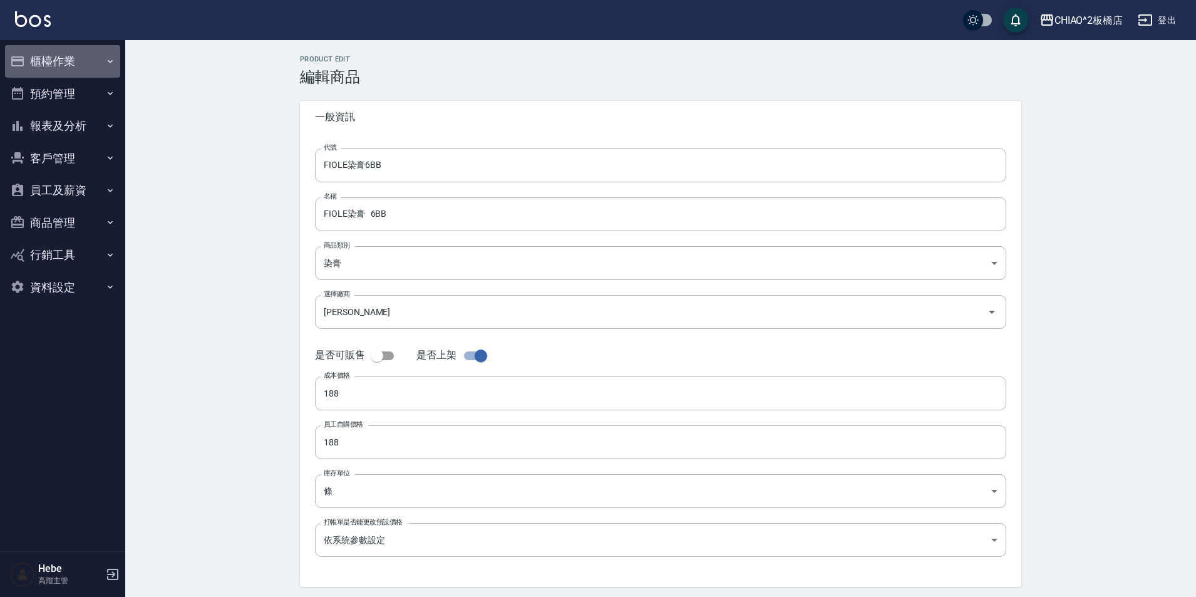
click at [103, 54] on button "櫃檯作業" at bounding box center [62, 61] width 115 height 33
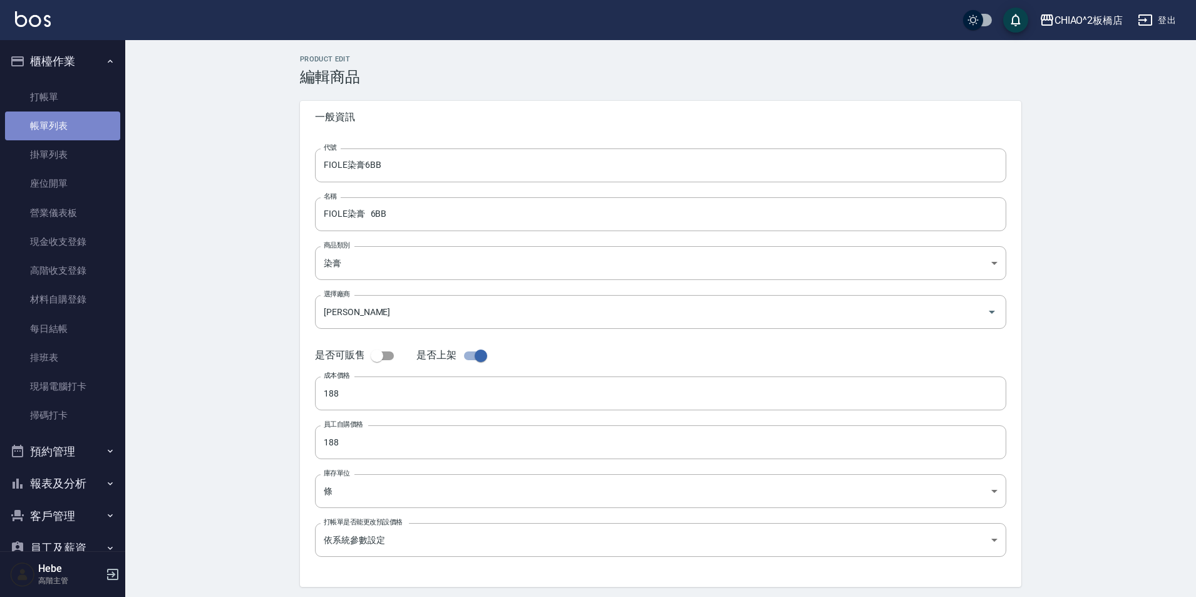
click at [66, 126] on link "帳單列表" at bounding box center [62, 125] width 115 height 29
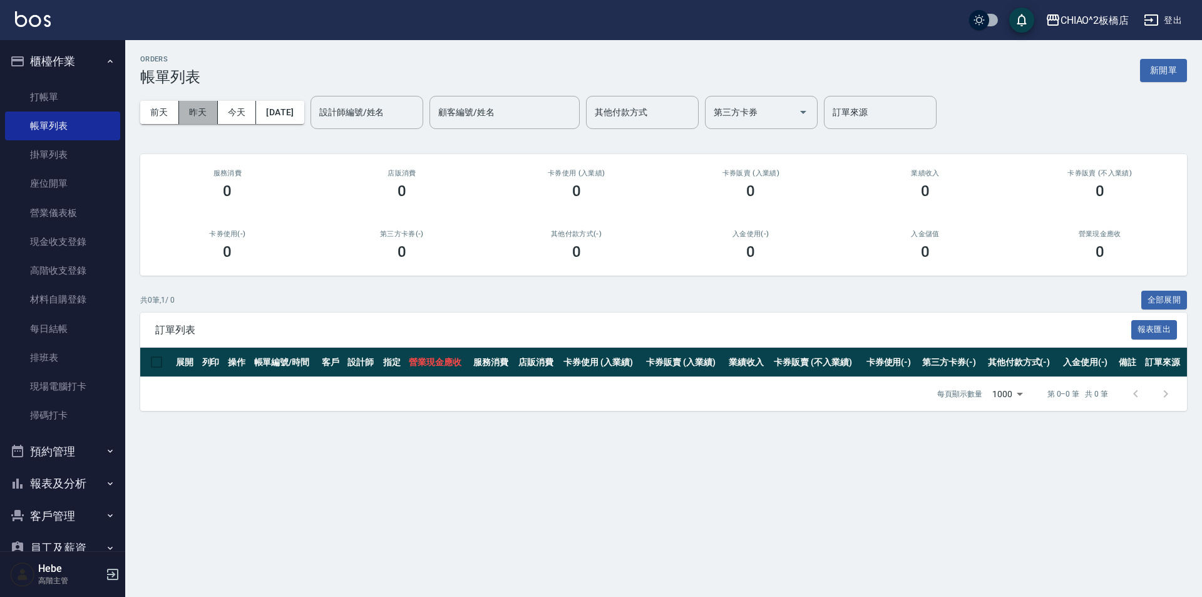
click at [205, 119] on button "昨天" at bounding box center [198, 112] width 39 height 23
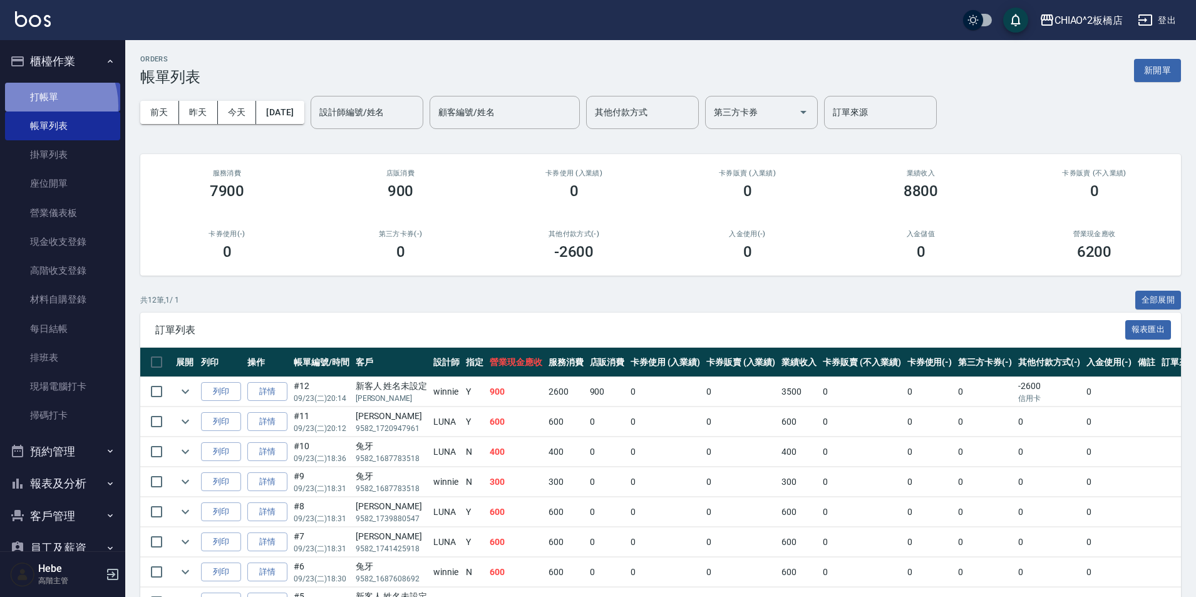
click at [36, 105] on link "打帳單" at bounding box center [62, 97] width 115 height 29
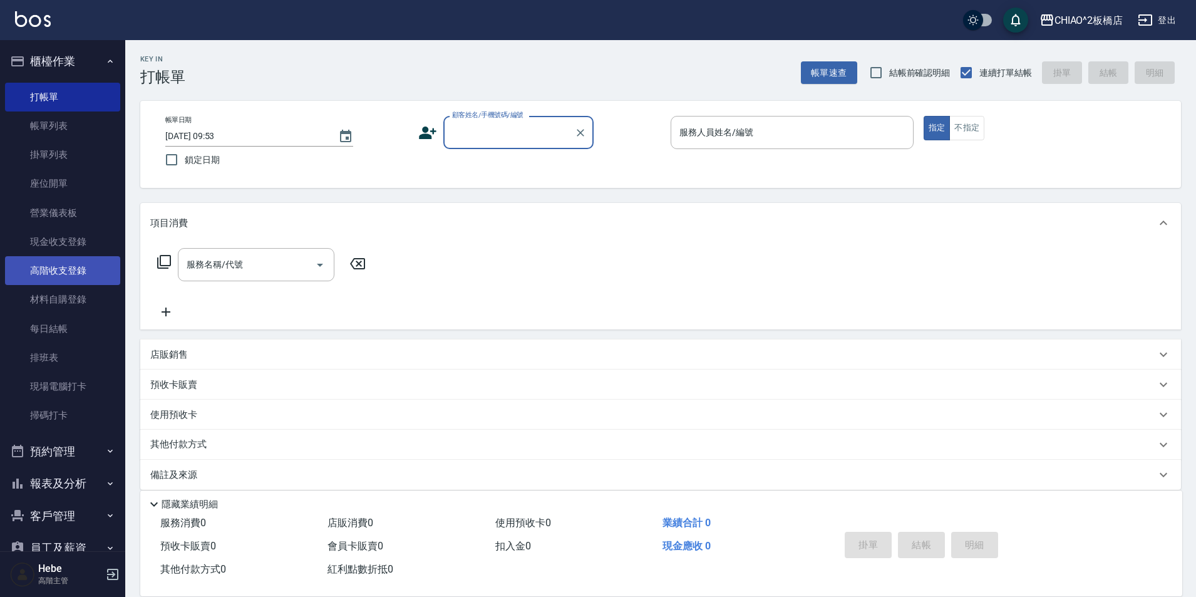
click at [85, 264] on link "高階收支登錄" at bounding box center [62, 270] width 115 height 29
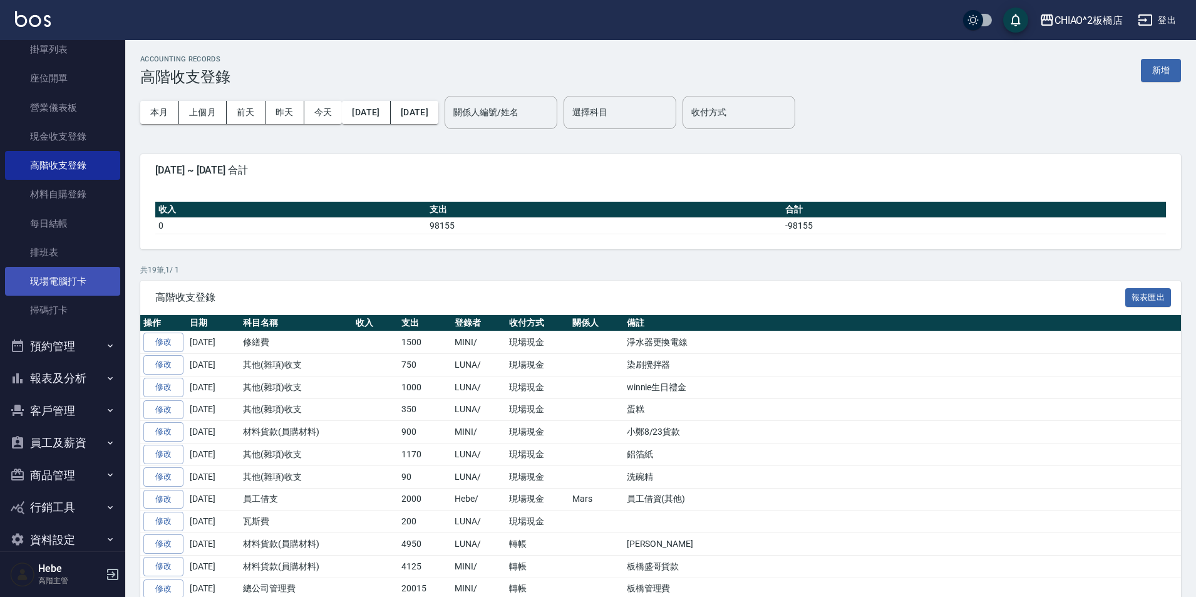
scroll to position [125, 0]
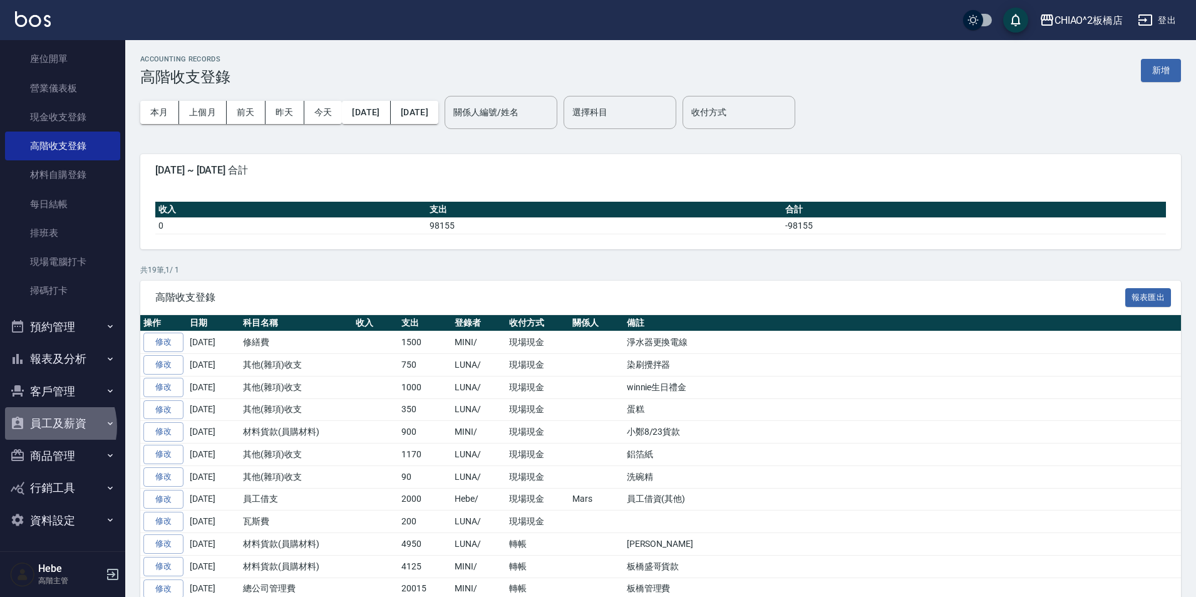
click at [44, 426] on button "員工及薪資" at bounding box center [62, 423] width 115 height 33
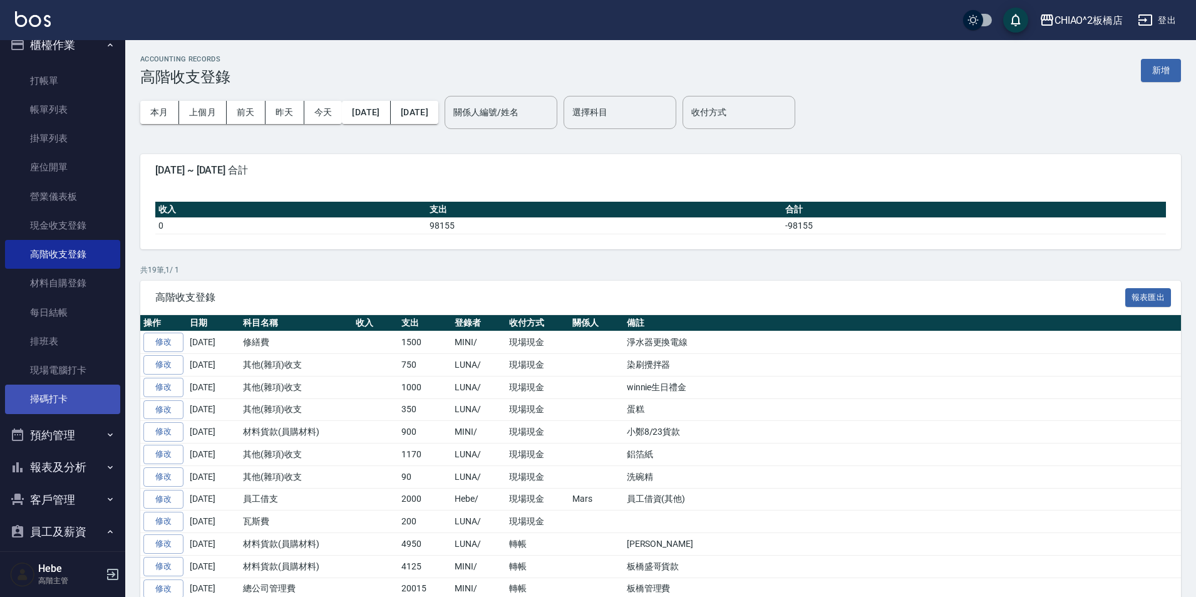
scroll to position [0, 0]
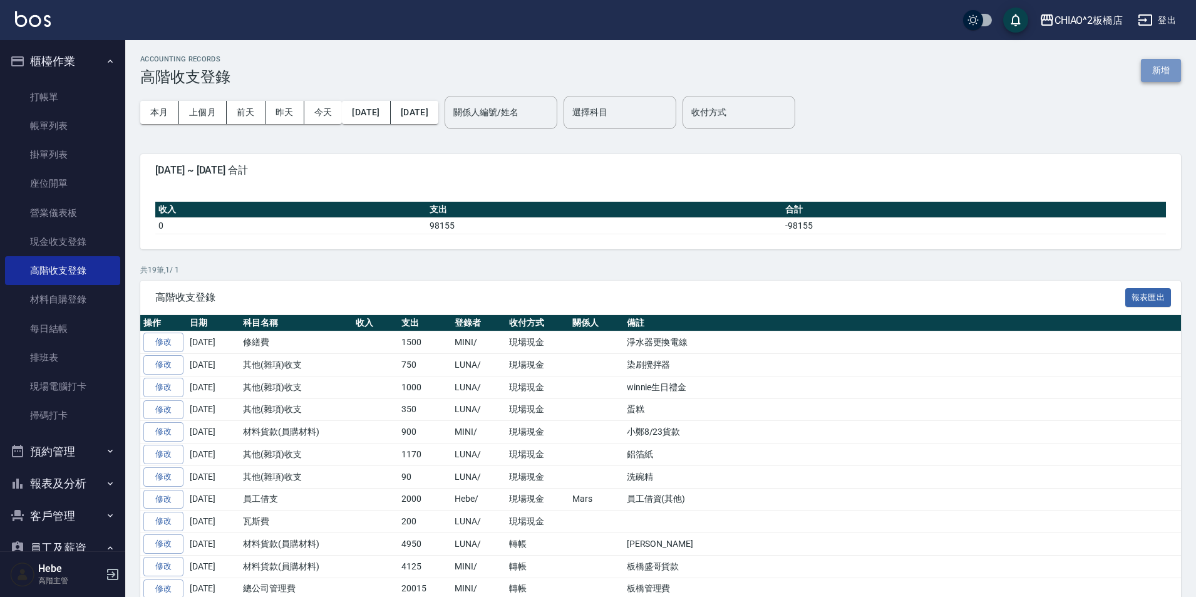
click at [1176, 72] on button "新增" at bounding box center [1161, 70] width 40 height 23
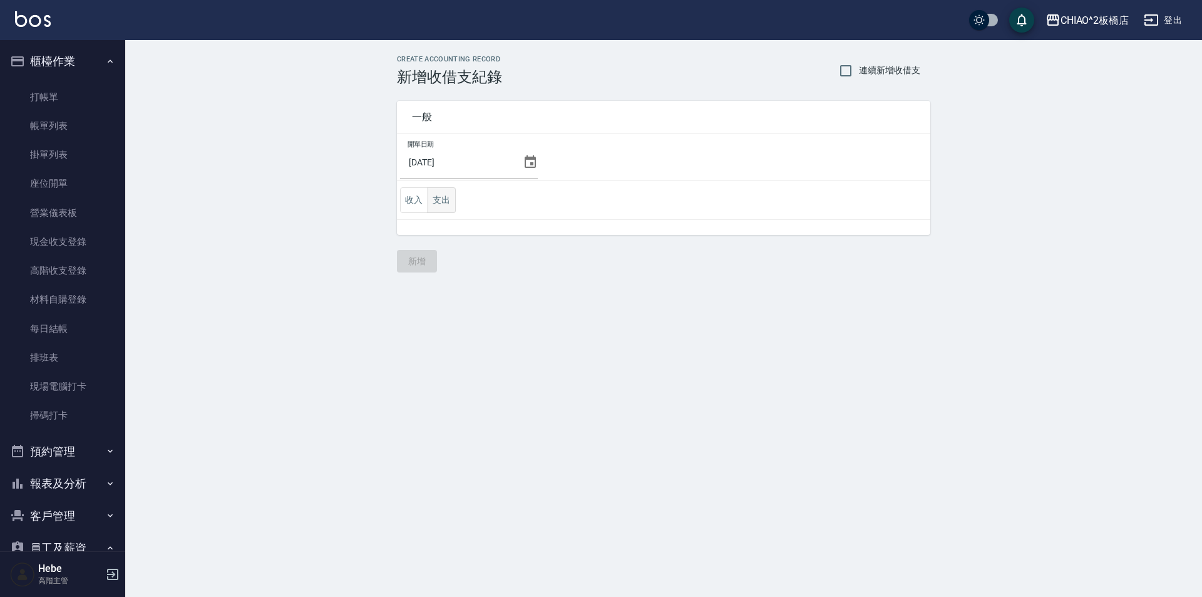
click at [438, 205] on button "支出" at bounding box center [442, 200] width 28 height 26
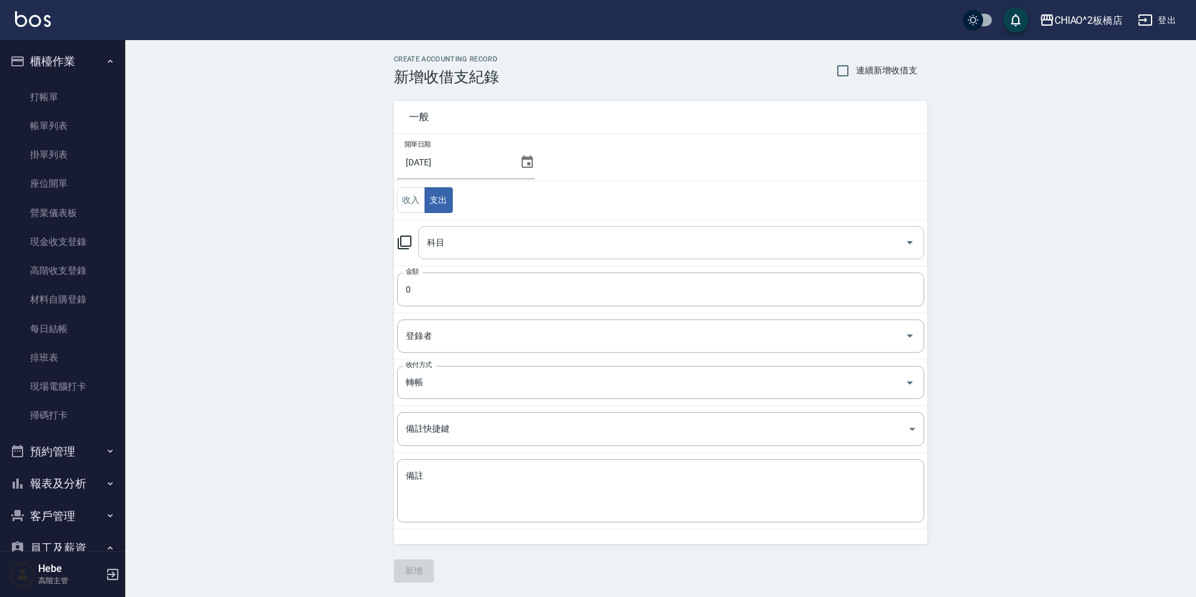
click at [650, 232] on input "科目" at bounding box center [662, 243] width 476 height 22
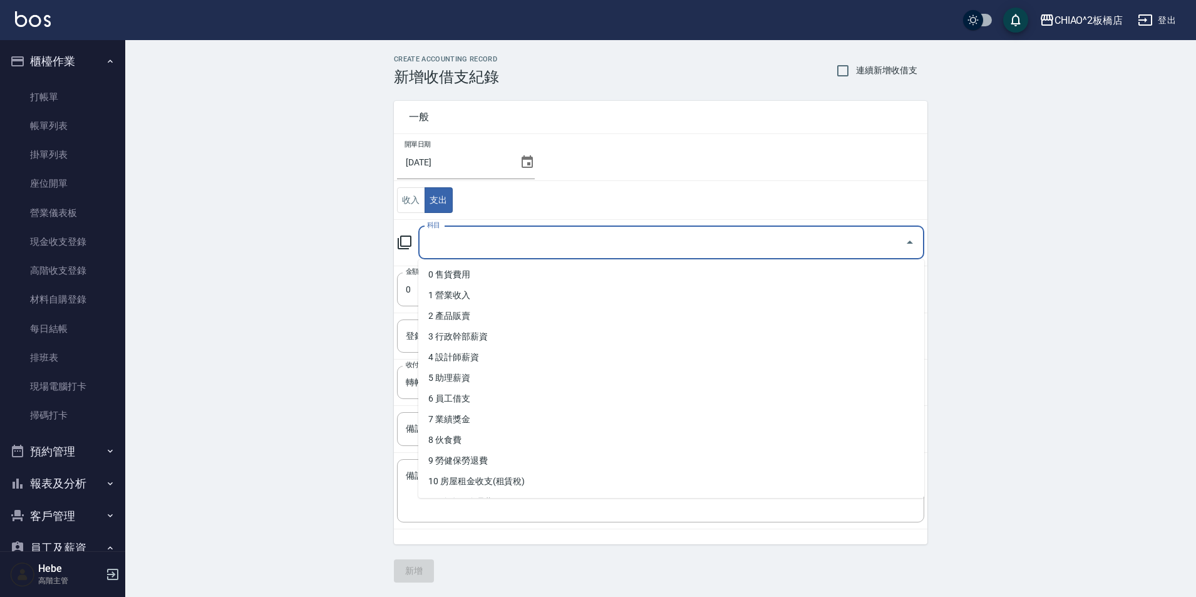
click at [1057, 205] on div "CREATE ACCOUNTING RECORD 新增收借支紀錄 連續新增收借支 一般 開單日期 [DATE] 收入 支出 科目 科目 金額 0 金額 登錄者…" at bounding box center [660, 318] width 1071 height 557
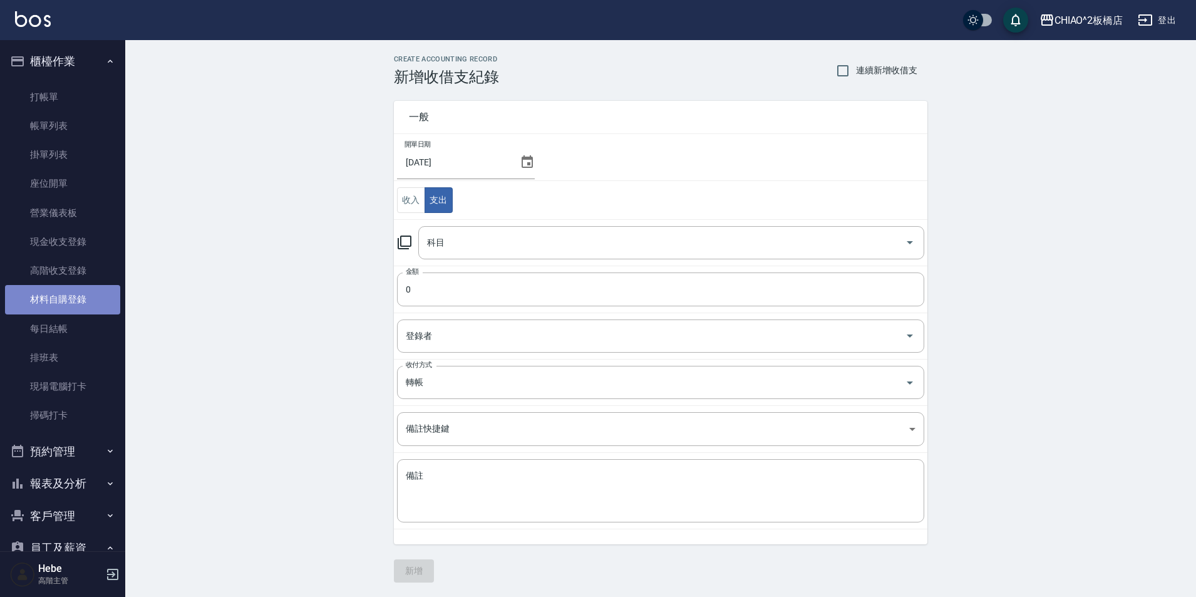
click at [68, 299] on link "材料自購登錄" at bounding box center [62, 299] width 115 height 29
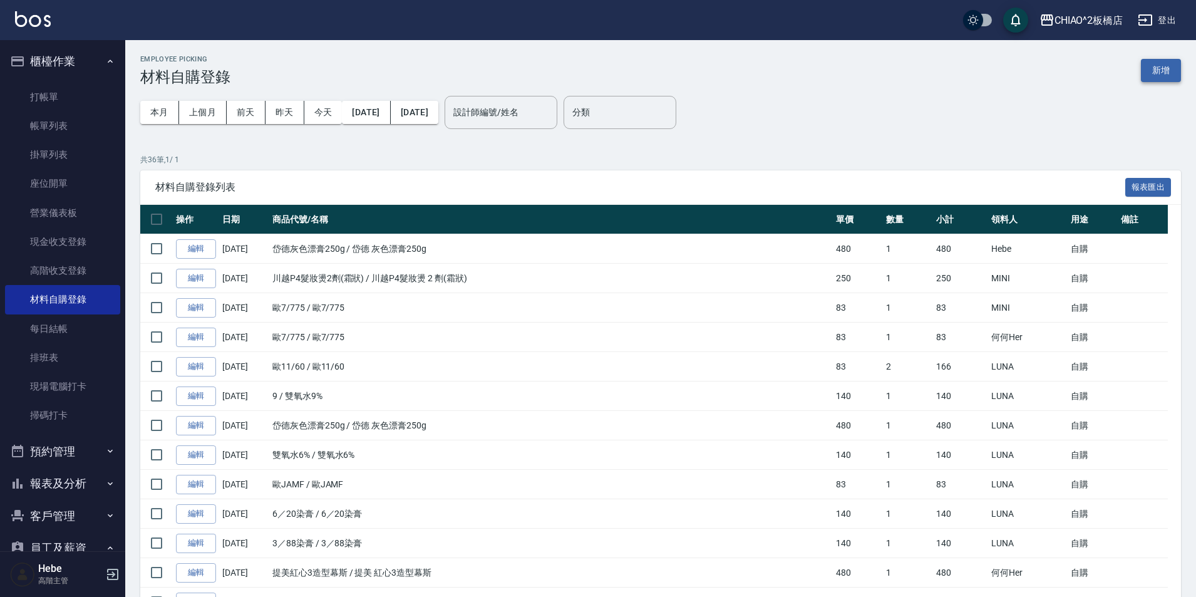
click at [1154, 75] on button "新增" at bounding box center [1161, 70] width 40 height 23
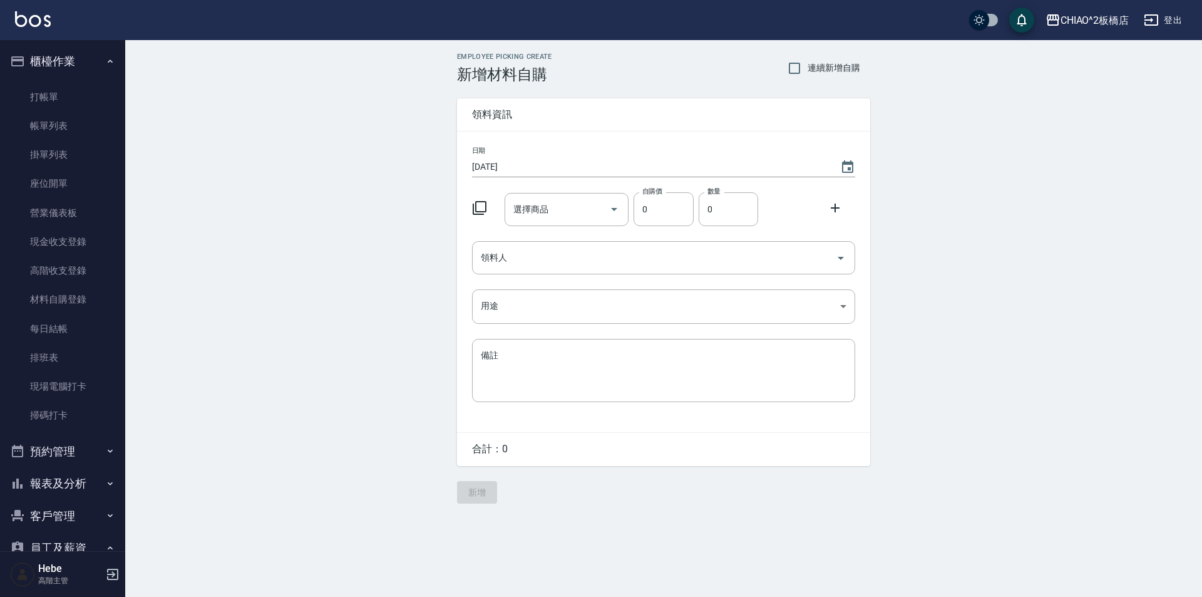
click at [476, 212] on icon at bounding box center [479, 207] width 15 height 15
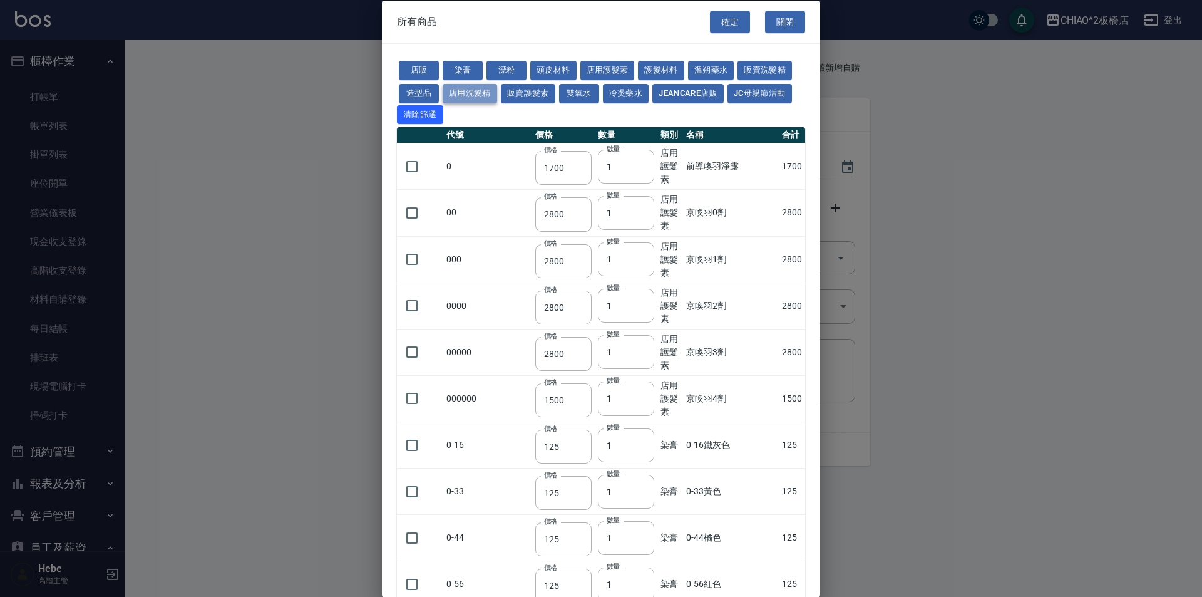
click at [473, 96] on button "店用洗髮精" at bounding box center [470, 92] width 54 height 19
type input "280"
type input "840"
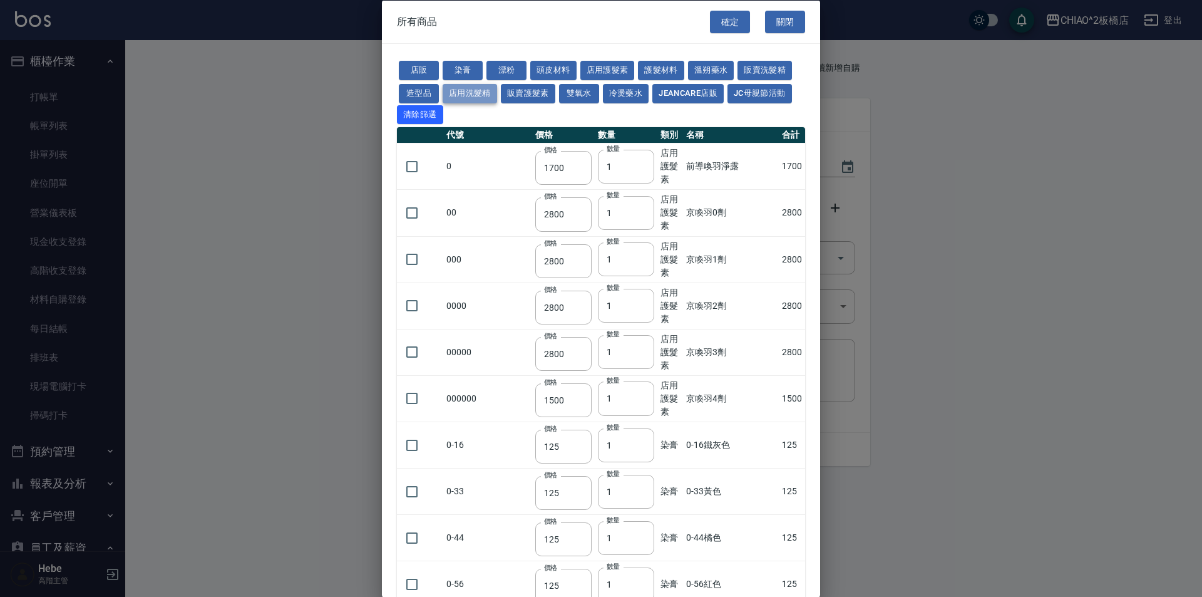
type input "840"
type input "3200"
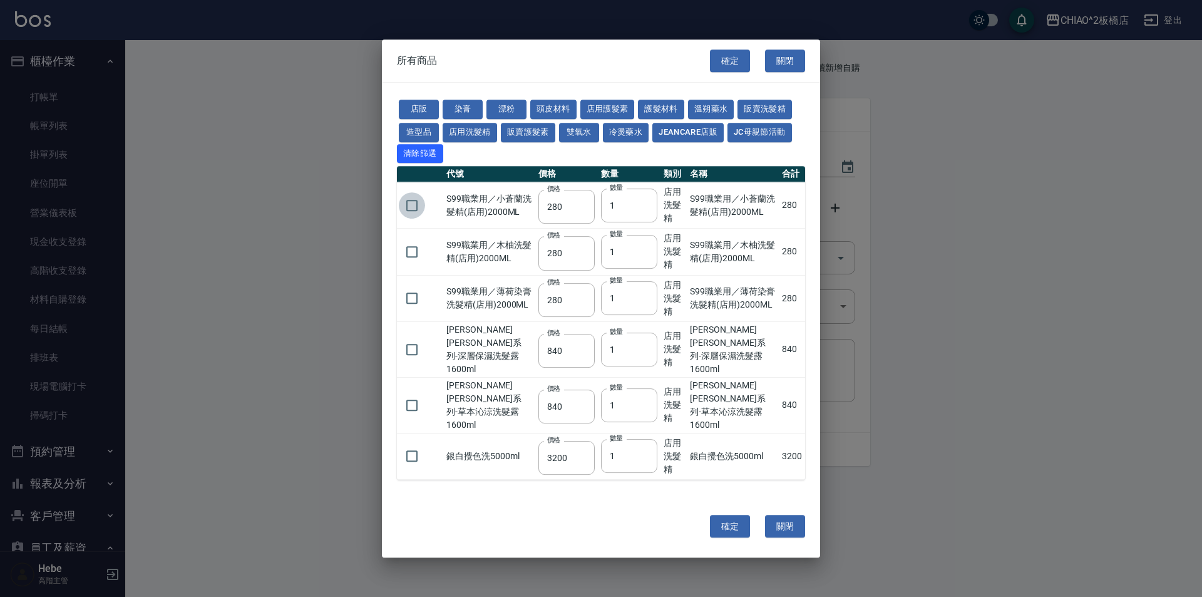
click at [411, 215] on input "checkbox" at bounding box center [412, 205] width 26 height 26
checkbox input "true"
click at [737, 522] on button "確定" at bounding box center [730, 526] width 40 height 23
type input "S99職業用／小蒼蘭洗髮精(店用)2000ML"
type input "280"
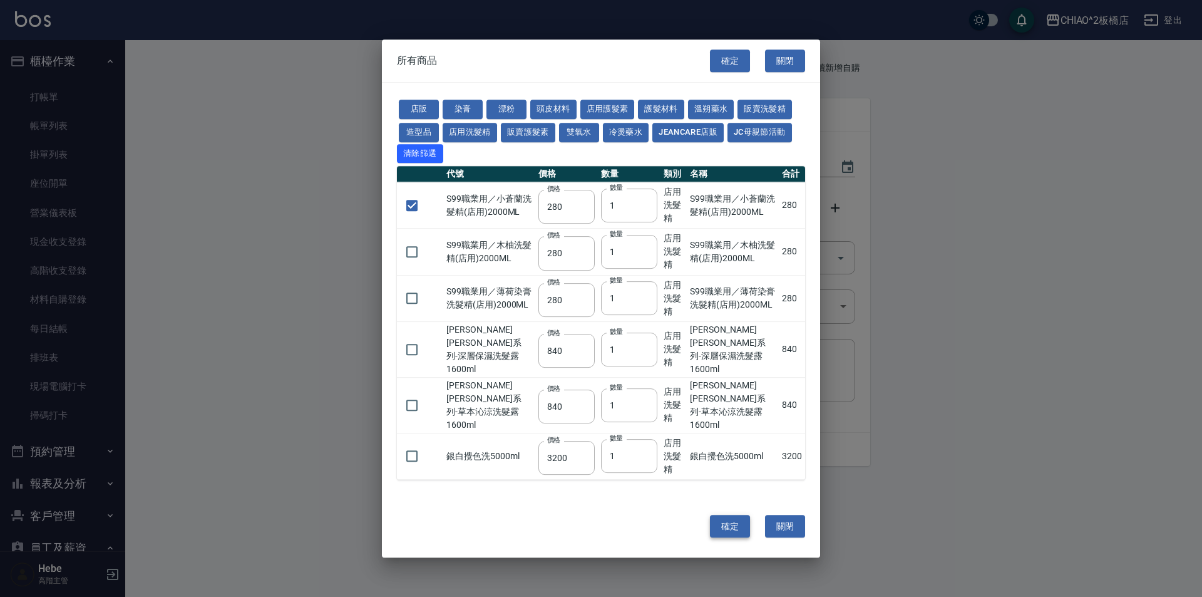
type input "1"
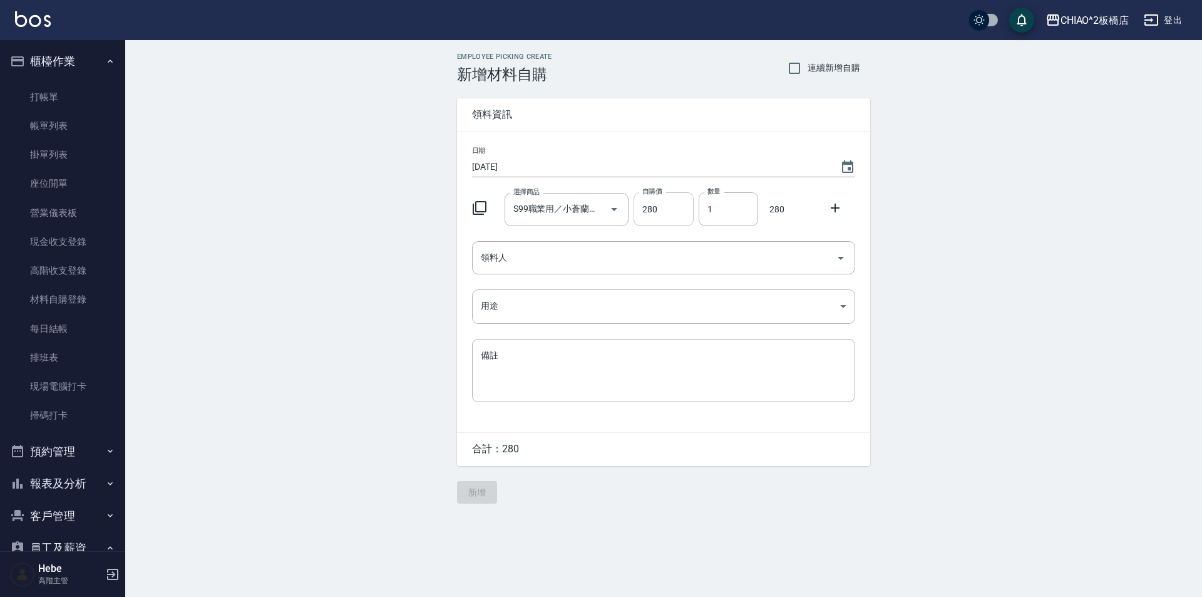
click at [668, 211] on input "280" at bounding box center [663, 209] width 59 height 34
type input "2500"
click at [610, 267] on input "領料人" at bounding box center [654, 258] width 353 height 22
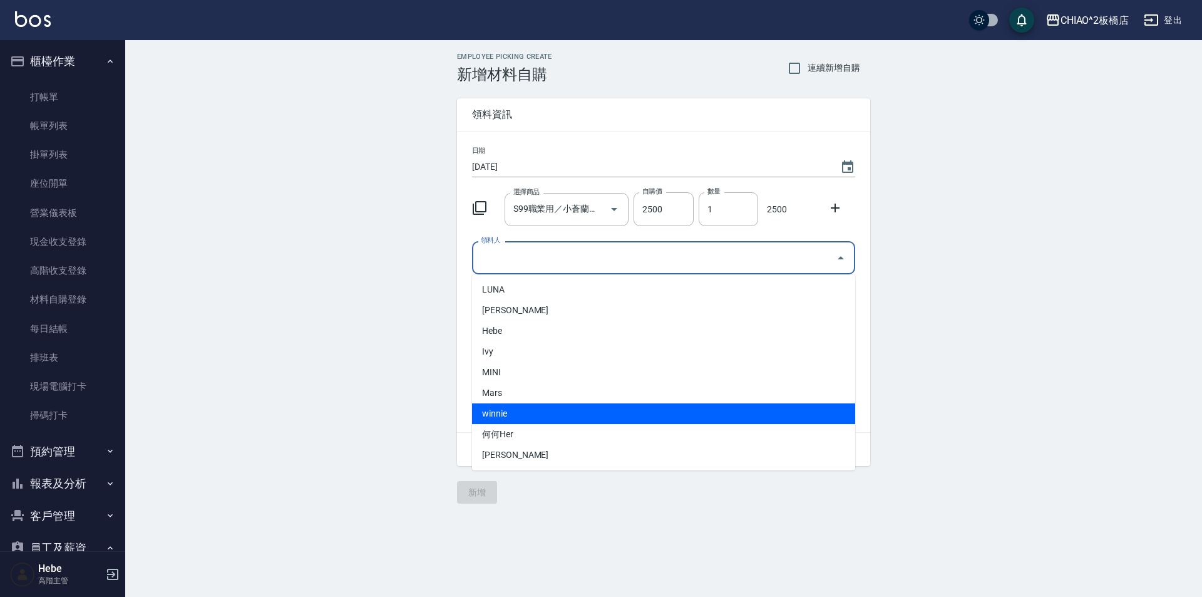
click at [537, 413] on li "winnie" at bounding box center [663, 413] width 383 height 21
type input "winnie"
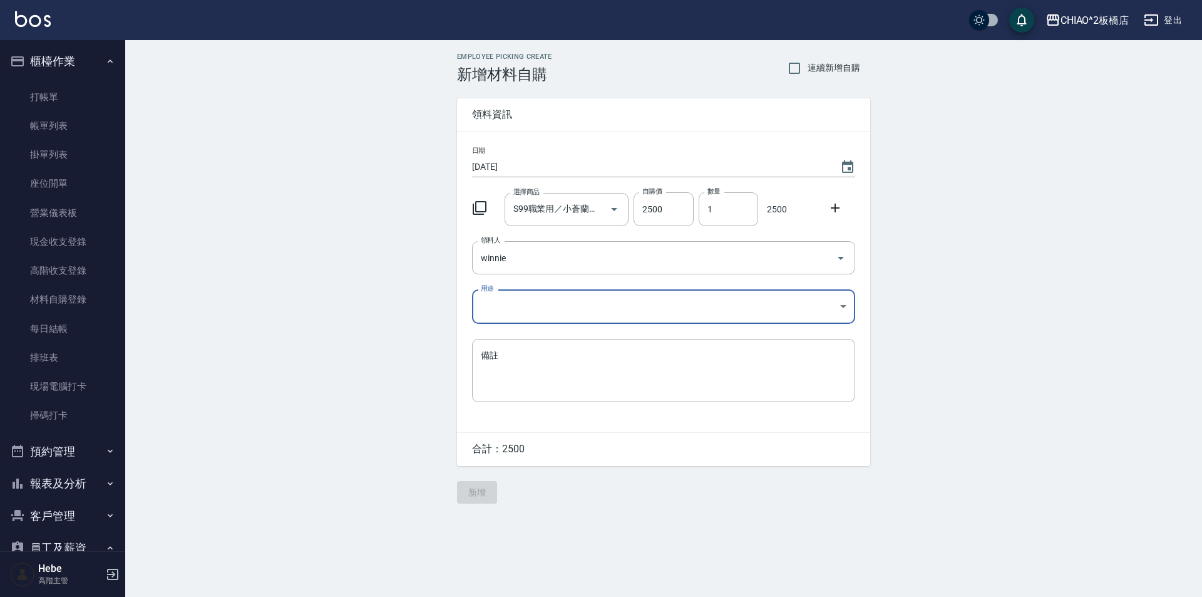
click at [529, 306] on body "CHIAO^2板橋店 登出 櫃檯作業 打帳單 帳單列表 掛單列表 座位開單 營業儀表板 現金收支登錄 高階收支登錄 材料自購登錄 每日結帳 排班表 現場電腦打…" at bounding box center [601, 298] width 1202 height 597
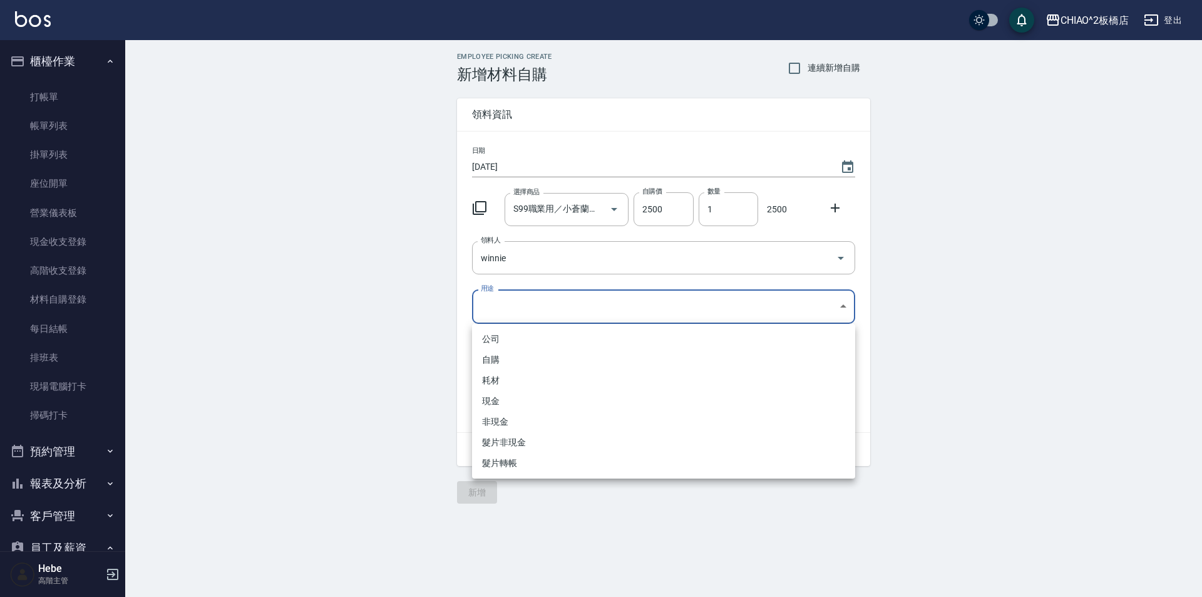
click at [518, 365] on li "自購" at bounding box center [663, 359] width 383 height 21
type input "自購"
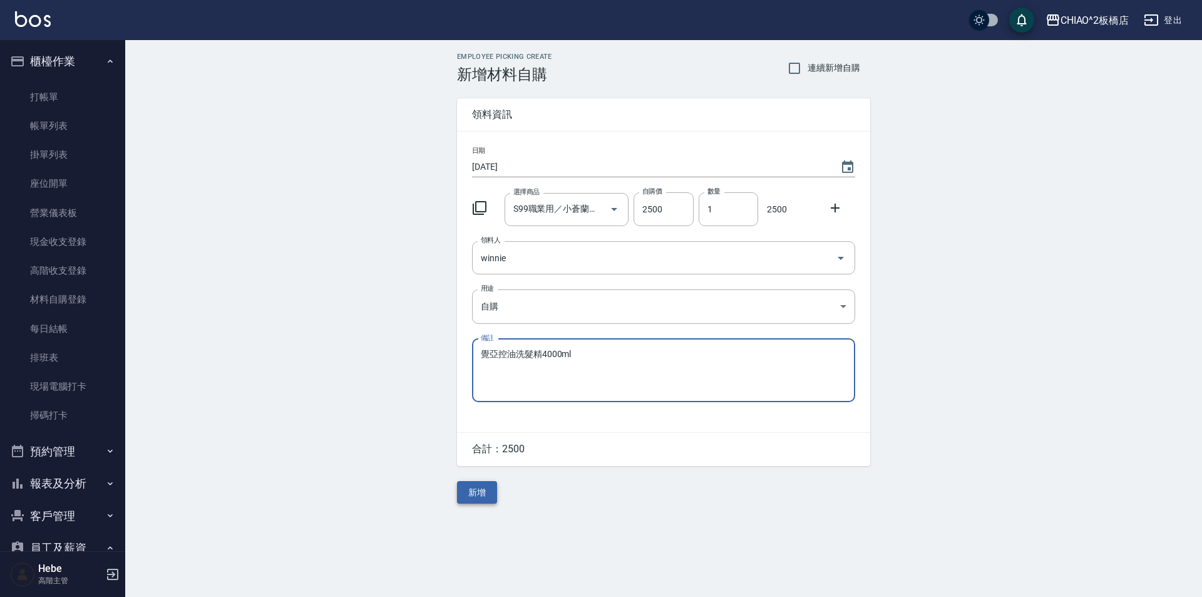
type textarea "覺亞控油洗髮精4000ml"
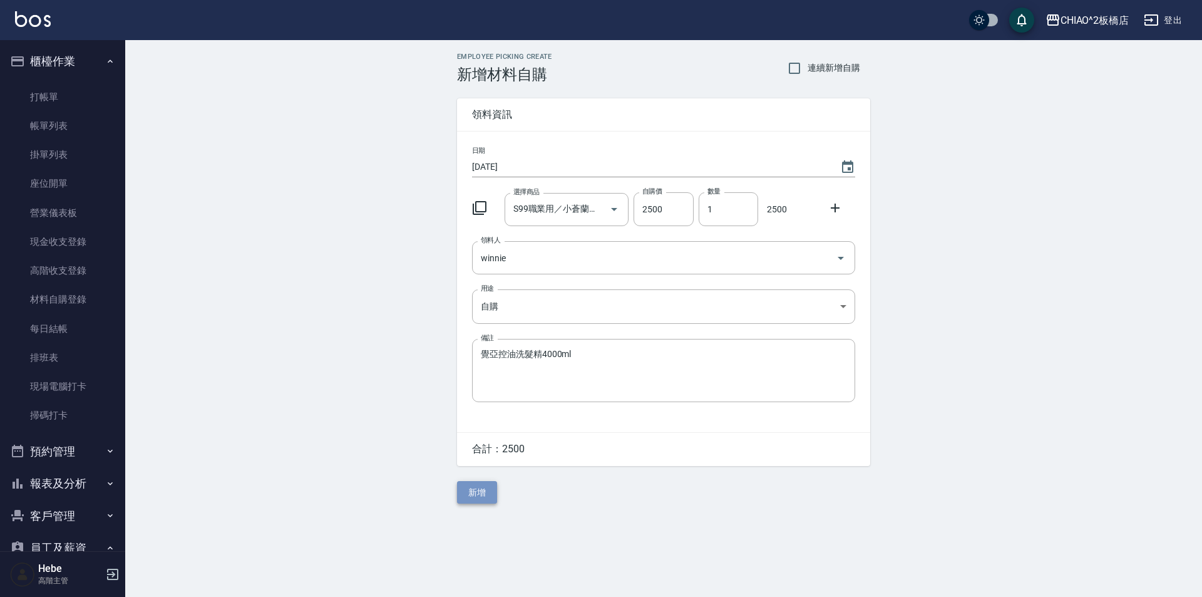
click at [481, 499] on button "新增" at bounding box center [477, 492] width 40 height 23
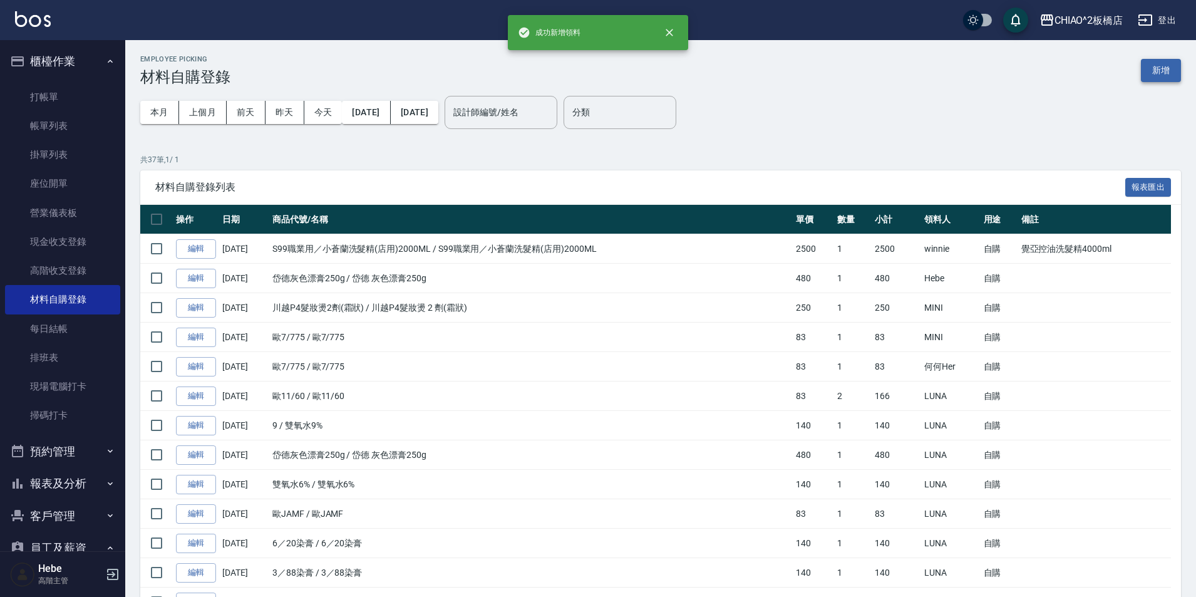
click at [1159, 73] on button "新增" at bounding box center [1161, 70] width 40 height 23
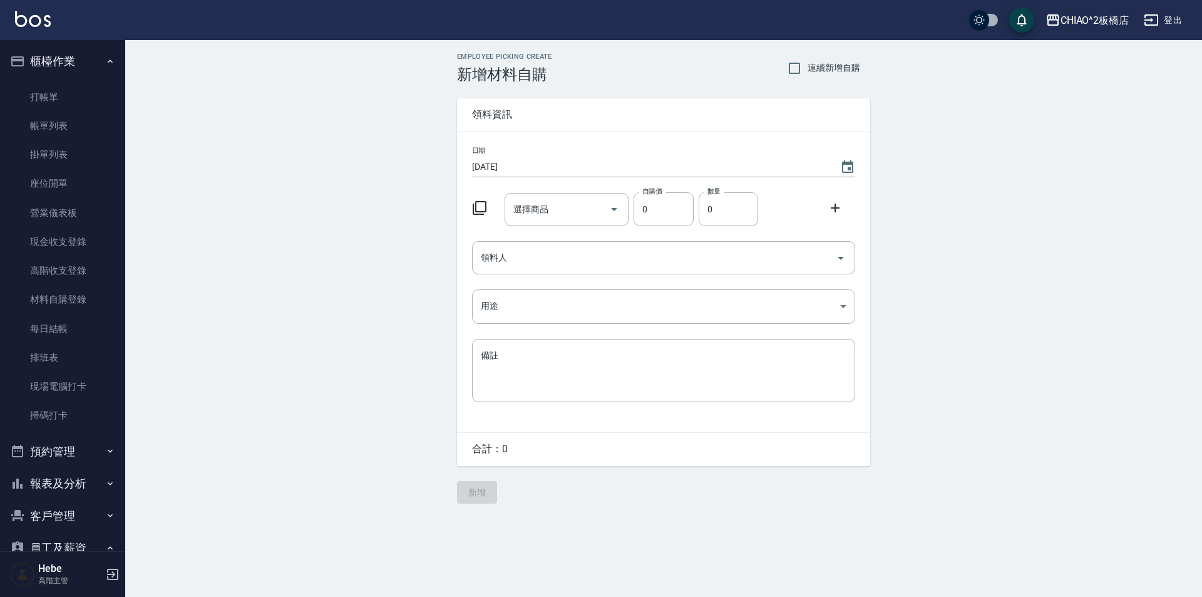
click at [481, 210] on icon at bounding box center [479, 207] width 15 height 15
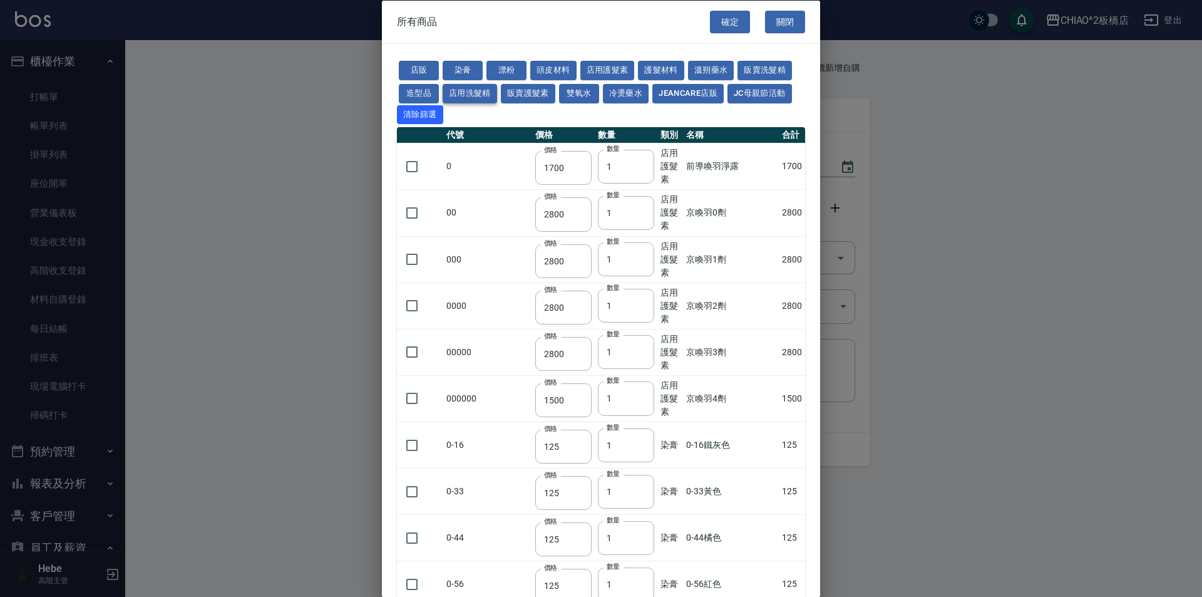
click at [478, 100] on button "店用洗髮精" at bounding box center [470, 92] width 54 height 19
type input "280"
type input "840"
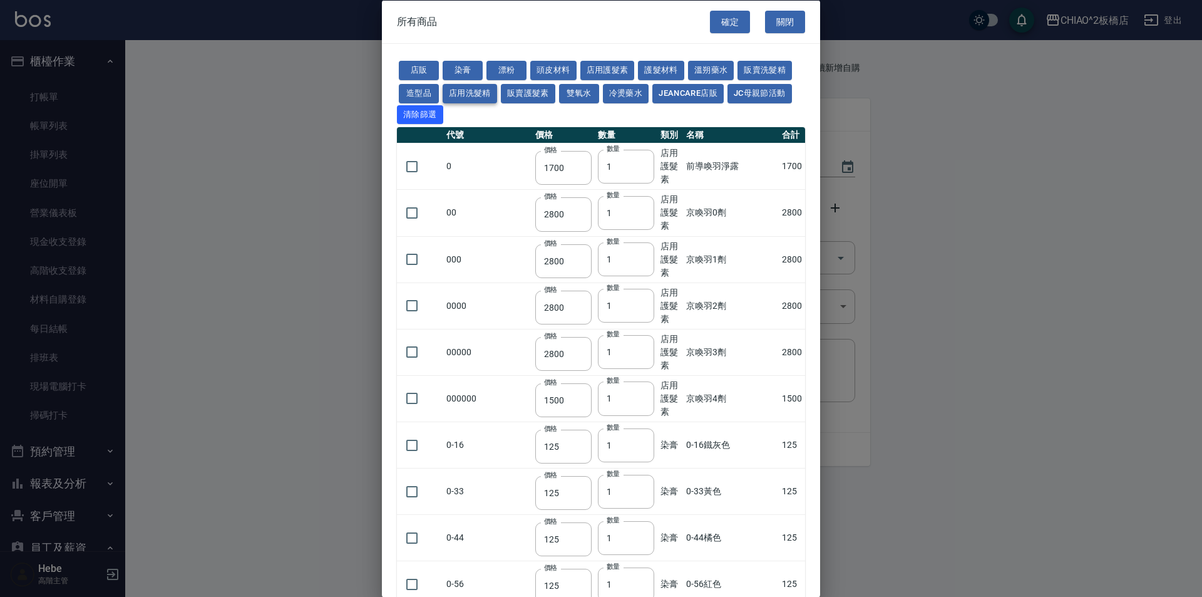
type input "840"
type input "3200"
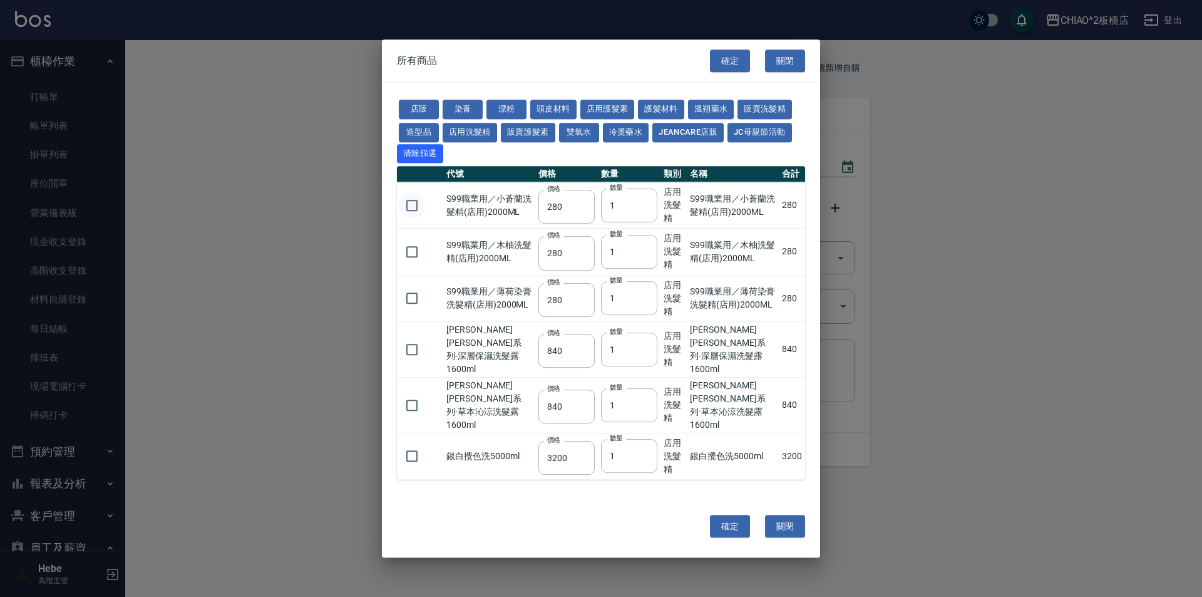
click at [414, 212] on input "checkbox" at bounding box center [412, 205] width 26 height 26
checkbox input "true"
click at [727, 528] on button "確定" at bounding box center [730, 526] width 40 height 23
type input "S99職業用／小蒼蘭洗髮精(店用)2000ML"
type input "280"
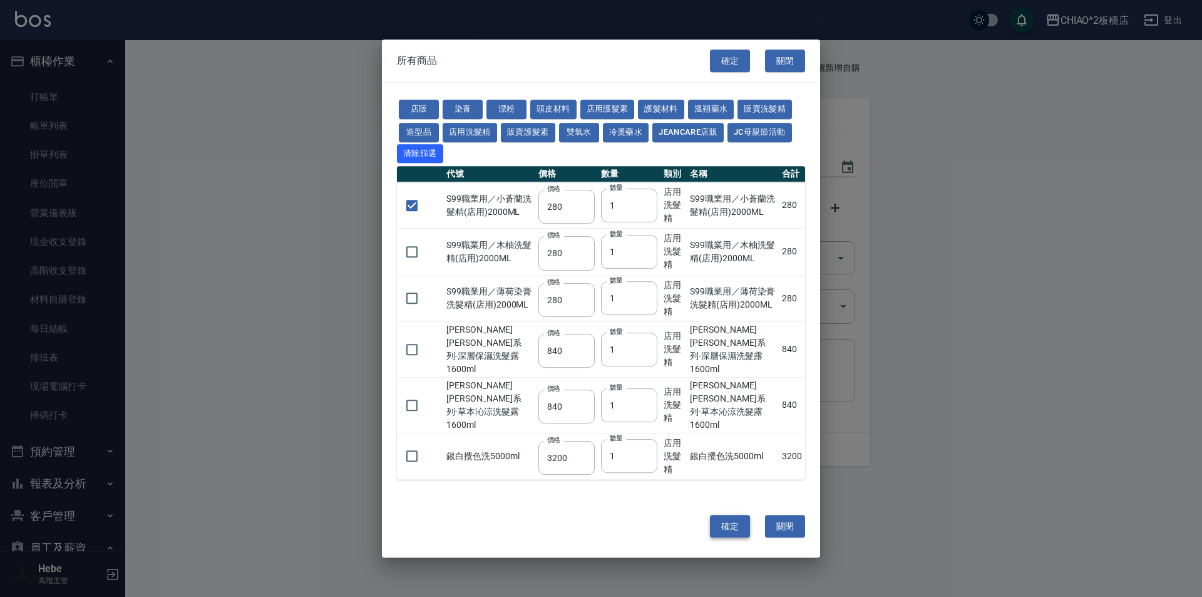
type input "1"
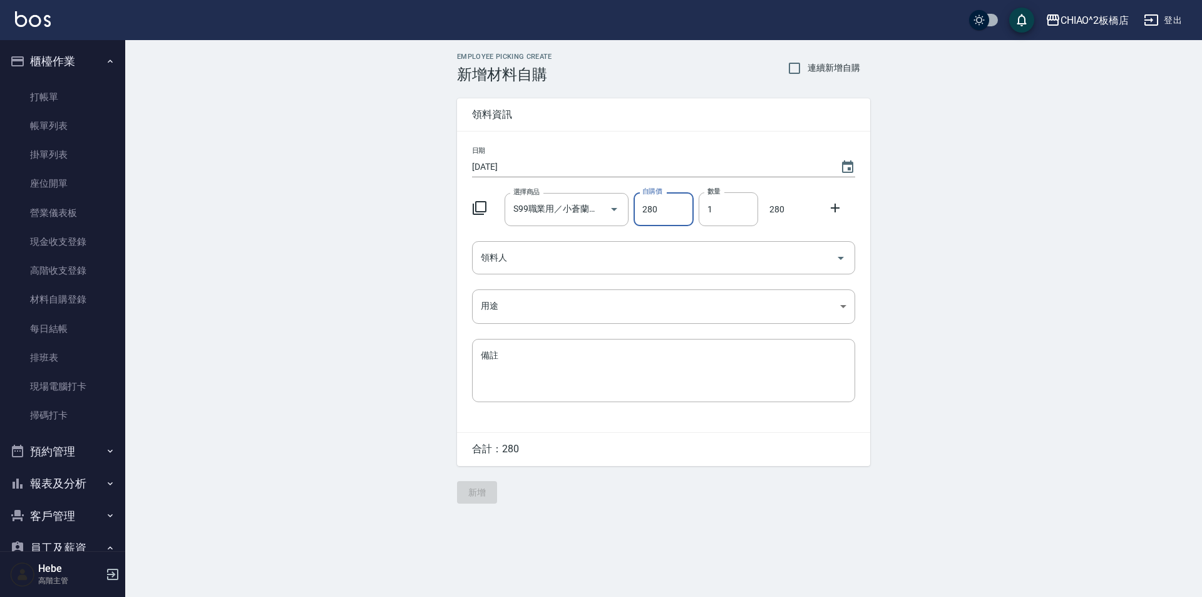
click at [657, 217] on input "280" at bounding box center [663, 209] width 59 height 34
type input "2500"
click at [637, 252] on input "領料人" at bounding box center [654, 258] width 353 height 22
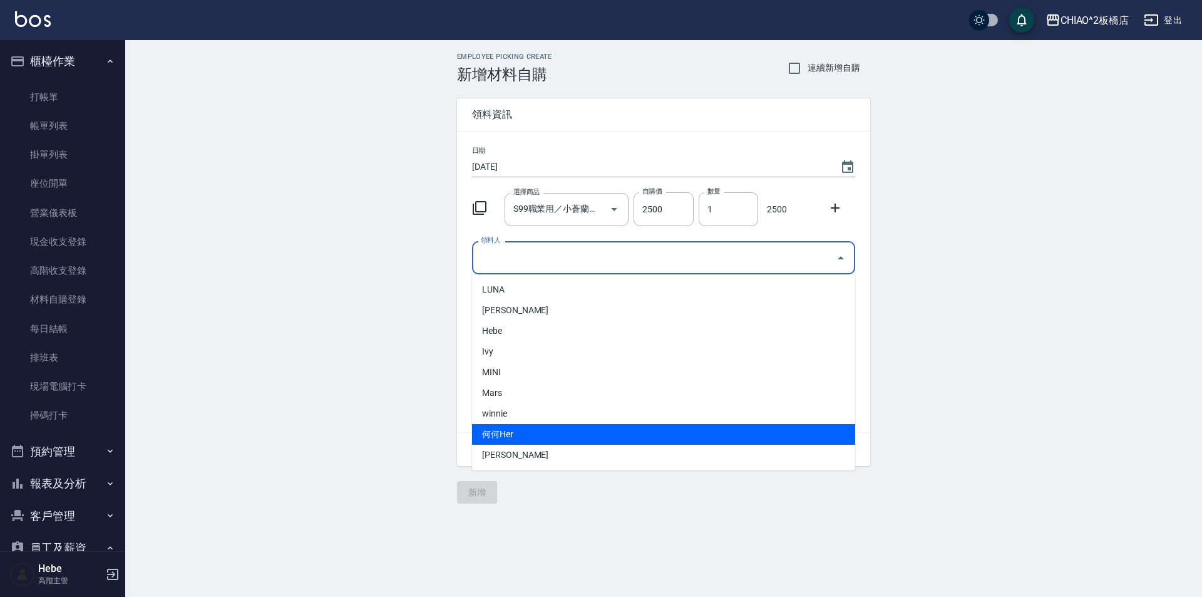
click at [556, 434] on li "何何Her" at bounding box center [663, 434] width 383 height 21
type input "何何Her"
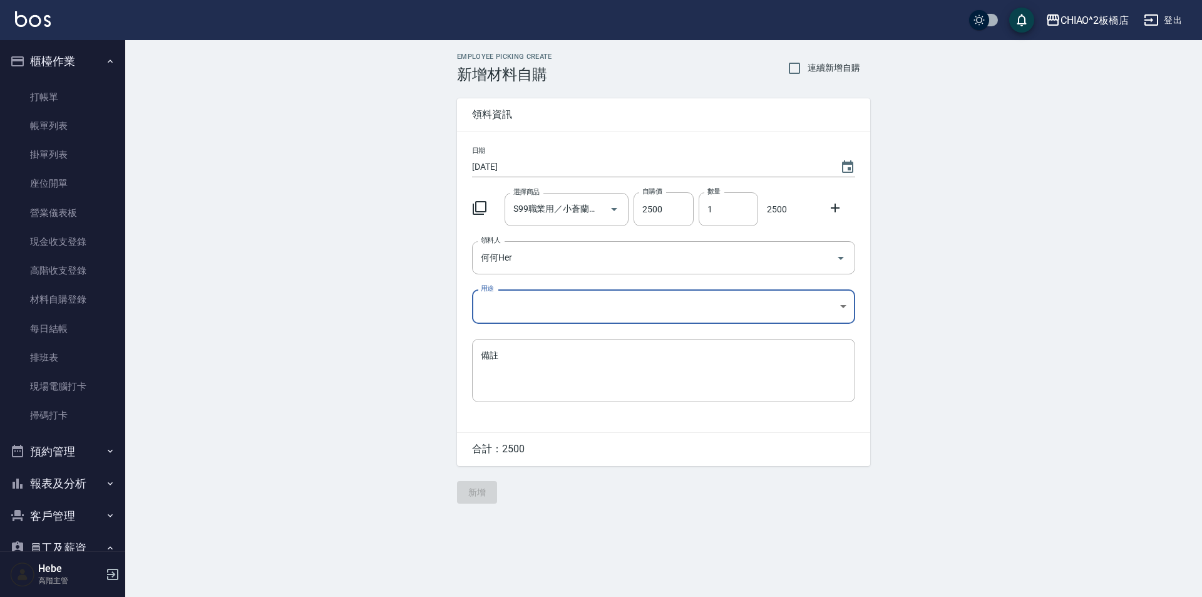
click at [527, 308] on body "CHIAO^2板橋店 登出 櫃檯作業 打帳單 帳單列表 掛單列表 座位開單 營業儀表板 現金收支登錄 高階收支登錄 材料自購登錄 每日結帳 排班表 現場電腦打…" at bounding box center [601, 298] width 1202 height 597
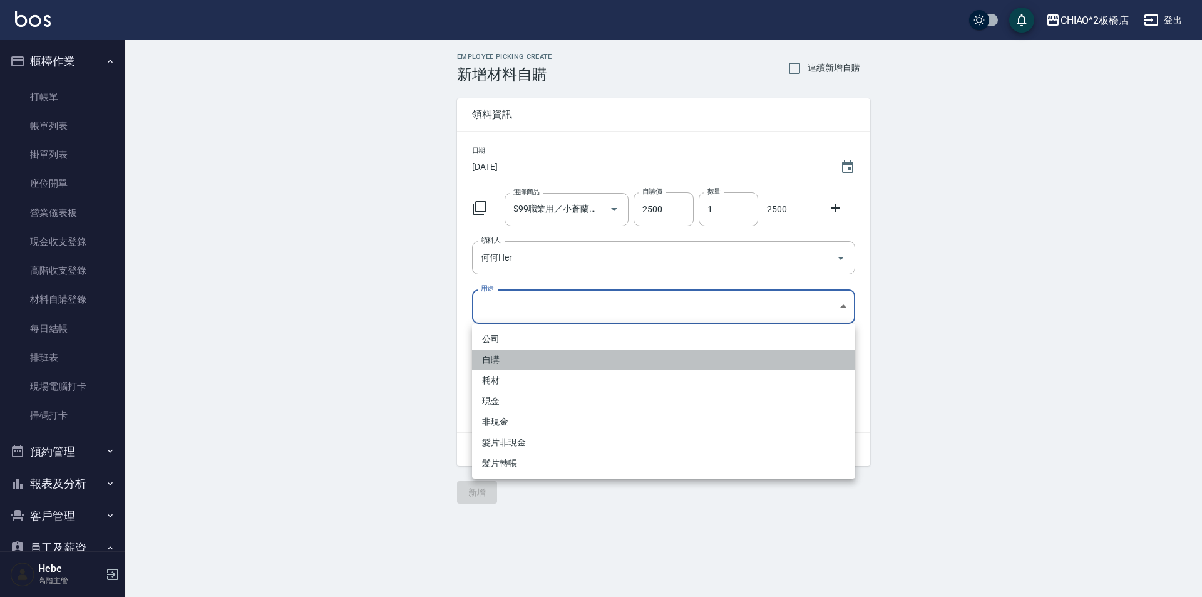
click at [528, 359] on li "自購" at bounding box center [663, 359] width 383 height 21
type input "自購"
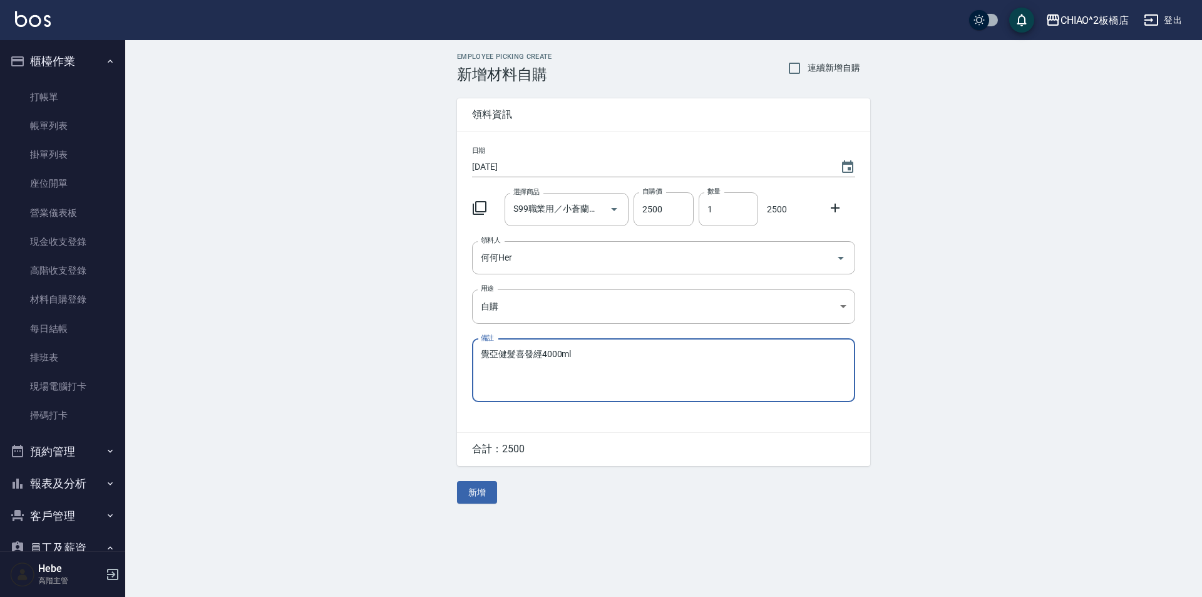
click at [542, 357] on textarea "覺亞健髮喜發經4000ml" at bounding box center [664, 370] width 366 height 43
type textarea "覺亞健髮洗髮精4000ml"
click at [475, 496] on button "新增" at bounding box center [477, 492] width 40 height 23
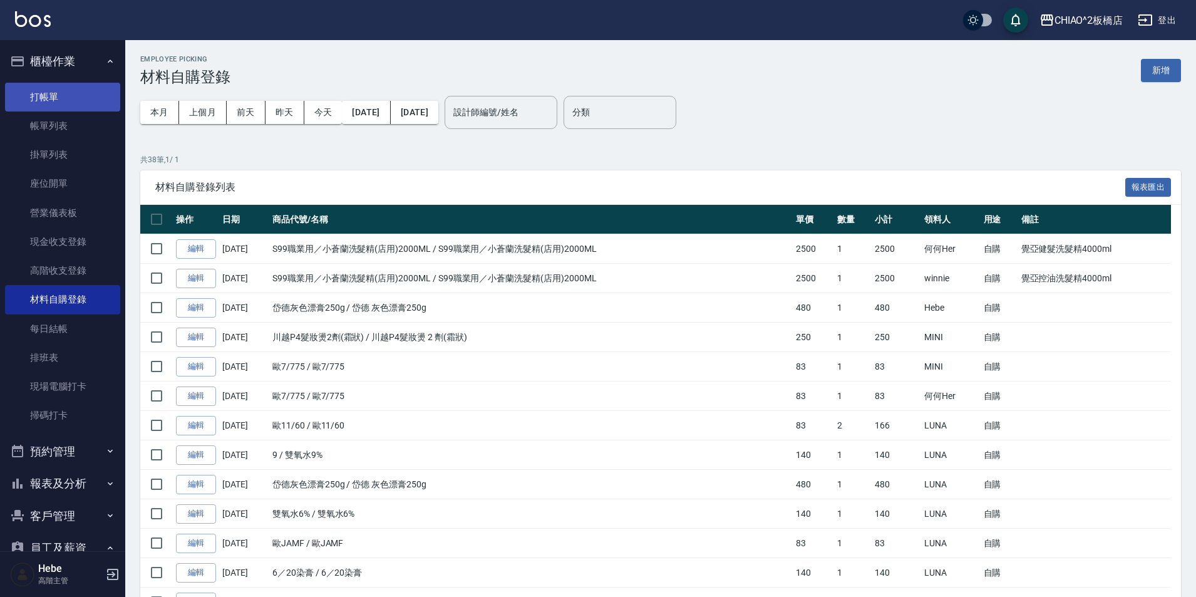
click at [83, 87] on link "打帳單" at bounding box center [62, 97] width 115 height 29
